Goal: Contribute content: Contribute content

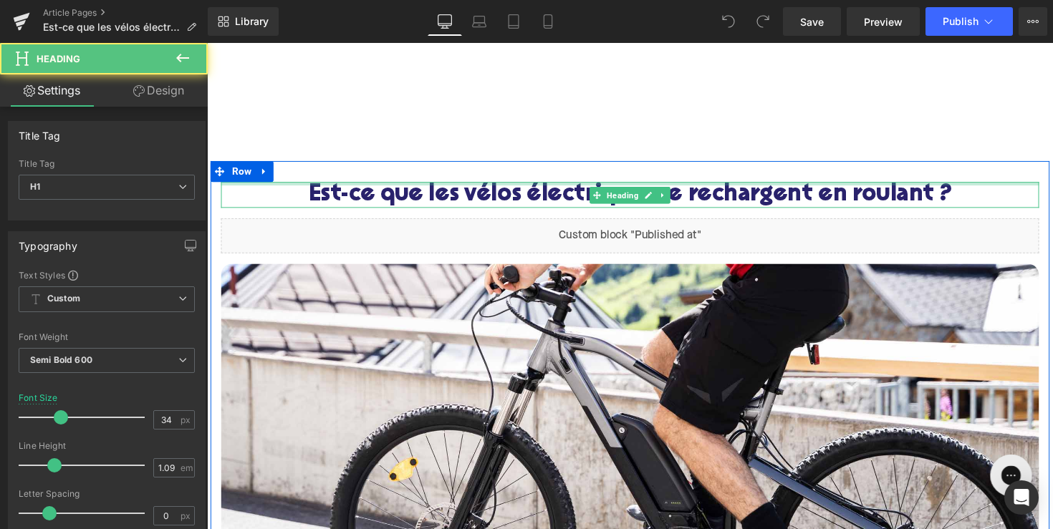
click at [723, 186] on div at bounding box center [640, 188] width 838 height 4
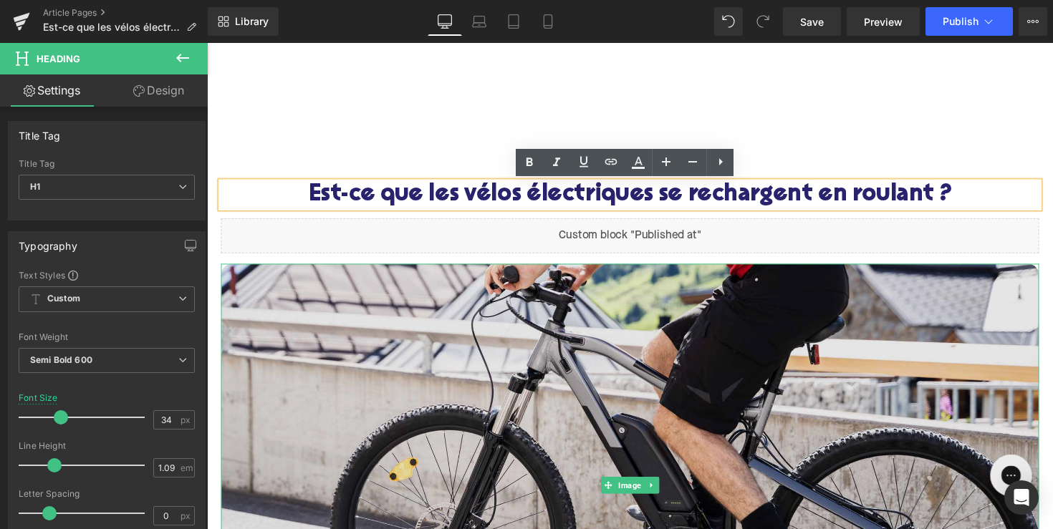
click at [660, 349] on img at bounding box center [640, 495] width 838 height 453
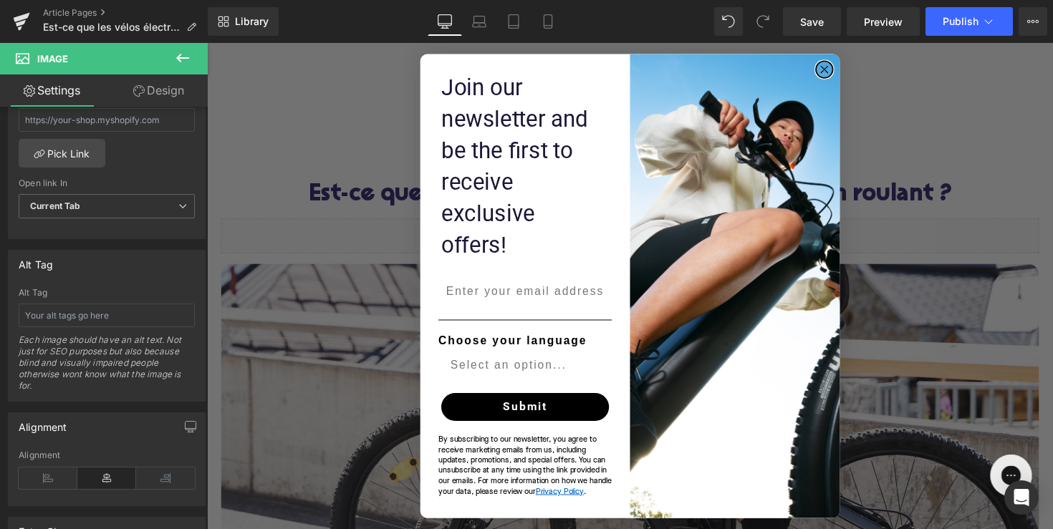
click at [838, 75] on icon "Close dialog" at bounding box center [839, 70] width 7 height 7
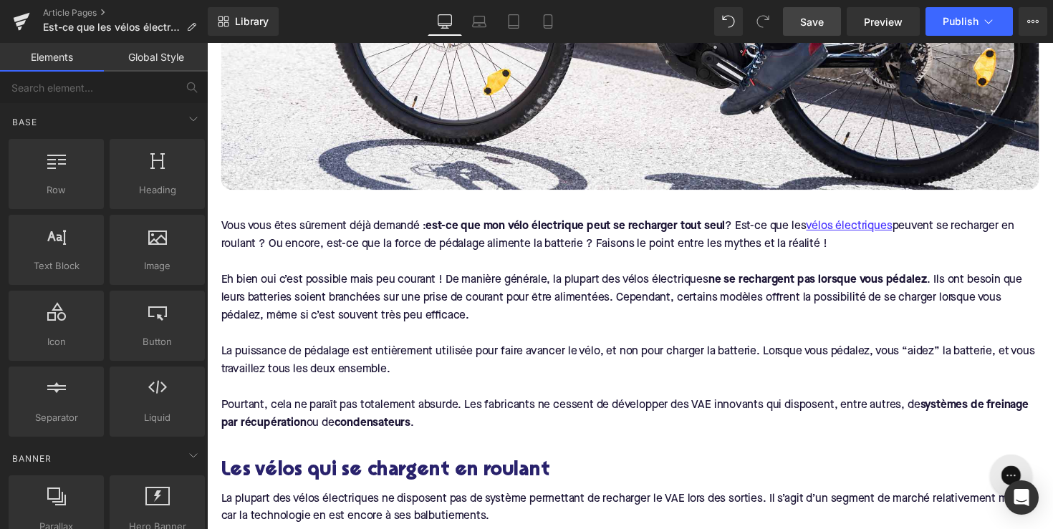
scroll to position [438, 0]
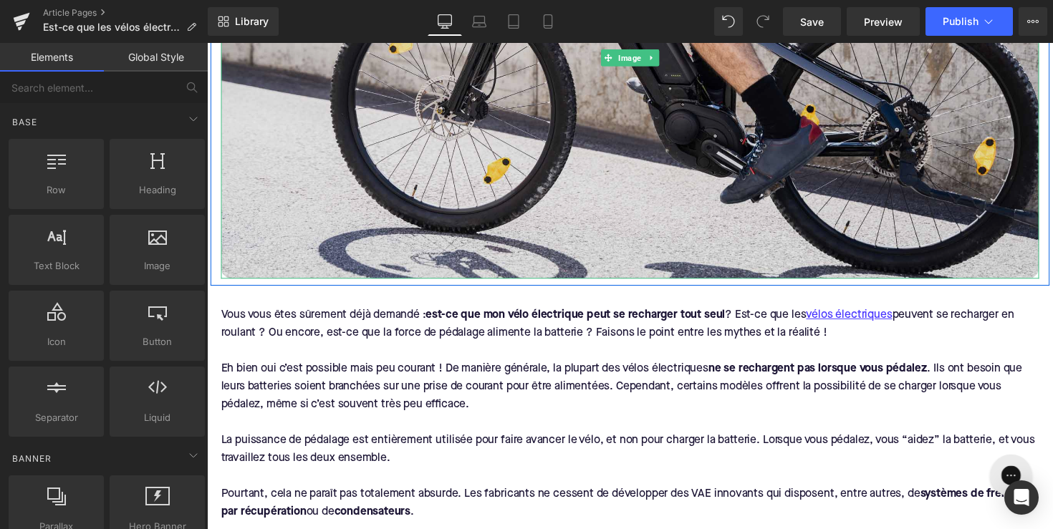
click at [563, 149] on img at bounding box center [640, 57] width 838 height 453
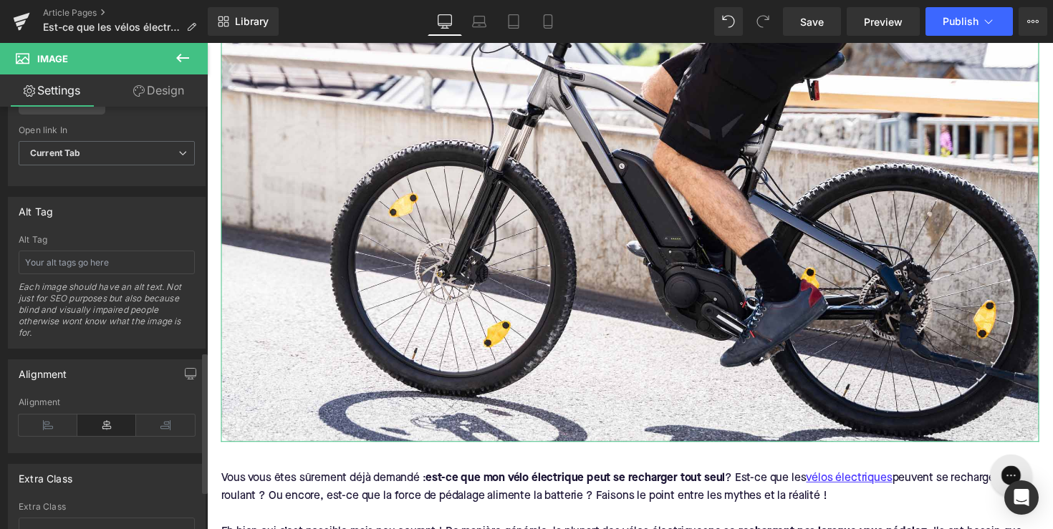
scroll to position [735, 0]
click at [128, 269] on input "text" at bounding box center [107, 262] width 176 height 24
type input "vélo électrique charger"
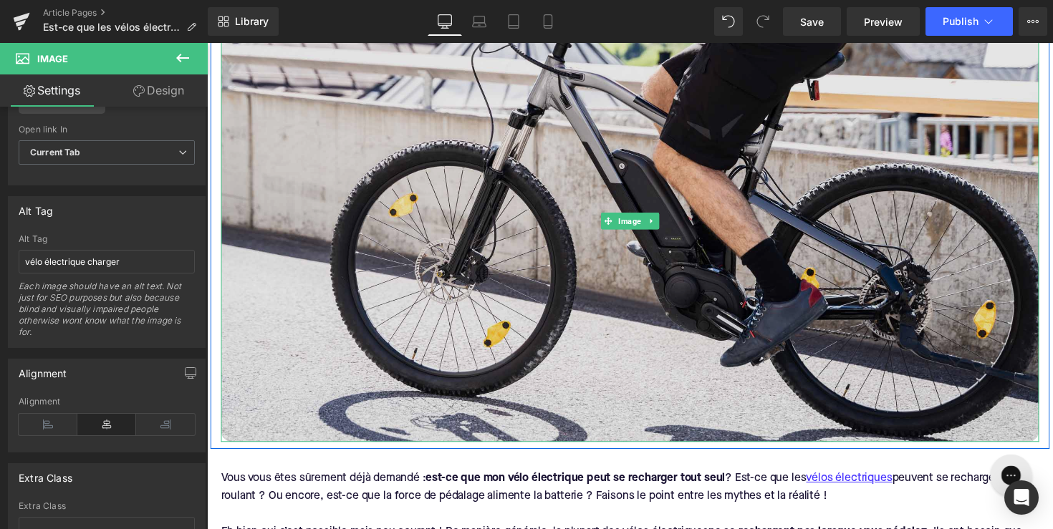
click at [233, 269] on img at bounding box center [640, 225] width 838 height 453
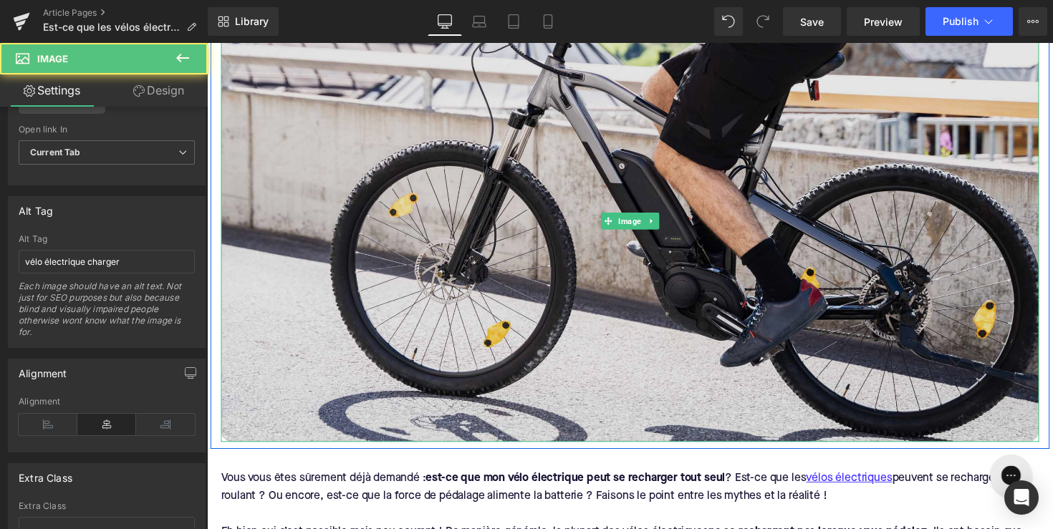
click at [297, 267] on img at bounding box center [640, 225] width 838 height 453
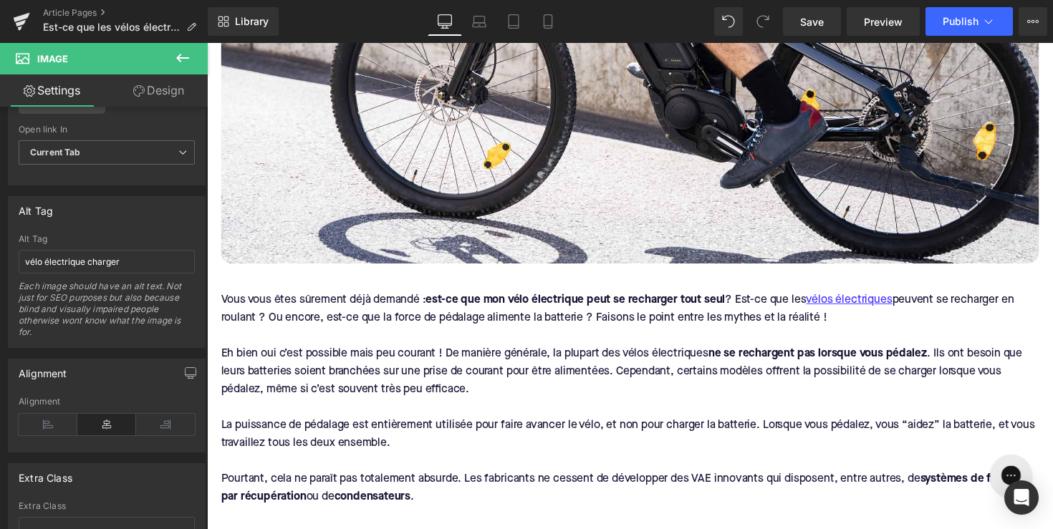
scroll to position [553, 0]
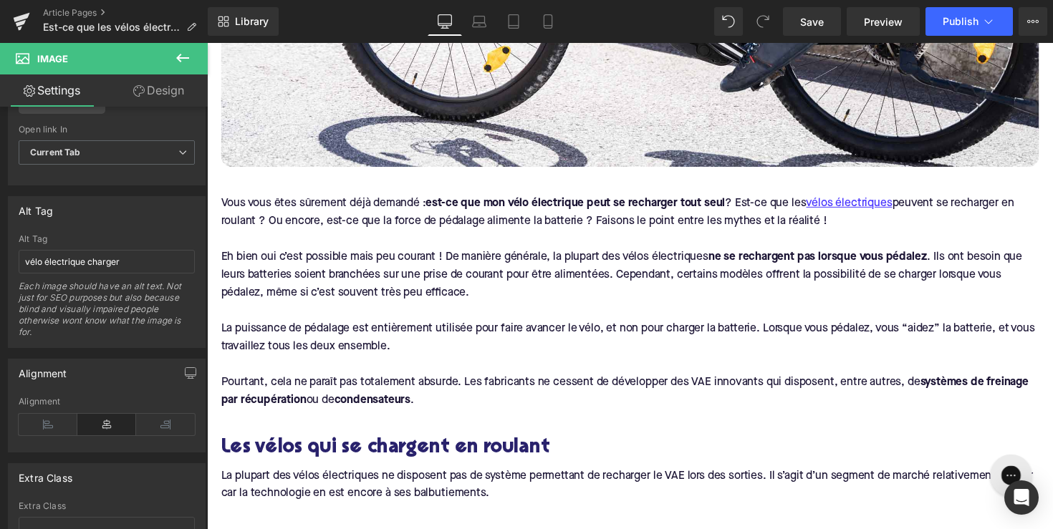
click at [279, 456] on h2 "Les vélos qui se chargent en roulant" at bounding box center [640, 459] width 838 height 22
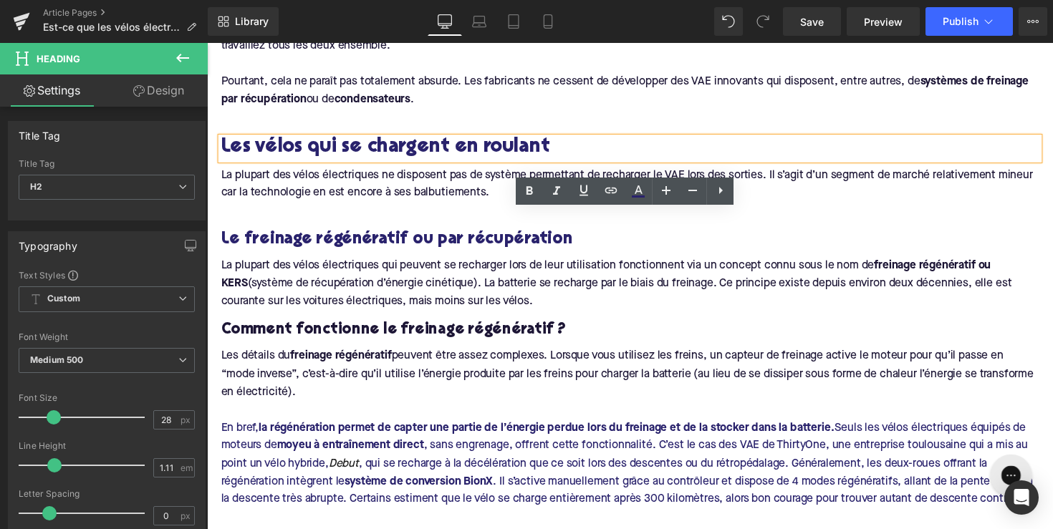
scroll to position [942, 0]
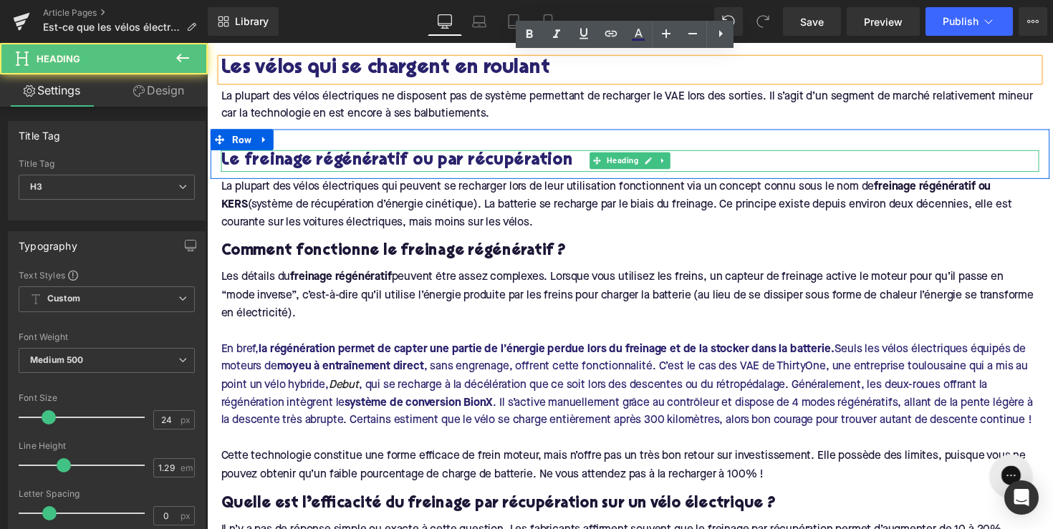
click at [368, 153] on h3 "Le freinage régénératif ou par récupération" at bounding box center [640, 164] width 838 height 22
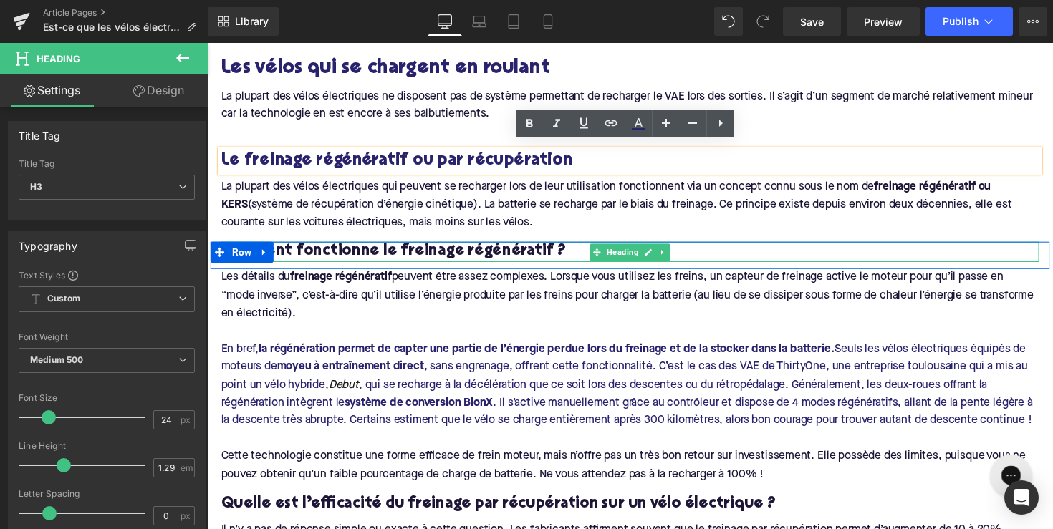
click at [368, 246] on h4 "Comment fonctionne le freinage régénératif ?" at bounding box center [640, 256] width 838 height 21
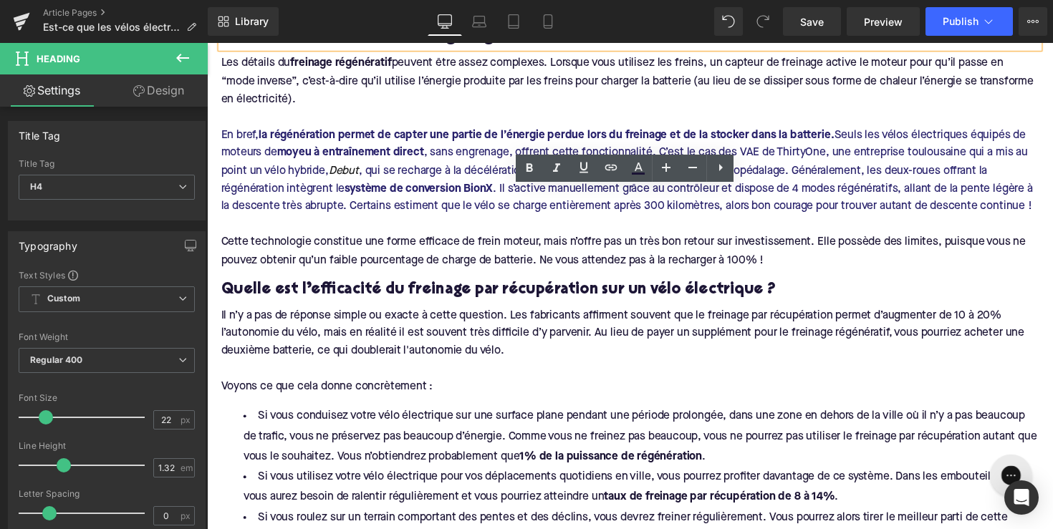
scroll to position [1219, 0]
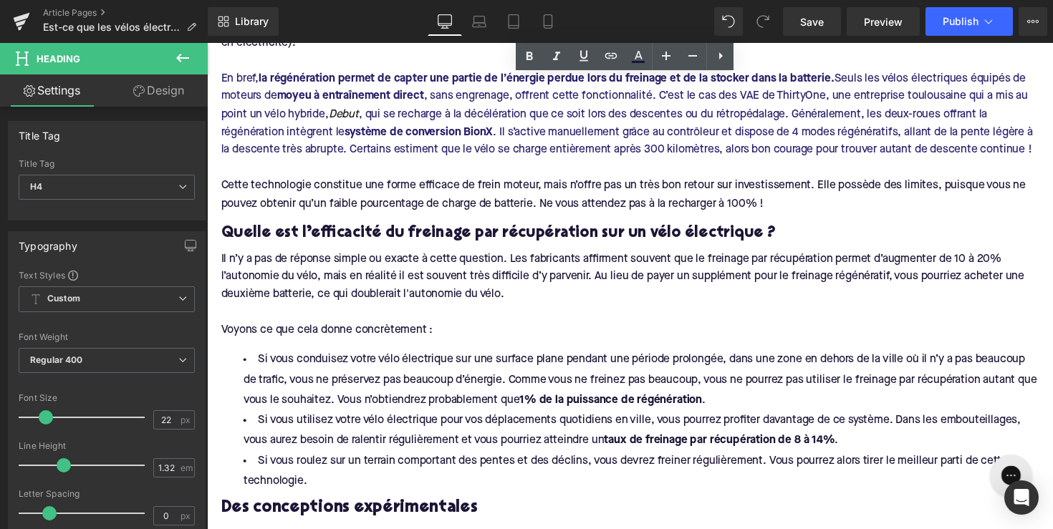
click at [370, 239] on h4 "Quelle est l’efficacité du freinage par récupération sur un vélo électrique ?" at bounding box center [640, 238] width 838 height 21
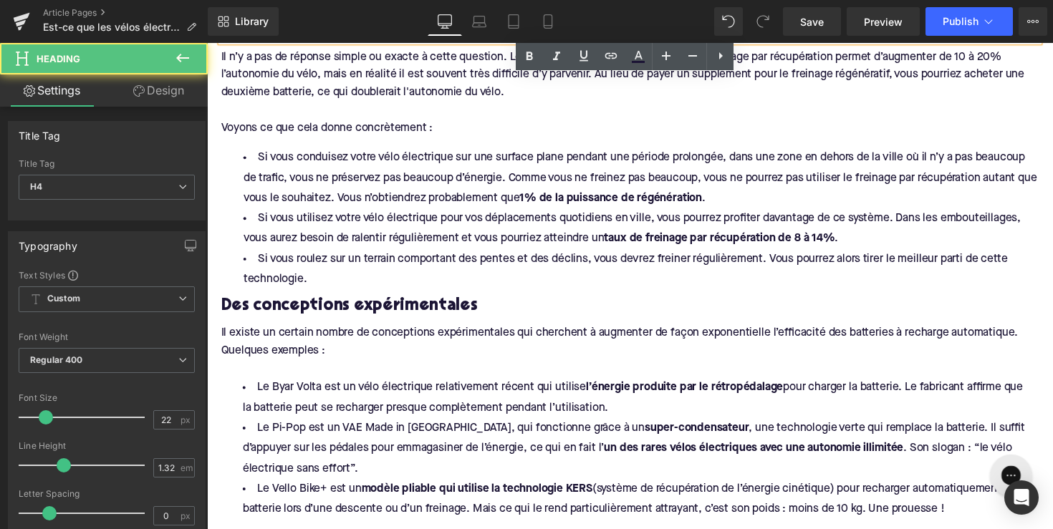
scroll to position [1469, 0]
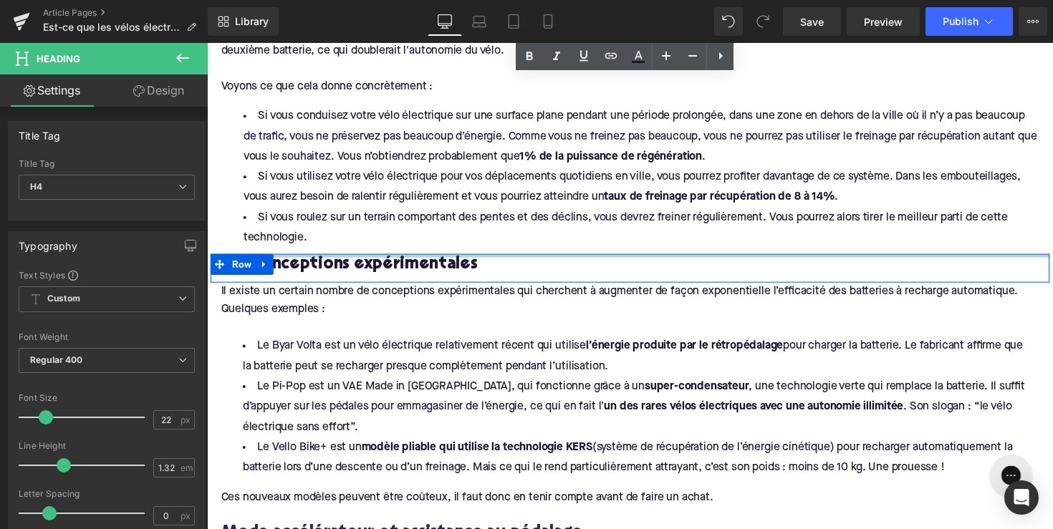
click at [360, 263] on div at bounding box center [641, 261] width 860 height 4
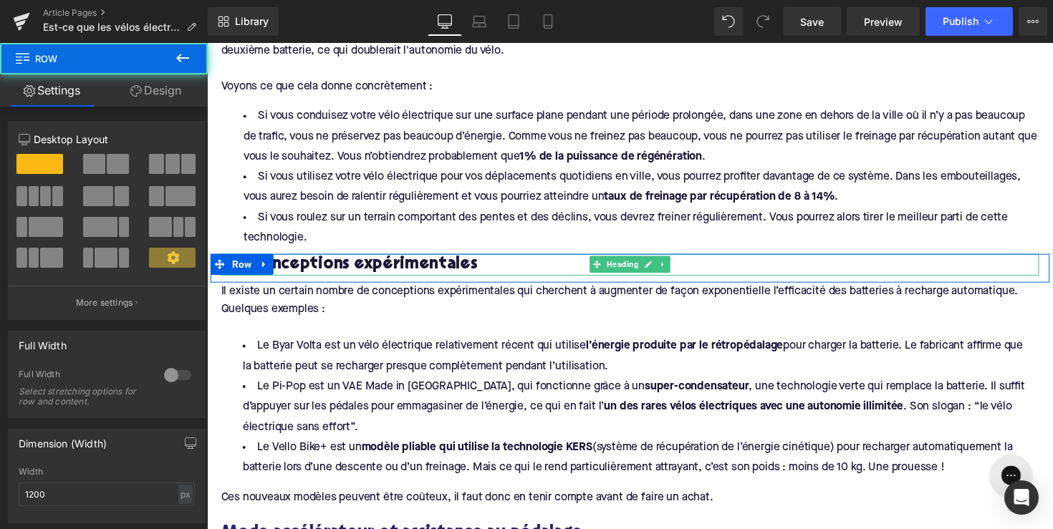
click at [359, 277] on h3 "Des conceptions expérimentales" at bounding box center [640, 270] width 838 height 22
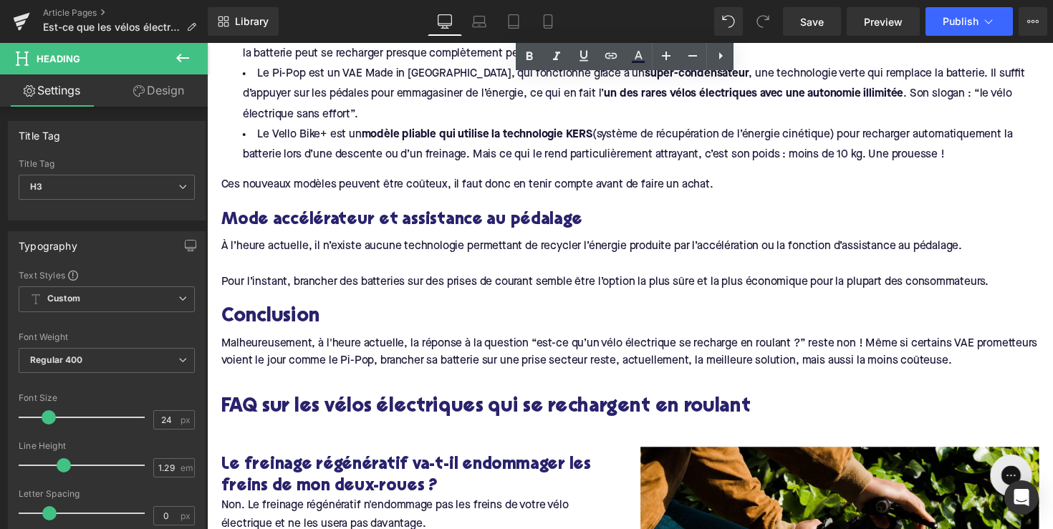
scroll to position [1802, 0]
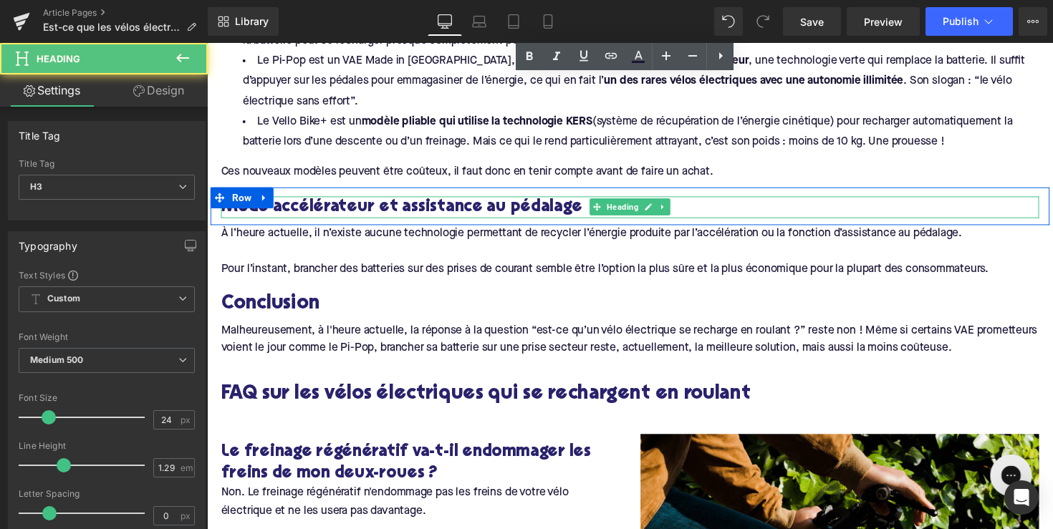
click at [358, 208] on h3 "Mode accélérateur et assistance au pédalage" at bounding box center [640, 212] width 838 height 22
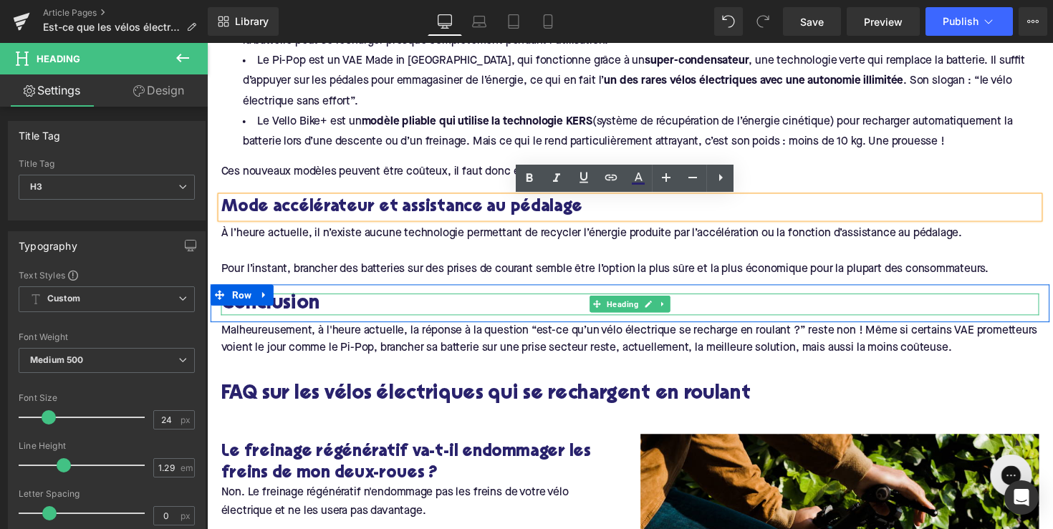
click at [278, 303] on h2 "Conclusion" at bounding box center [640, 311] width 838 height 22
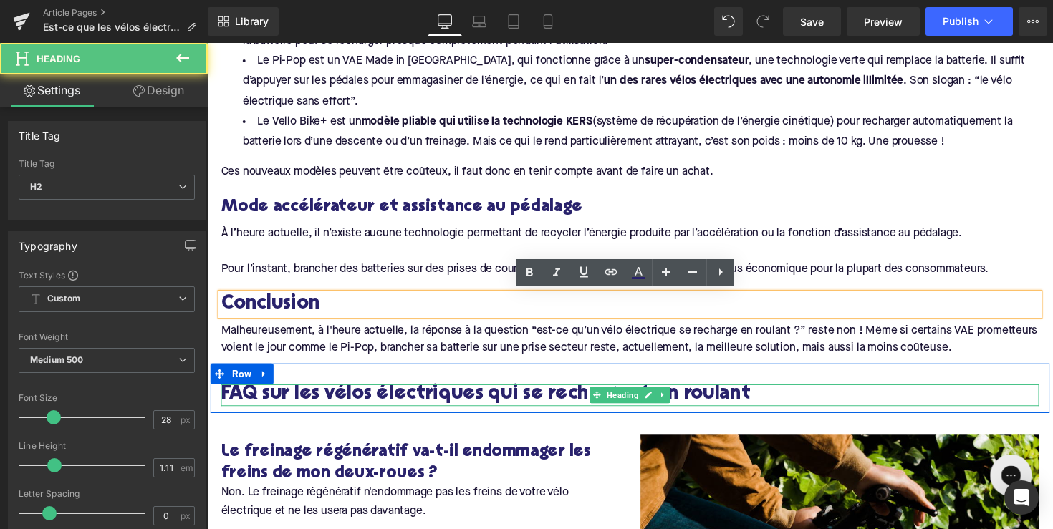
click at [322, 405] on h2 "FAQ sur les vélos électriques qui se rechargent en roulant" at bounding box center [640, 404] width 838 height 22
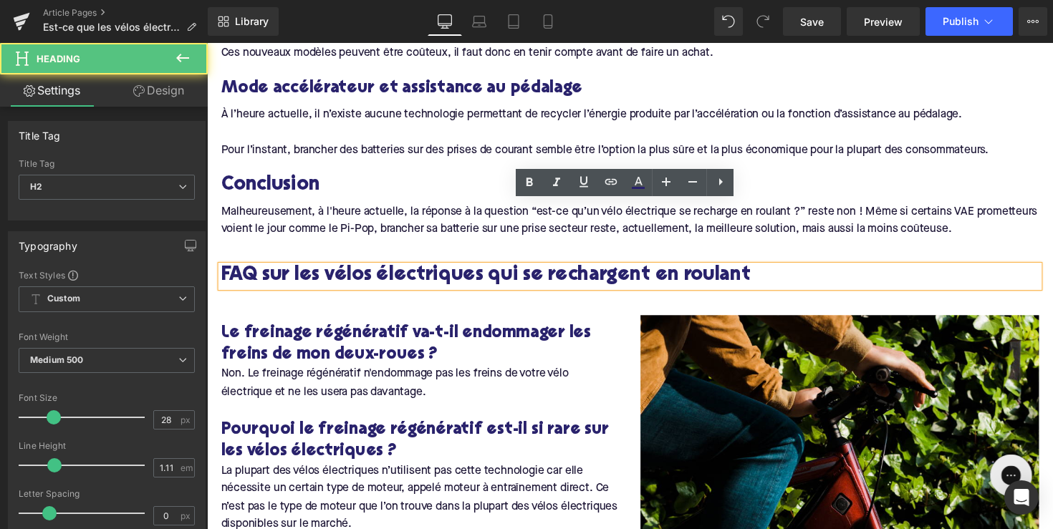
scroll to position [2024, 0]
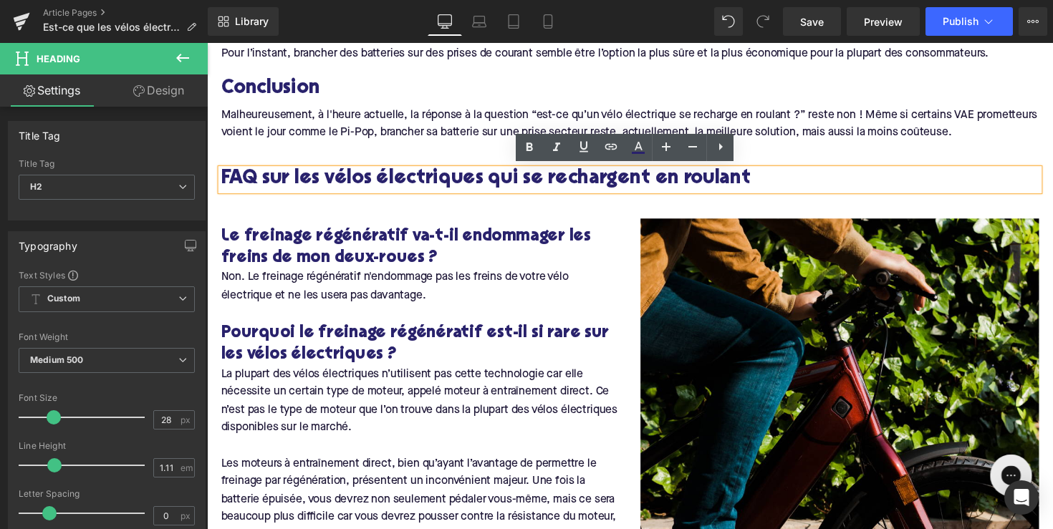
click at [324, 245] on h3 "Le freinage régénératif va-t-il endommager les freins de mon deux-roues ?" at bounding box center [425, 252] width 408 height 44
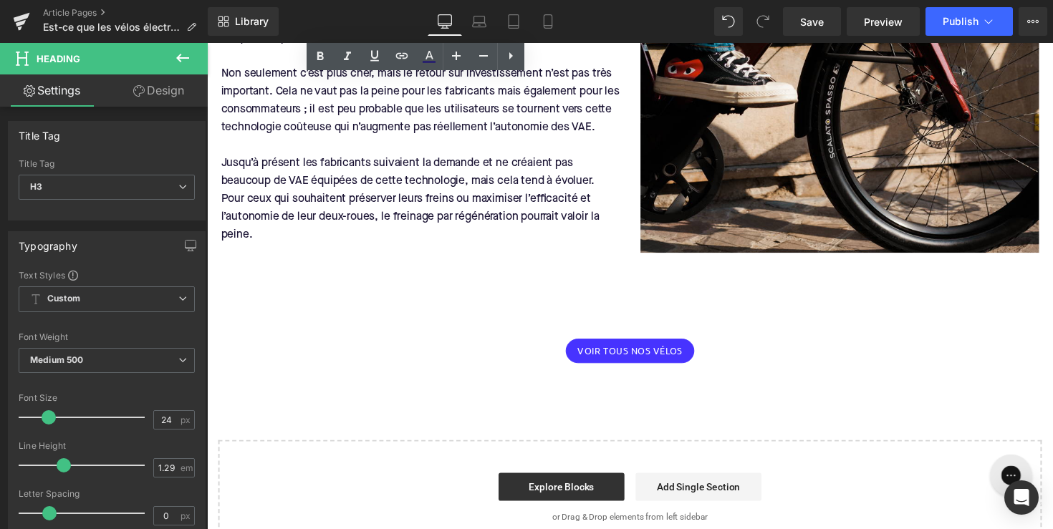
scroll to position [2439, 0]
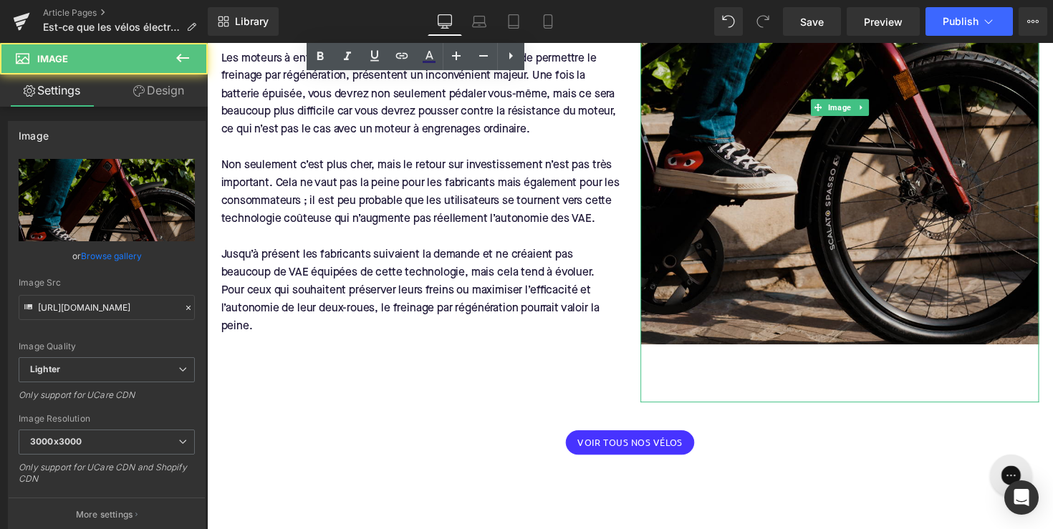
click at [721, 158] on img at bounding box center [855, 109] width 408 height 604
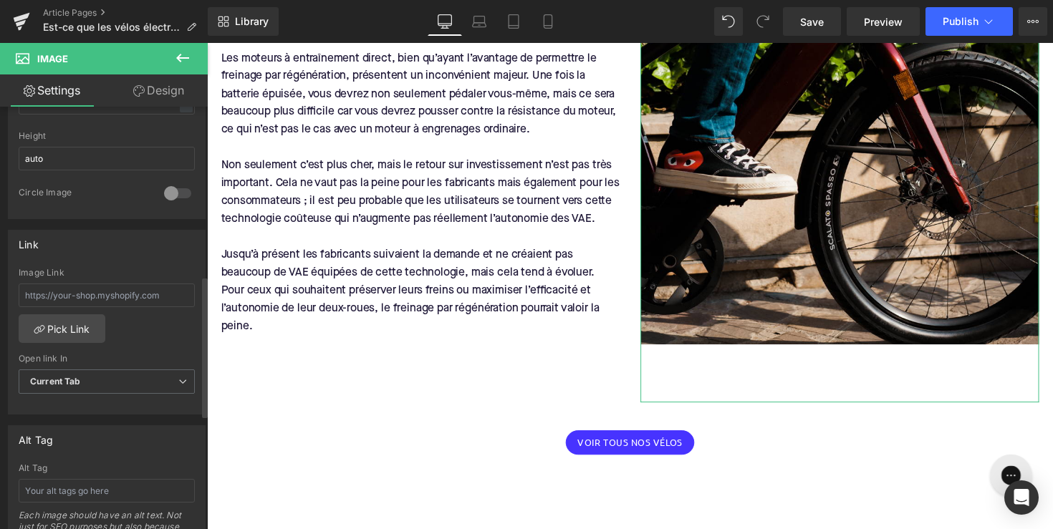
scroll to position [574, 0]
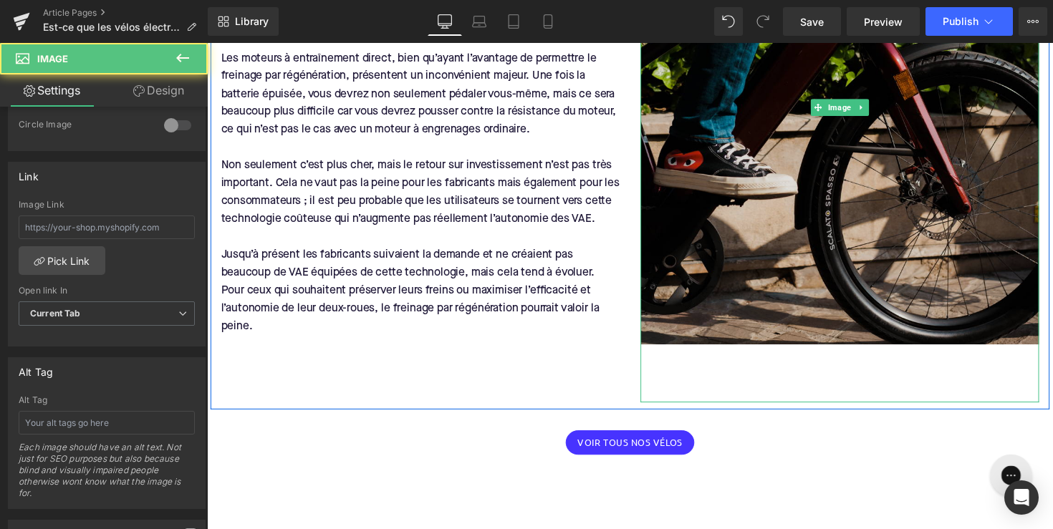
click at [669, 146] on img at bounding box center [855, 109] width 408 height 604
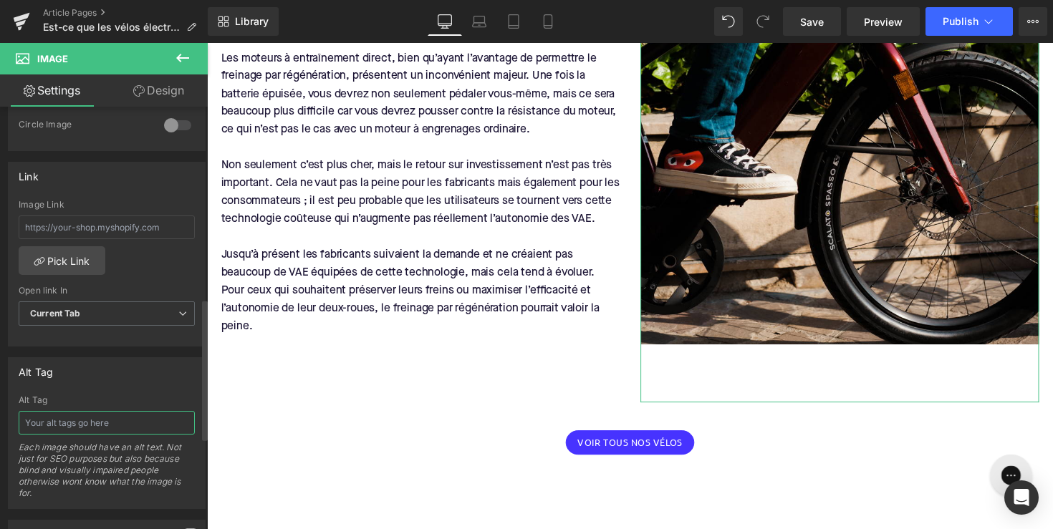
click at [82, 416] on input "text" at bounding box center [107, 423] width 176 height 24
paste input "homme sur un vélo électrique"
type input "homme sur un vélo électrique"
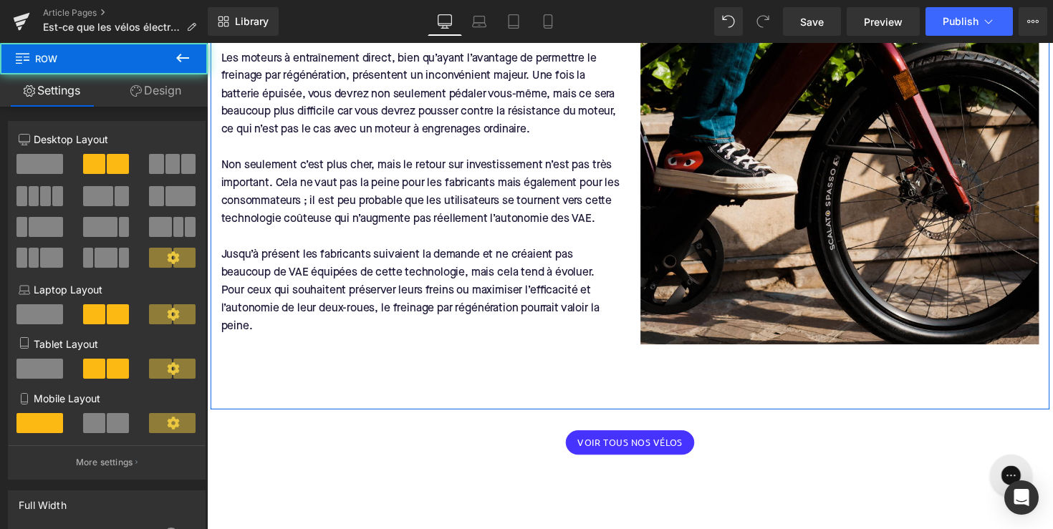
click at [275, 393] on div "Le freinage régénératif va-t-il endommager les freins de mon deux-roues ? Headi…" at bounding box center [641, 102] width 860 height 633
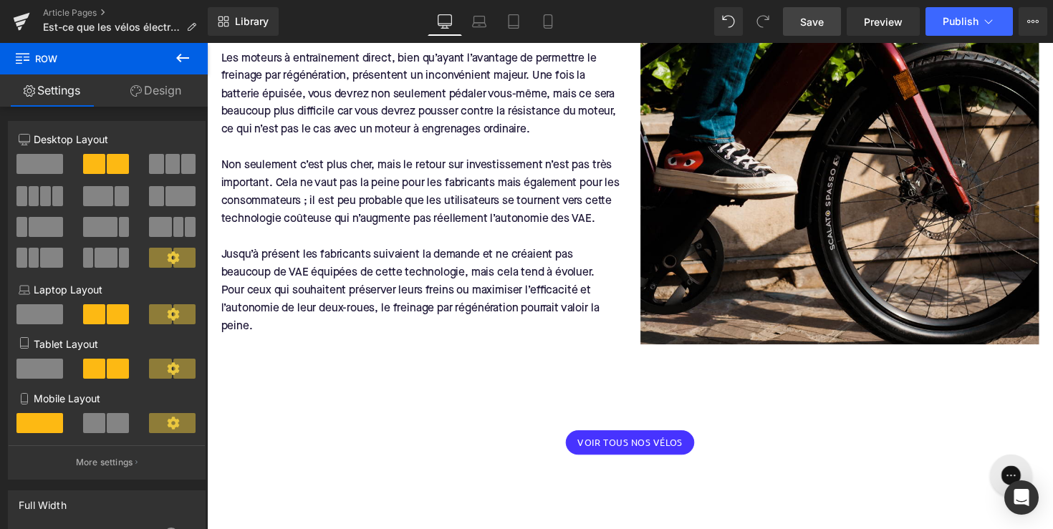
click at [819, 25] on span "Save" at bounding box center [812, 21] width 24 height 15
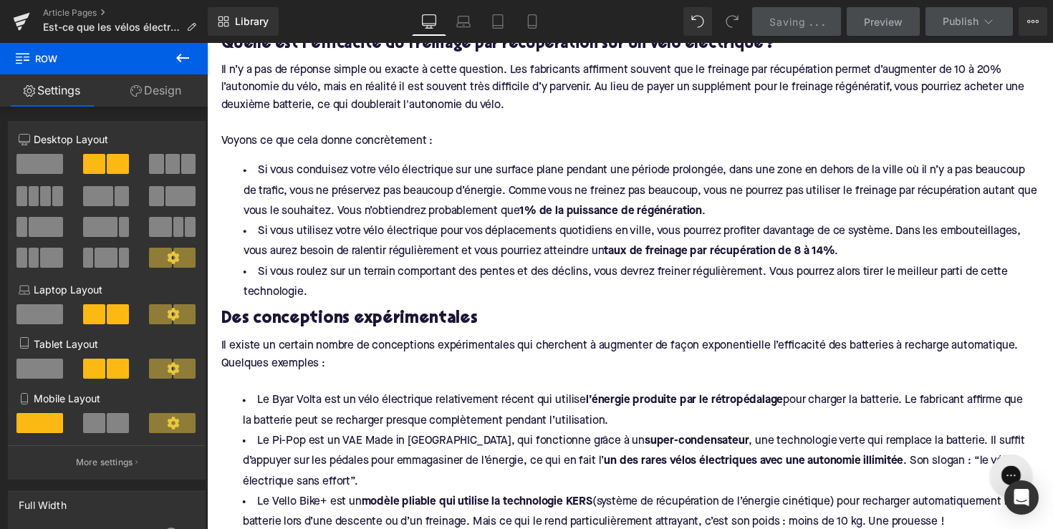
scroll to position [1277, 0]
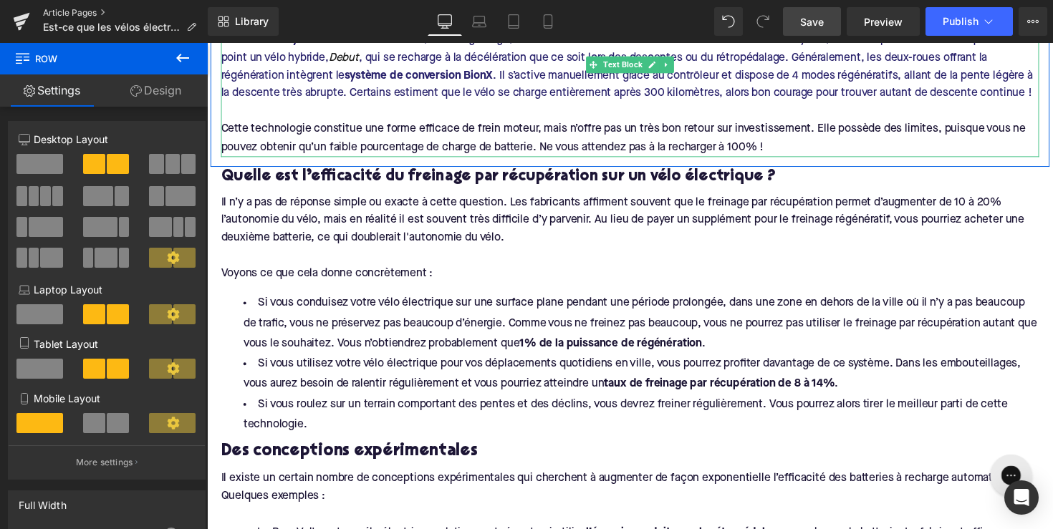
click at [95, 10] on link "Article Pages" at bounding box center [125, 12] width 165 height 11
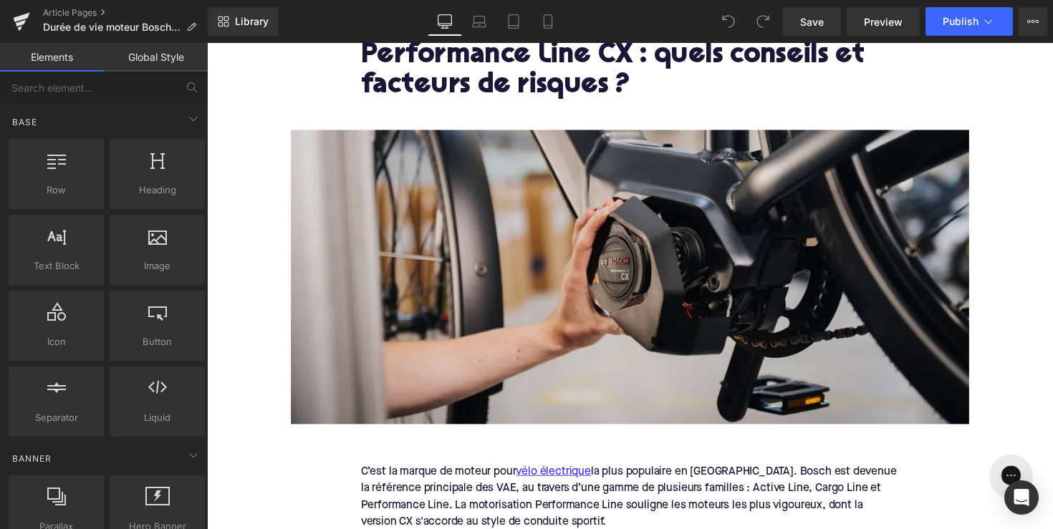
scroll to position [198, 0]
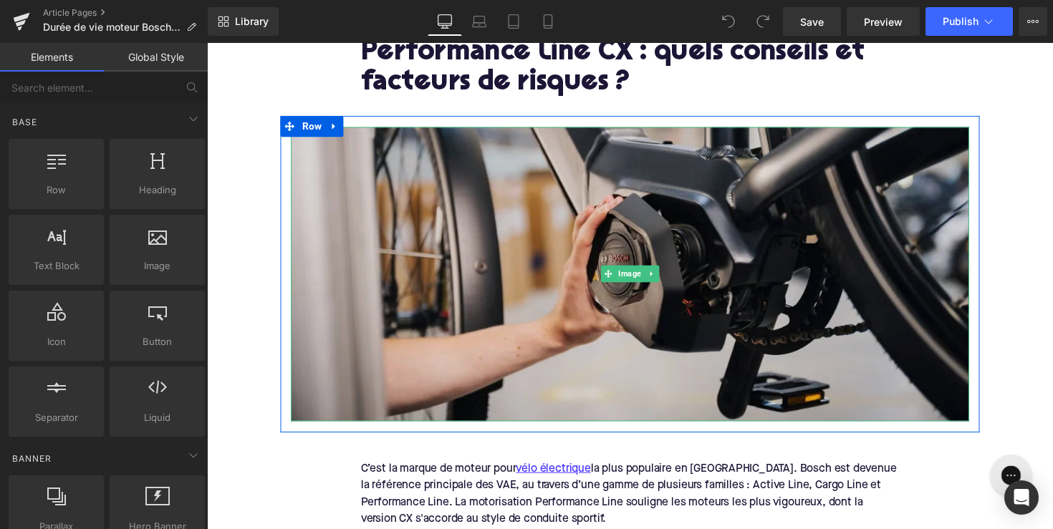
click at [558, 201] on img at bounding box center [640, 280] width 695 height 302
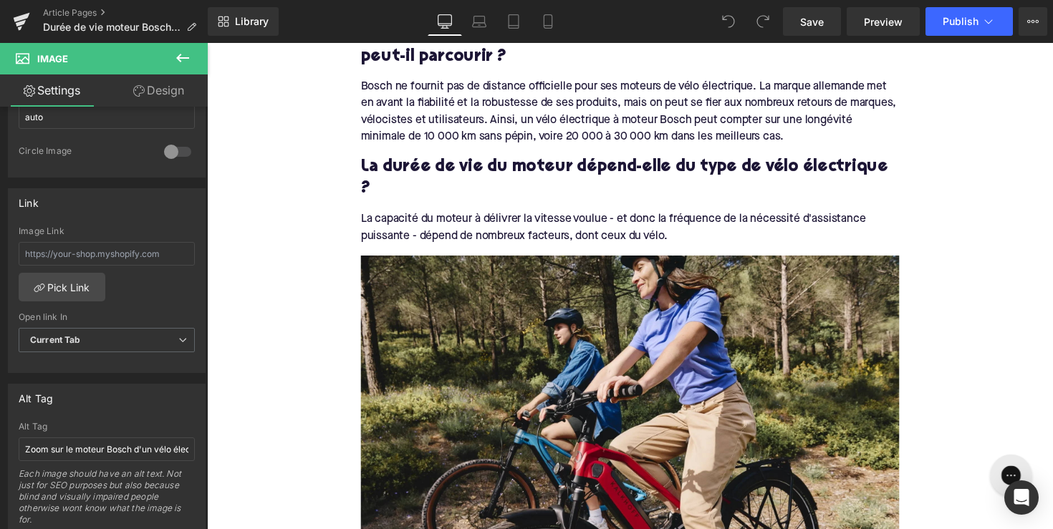
scroll to position [883, 0]
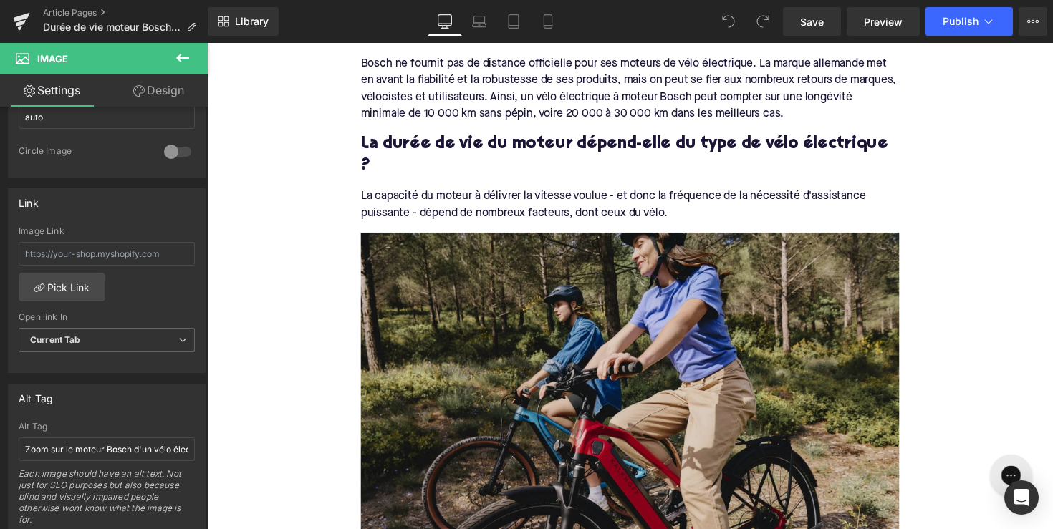
click at [446, 342] on img at bounding box center [641, 421] width 552 height 368
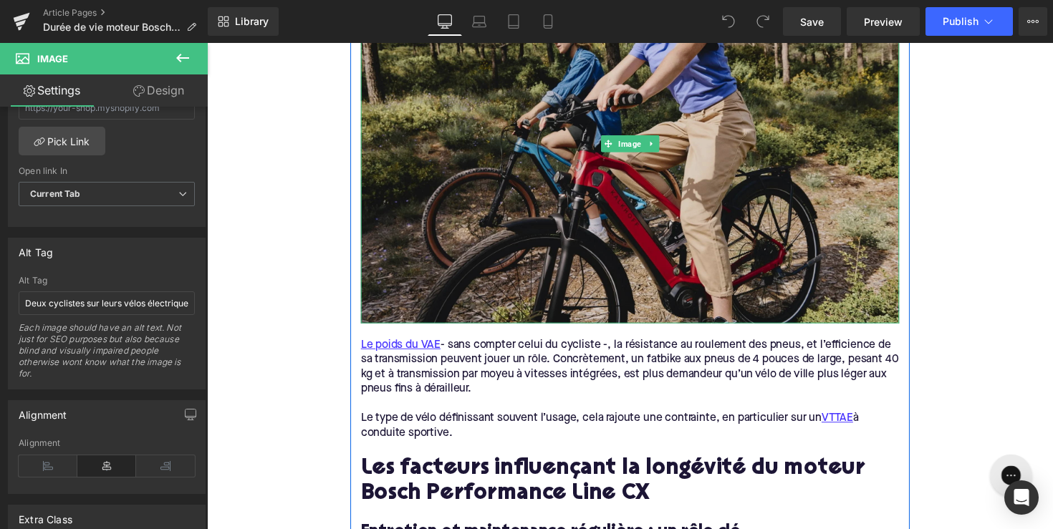
scroll to position [1525, 0]
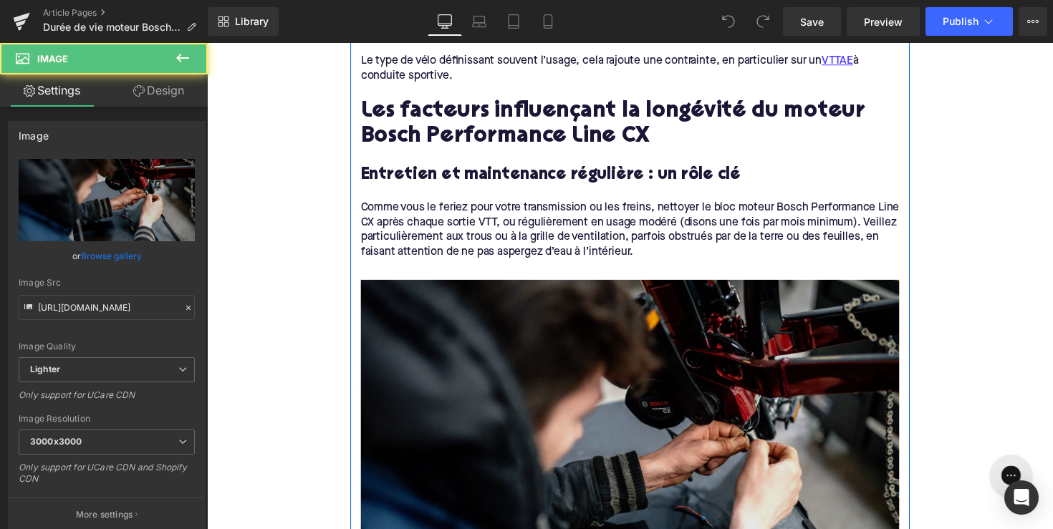
click at [456, 373] on img at bounding box center [641, 459] width 552 height 388
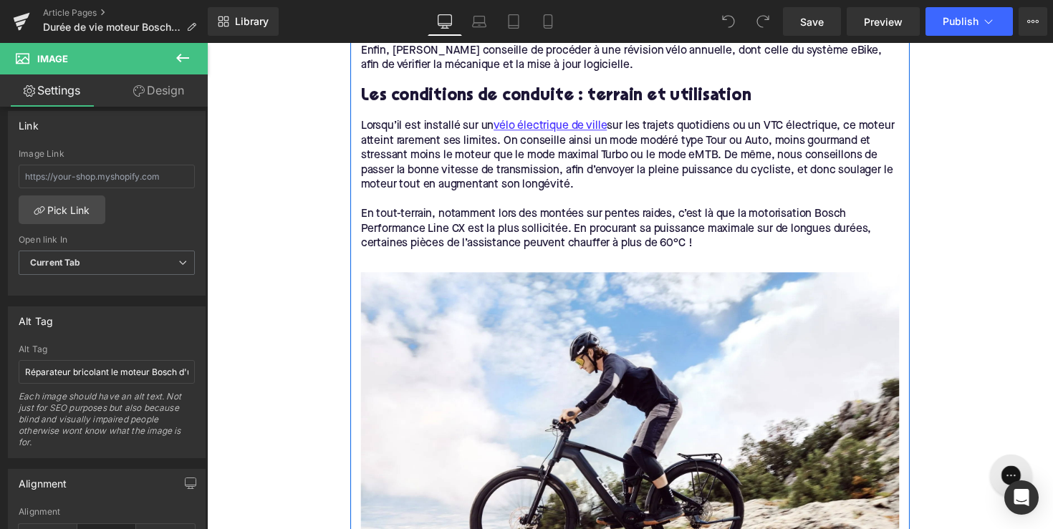
scroll to position [2287, 0]
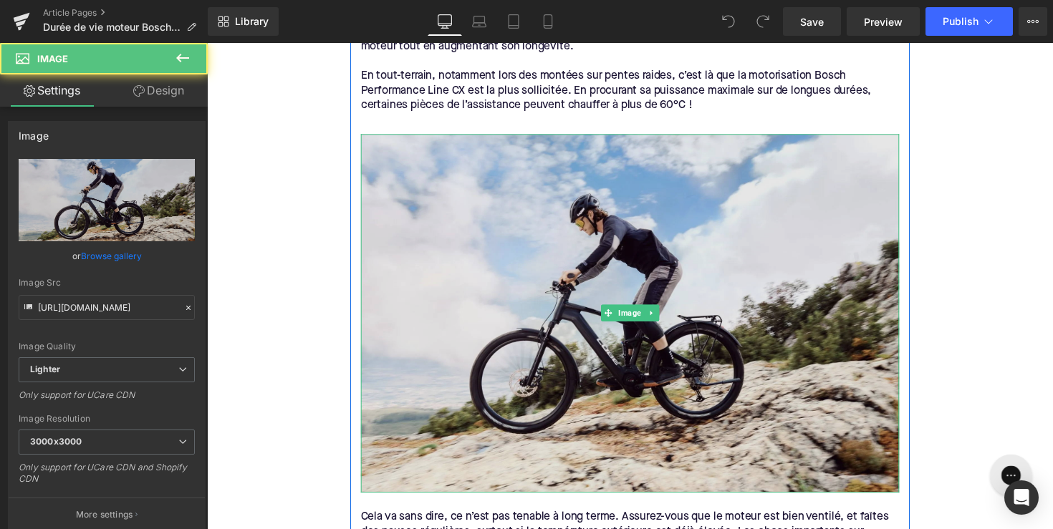
click at [548, 288] on img at bounding box center [641, 320] width 552 height 368
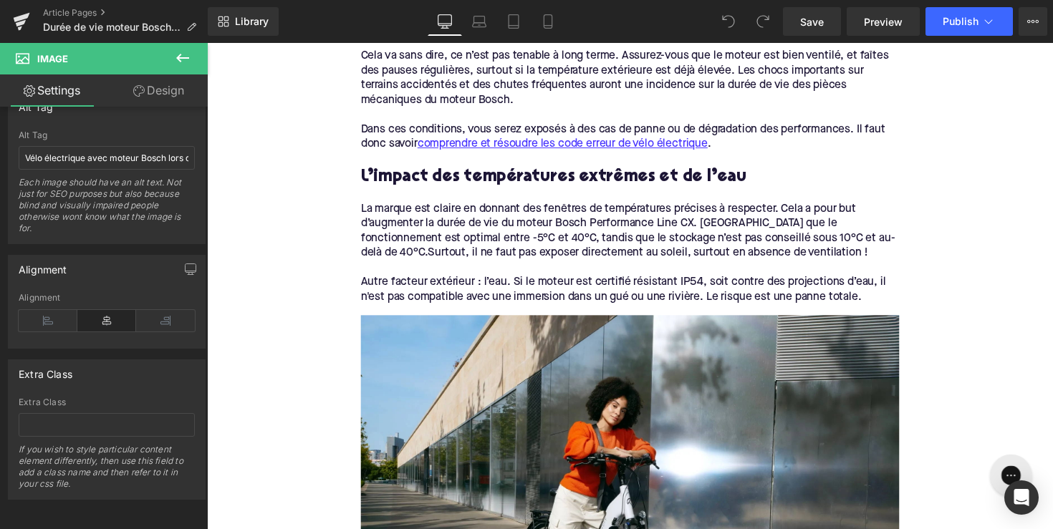
scroll to position [2850, 0]
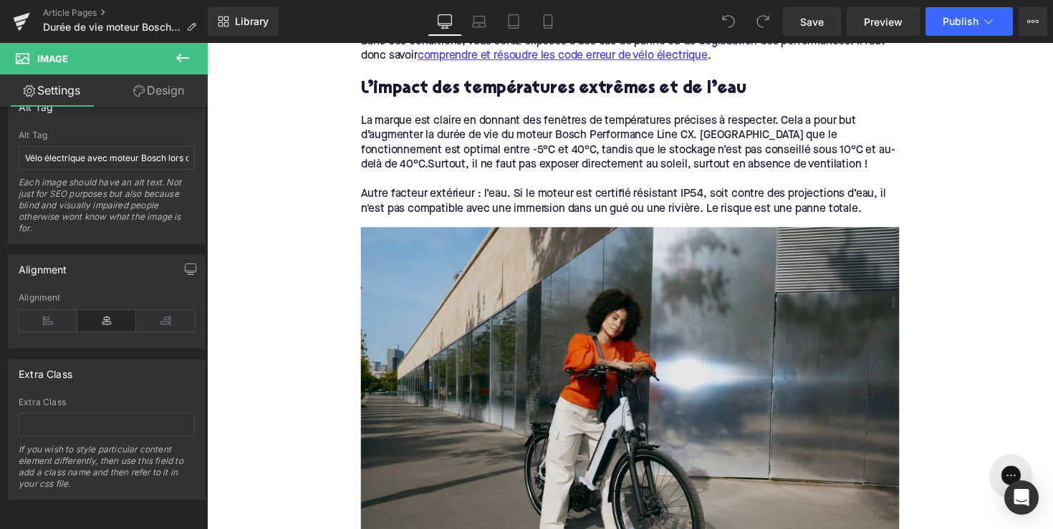
click at [512, 302] on img at bounding box center [641, 416] width 552 height 368
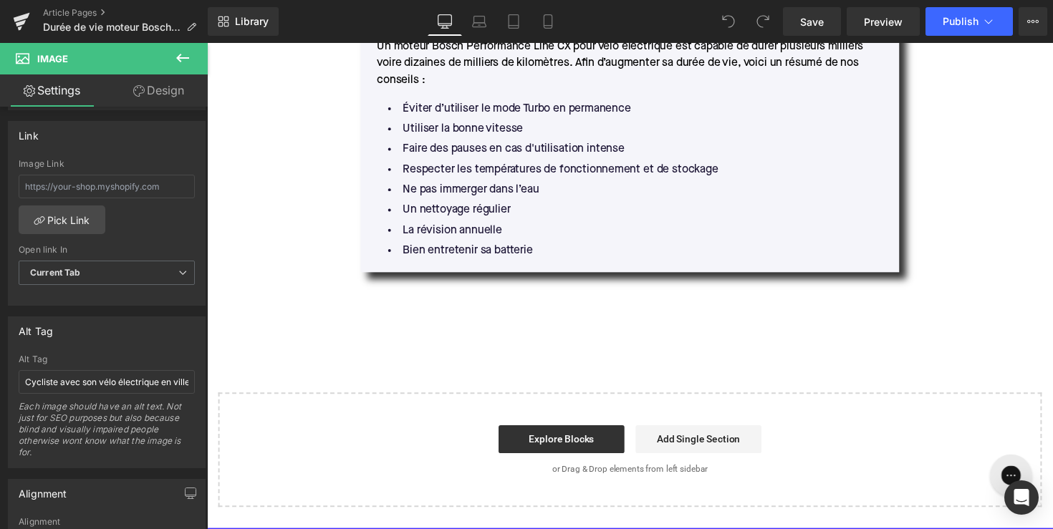
scroll to position [3562, 0]
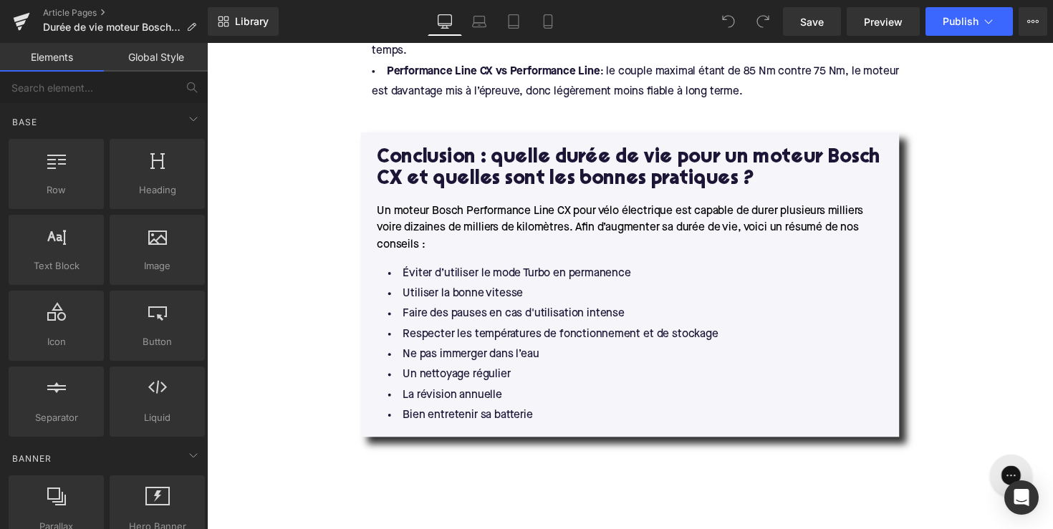
click at [236, 23] on span "Library" at bounding box center [252, 21] width 34 height 13
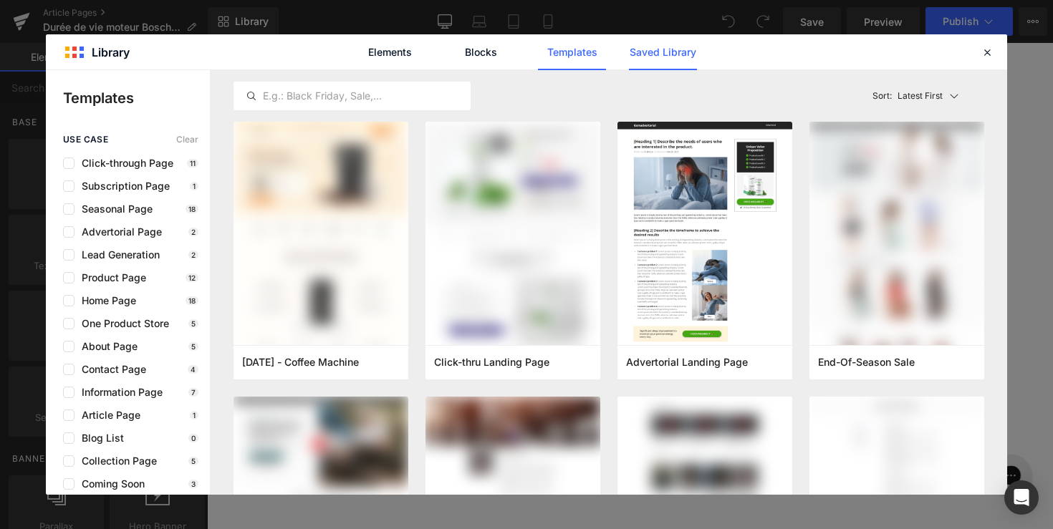
click at [648, 55] on link "Saved Library" at bounding box center [663, 52] width 68 height 36
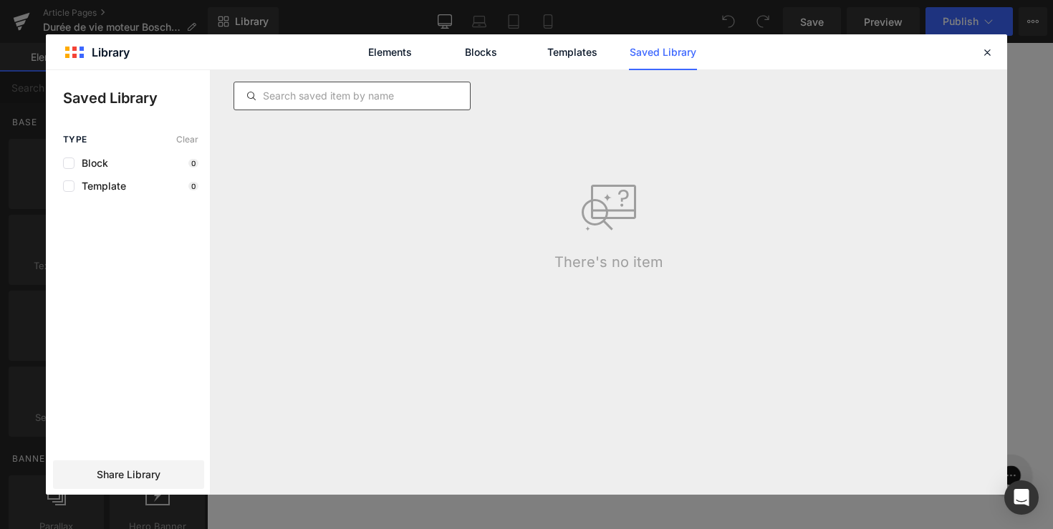
click at [385, 99] on input "text" at bounding box center [352, 95] width 236 height 17
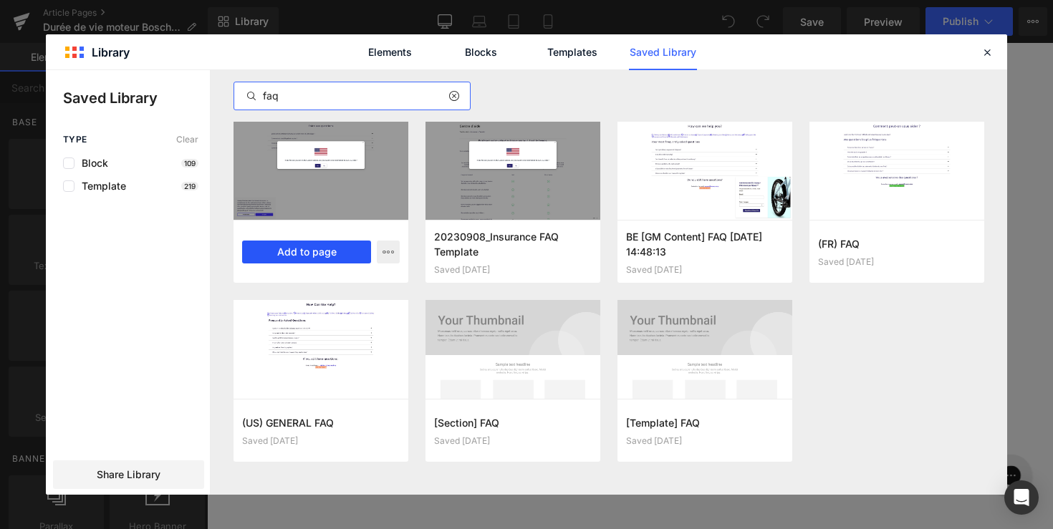
type input "faq"
click at [337, 246] on button "Add to page" at bounding box center [306, 252] width 129 height 23
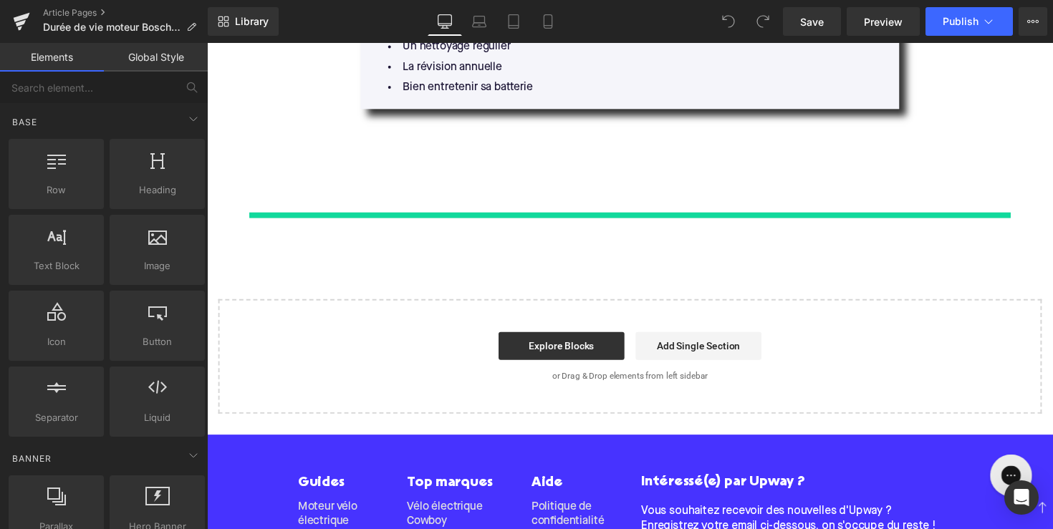
scroll to position [3916, 0]
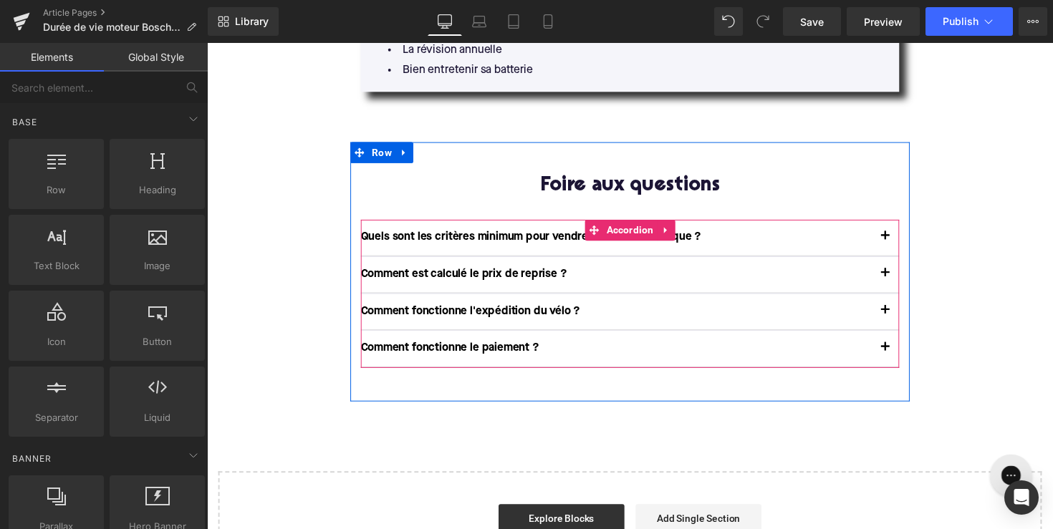
click at [459, 235] on p "Quels sont les critères minimum pour vendre mon vélo électrique ?" at bounding box center [626, 242] width 523 height 15
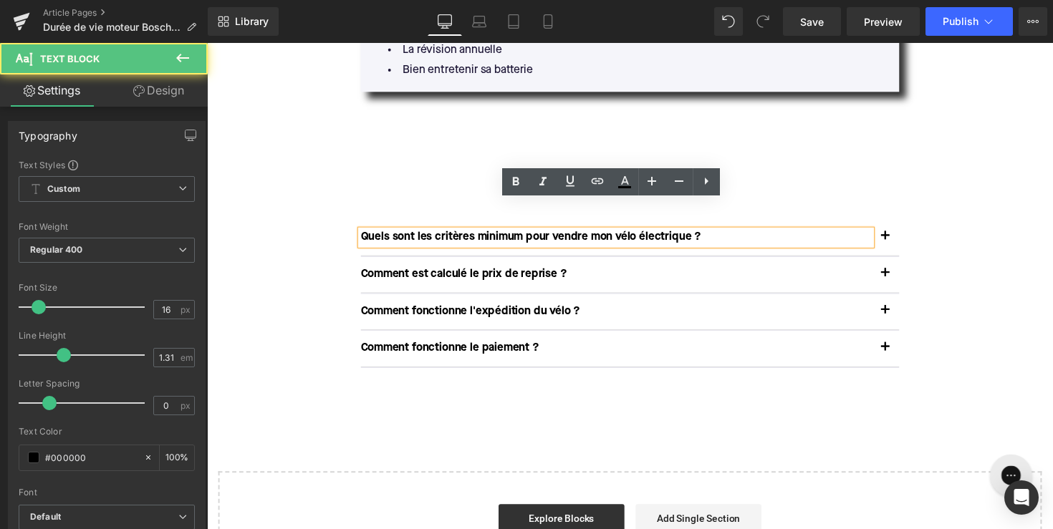
click at [448, 235] on p "Quels sont les critères minimum pour vendre mon vélo électrique ?" at bounding box center [626, 242] width 523 height 15
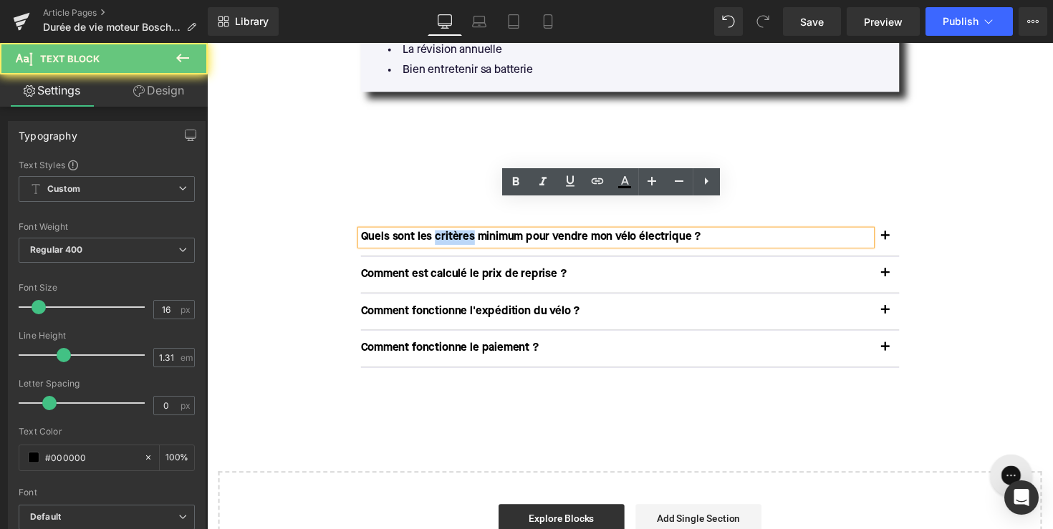
click at [448, 235] on p "Quels sont les critères minimum pour vendre mon vélo électrique ?" at bounding box center [626, 242] width 523 height 15
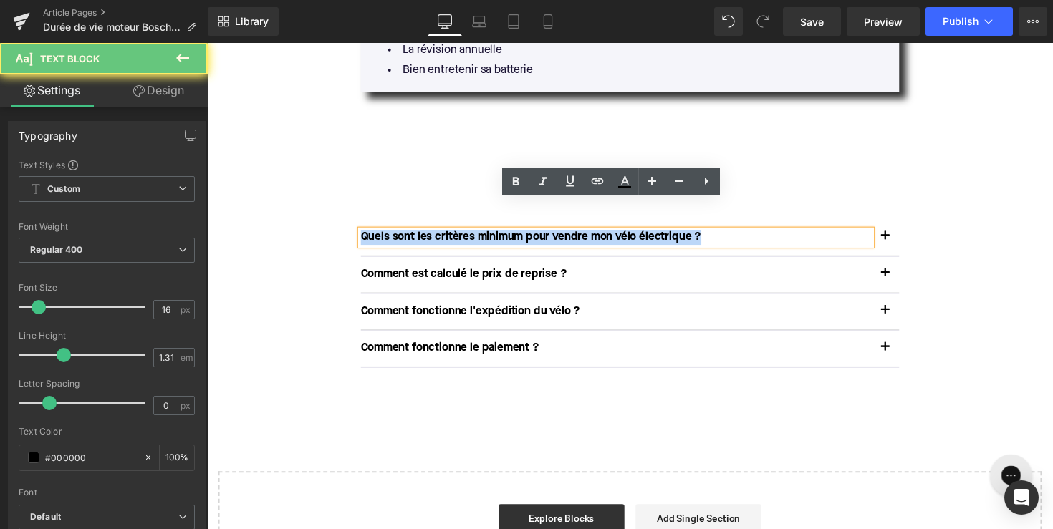
click at [448, 235] on p "Quels sont les critères minimum pour vendre mon vélo électrique ?" at bounding box center [626, 242] width 523 height 15
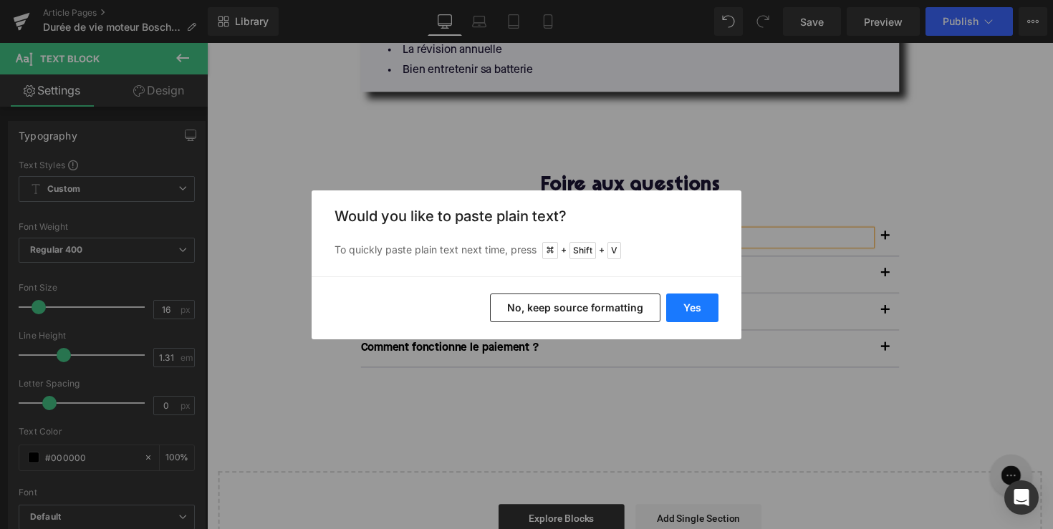
click at [688, 300] on button "Yes" at bounding box center [692, 308] width 52 height 29
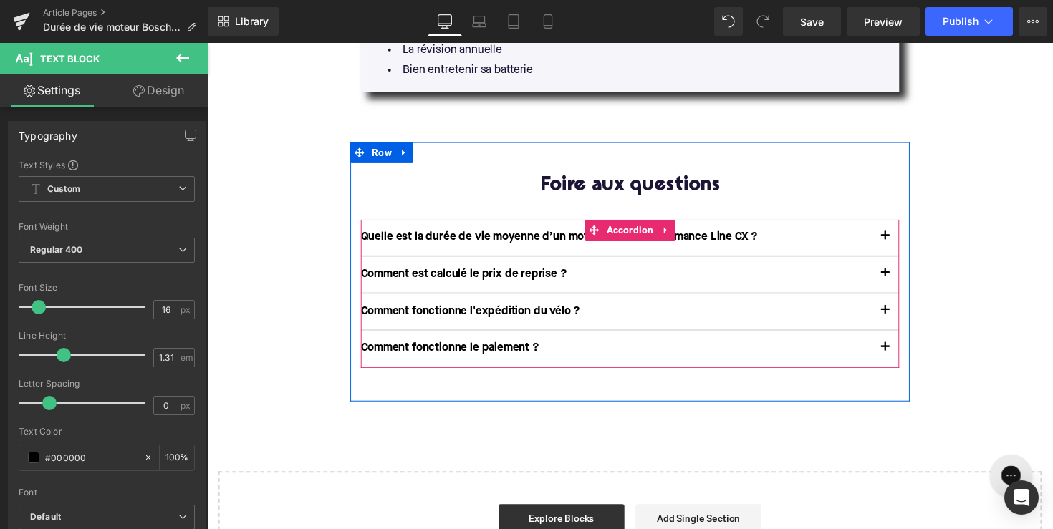
click at [906, 224] on button "button" at bounding box center [902, 242] width 29 height 37
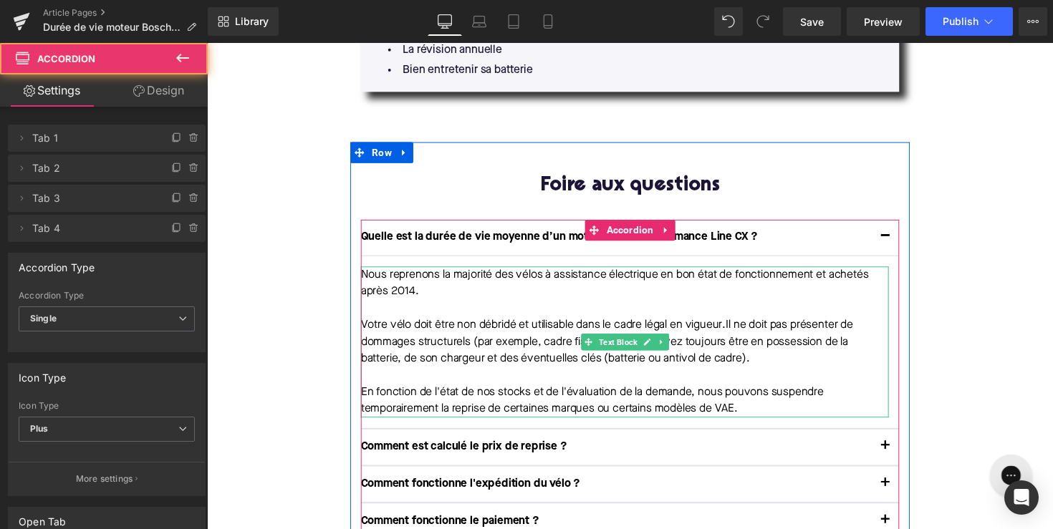
click at [661, 375] on p at bounding box center [635, 383] width 541 height 17
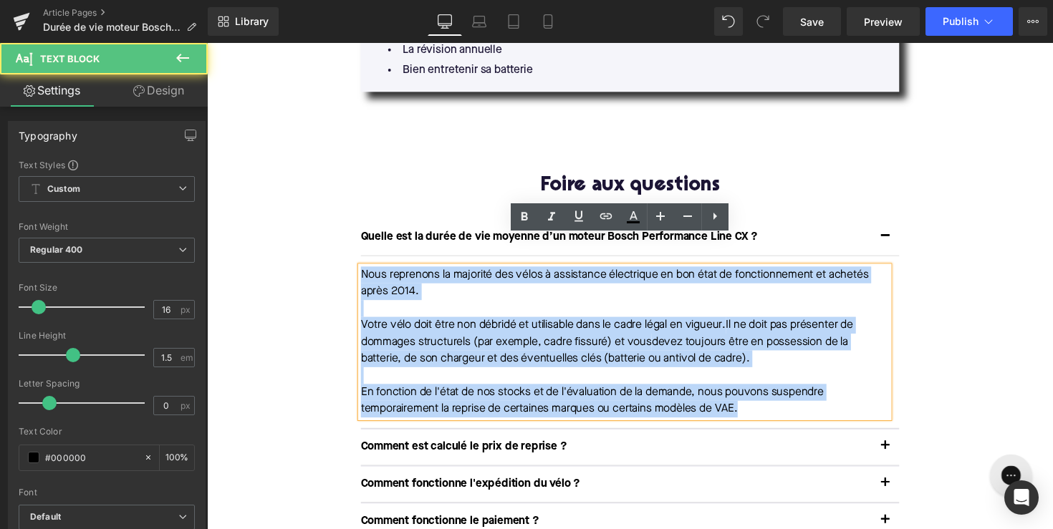
drag, startPoint x: 762, startPoint y: 386, endPoint x: 349, endPoint y: 251, distance: 435.0
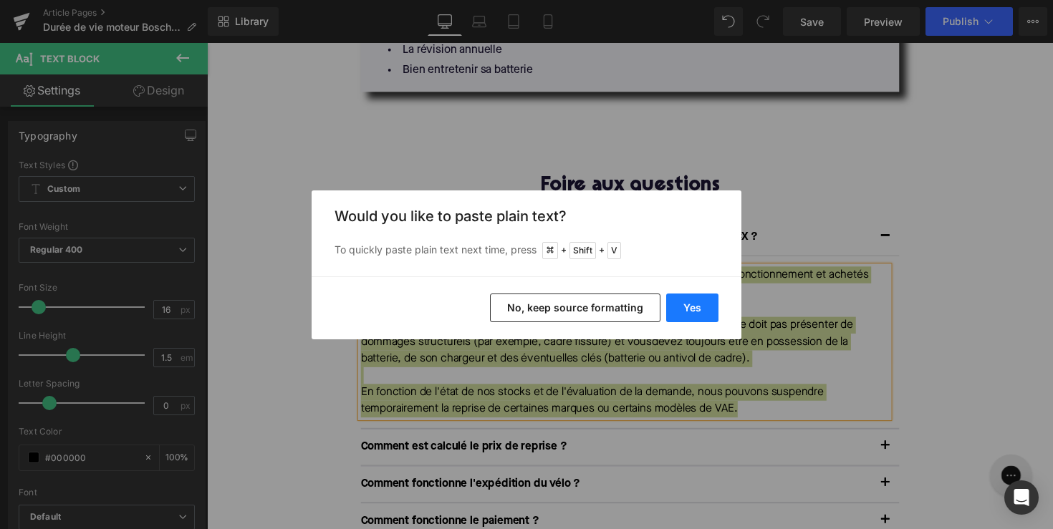
click at [696, 307] on button "Yes" at bounding box center [692, 308] width 52 height 29
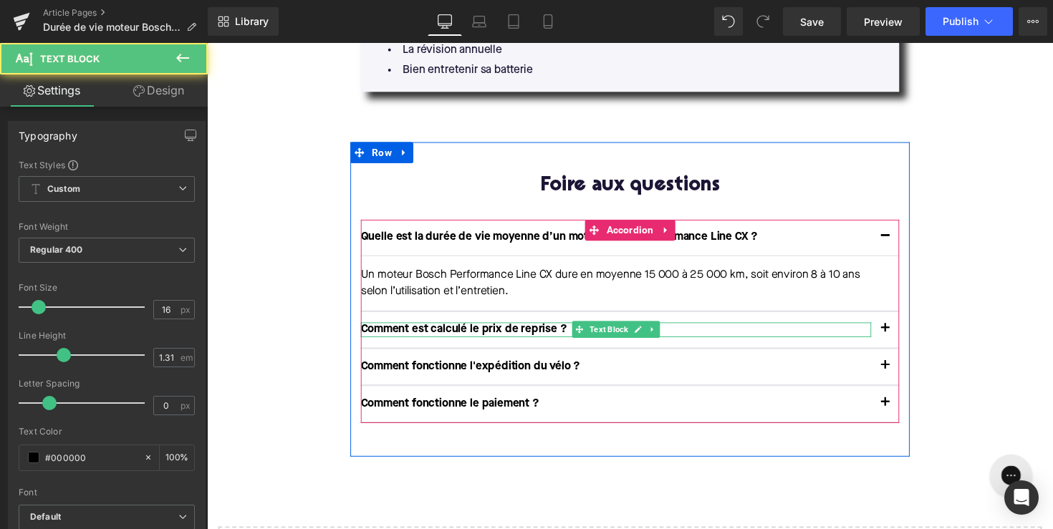
click at [552, 330] on p "Comment est calculé le prix de reprise ?" at bounding box center [626, 337] width 523 height 15
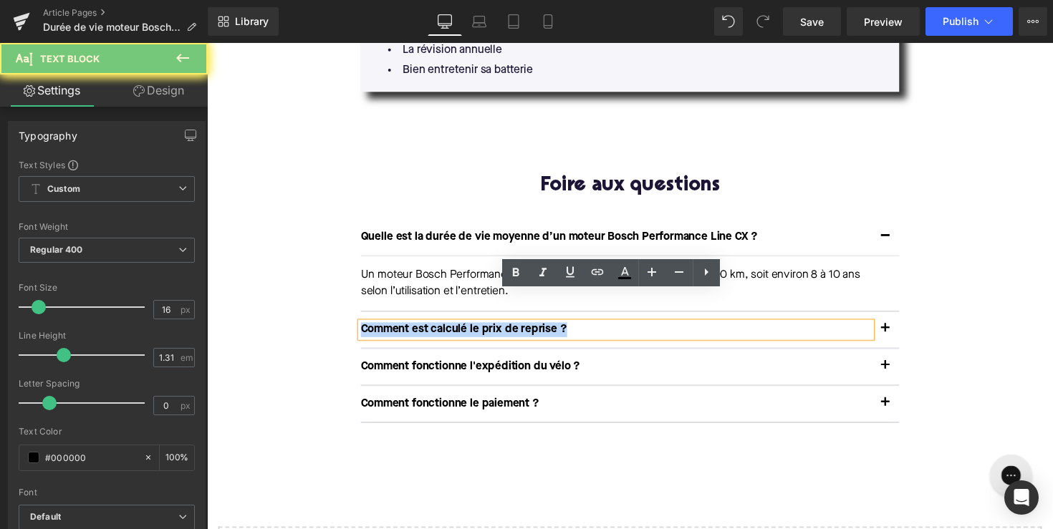
click at [552, 330] on p "Comment est calculé le prix de reprise ?" at bounding box center [626, 337] width 523 height 15
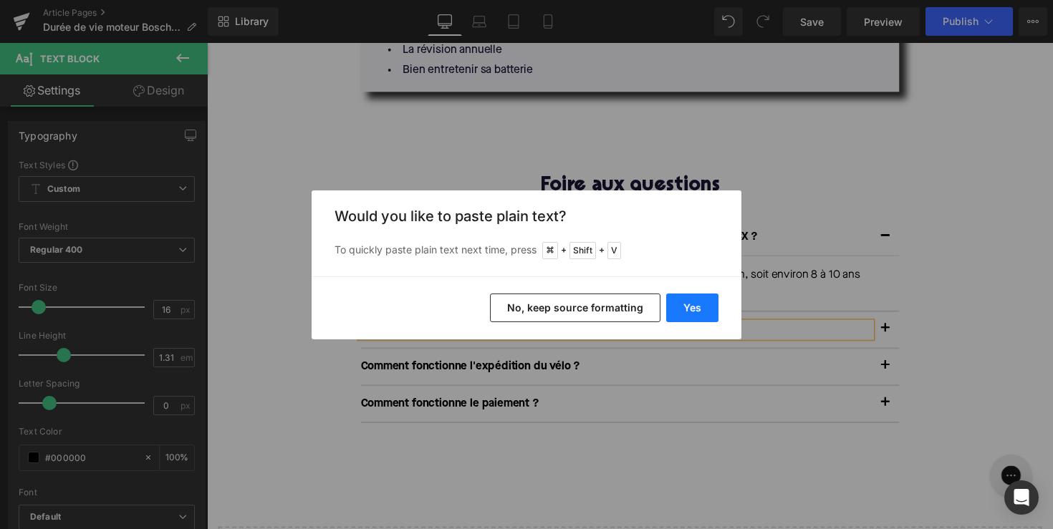
click at [704, 315] on button "Yes" at bounding box center [692, 308] width 52 height 29
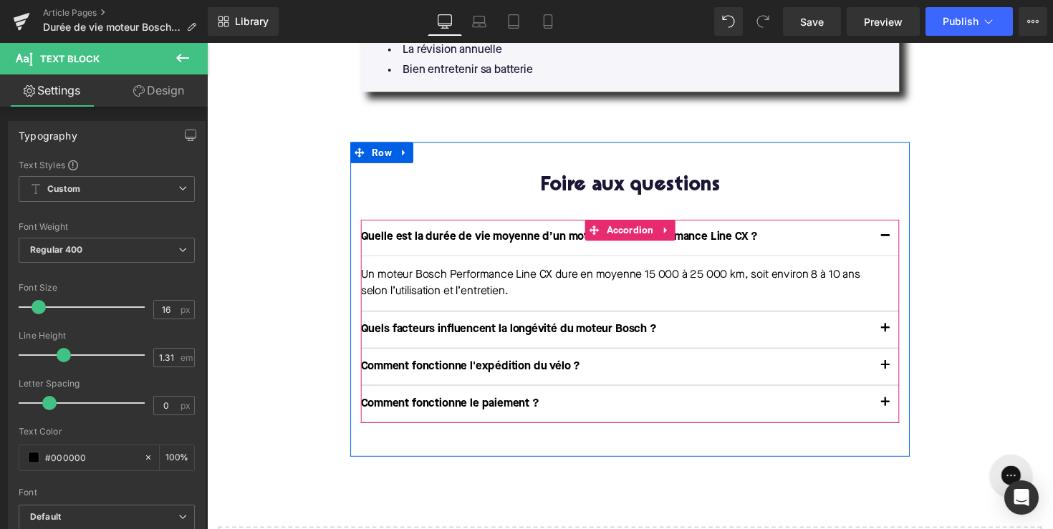
click at [902, 340] on span "button" at bounding box center [902, 340] width 0 height 0
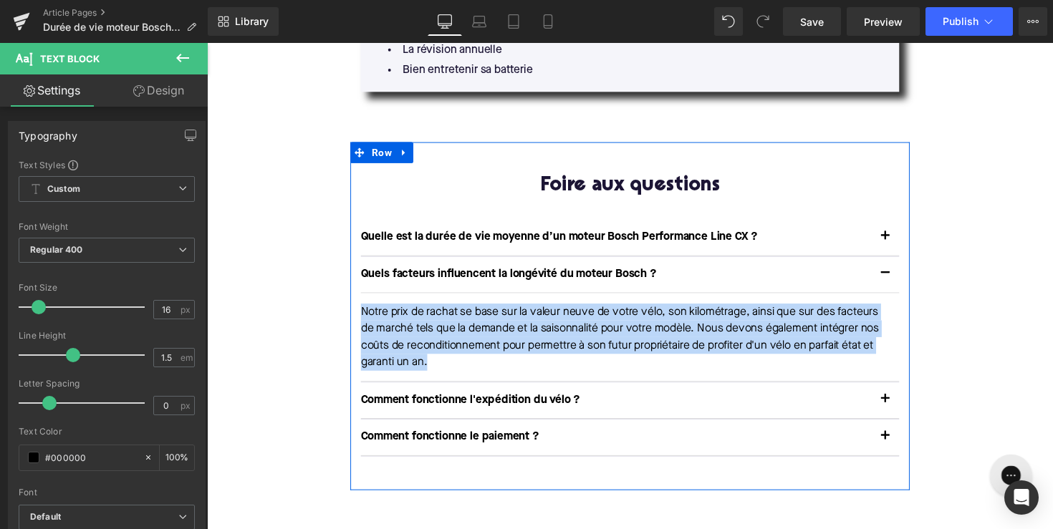
drag, startPoint x: 514, startPoint y: 339, endPoint x: 361, endPoint y: 293, distance: 159.3
click at [361, 293] on div "Foire aux questions Heading Quelle est la durée de vie moyenne d’un moteur Bosc…" at bounding box center [640, 323] width 573 height 288
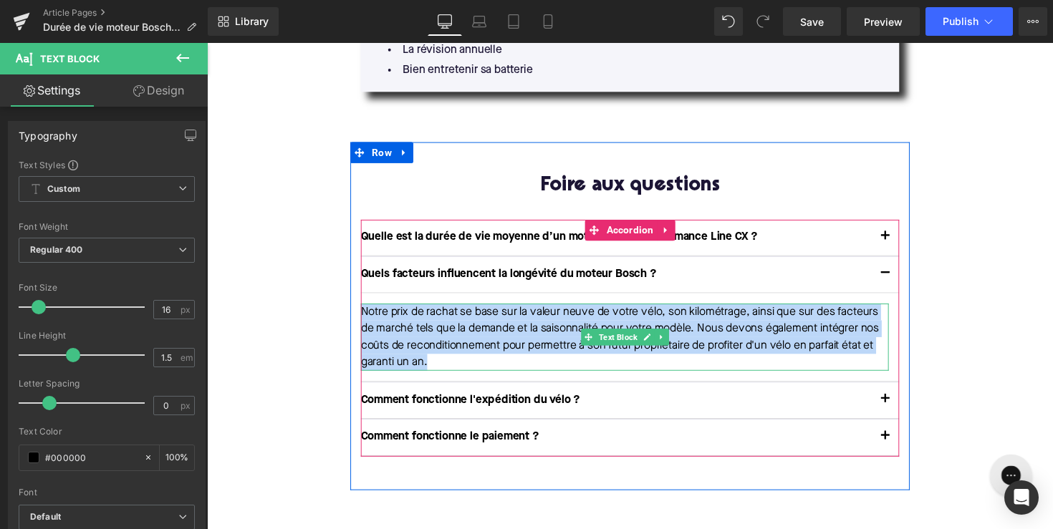
click at [416, 317] on p "Notre prix de rachat se base sur la valeur neuve de votre vélo, son kilométrage…" at bounding box center [635, 344] width 541 height 69
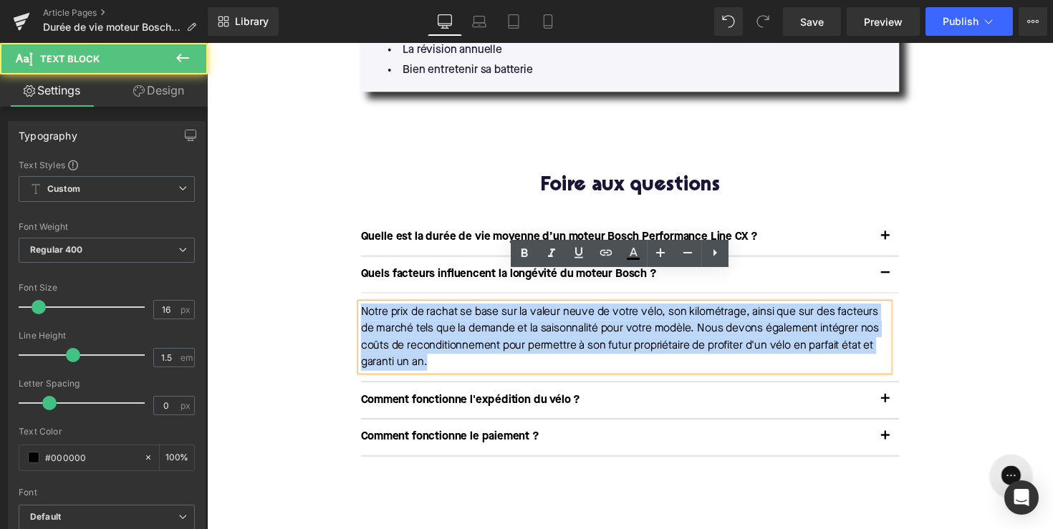
drag, startPoint x: 511, startPoint y: 338, endPoint x: 333, endPoint y: 272, distance: 189.5
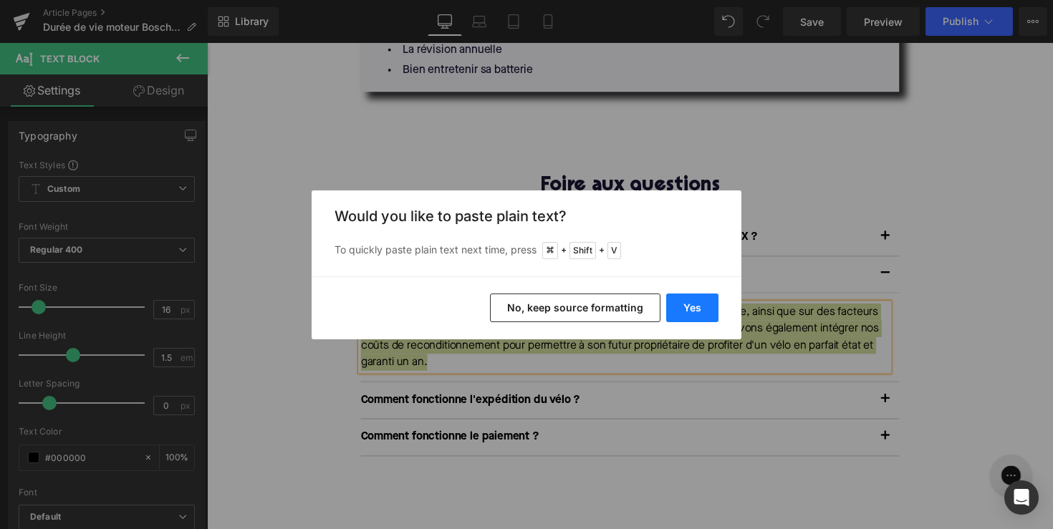
click at [677, 303] on button "Yes" at bounding box center [692, 308] width 52 height 29
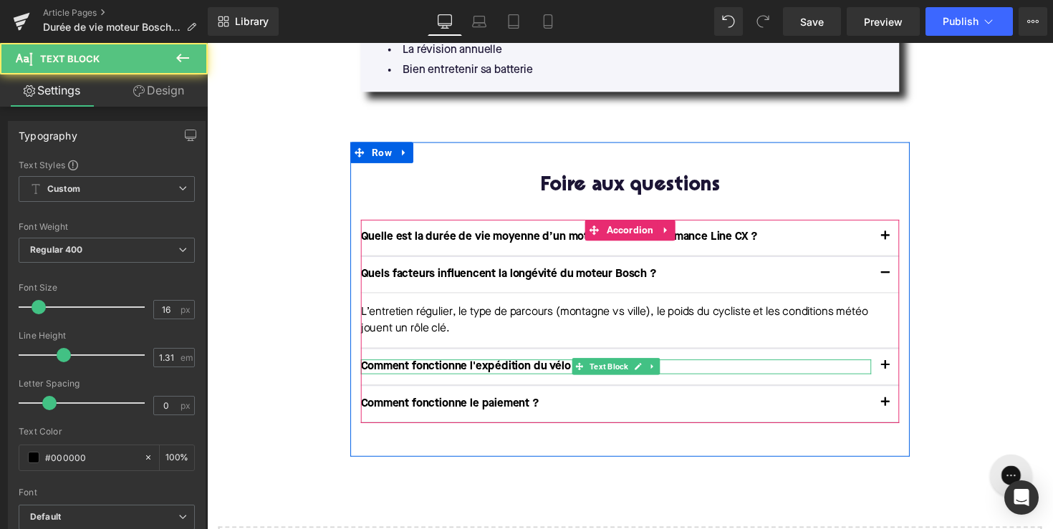
click at [469, 368] on p "Comment fonctionne l'expédition du vélo ?" at bounding box center [626, 375] width 523 height 15
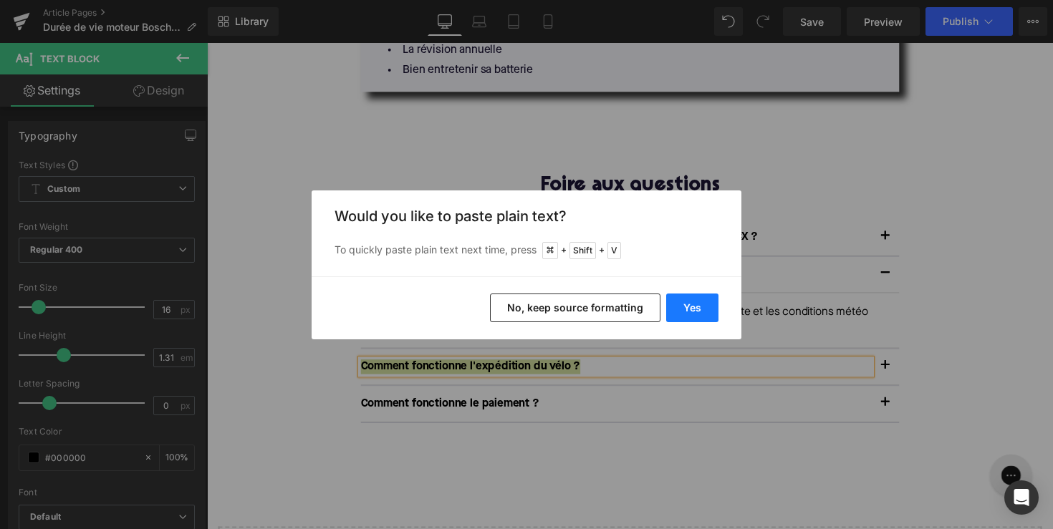
click at [693, 312] on button "Yes" at bounding box center [692, 308] width 52 height 29
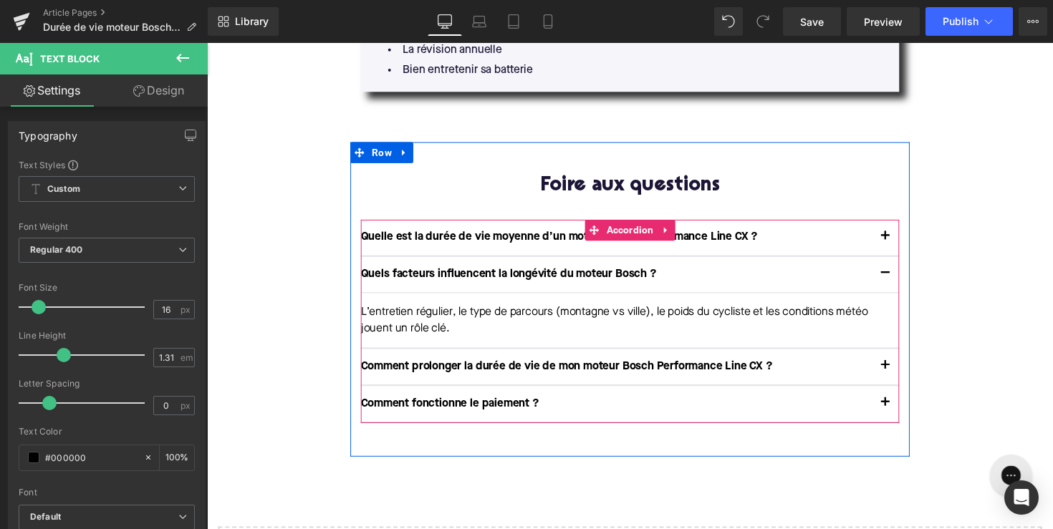
click at [901, 357] on button "button" at bounding box center [902, 375] width 29 height 37
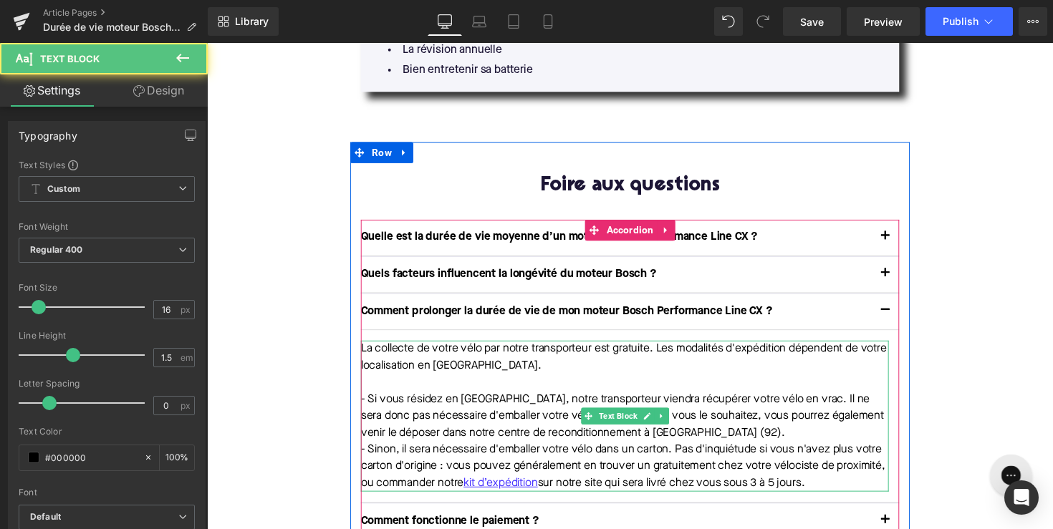
click at [631, 451] on p "- Sinon, il sera nécessaire d'emballer votre vélo dans un carton. Pas d'inquiét…" at bounding box center [635, 477] width 541 height 52
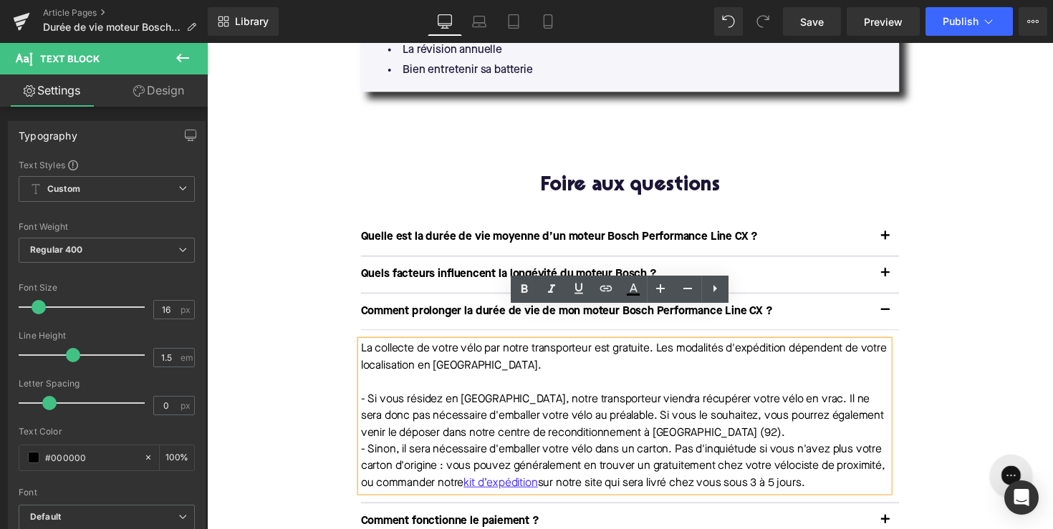
drag, startPoint x: 890, startPoint y: 461, endPoint x: 360, endPoint y: 311, distance: 551.6
click at [360, 311] on div "Foire aux questions Heading Quelle est la durée de vie moyenne d’un moteur Bosc…" at bounding box center [640, 366] width 573 height 374
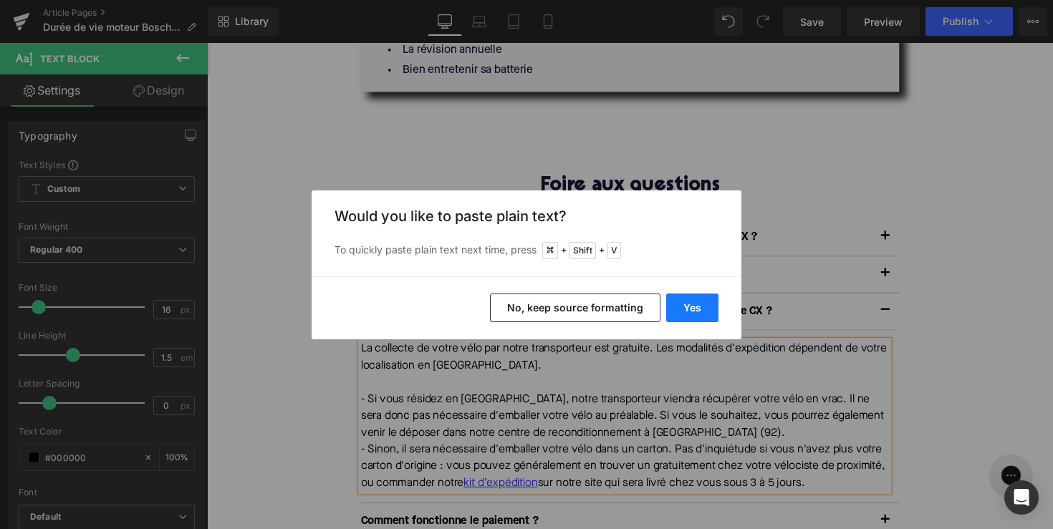
click at [693, 302] on button "Yes" at bounding box center [692, 308] width 52 height 29
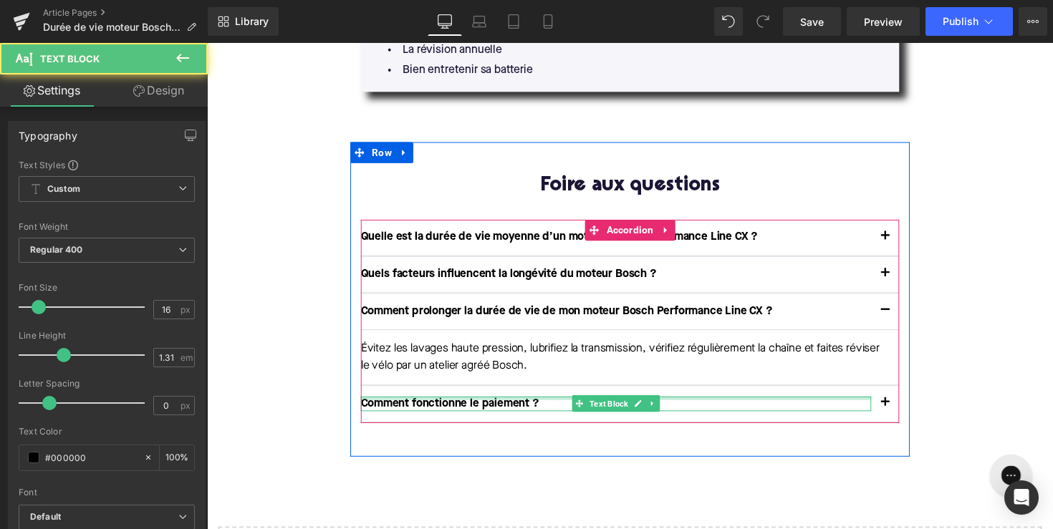
click at [505, 405] on div at bounding box center [626, 407] width 523 height 4
click at [505, 405] on p "Comment fonctionne le paiement ?" at bounding box center [626, 412] width 523 height 15
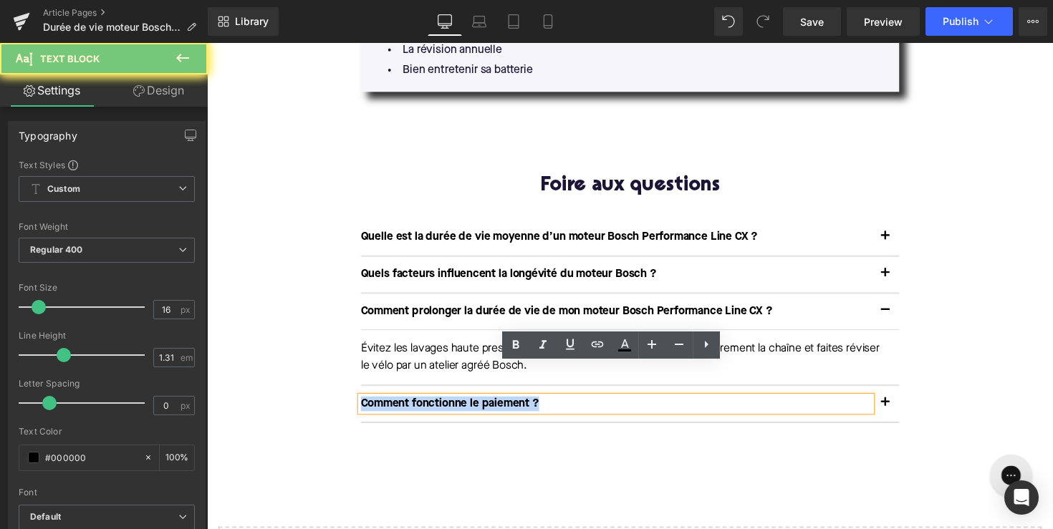
click at [505, 405] on p "Comment fonctionne le paiement ?" at bounding box center [626, 412] width 523 height 15
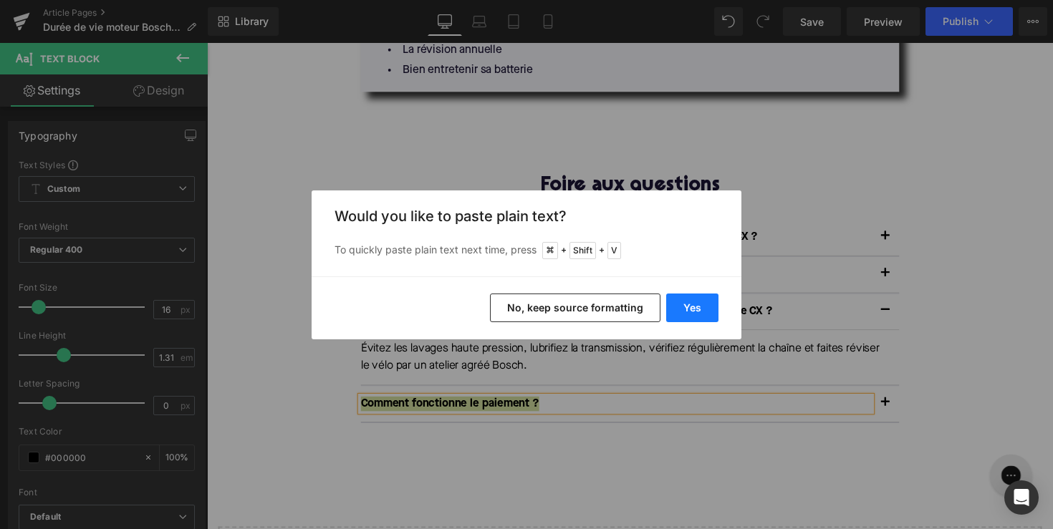
click at [696, 320] on button "Yes" at bounding box center [692, 308] width 52 height 29
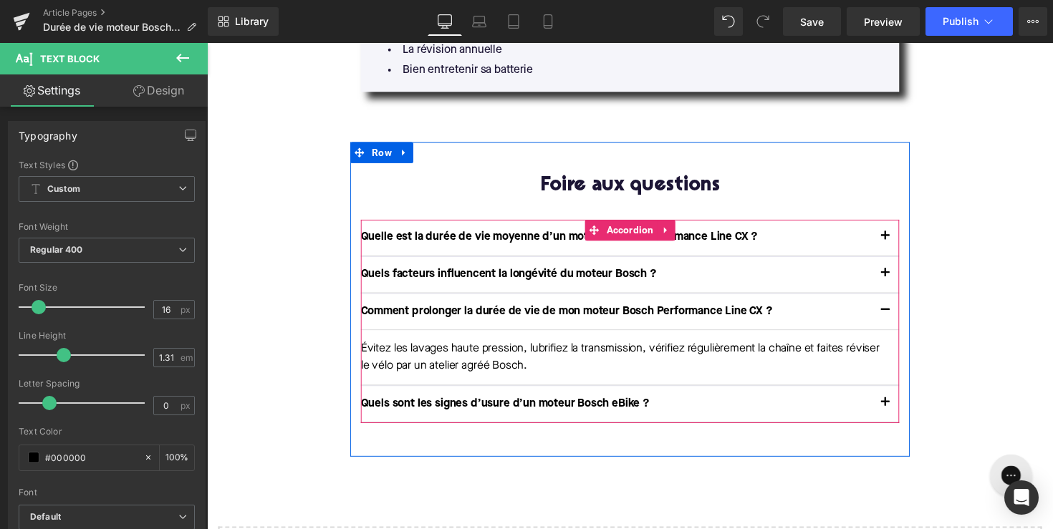
click at [901, 395] on button "button" at bounding box center [902, 413] width 29 height 37
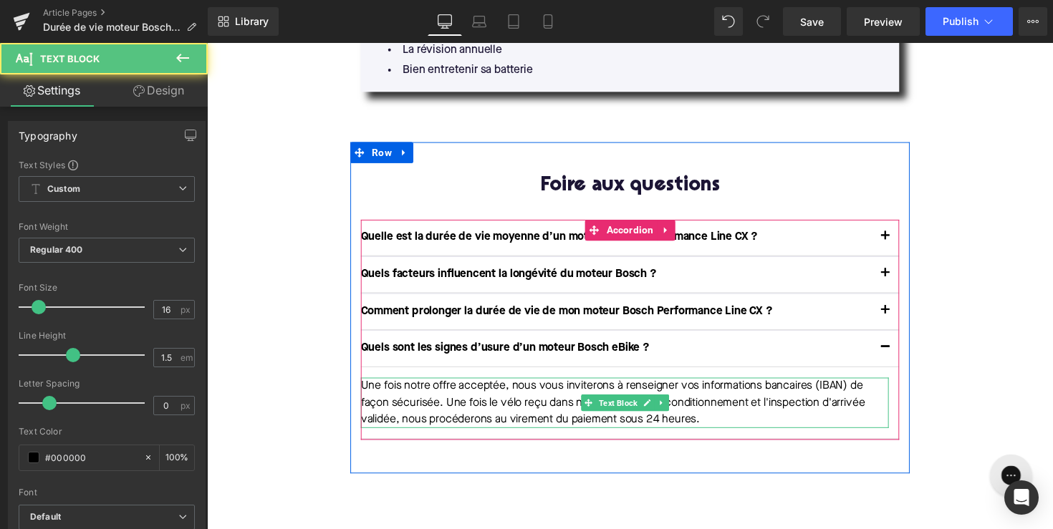
click at [570, 386] on p "Une fois notre offre acceptée, nous vous inviterons à renseigner vos informatio…" at bounding box center [635, 412] width 541 height 52
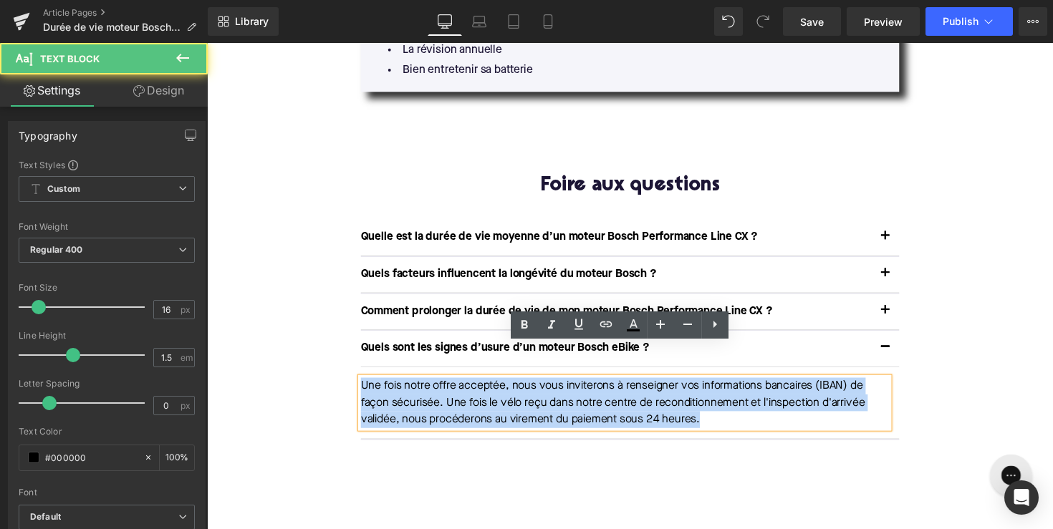
drag, startPoint x: 731, startPoint y: 393, endPoint x: 350, endPoint y: 358, distance: 383.5
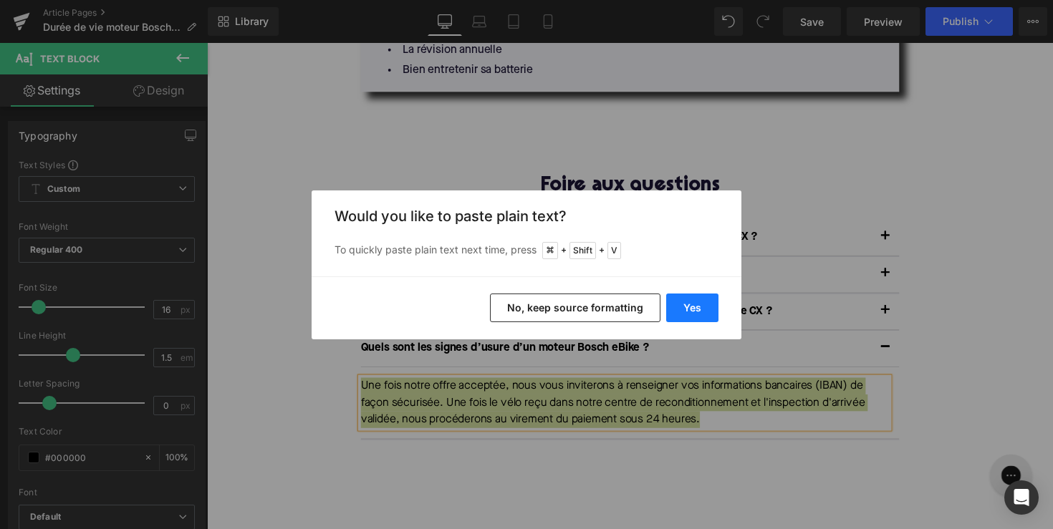
click at [681, 310] on button "Yes" at bounding box center [692, 308] width 52 height 29
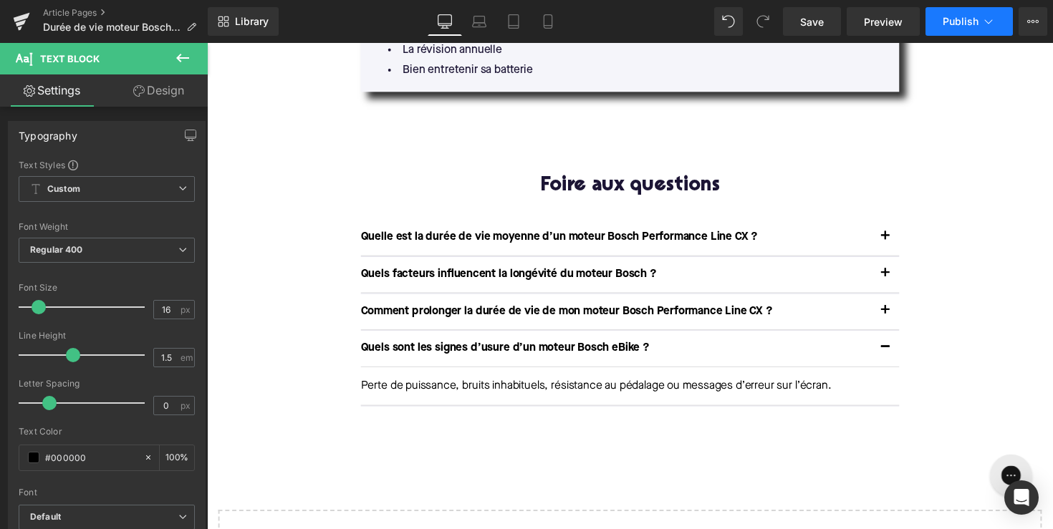
click at [976, 29] on button "Publish" at bounding box center [969, 21] width 87 height 29
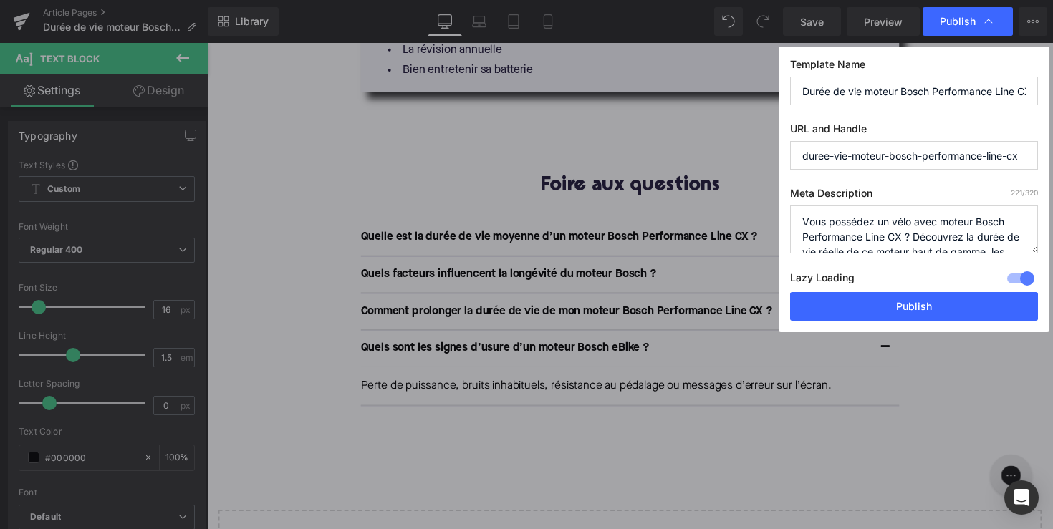
click at [883, 239] on textarea "Vous possédez un vélo avec moteur Bosch Performance Line CX ? Découvrez la duré…" at bounding box center [914, 230] width 248 height 48
drag, startPoint x: 898, startPoint y: 242, endPoint x: 724, endPoint y: 178, distance: 185.4
click at [724, 178] on div "Publish Template Name Durée de vie moteur Bosch Performance Line CX URL and Han…" at bounding box center [526, 264] width 1053 height 529
paste textarea "Découvrez la durée de vie du moteur Bosch Performance Line CX, les facteurs clé…"
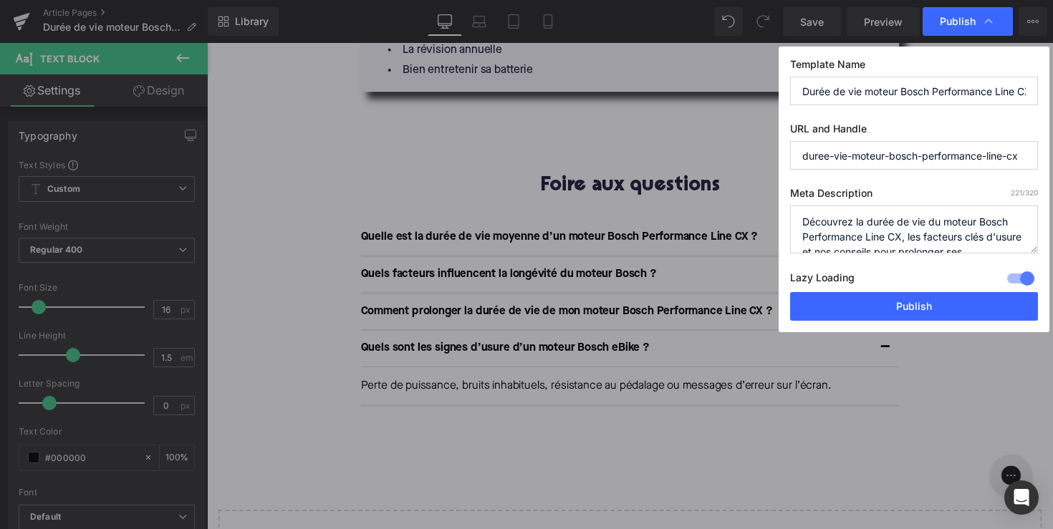
scroll to position [30, 0]
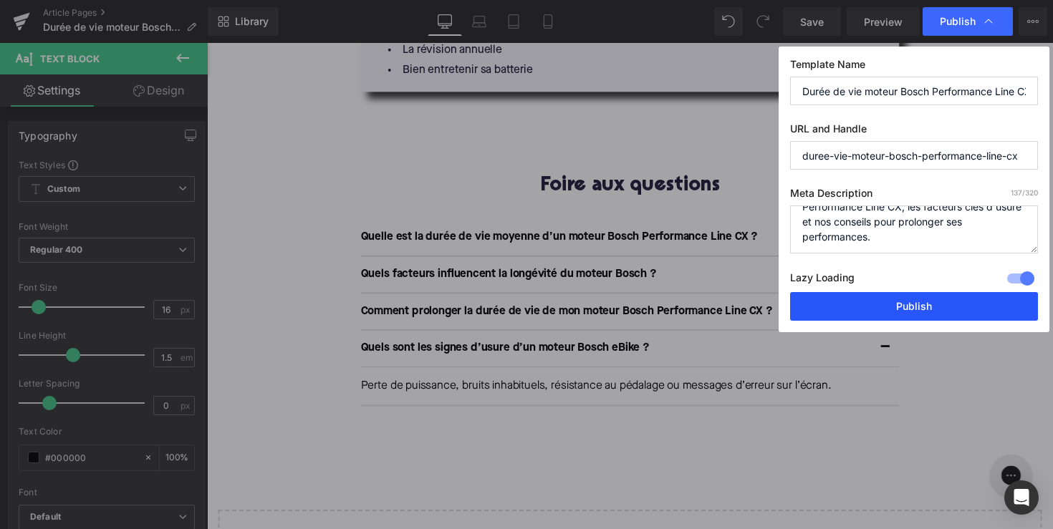
type textarea "Découvrez la durée de vie du moteur Bosch Performance Line CX, les facteurs clé…"
click at [920, 309] on button "Publish" at bounding box center [914, 306] width 248 height 29
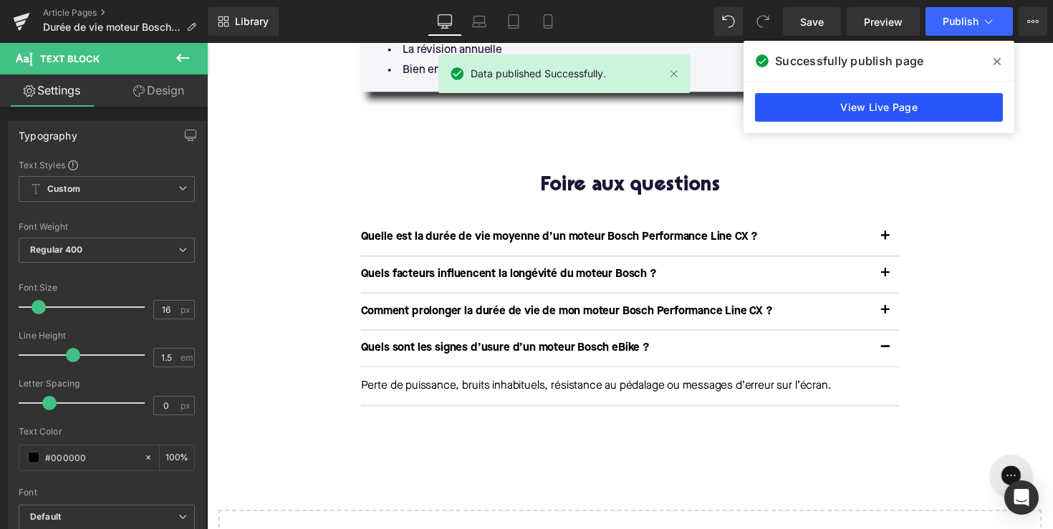
click at [829, 102] on link "View Live Page" at bounding box center [879, 107] width 248 height 29
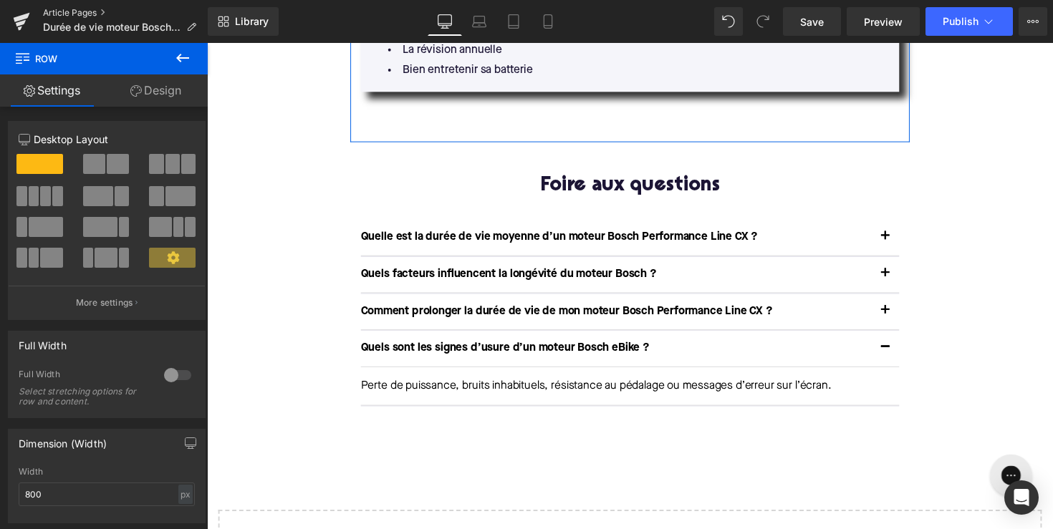
click at [69, 12] on link "Article Pages" at bounding box center [125, 12] width 165 height 11
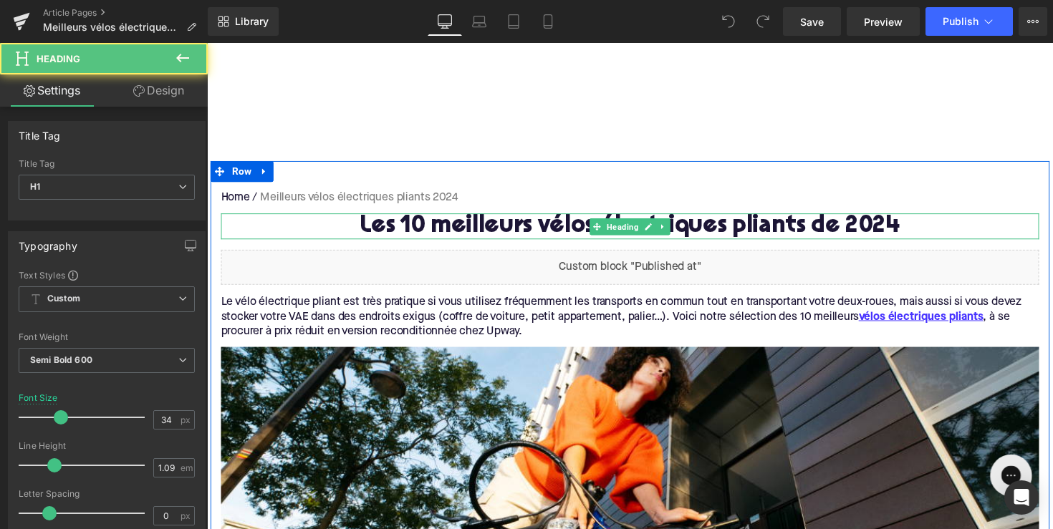
click at [931, 228] on h1 "Les 10 meilleurs vélos électriques pliants de 2024" at bounding box center [640, 231] width 838 height 27
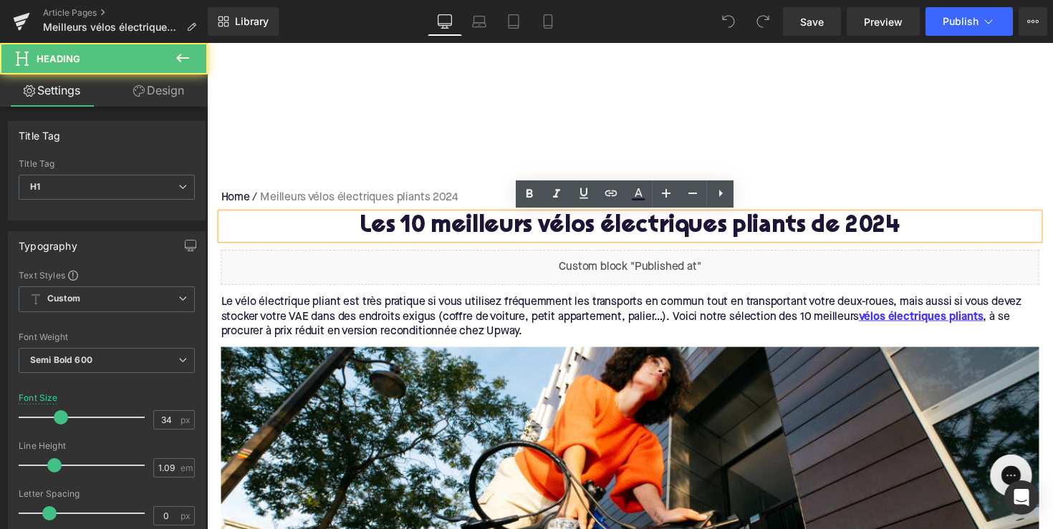
click at [921, 232] on h1 "Les 10 meilleurs vélos électriques pliants de 2024" at bounding box center [640, 231] width 838 height 27
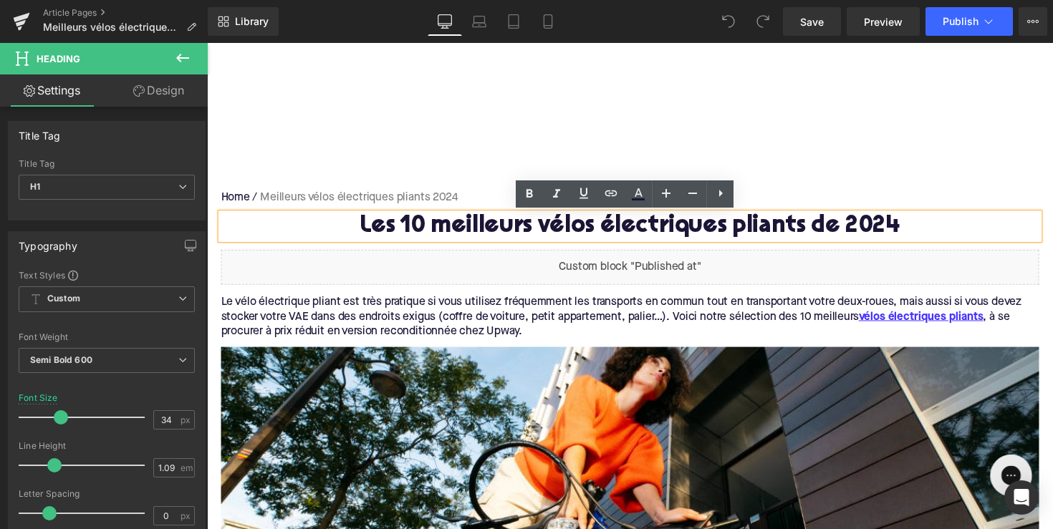
click at [923, 234] on h1 "Les 10 meilleurs vélos électriques pliants de 2024" at bounding box center [640, 231] width 838 height 27
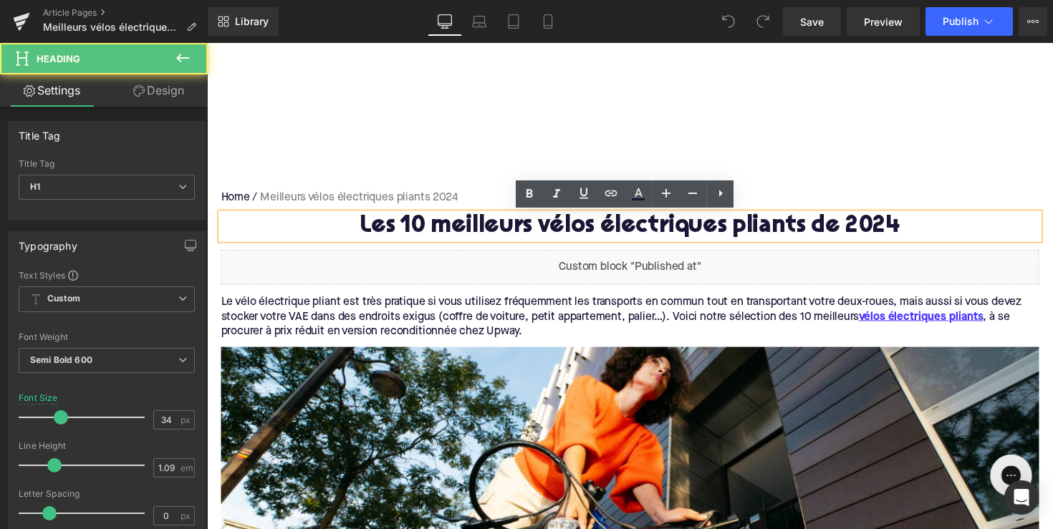
click at [920, 234] on h1 "Les 10 meilleurs vélos électriques pliants de 2024" at bounding box center [640, 231] width 838 height 27
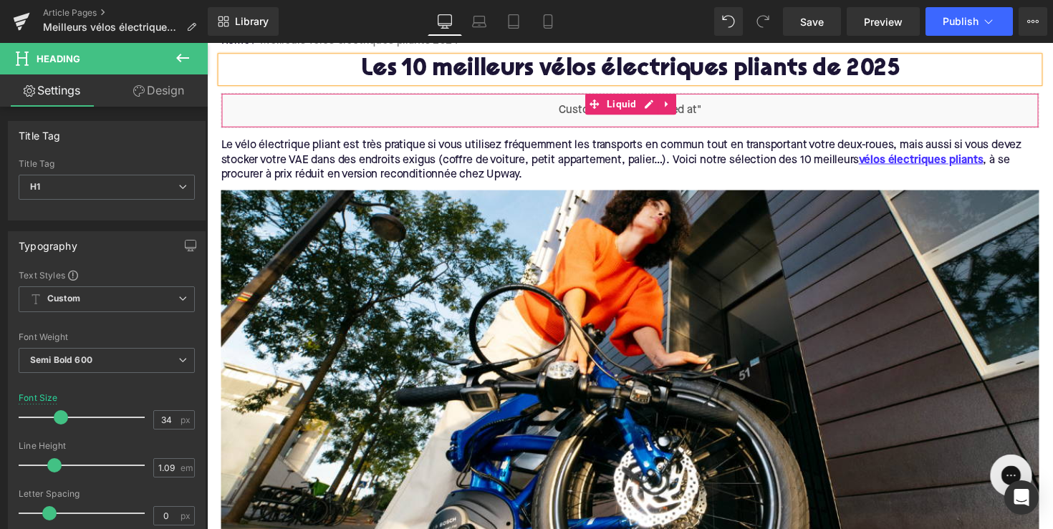
scroll to position [276, 0]
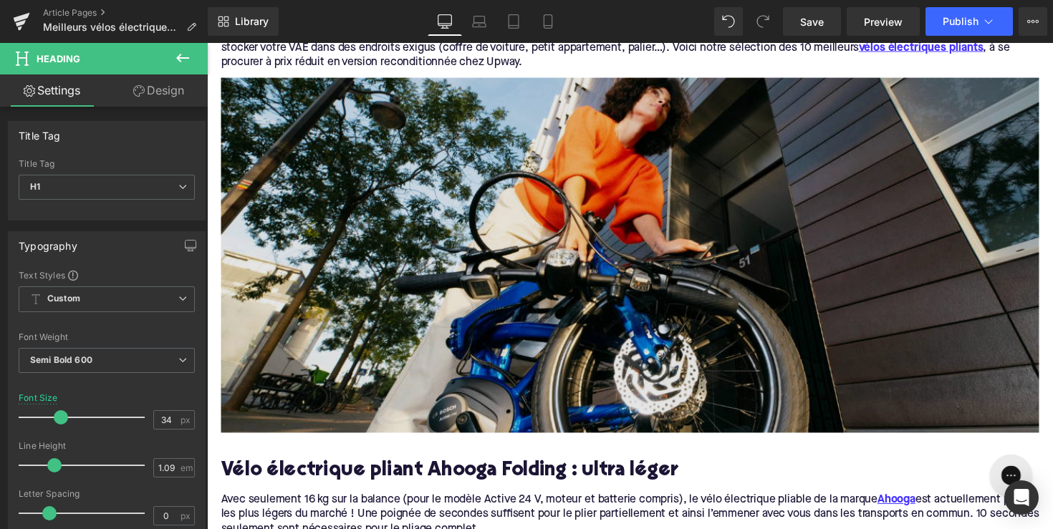
click at [577, 271] on img at bounding box center [640, 261] width 838 height 364
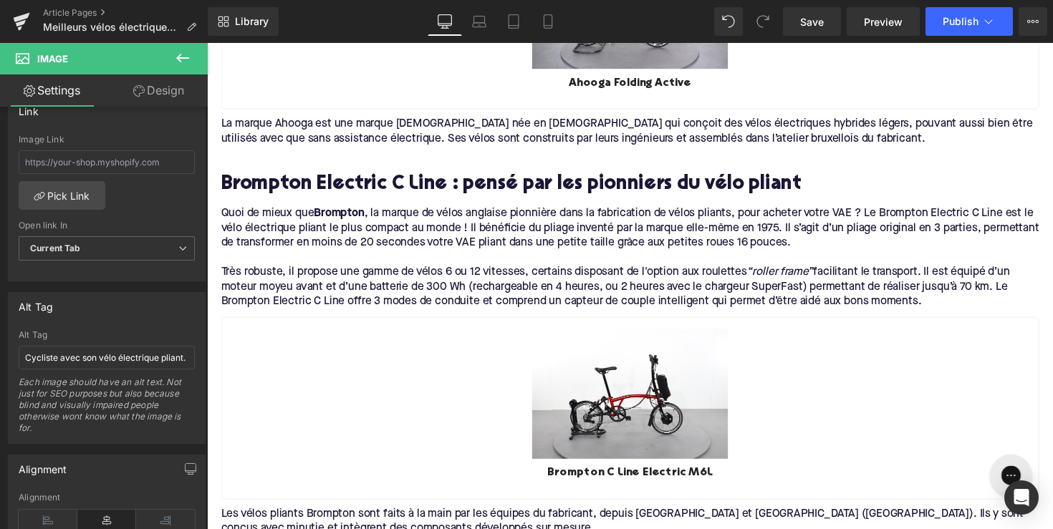
scroll to position [1019, 0]
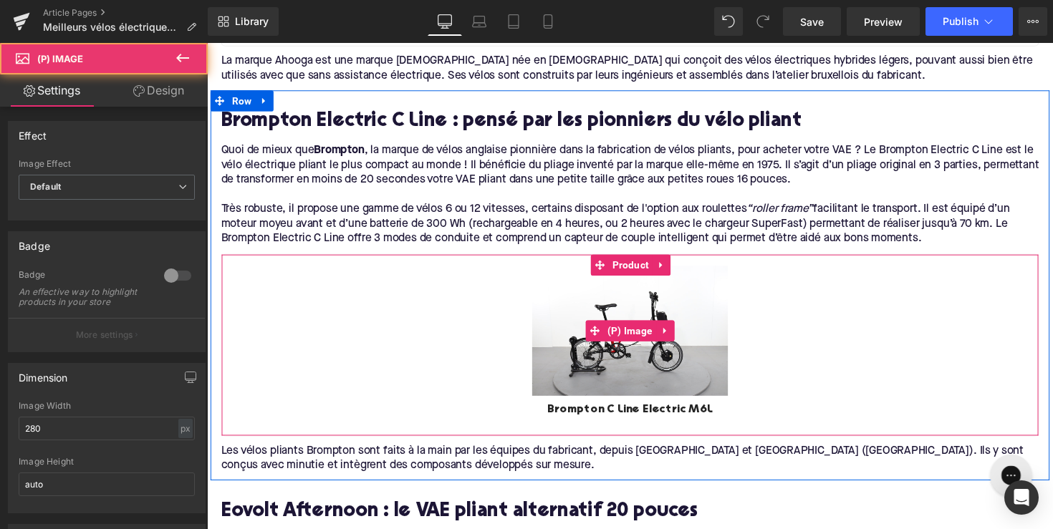
click at [558, 325] on img at bounding box center [640, 339] width 201 height 134
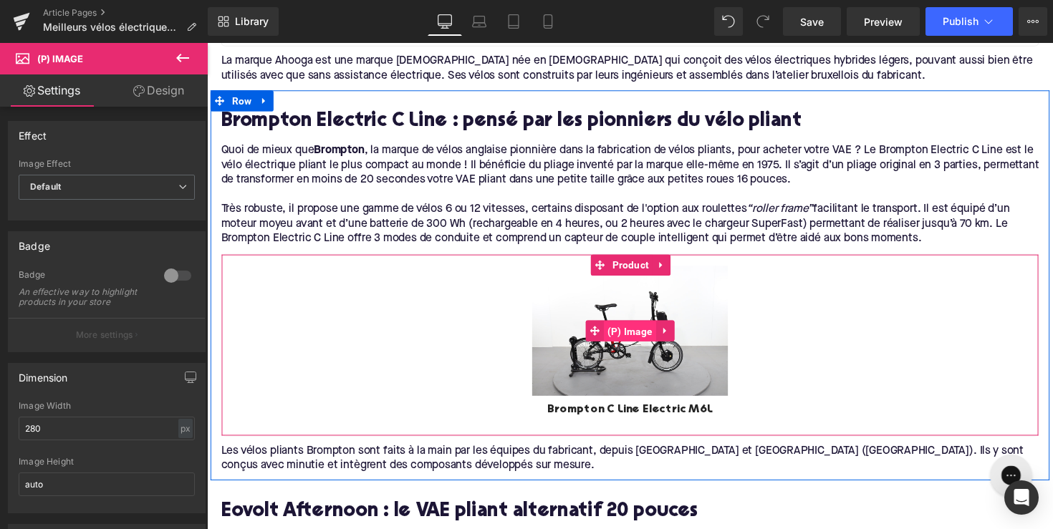
click at [620, 335] on span "(P) Image" at bounding box center [641, 338] width 54 height 21
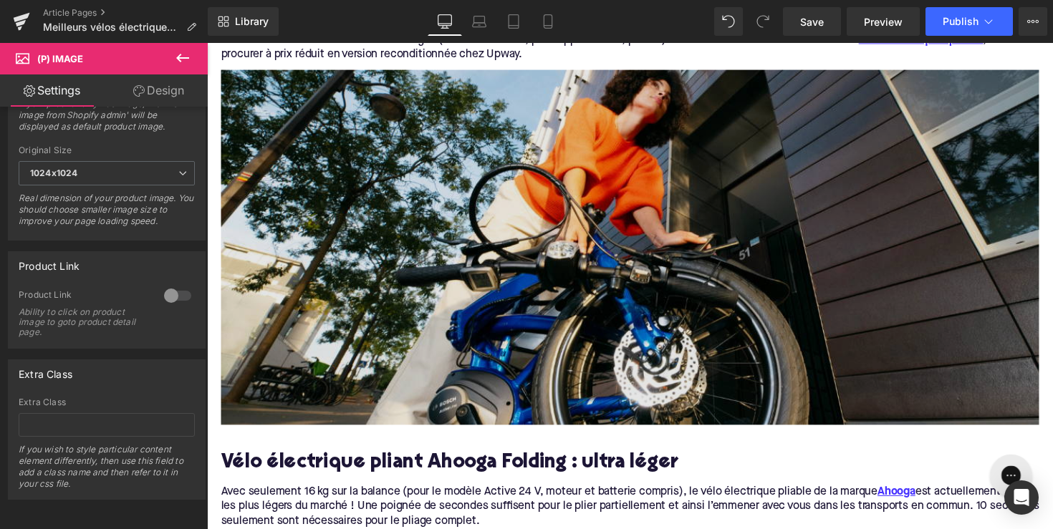
scroll to position [225, 0]
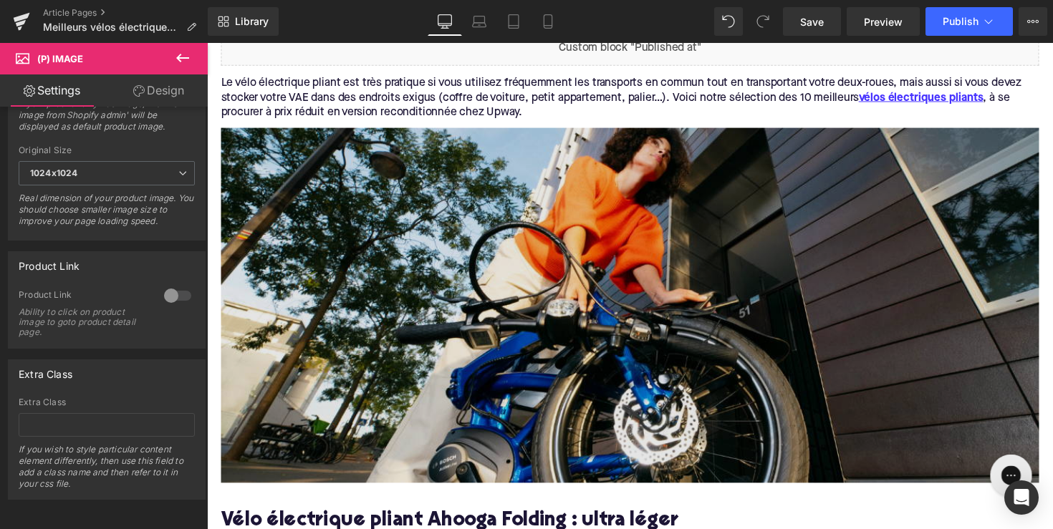
click at [652, 262] on img at bounding box center [640, 312] width 838 height 364
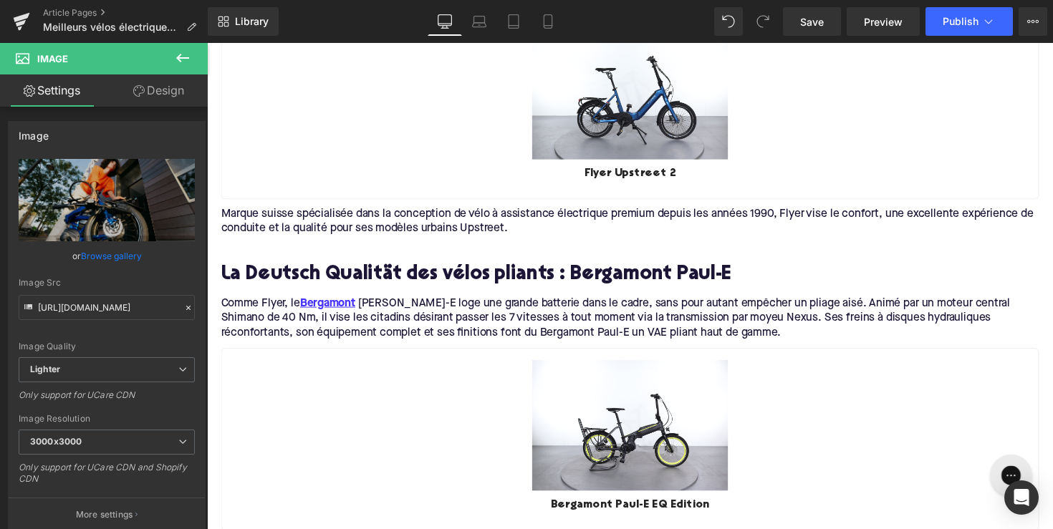
scroll to position [2212, 0]
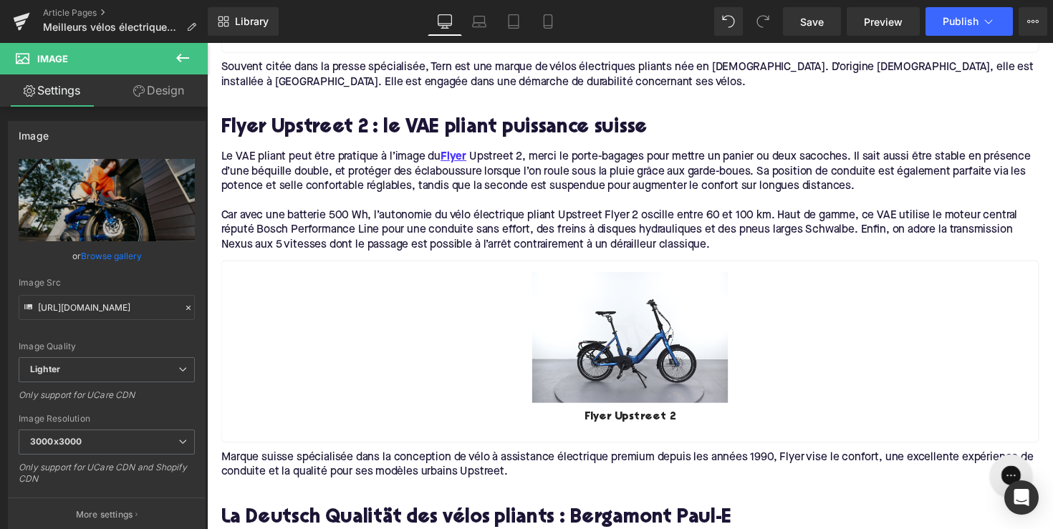
click at [676, 354] on div "Sale Off (P) Image" at bounding box center [641, 345] width 814 height 134
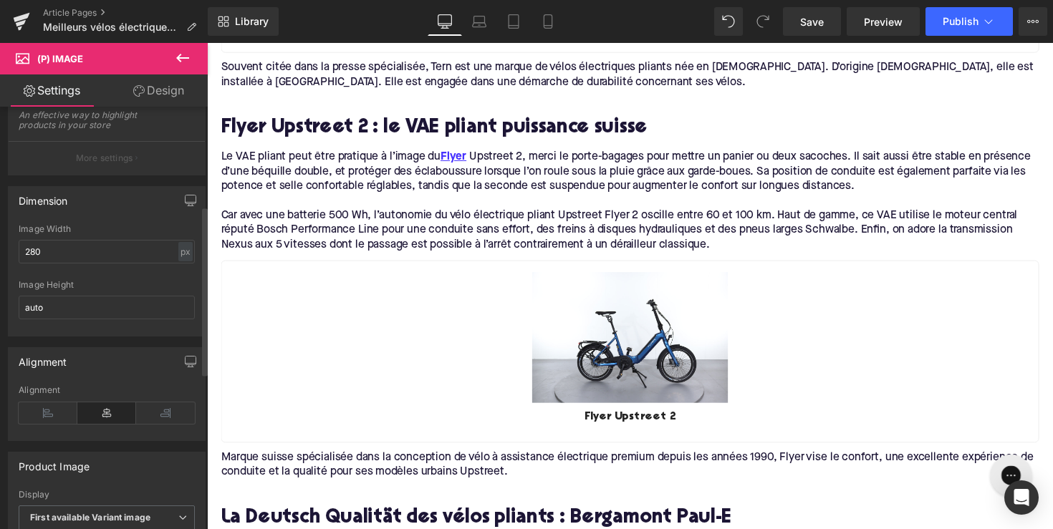
scroll to position [315, 0]
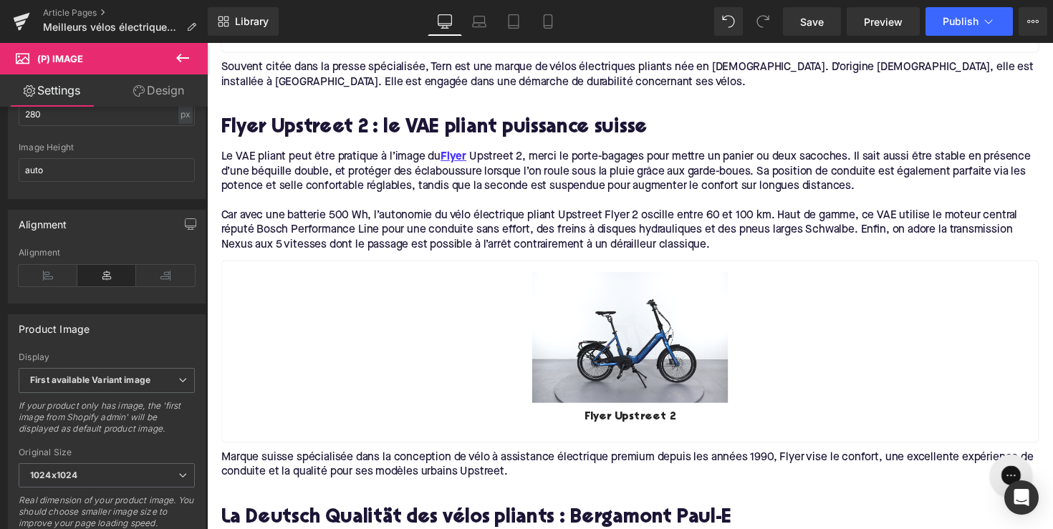
click at [187, 68] on button at bounding box center [183, 59] width 50 height 32
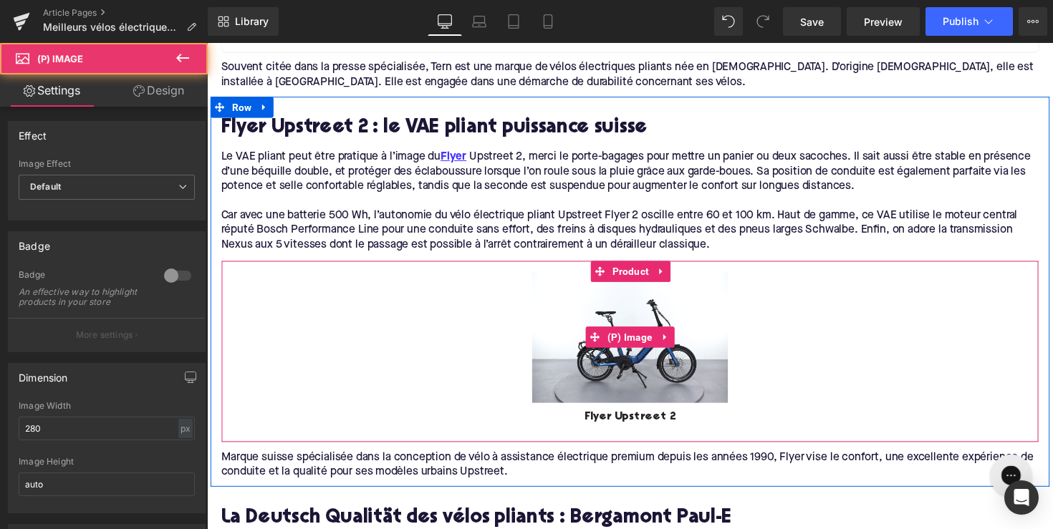
click at [481, 353] on div "Sale Off" at bounding box center [641, 345] width 814 height 134
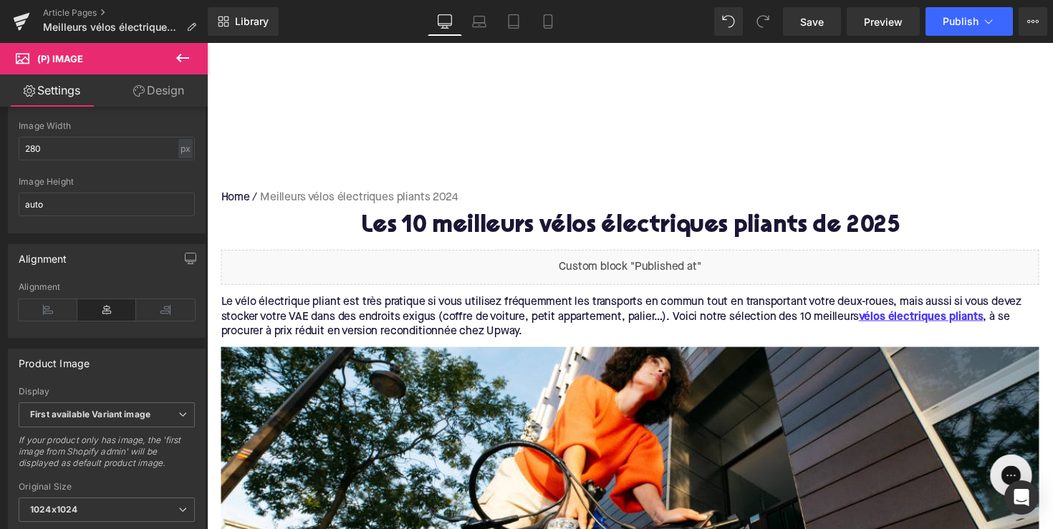
scroll to position [0, 0]
click at [946, 29] on button "Publish" at bounding box center [969, 21] width 87 height 29
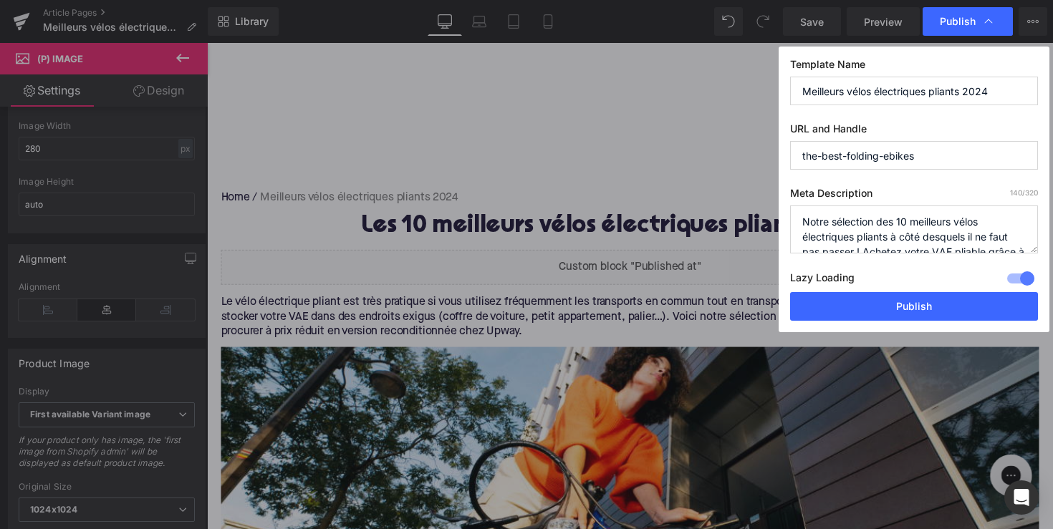
drag, startPoint x: 880, startPoint y: 232, endPoint x: 769, endPoint y: 174, distance: 125.9
click at [769, 174] on div "Publish Template Name Meilleurs vélos électriques pliants 2024 URL and Handle t…" at bounding box center [526, 264] width 1053 height 529
paste textarea "Découvrez notre sélection des 10 meilleurs vélos électriques pliants 2025 : com…"
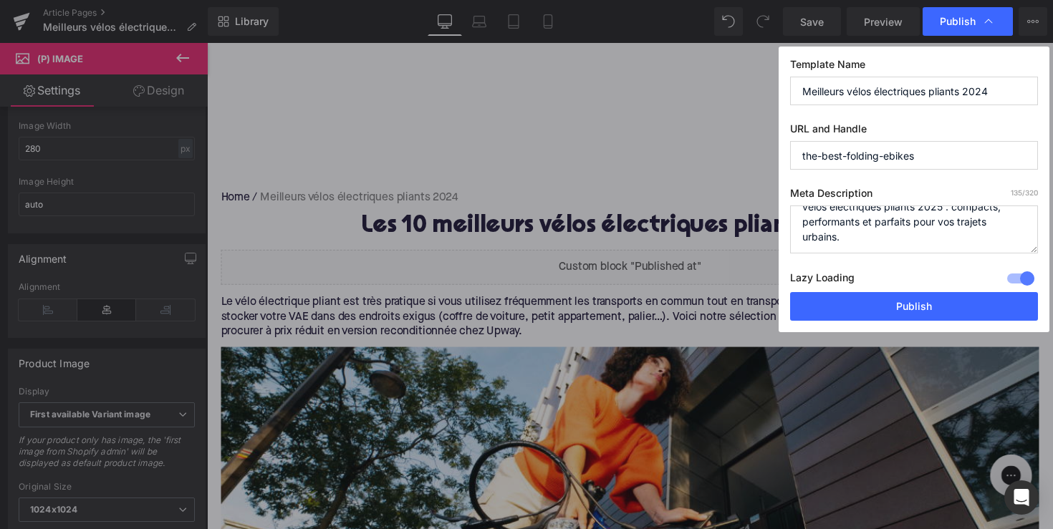
type textarea "Découvrez notre sélection des 10 meilleurs vélos électriques pliants 2025 : com…"
click at [1011, 82] on input "Meilleurs vélos électriques pliants 2024" at bounding box center [914, 91] width 248 height 29
click at [997, 99] on input "Meilleurs vélos électriques pliants 2024" at bounding box center [914, 91] width 248 height 29
type input "Meilleurs vélos électriques pliants 2025"
click at [920, 317] on button "Publish" at bounding box center [914, 306] width 248 height 29
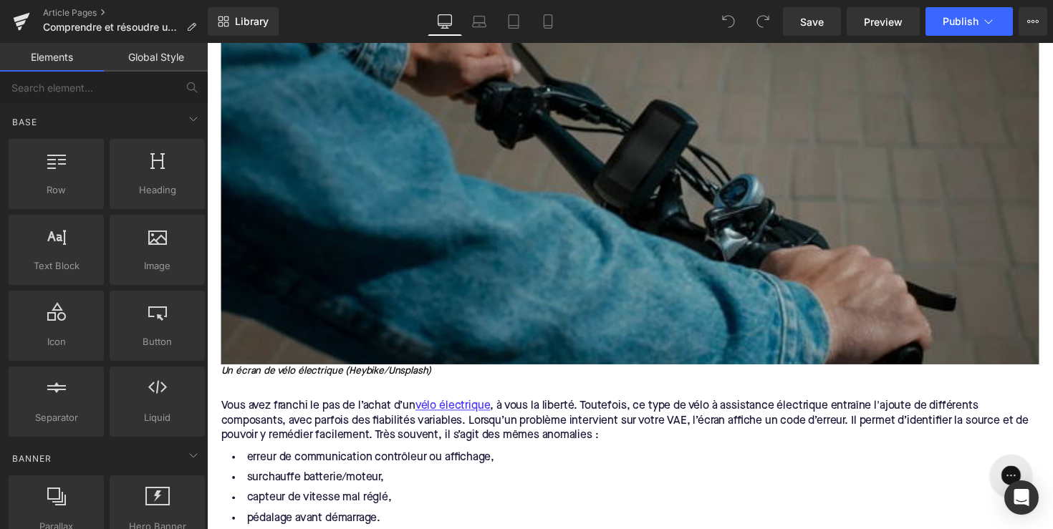
scroll to position [339, 0]
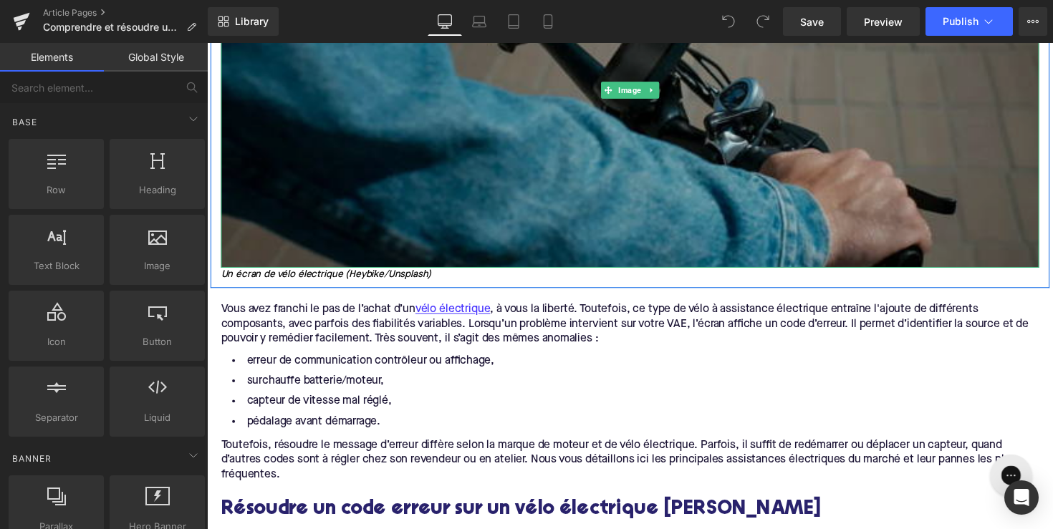
click at [570, 157] on img at bounding box center [640, 92] width 838 height 364
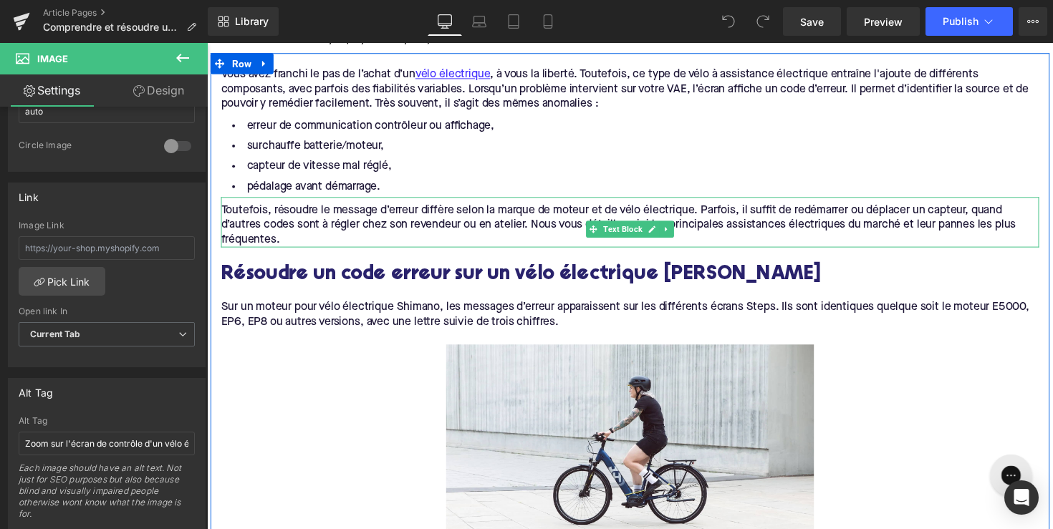
scroll to position [865, 0]
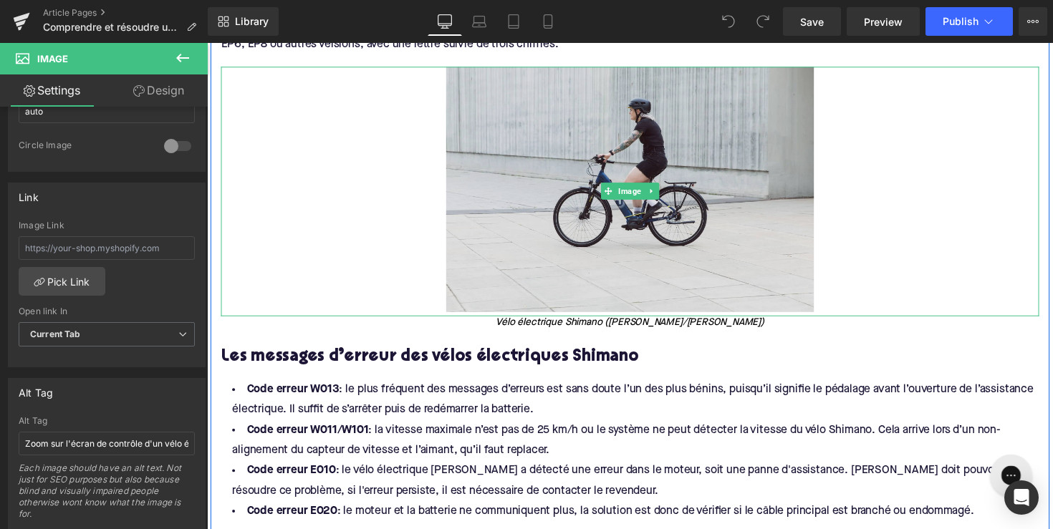
click at [565, 164] on img at bounding box center [641, 195] width 378 height 256
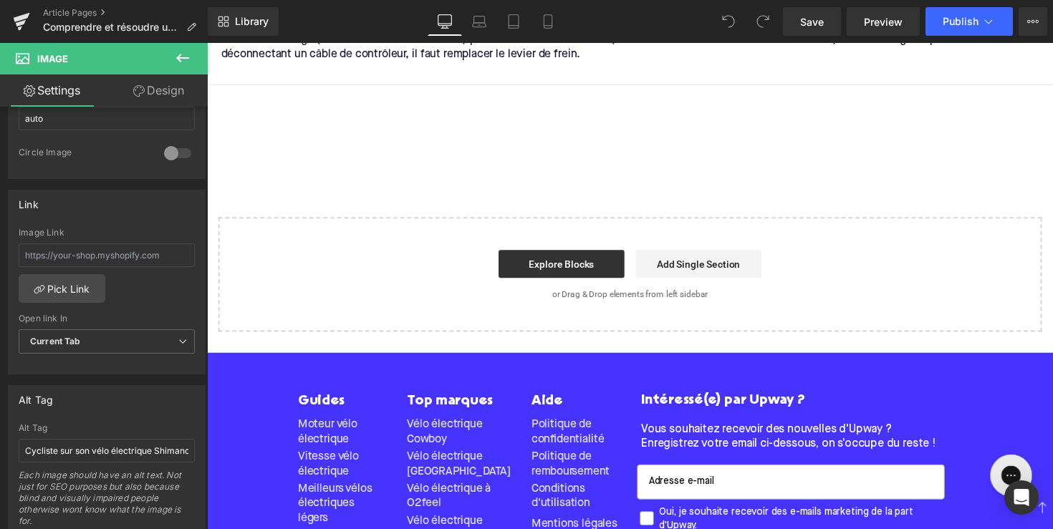
scroll to position [3329, 0]
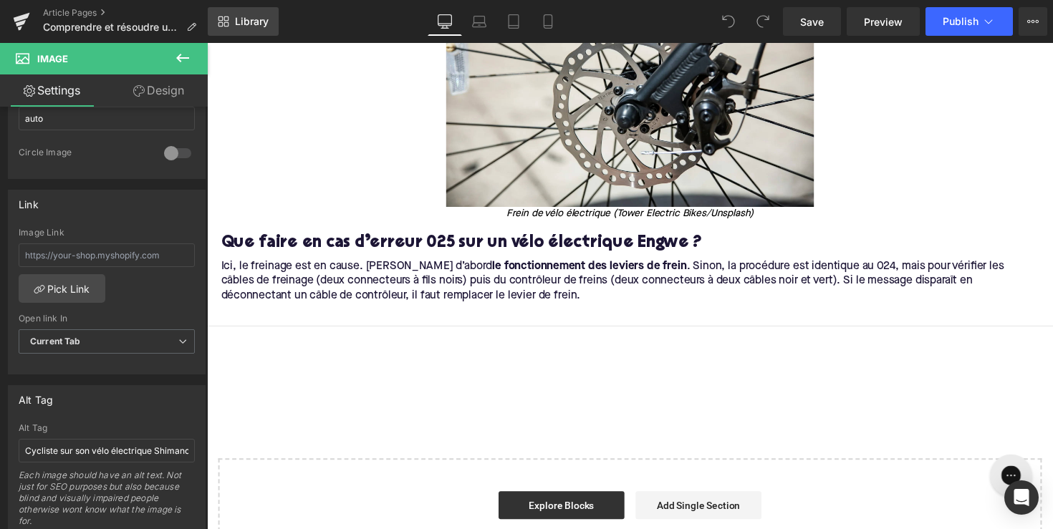
click at [256, 19] on span "Library" at bounding box center [252, 21] width 34 height 13
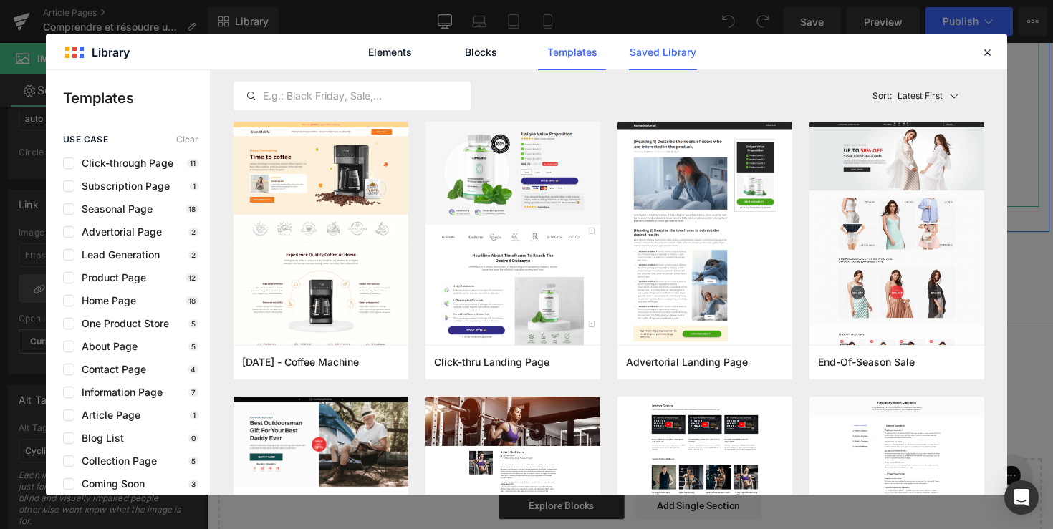
click at [0, 0] on link "Saved Library" at bounding box center [0, 0] width 0 height 0
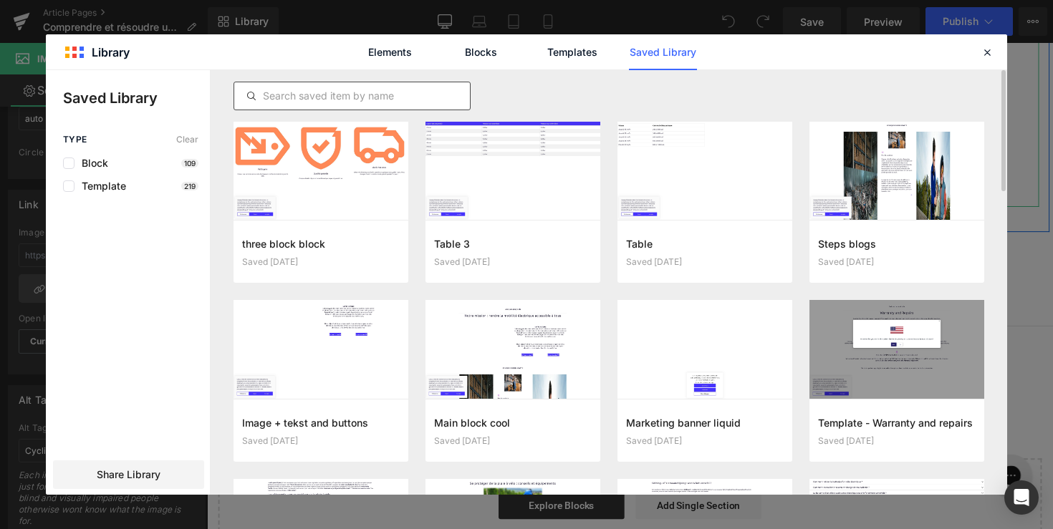
click at [368, 94] on input "text" at bounding box center [352, 95] width 236 height 17
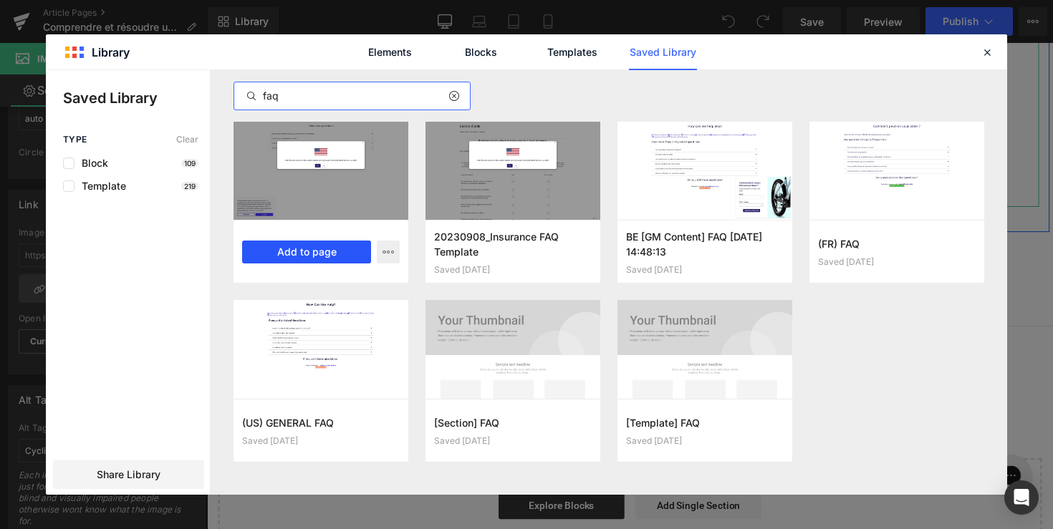
type input "faq"
click at [337, 254] on button "Add to page" at bounding box center [306, 252] width 129 height 23
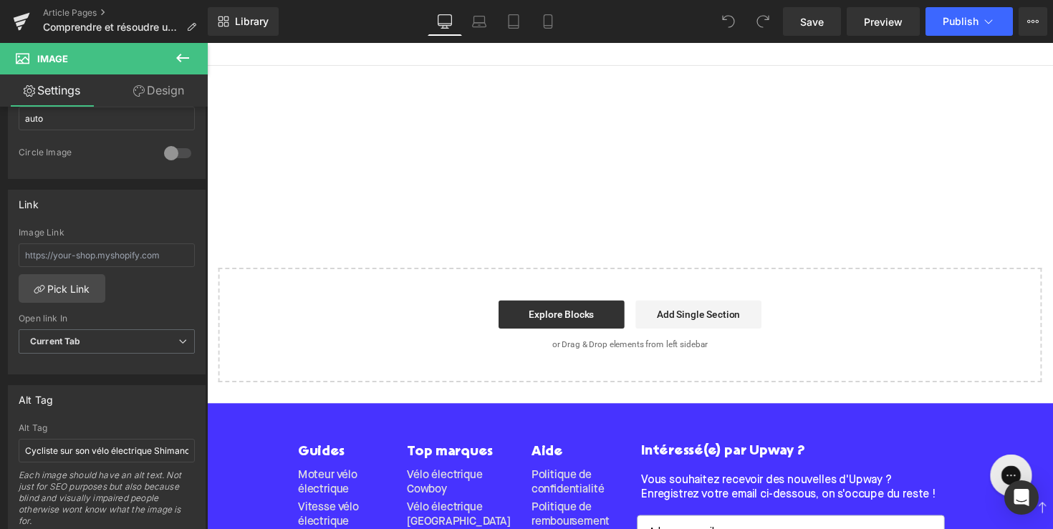
scroll to position [3606, 0]
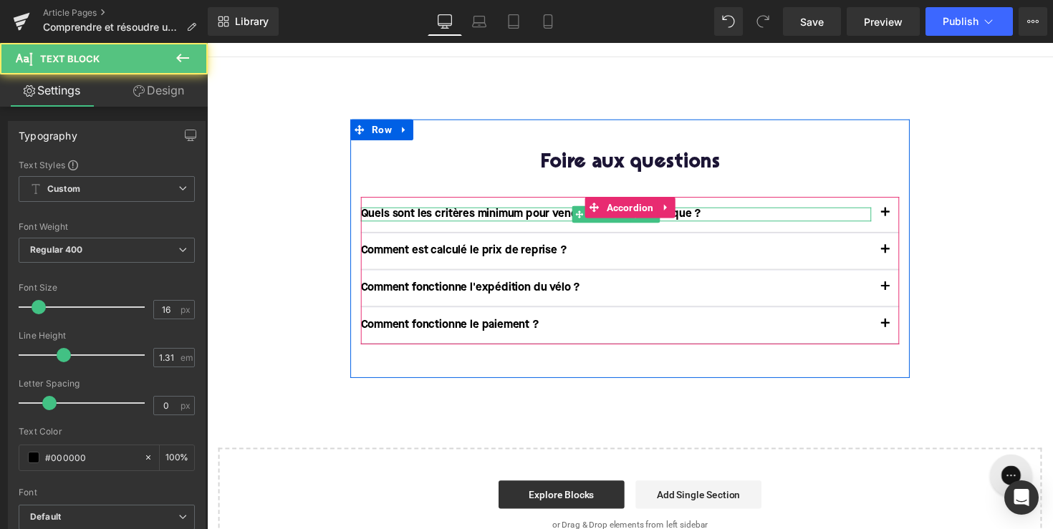
click at [562, 212] on p "Quels sont les critères minimum pour vendre mon vélo électrique ?" at bounding box center [626, 218] width 523 height 15
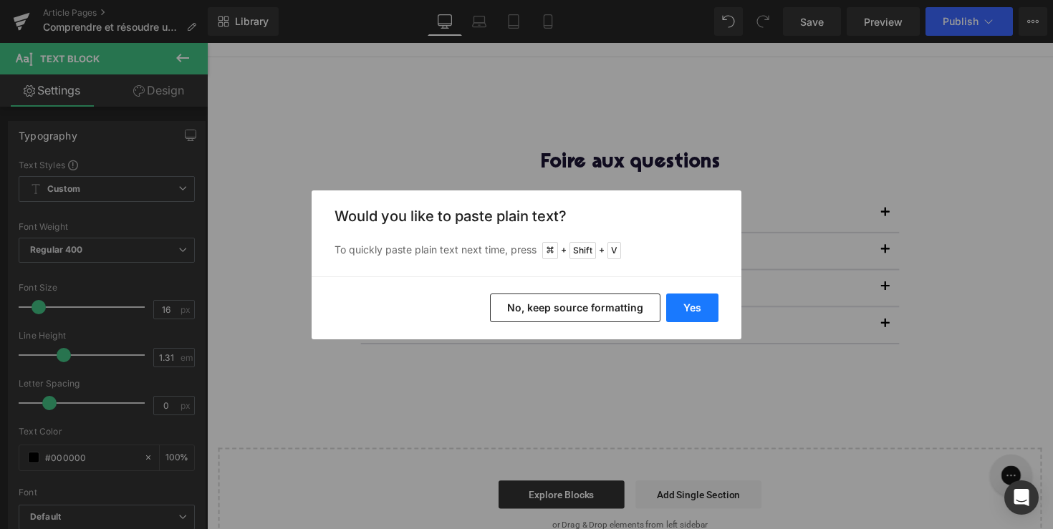
click at [710, 299] on button "Yes" at bounding box center [692, 308] width 52 height 29
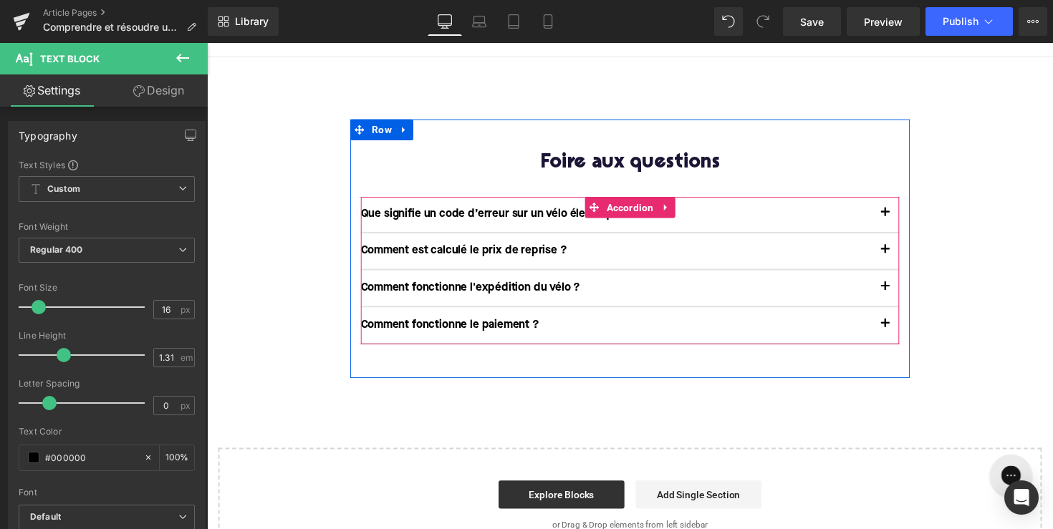
click at [901, 213] on button "button" at bounding box center [902, 219] width 29 height 37
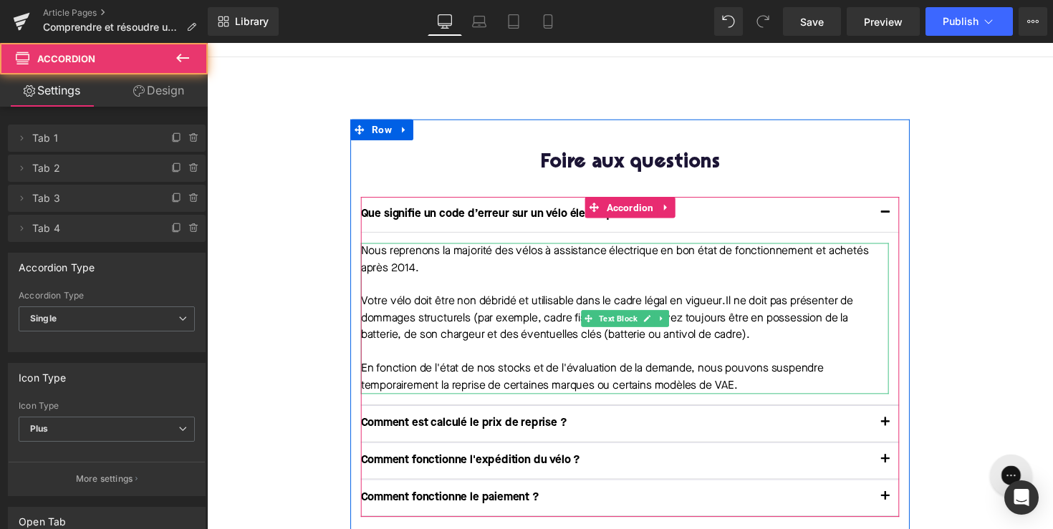
click at [474, 251] on p "Nous reprenons la majorité des vélos à assistance électrique en bon état de fon…" at bounding box center [635, 265] width 541 height 34
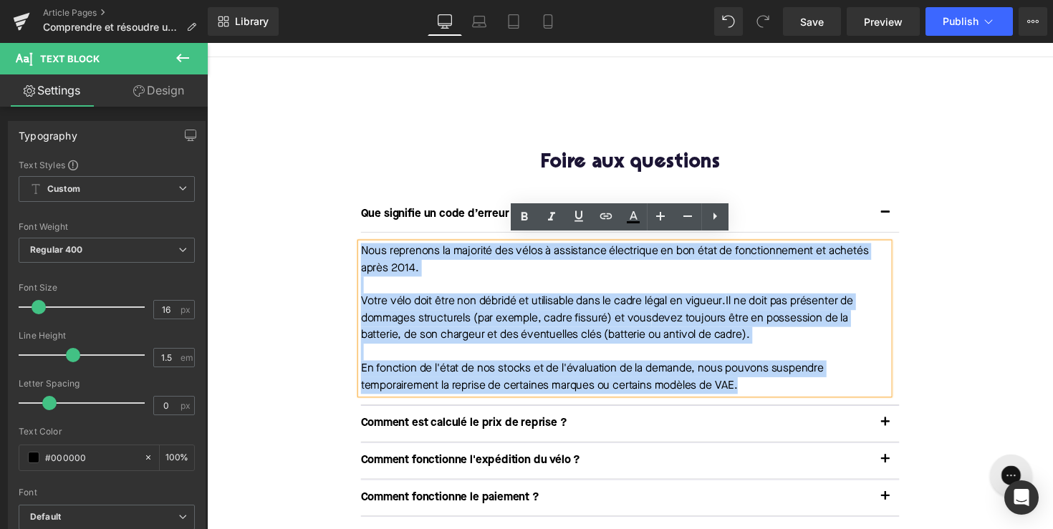
drag, startPoint x: 778, startPoint y: 390, endPoint x: 327, endPoint y: 246, distance: 473.5
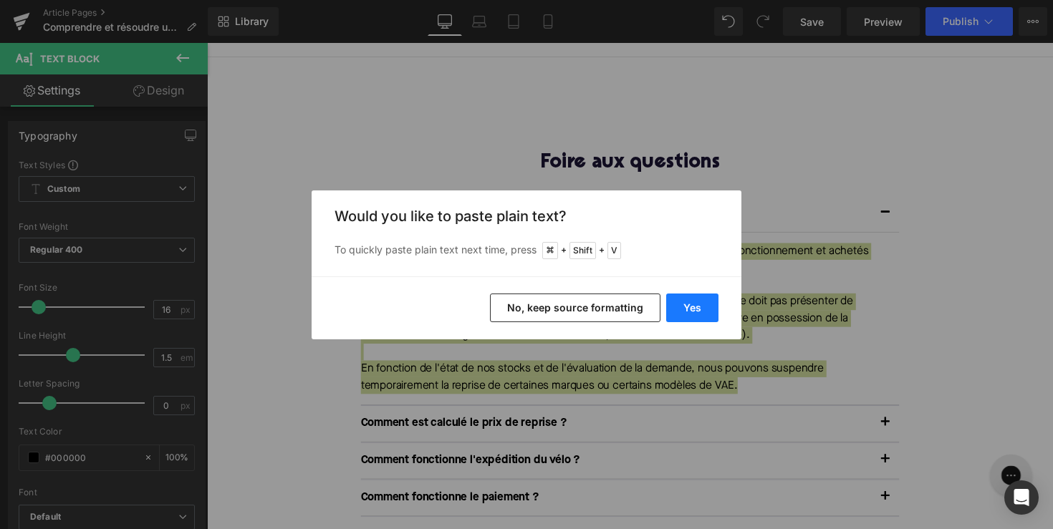
click at [696, 302] on button "Yes" at bounding box center [692, 308] width 52 height 29
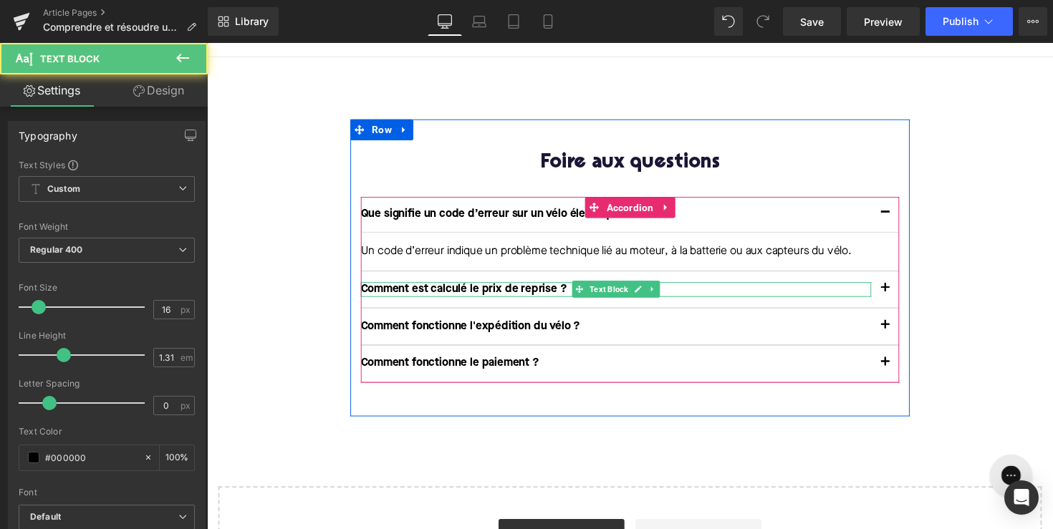
click at [500, 288] on p "Comment est calculé le prix de reprise ?" at bounding box center [626, 295] width 523 height 15
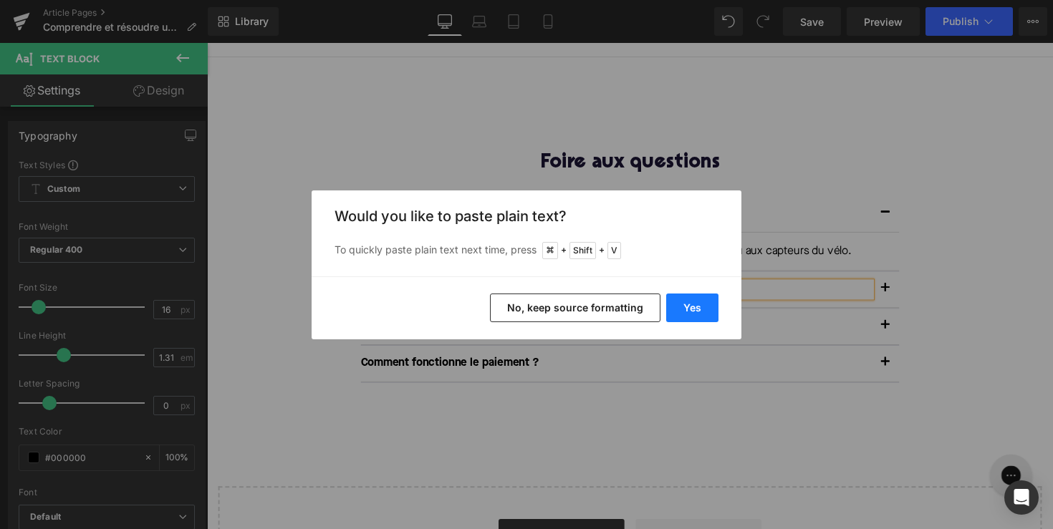
click at [691, 301] on button "Yes" at bounding box center [692, 308] width 52 height 29
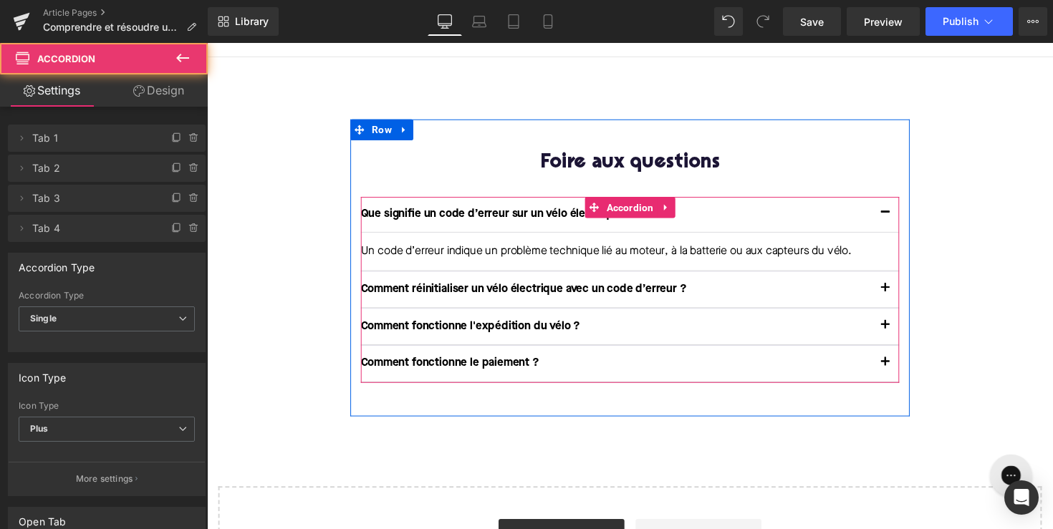
click at [902, 298] on span "button" at bounding box center [902, 298] width 0 height 0
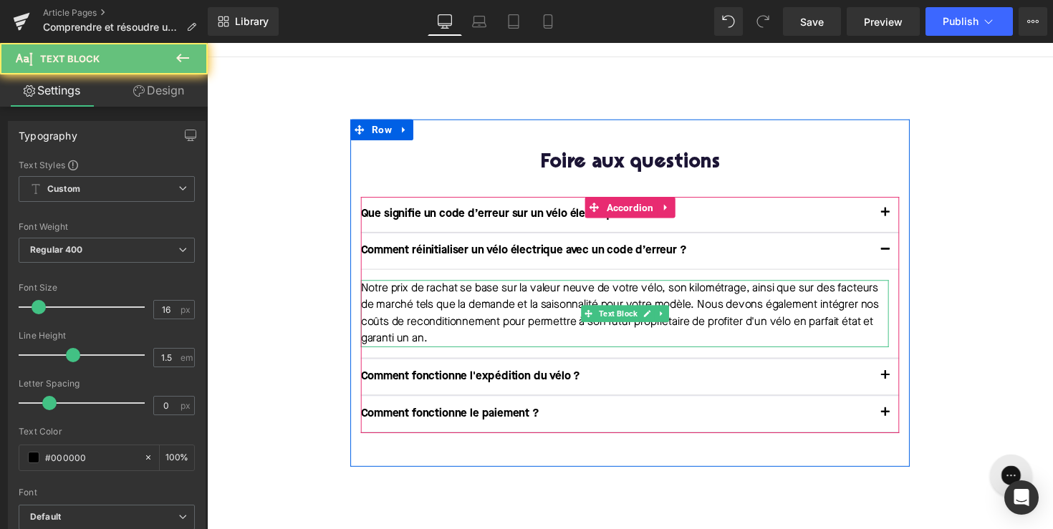
click at [592, 298] on p "Notre prix de rachat se base sur la valeur neuve de votre vélo, son kilométrage…" at bounding box center [635, 320] width 541 height 69
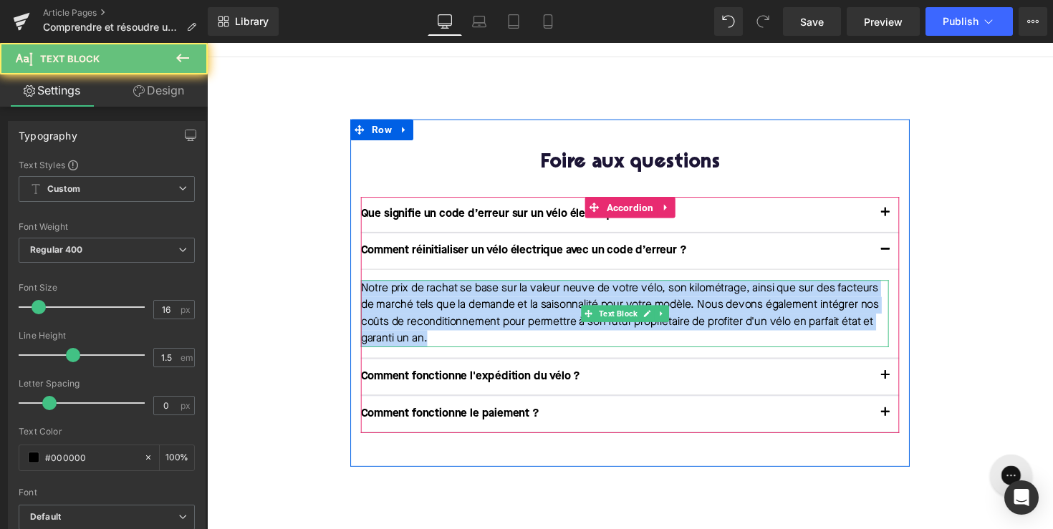
click at [592, 298] on p "Notre prix de rachat se base sur la valeur neuve de votre vélo, son kilométrage…" at bounding box center [635, 320] width 541 height 69
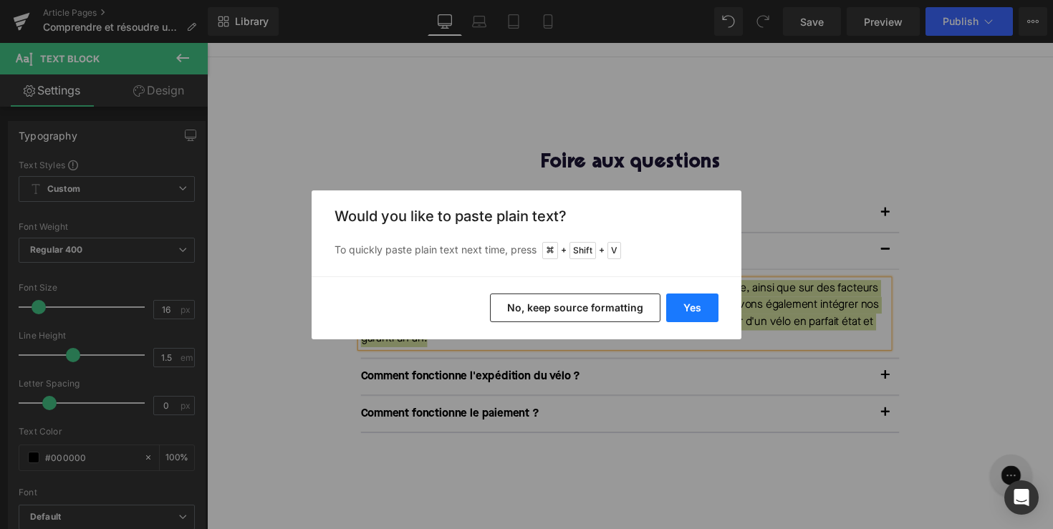
click at [694, 304] on button "Yes" at bounding box center [692, 308] width 52 height 29
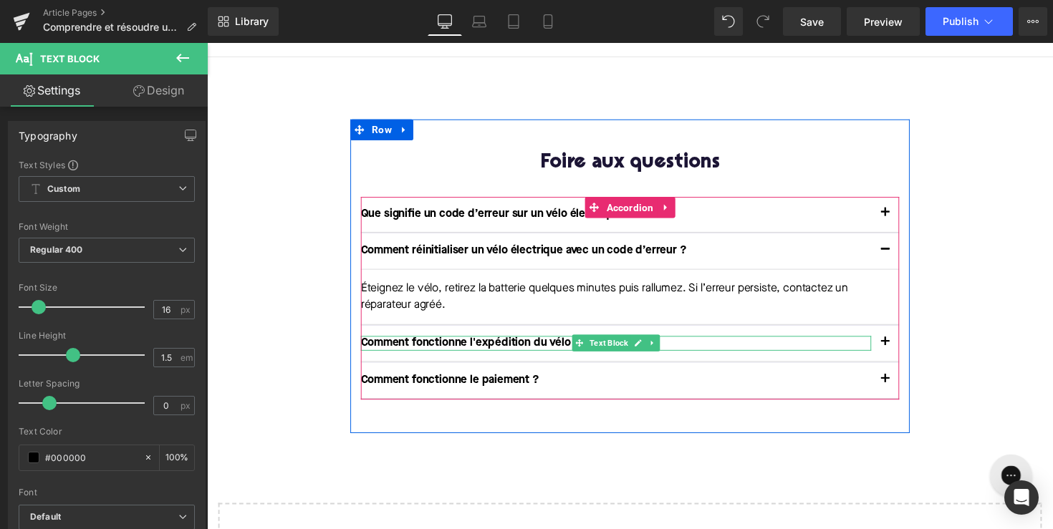
click at [514, 343] on p "Comment fonctionne l'expédition du vélo ?" at bounding box center [626, 350] width 523 height 15
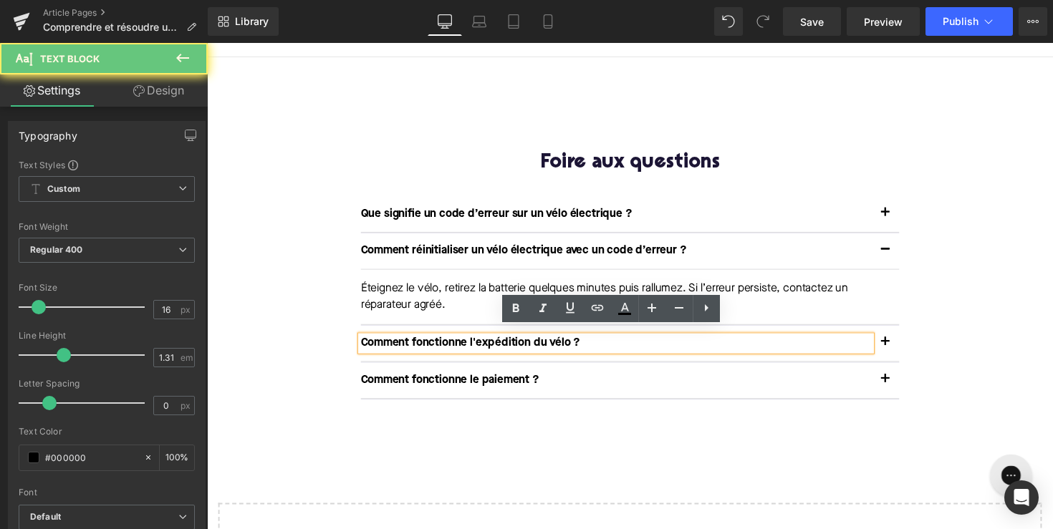
click at [514, 343] on p "Comment fonctionne l'expédition du vélo ?" at bounding box center [626, 350] width 523 height 15
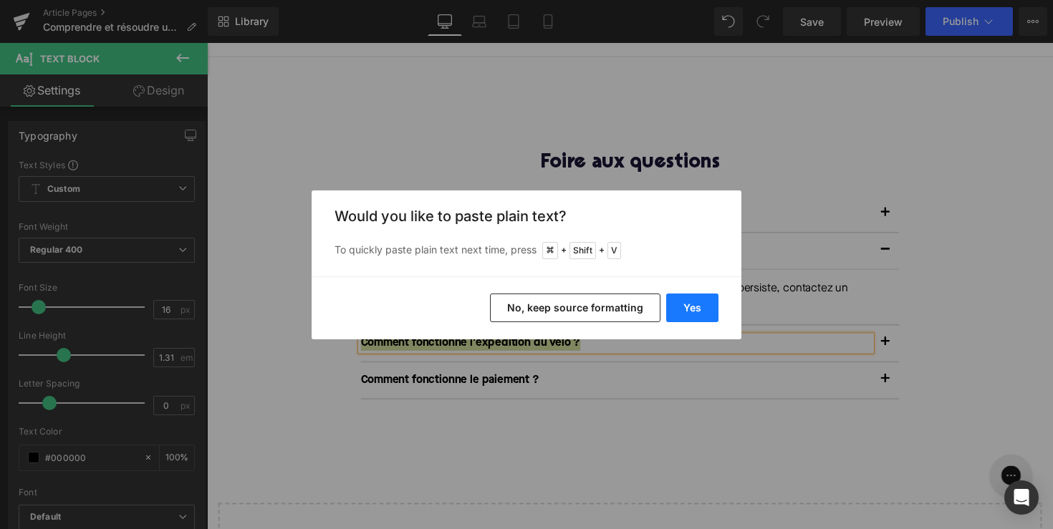
click at [711, 306] on button "Yes" at bounding box center [692, 308] width 52 height 29
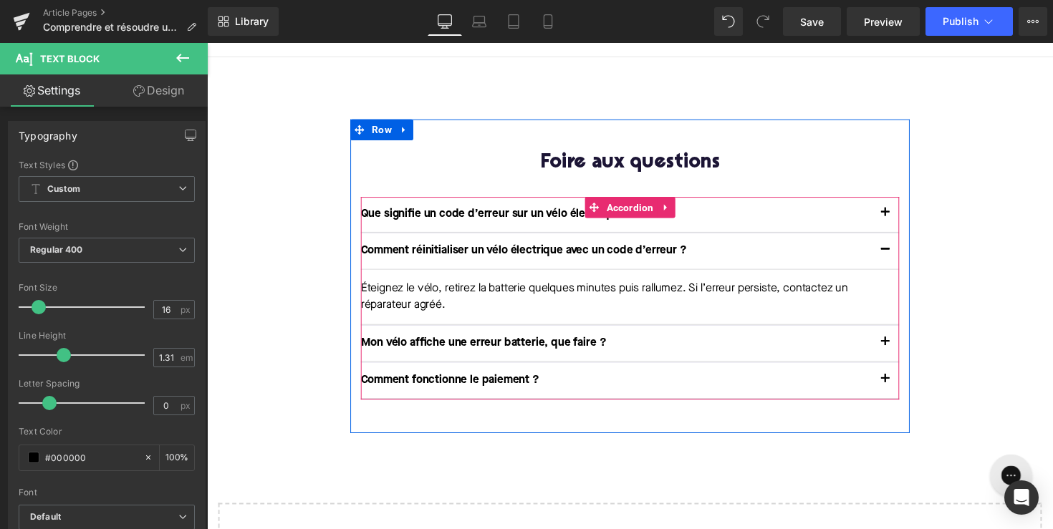
click at [902, 353] on span "button" at bounding box center [902, 353] width 0 height 0
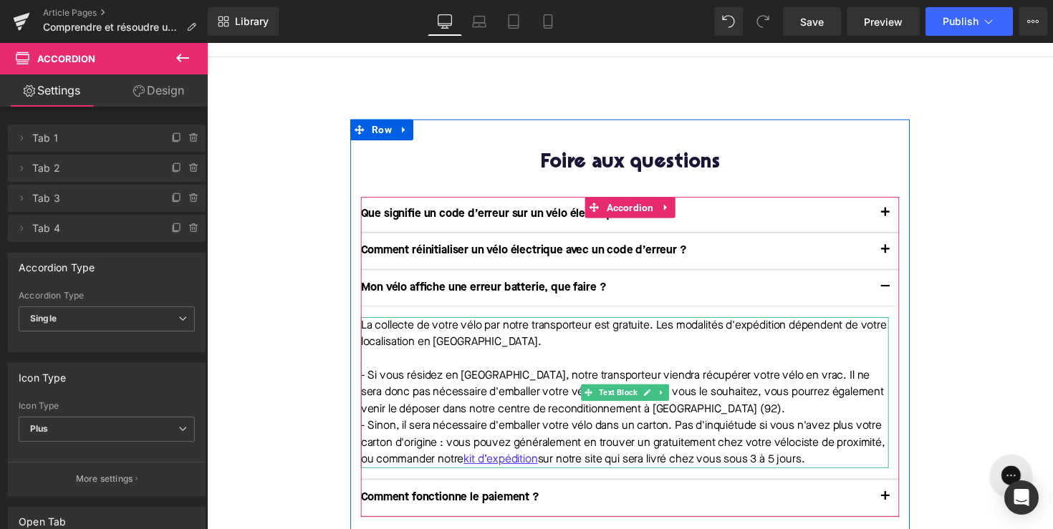
click at [544, 388] on p "- Si vous résidez en Île-de-France, notre transporteur viendra récupérer votre …" at bounding box center [635, 401] width 541 height 52
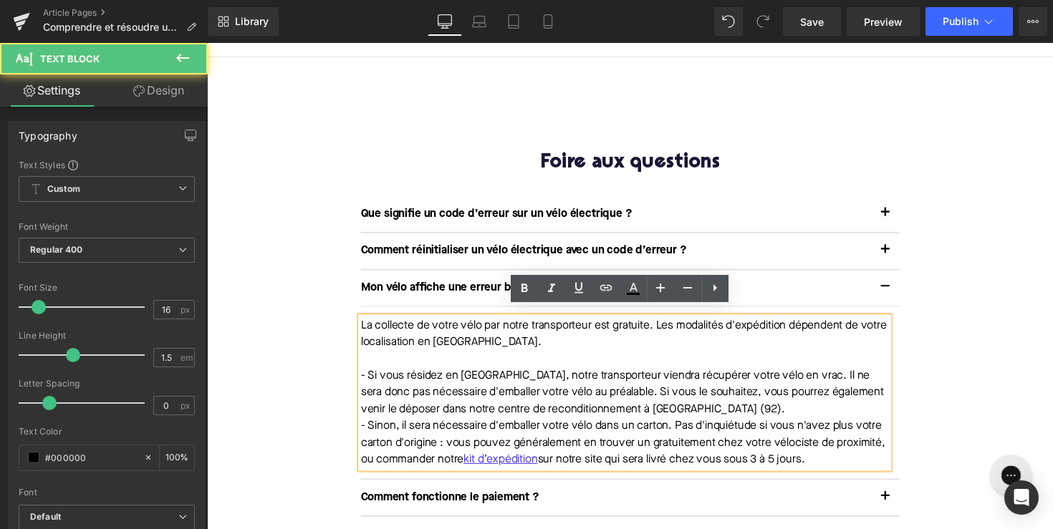
drag, startPoint x: 890, startPoint y: 461, endPoint x: 317, endPoint y: 305, distance: 593.1
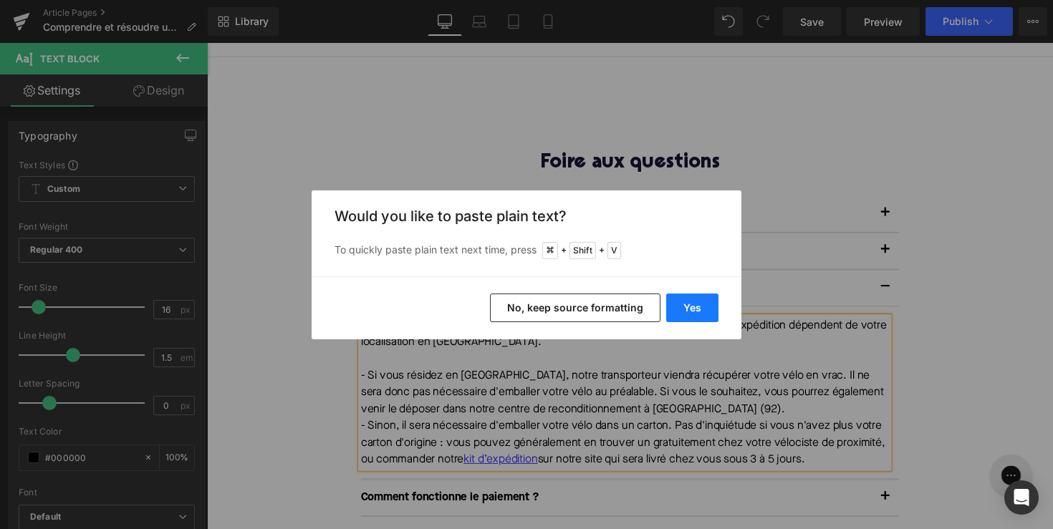
click at [674, 306] on button "Yes" at bounding box center [692, 308] width 52 height 29
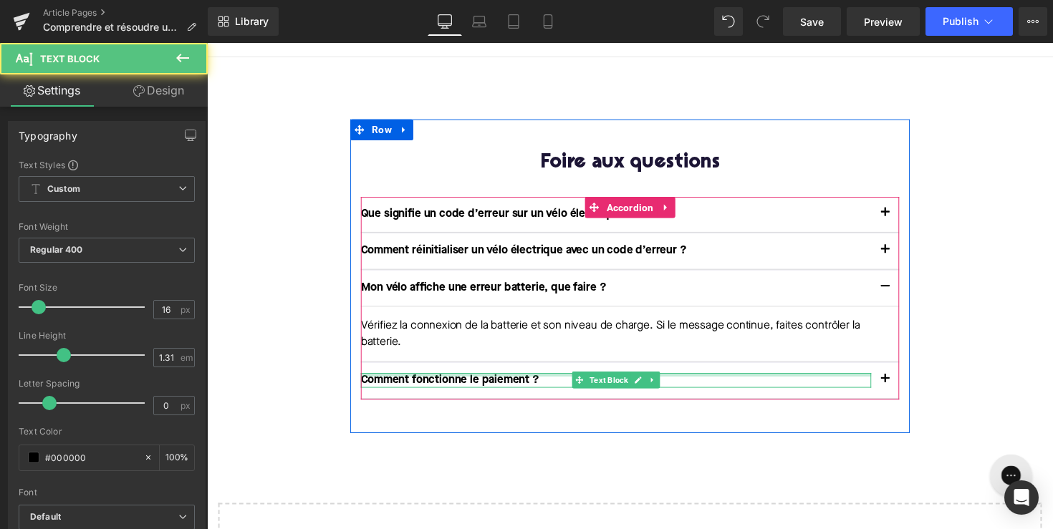
click at [507, 381] on div "Comment fonctionne le paiement ? Text Block" at bounding box center [626, 388] width 523 height 15
click at [507, 381] on p "Comment fonctionne le paiement ?" at bounding box center [626, 388] width 523 height 15
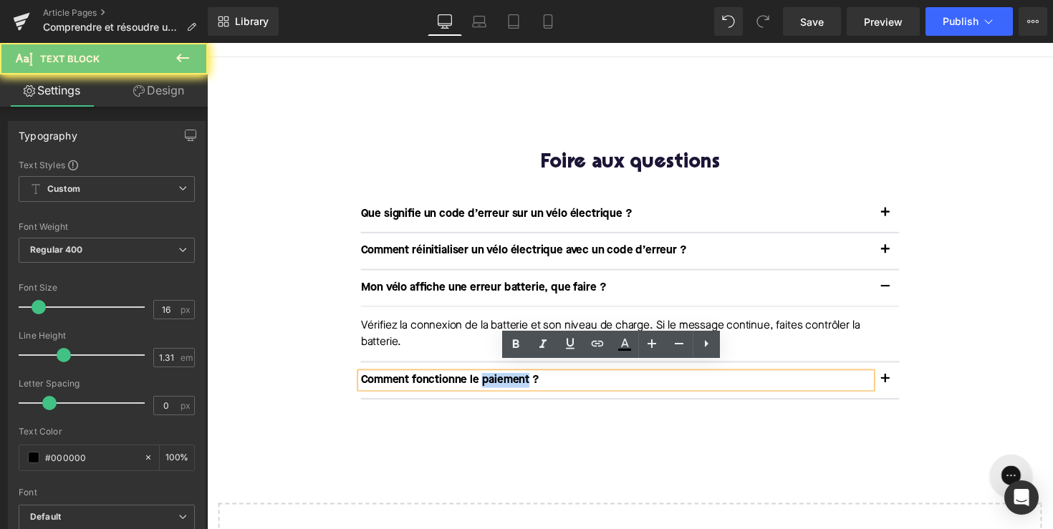
click at [507, 381] on p "Comment fonctionne le paiement ?" at bounding box center [626, 388] width 523 height 15
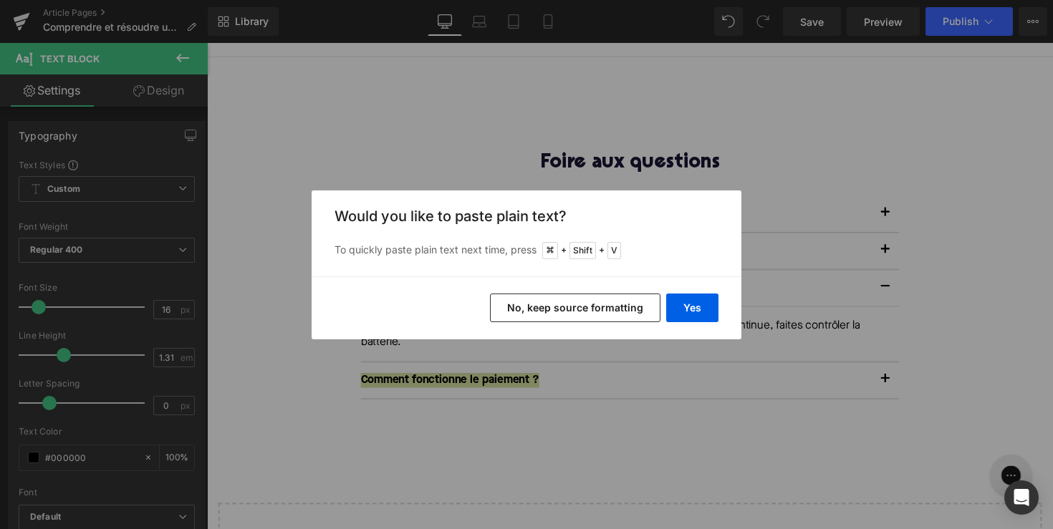
click at [729, 300] on div "Yes No, keep source formatting" at bounding box center [527, 308] width 430 height 63
click at [706, 300] on button "Yes" at bounding box center [692, 308] width 52 height 29
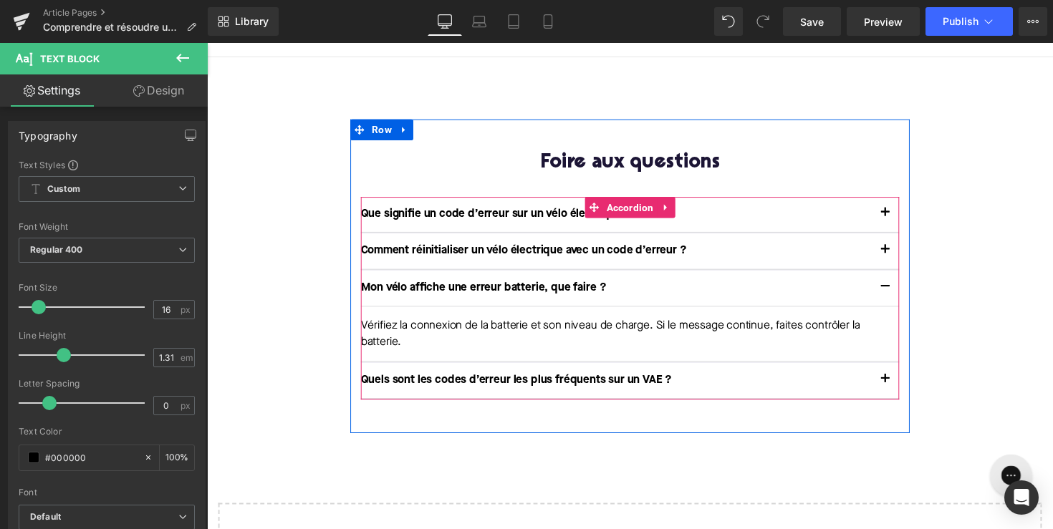
click at [898, 376] on button "button" at bounding box center [902, 388] width 29 height 37
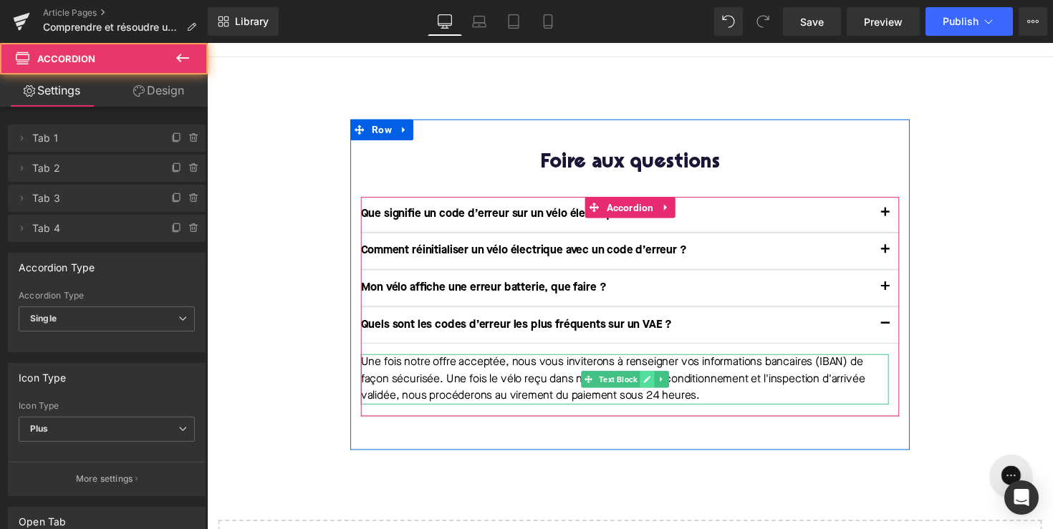
click at [654, 383] on icon at bounding box center [658, 387] width 8 height 9
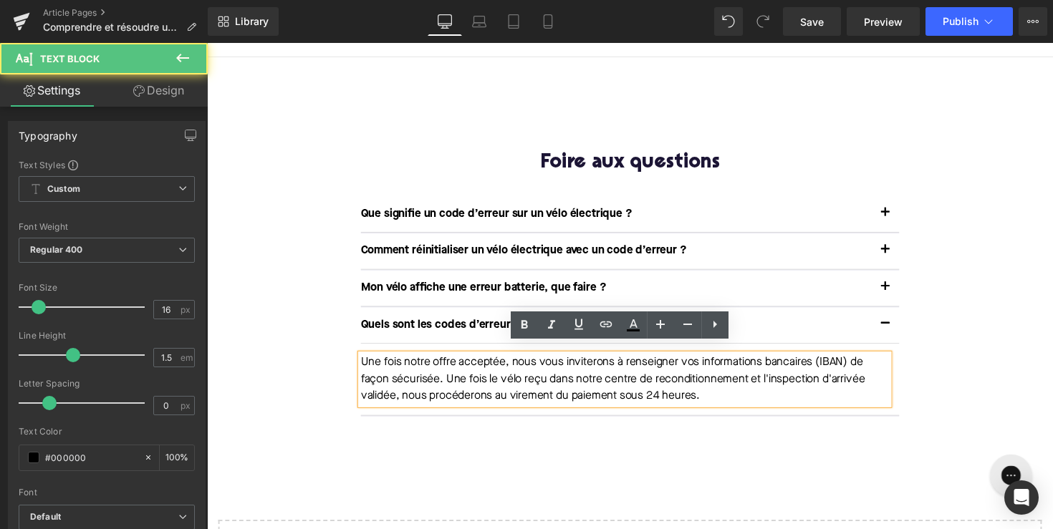
click at [711, 394] on p "Une fois notre offre acceptée, nous vous inviterons à renseigner vos informatio…" at bounding box center [635, 388] width 541 height 52
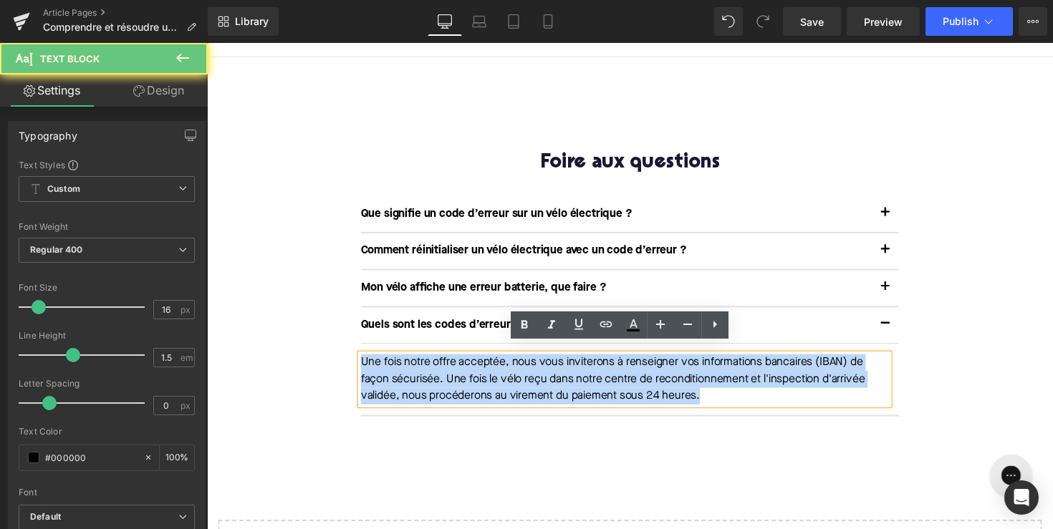
drag, startPoint x: 721, startPoint y: 395, endPoint x: 320, endPoint y: 346, distance: 404.1
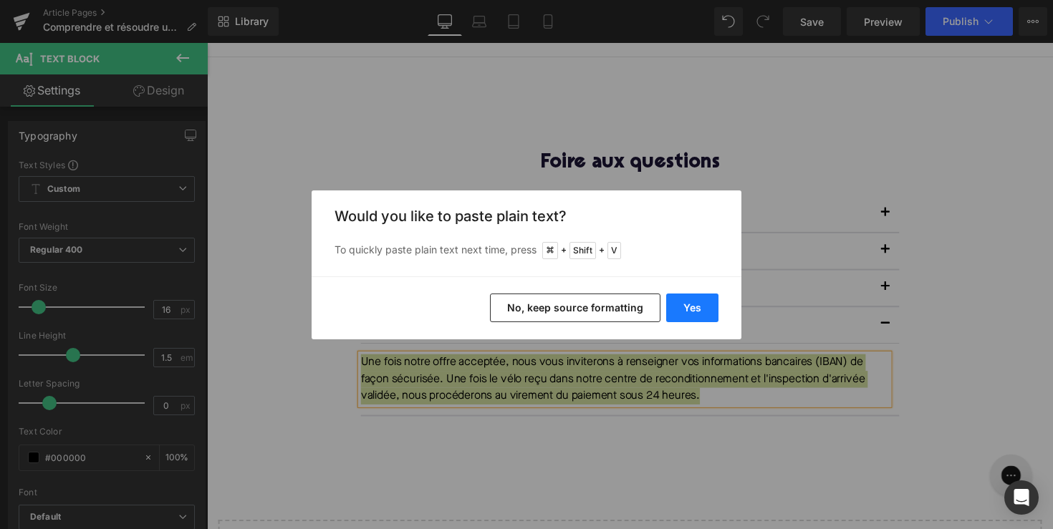
click at [681, 309] on button "Yes" at bounding box center [692, 308] width 52 height 29
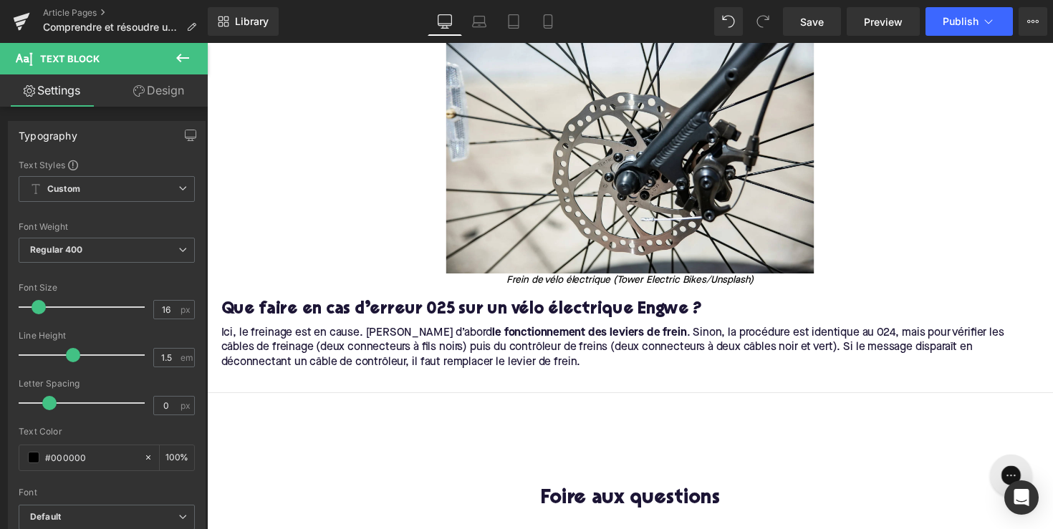
scroll to position [3260, 0]
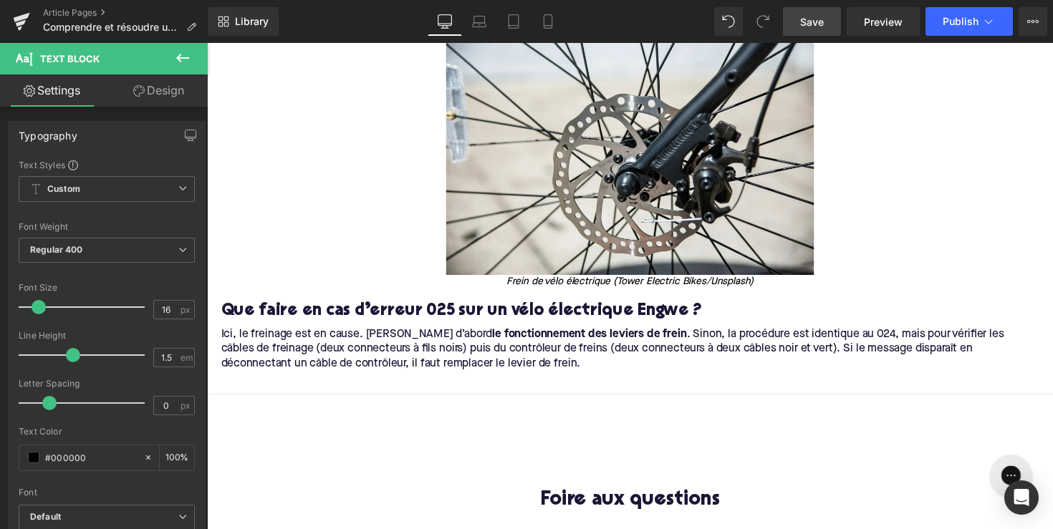
click at [814, 18] on span "Save" at bounding box center [812, 21] width 24 height 15
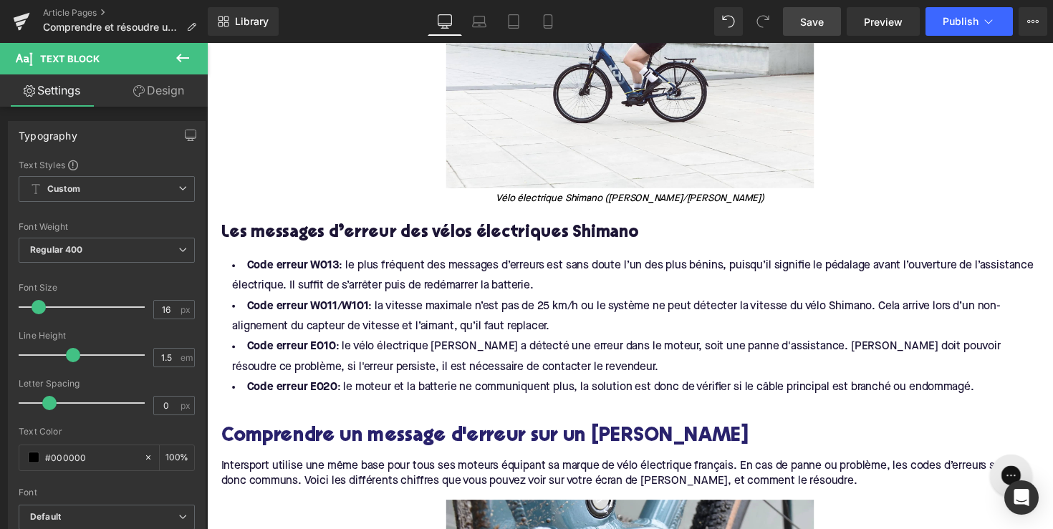
scroll to position [990, 0]
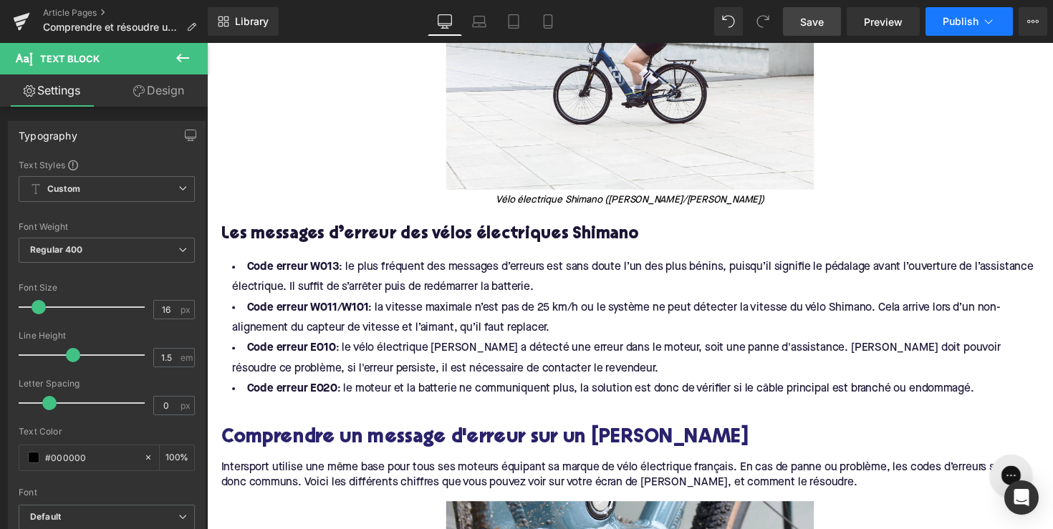
click at [979, 10] on button "Publish" at bounding box center [969, 21] width 87 height 29
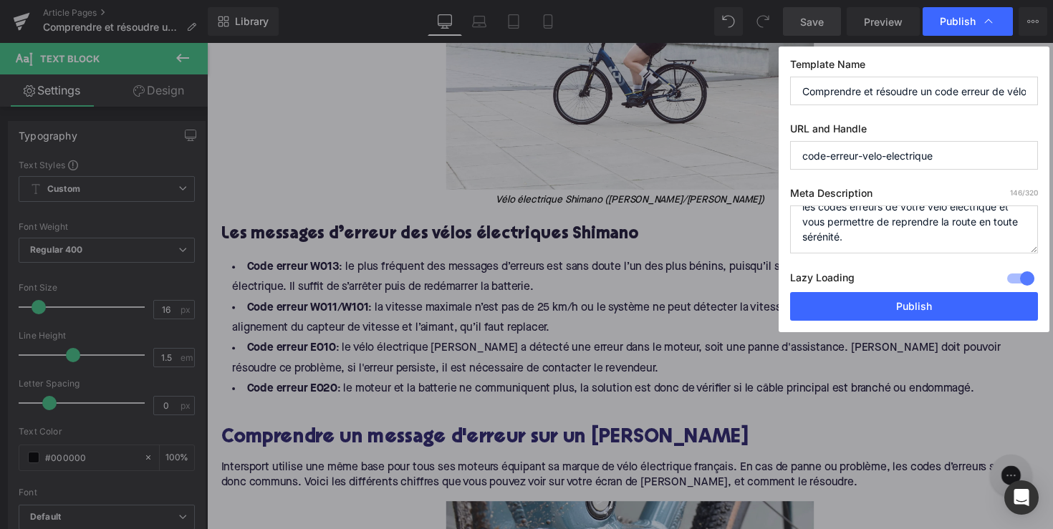
scroll to position [0, 0]
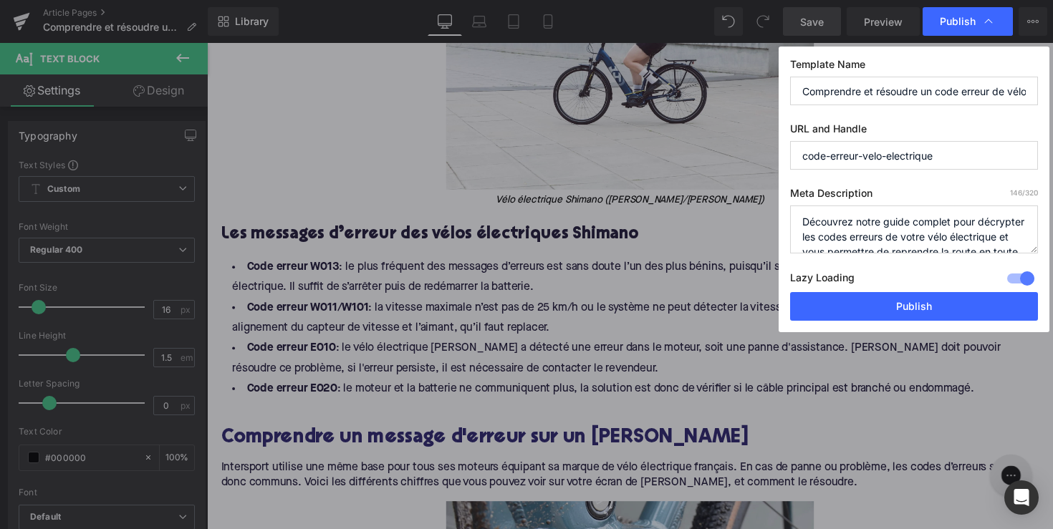
drag, startPoint x: 916, startPoint y: 236, endPoint x: 703, endPoint y: 167, distance: 223.6
click at [703, 167] on div "Publish Template Name Comprendre et résoudre un code erreur de vélo électrique …" at bounding box center [526, 264] width 1053 height 529
paste textarea "Comprenez les codes d’erreur de votre vélo électrique et découvrez les solution…"
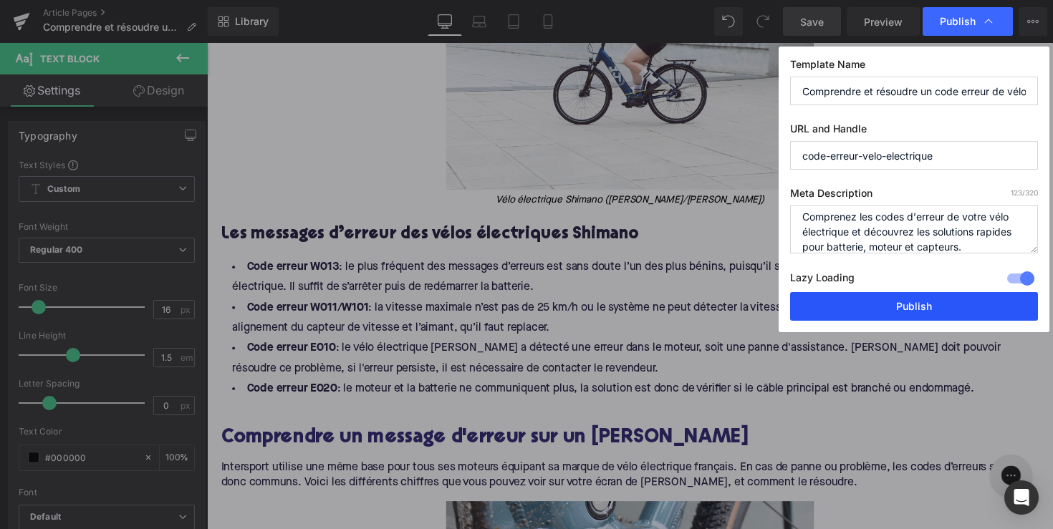
type textarea "Comprenez les codes d’erreur de votre vélo électrique et découvrez les solution…"
click at [901, 302] on button "Publish" at bounding box center [914, 306] width 248 height 29
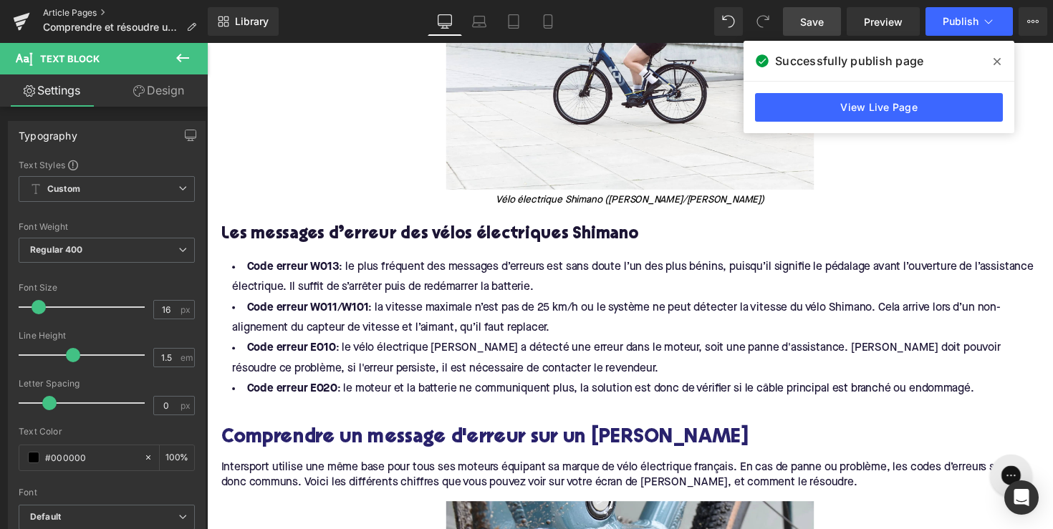
click at [69, 13] on link "Article Pages" at bounding box center [125, 12] width 165 height 11
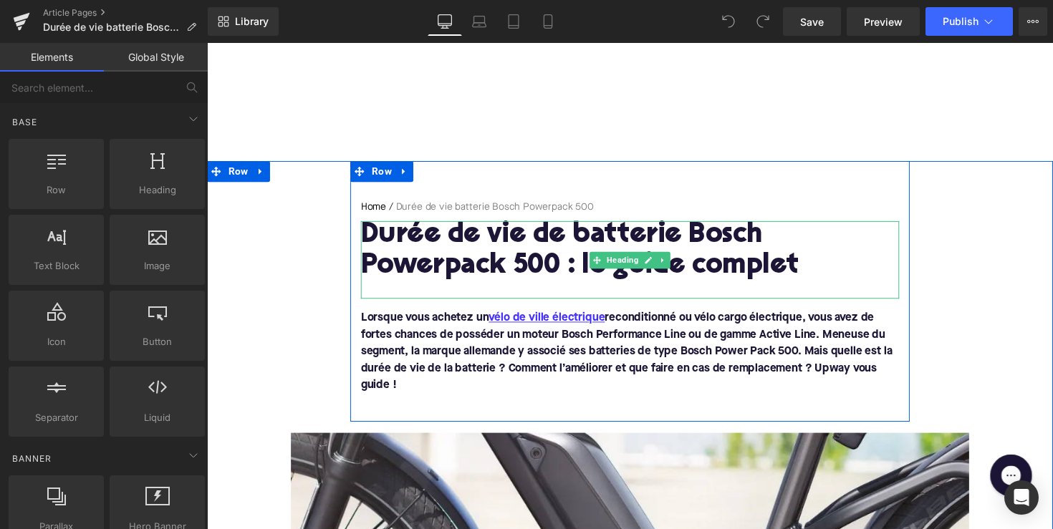
click at [504, 252] on h1 "Durée de vie de batterie Bosch Powerpack 500 : le guide complet" at bounding box center [641, 257] width 552 height 62
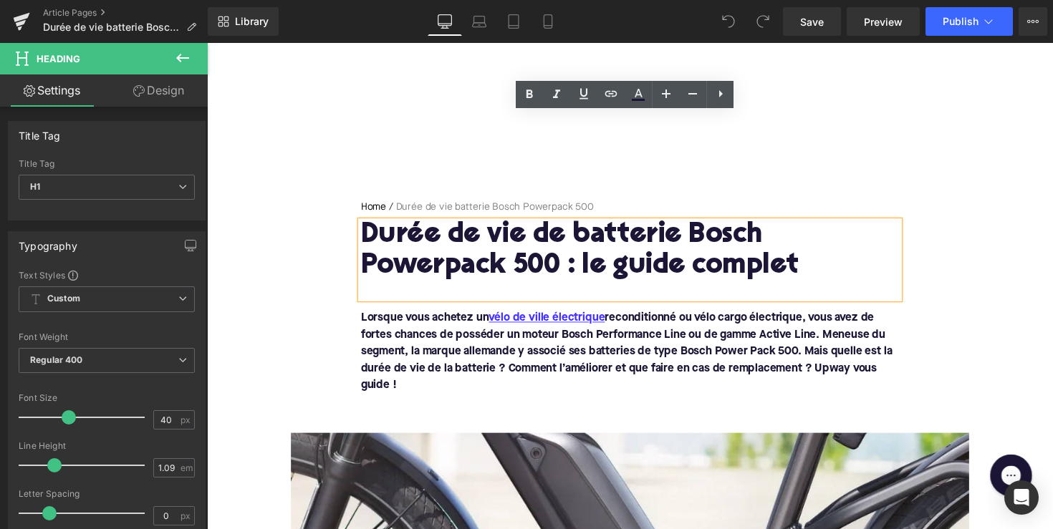
scroll to position [336, 0]
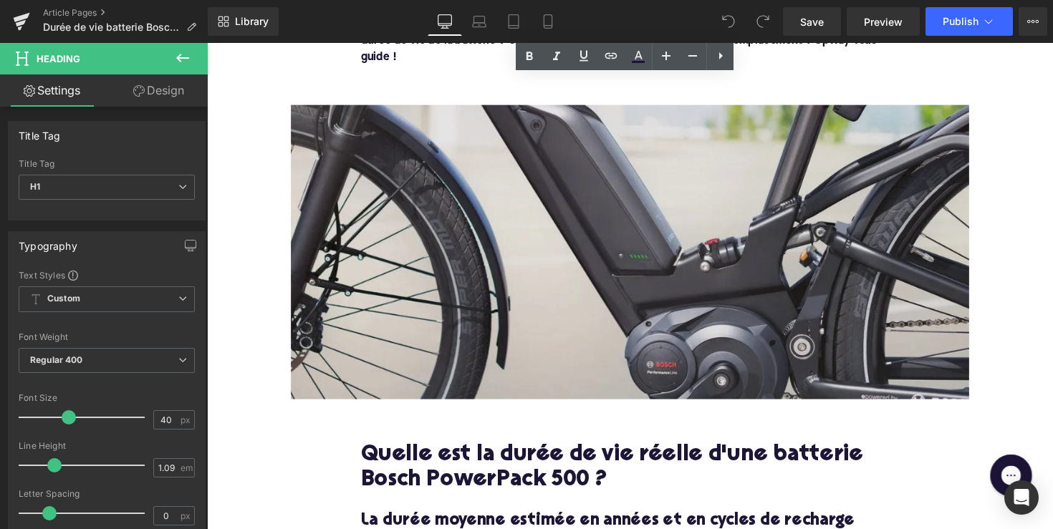
click at [542, 216] on img at bounding box center [640, 258] width 695 height 302
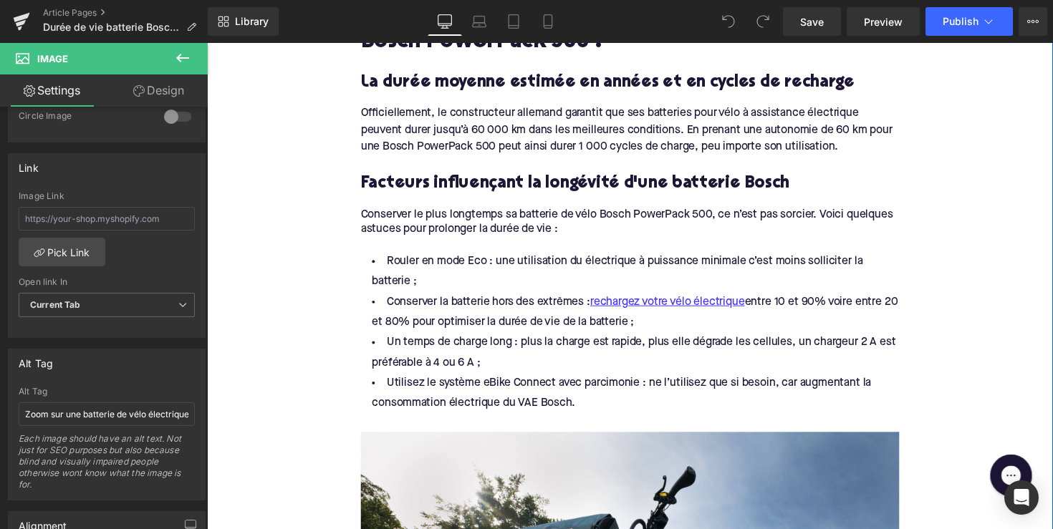
scroll to position [1090, 0]
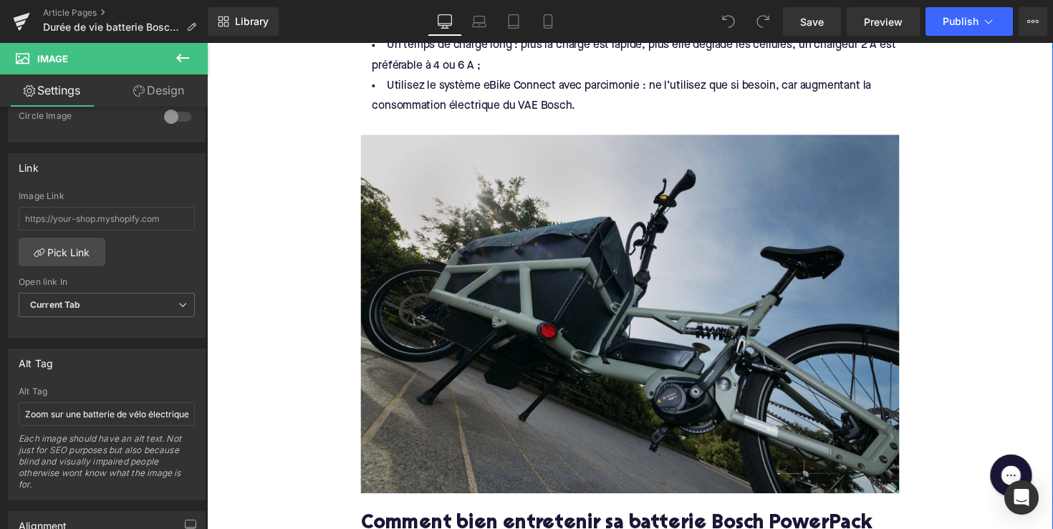
click at [435, 295] on img at bounding box center [641, 332] width 552 height 388
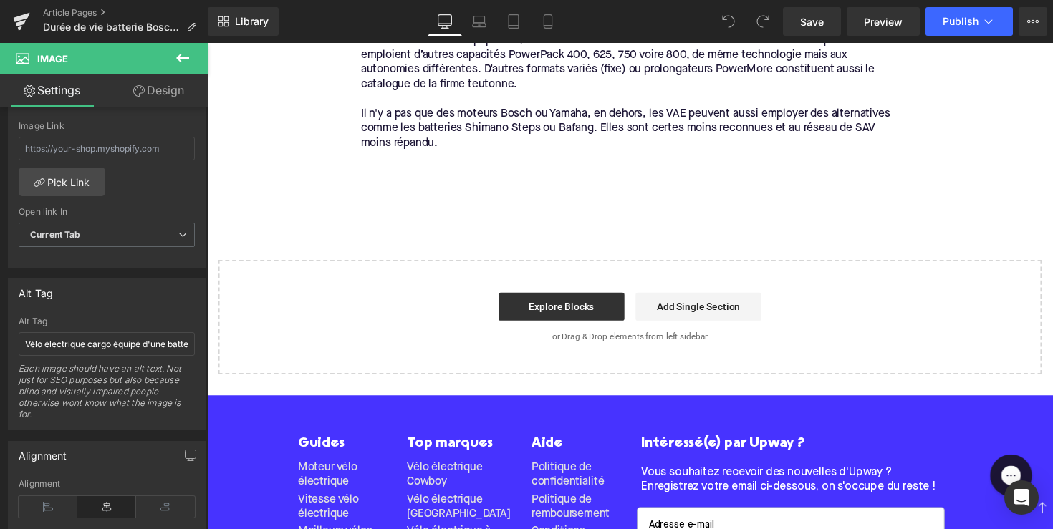
scroll to position [3295, 0]
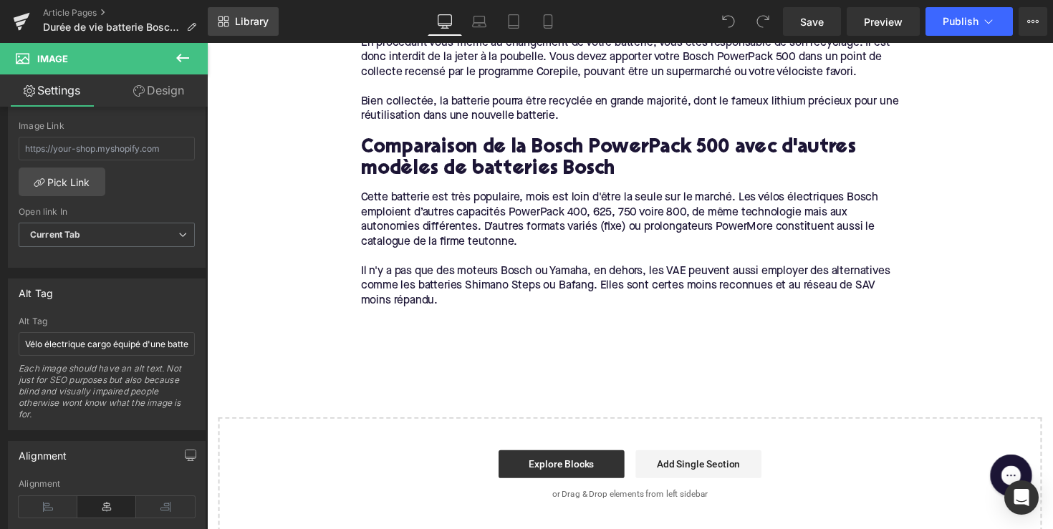
click at [251, 29] on link "Library" at bounding box center [243, 21] width 71 height 29
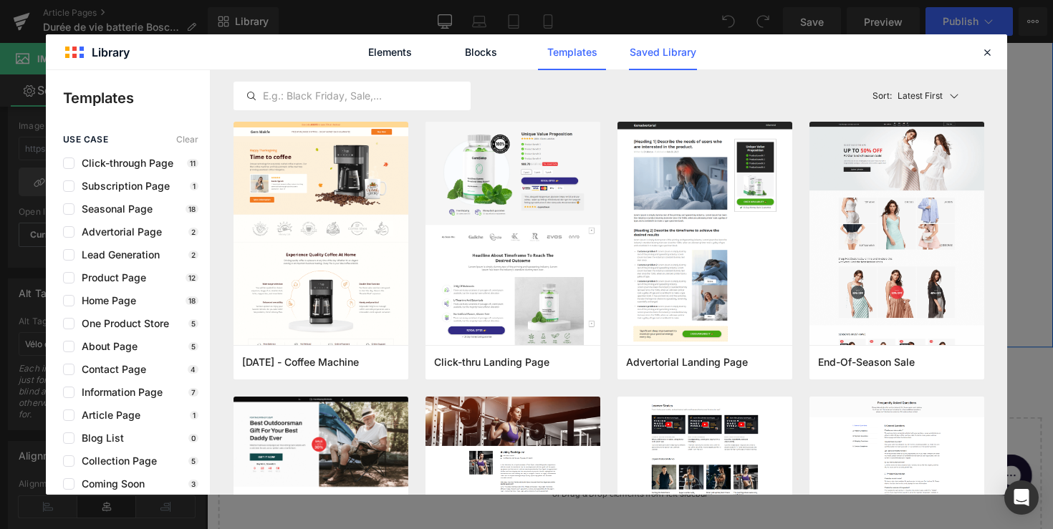
click at [653, 53] on link "Saved Library" at bounding box center [663, 52] width 68 height 36
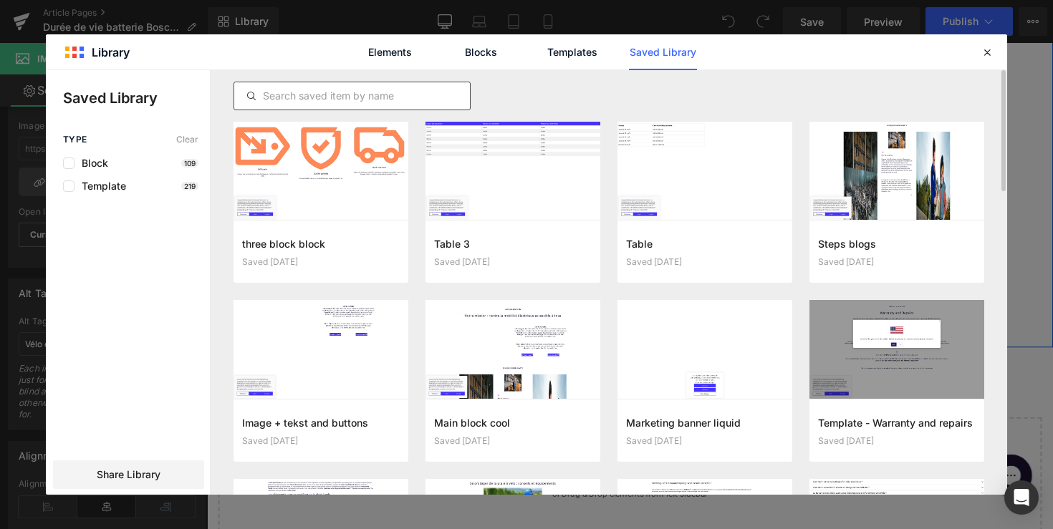
click at [299, 95] on input "text" at bounding box center [352, 95] width 236 height 17
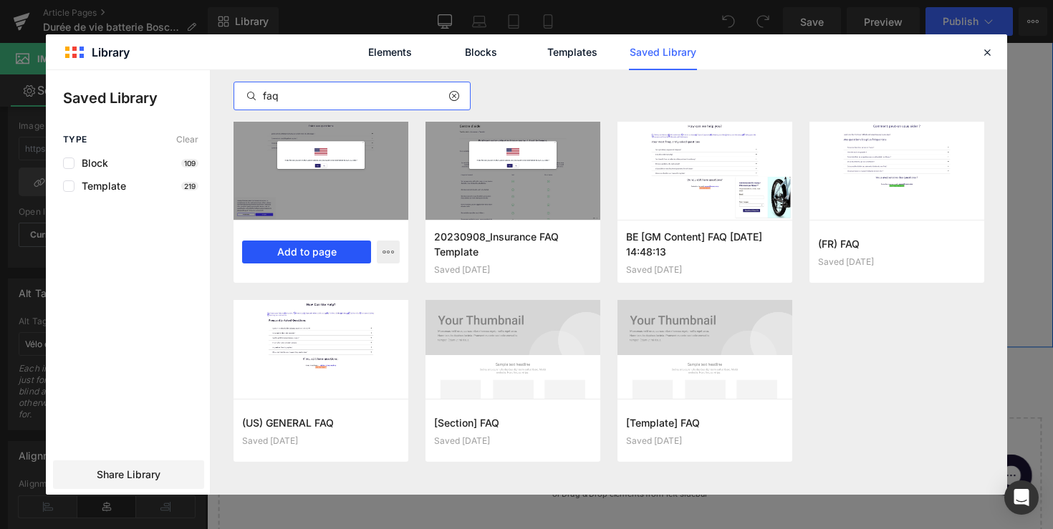
type input "faq"
click at [324, 248] on button "Add to page" at bounding box center [306, 252] width 129 height 23
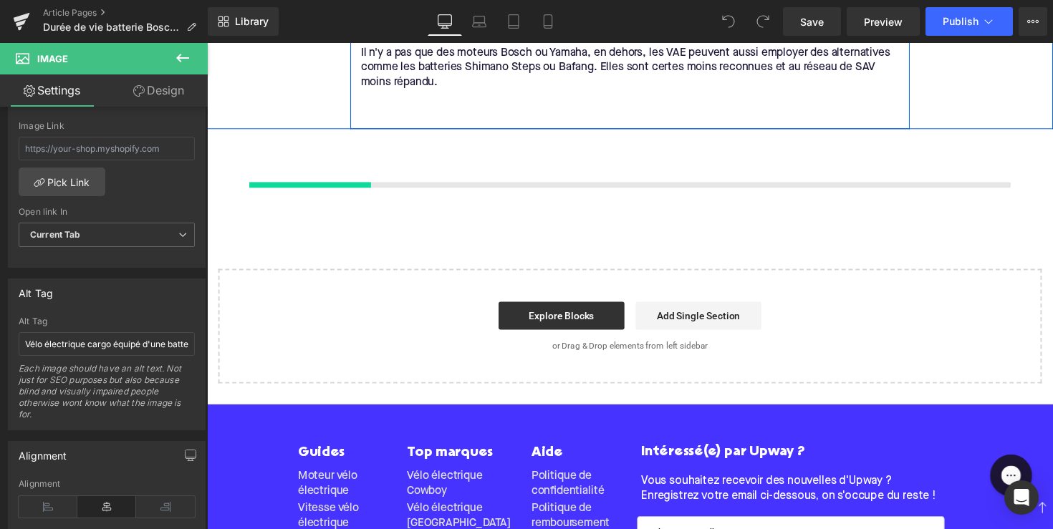
scroll to position [3527, 0]
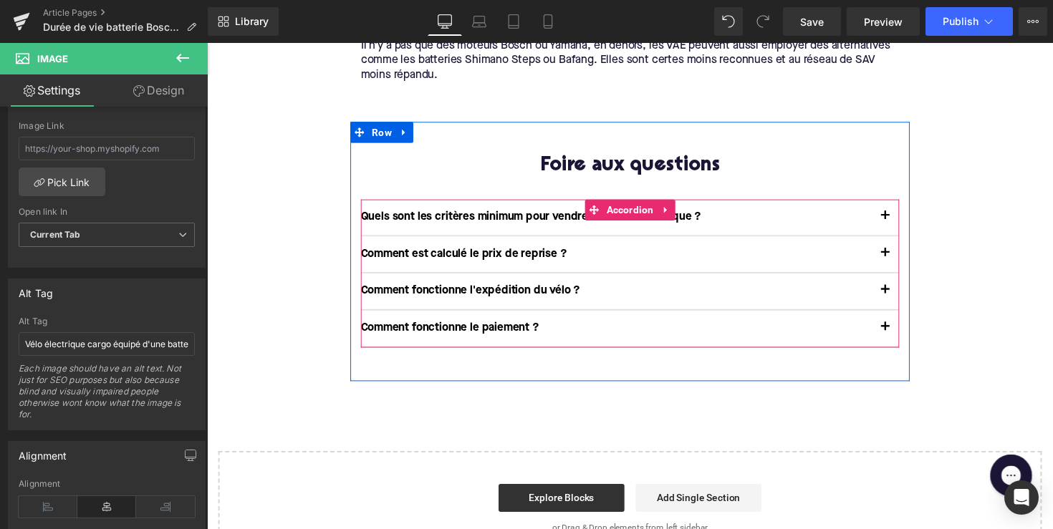
click at [505, 214] on p "Quels sont les critères minimum pour vendre mon vélo électrique ?" at bounding box center [626, 221] width 523 height 15
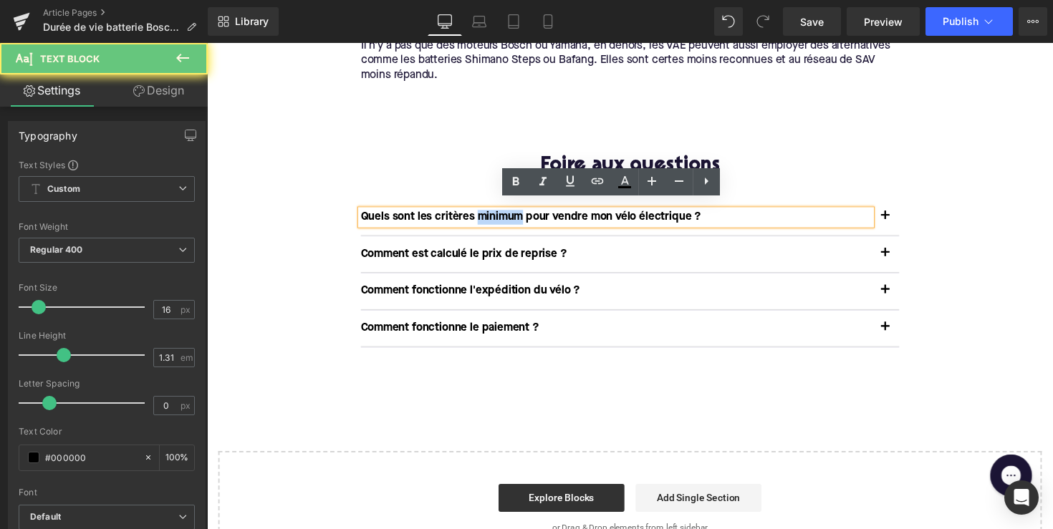
click at [505, 214] on p "Quels sont les critères minimum pour vendre mon vélo électrique ?" at bounding box center [626, 221] width 523 height 15
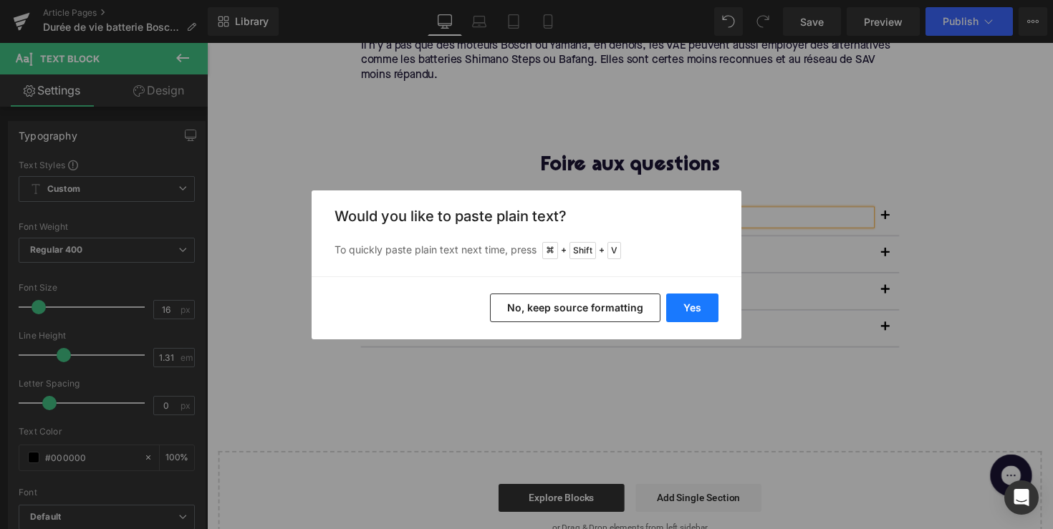
click at [686, 302] on button "Yes" at bounding box center [692, 308] width 52 height 29
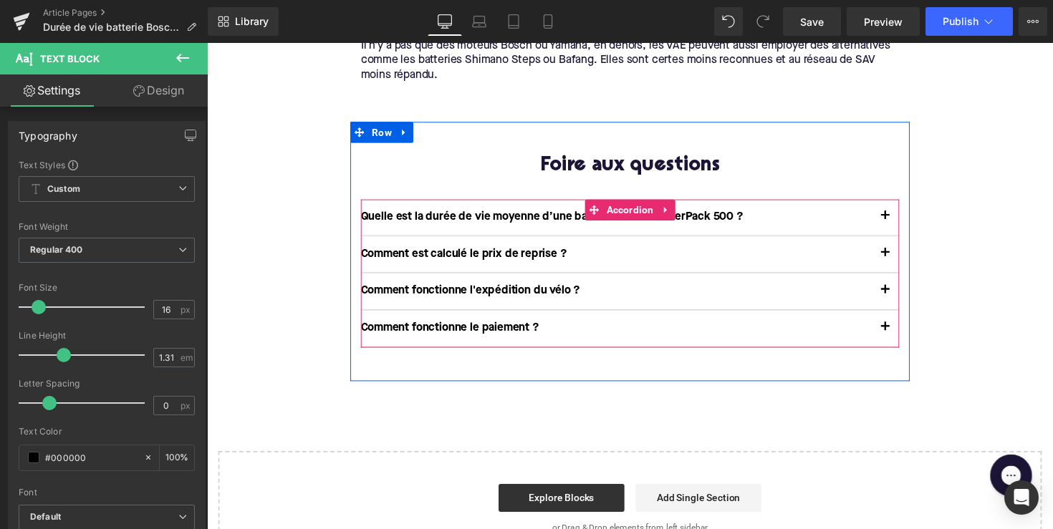
click at [902, 224] on span "button" at bounding box center [902, 224] width 0 height 0
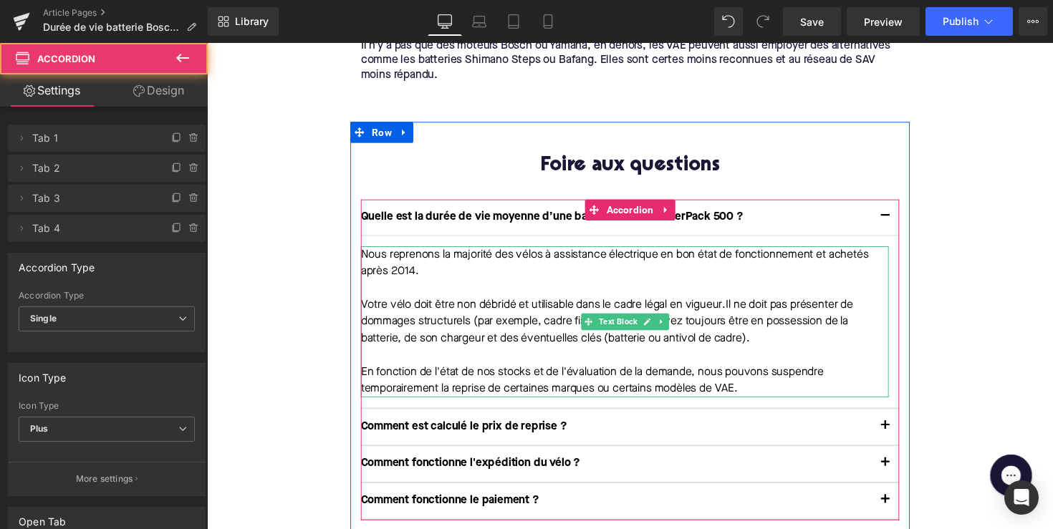
click at [613, 337] on span "devez toujours être en possession de la batterie, de son chargeur et des éventu…" at bounding box center [614, 337] width 499 height 29
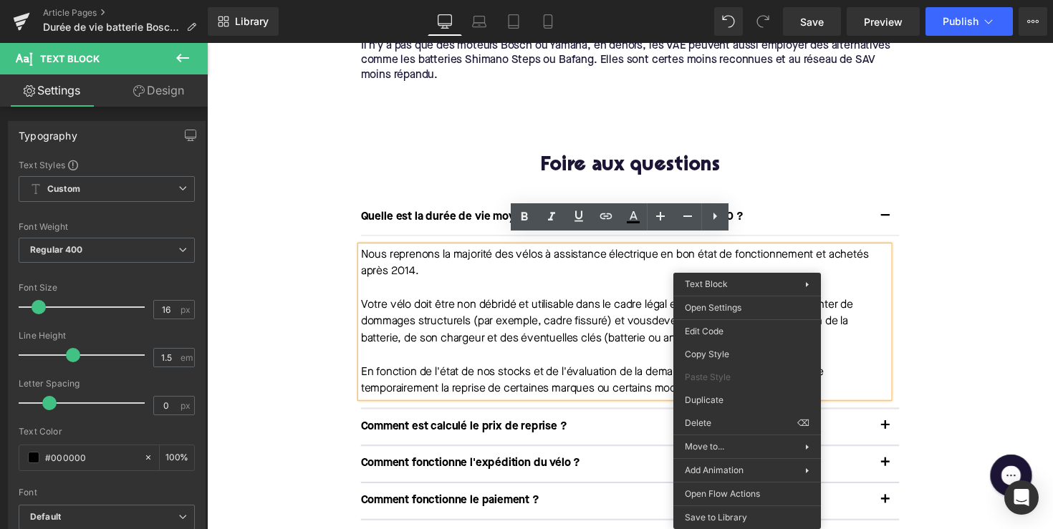
drag, startPoint x: 759, startPoint y: 388, endPoint x: 426, endPoint y: 263, distance: 355.7
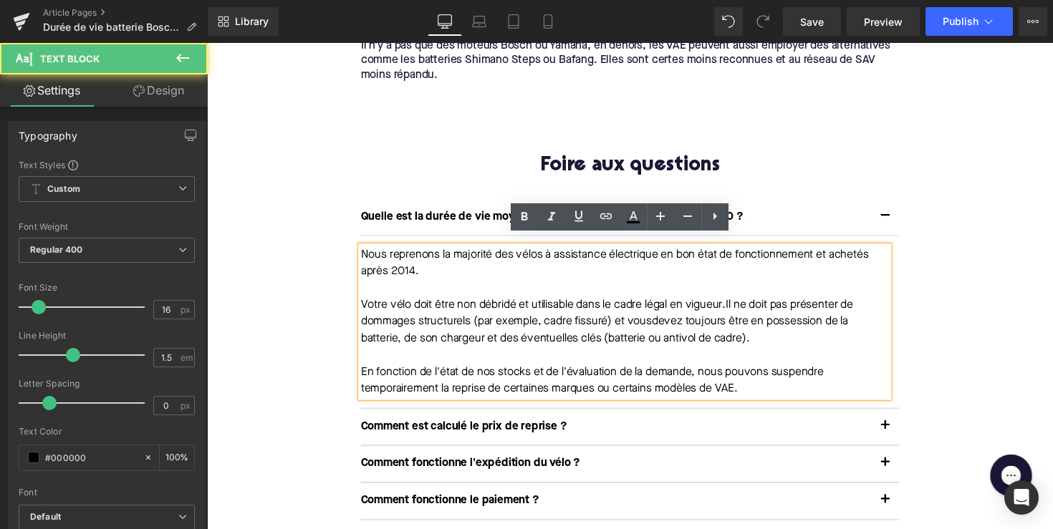
click at [421, 263] on p "Nous reprenons la majorité des vélos à assistance électrique en bon état de fon…" at bounding box center [635, 268] width 541 height 34
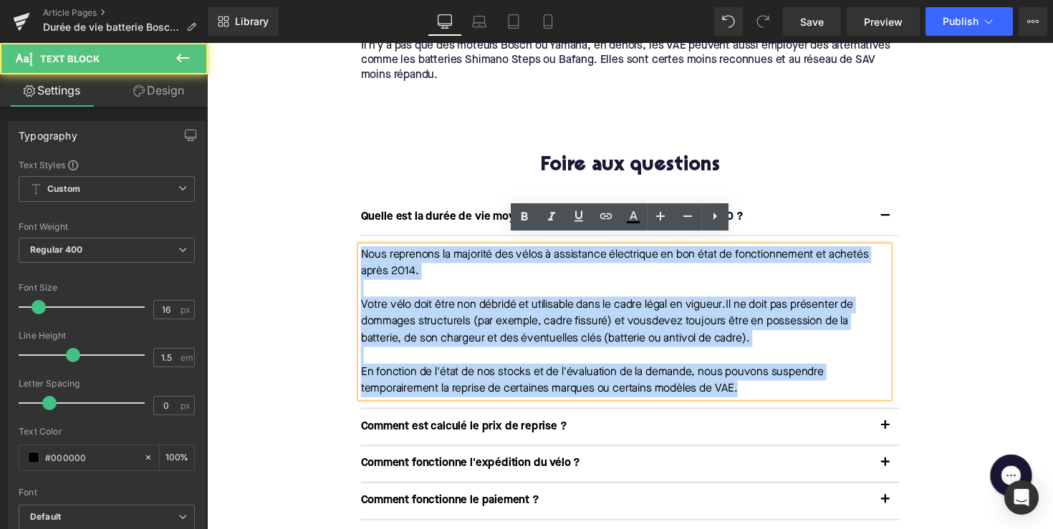
drag, startPoint x: 362, startPoint y: 248, endPoint x: 835, endPoint y: 401, distance: 497.1
click at [835, 401] on article "Nous reprenons la majorité des vélos à assistance électrique en bon état de fon…" at bounding box center [641, 329] width 552 height 177
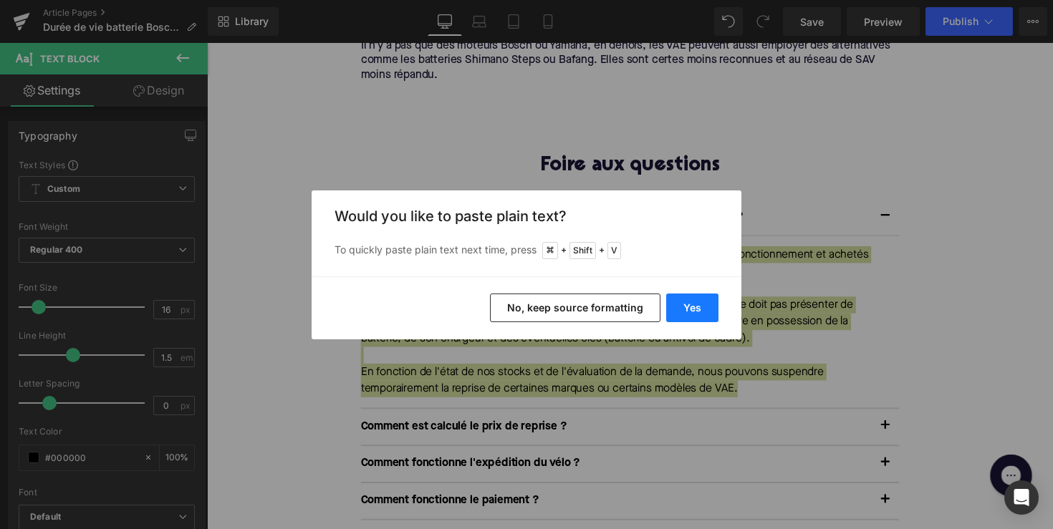
click at [698, 311] on button "Yes" at bounding box center [692, 308] width 52 height 29
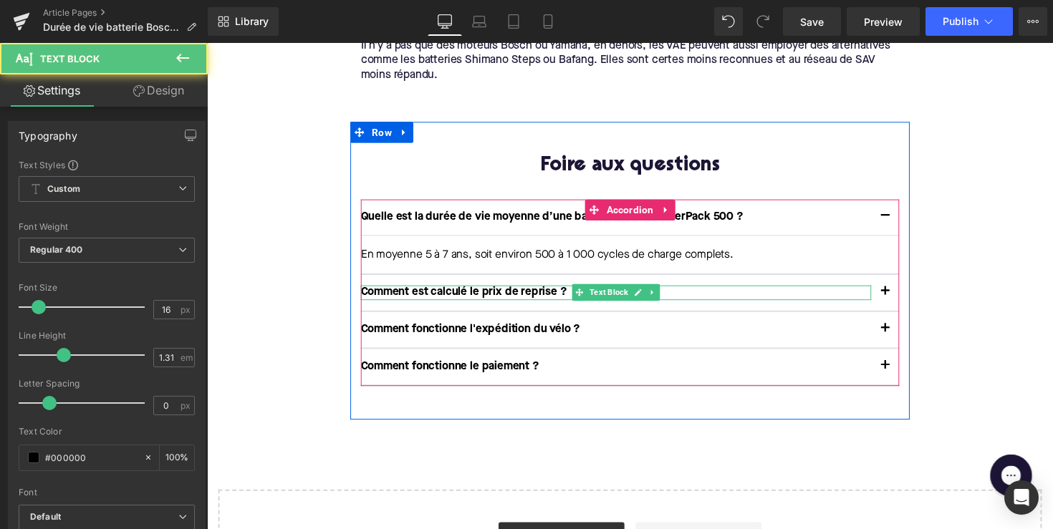
click at [522, 292] on p "Comment est calculé le prix de reprise ?" at bounding box center [626, 299] width 523 height 15
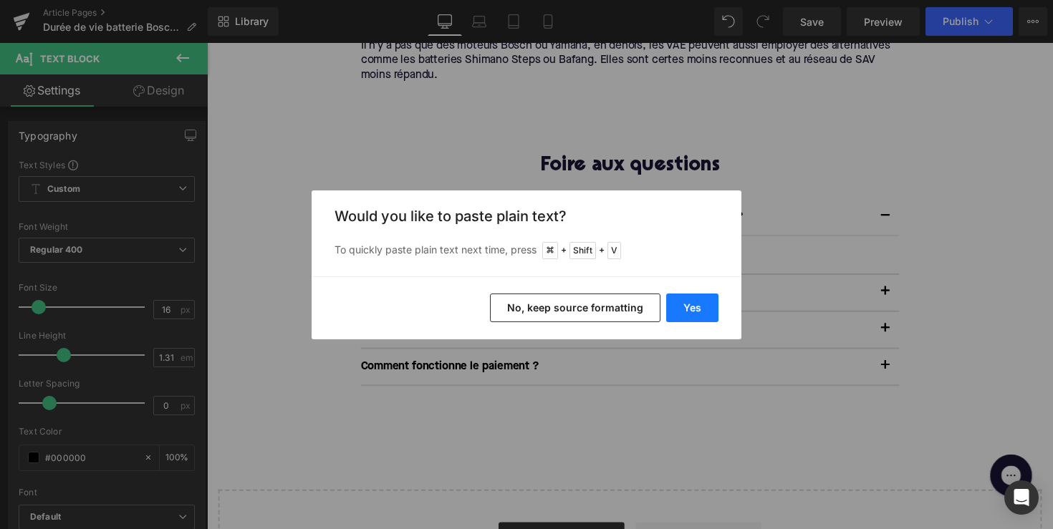
click at [692, 309] on button "Yes" at bounding box center [692, 308] width 52 height 29
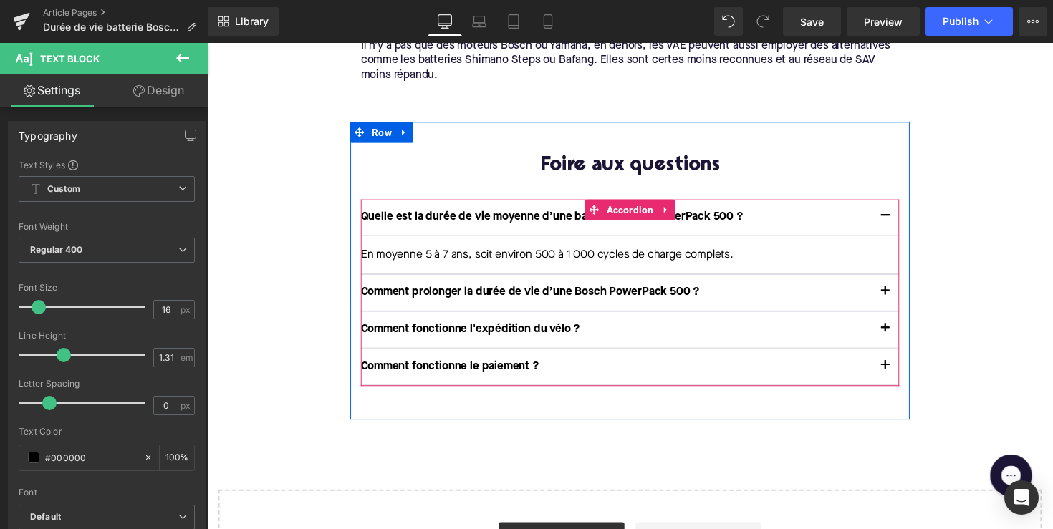
click at [895, 284] on button "button" at bounding box center [902, 299] width 29 height 37
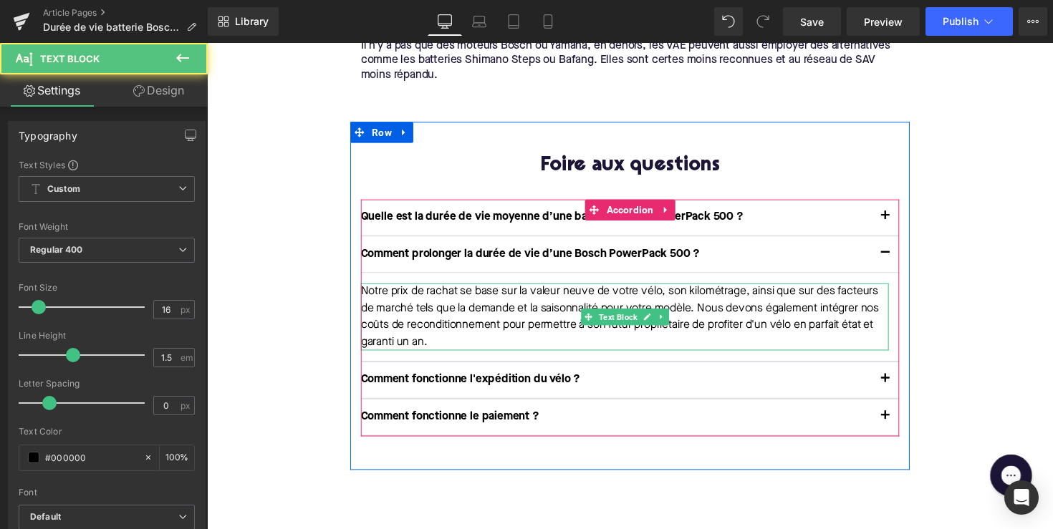
click at [582, 292] on p "Notre prix de rachat se base sur la valeur neuve de votre vélo, son kilométrage…" at bounding box center [635, 323] width 541 height 69
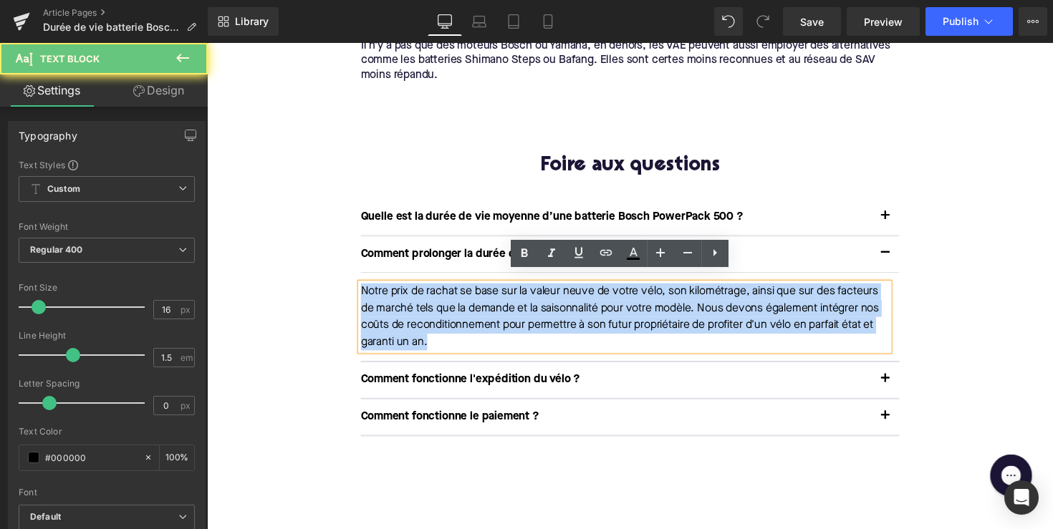
click at [582, 292] on p "Notre prix de rachat se base sur la valeur neuve de votre vélo, son kilométrage…" at bounding box center [635, 323] width 541 height 69
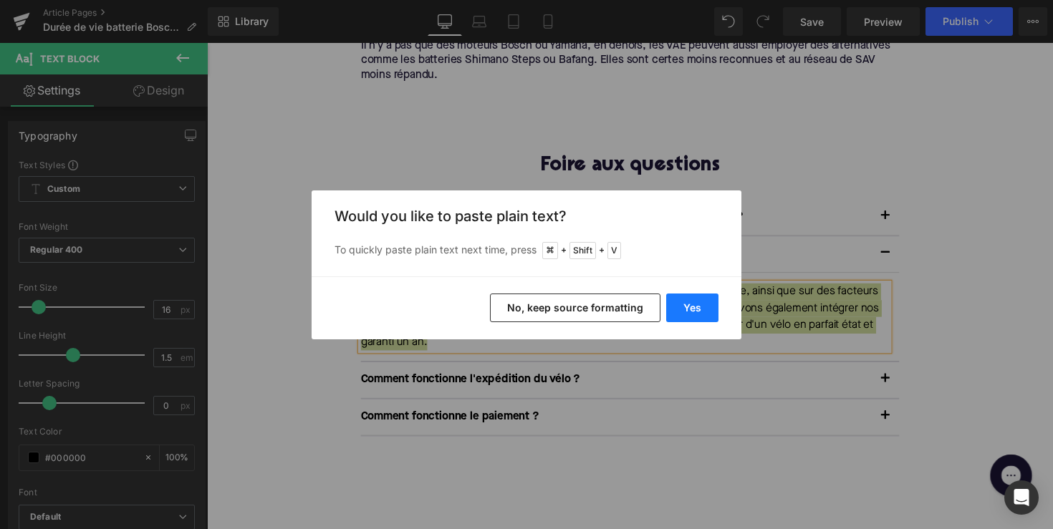
click at [703, 309] on button "Yes" at bounding box center [692, 308] width 52 height 29
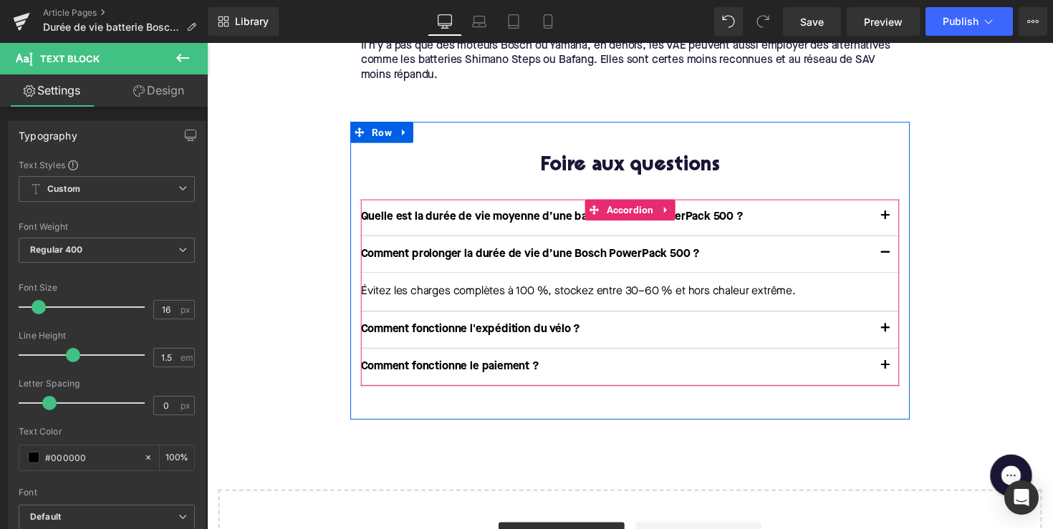
click at [898, 320] on button "button" at bounding box center [902, 337] width 29 height 37
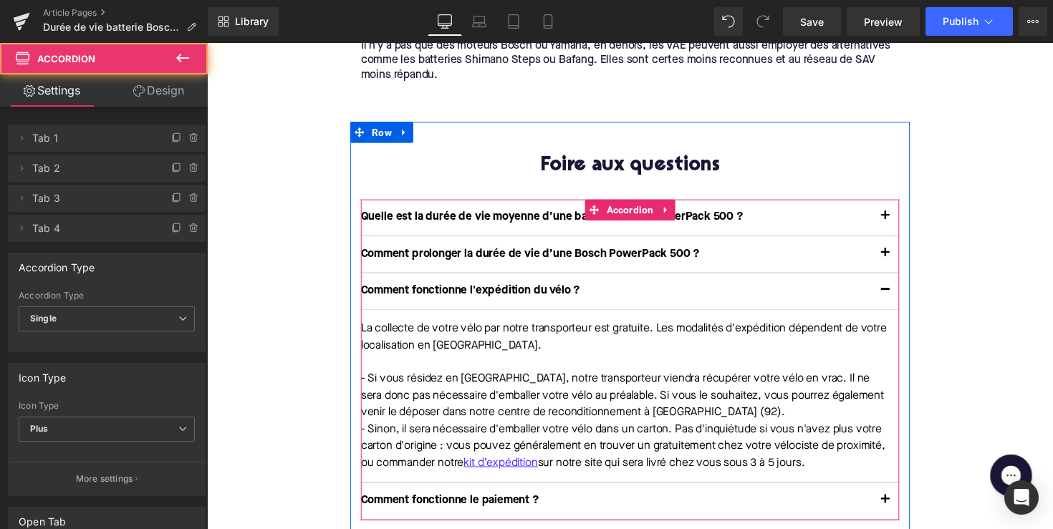
click at [507, 290] on p "Comment fonctionne l'expédition du vélo ?" at bounding box center [626, 297] width 523 height 15
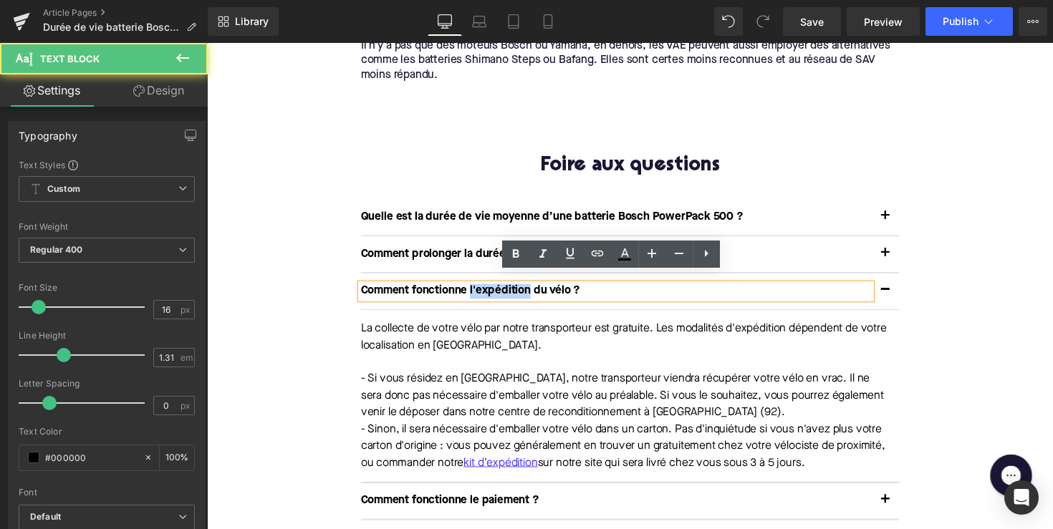
click at [507, 290] on p "Comment fonctionne l'expédition du vélo ?" at bounding box center [626, 297] width 523 height 15
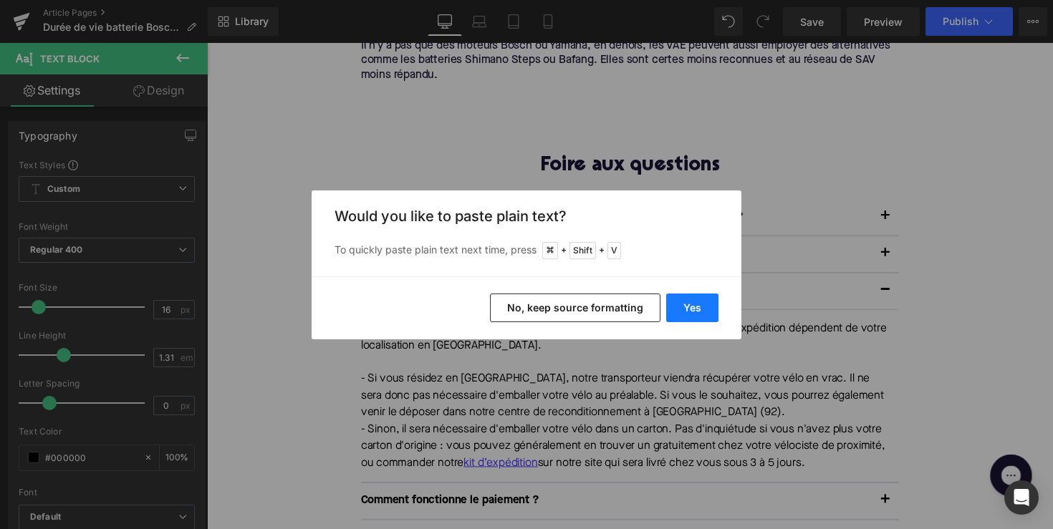
click at [696, 307] on button "Yes" at bounding box center [692, 308] width 52 height 29
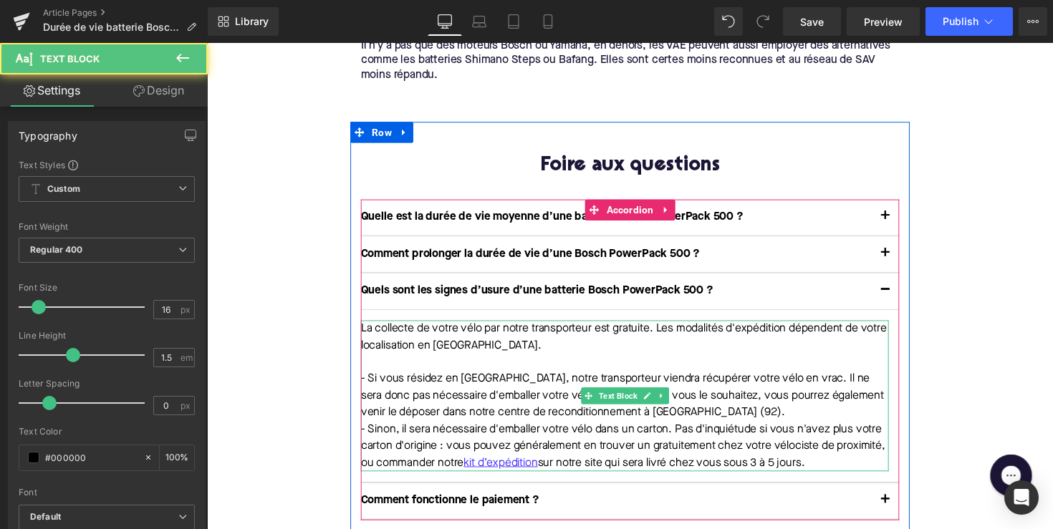
click at [564, 340] on p "La collecte de votre vélo par notre transporteur est gratuite. Les modalités d'…" at bounding box center [635, 344] width 541 height 34
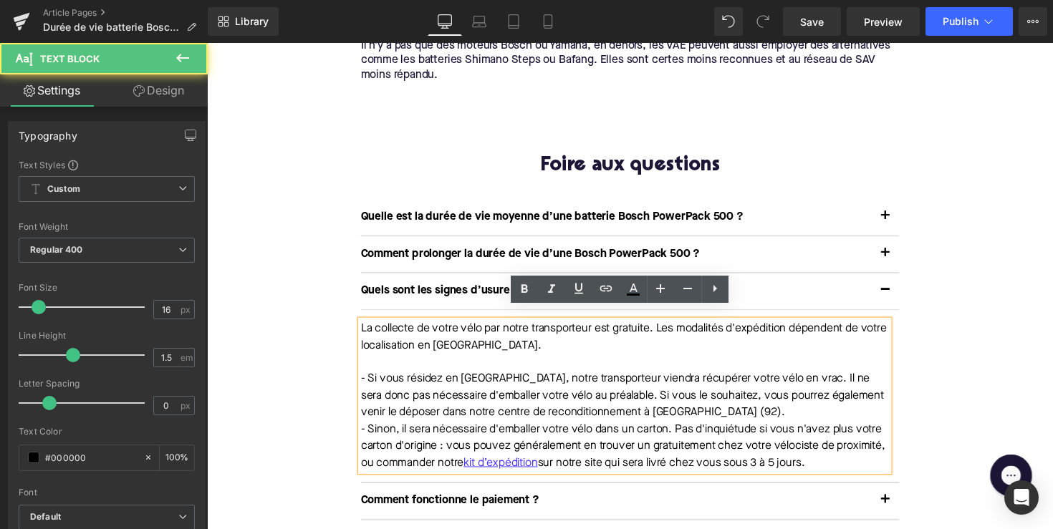
drag, startPoint x: 888, startPoint y: 463, endPoint x: 332, endPoint y: 314, distance: 575.6
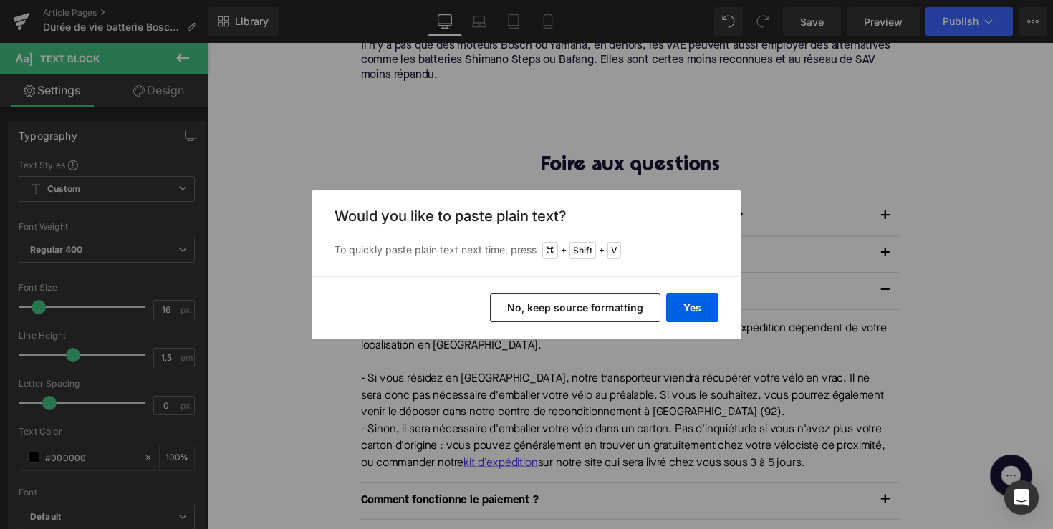
click at [719, 285] on div "Yes No, keep source formatting" at bounding box center [527, 308] width 430 height 63
click at [699, 301] on button "Yes" at bounding box center [692, 308] width 52 height 29
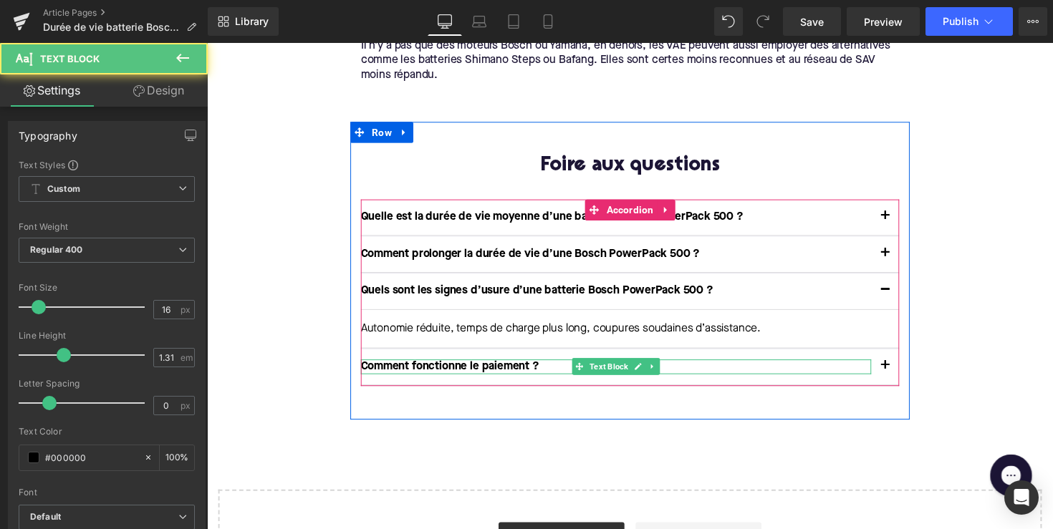
click at [489, 368] on p "Comment fonctionne le paiement ?" at bounding box center [626, 375] width 523 height 15
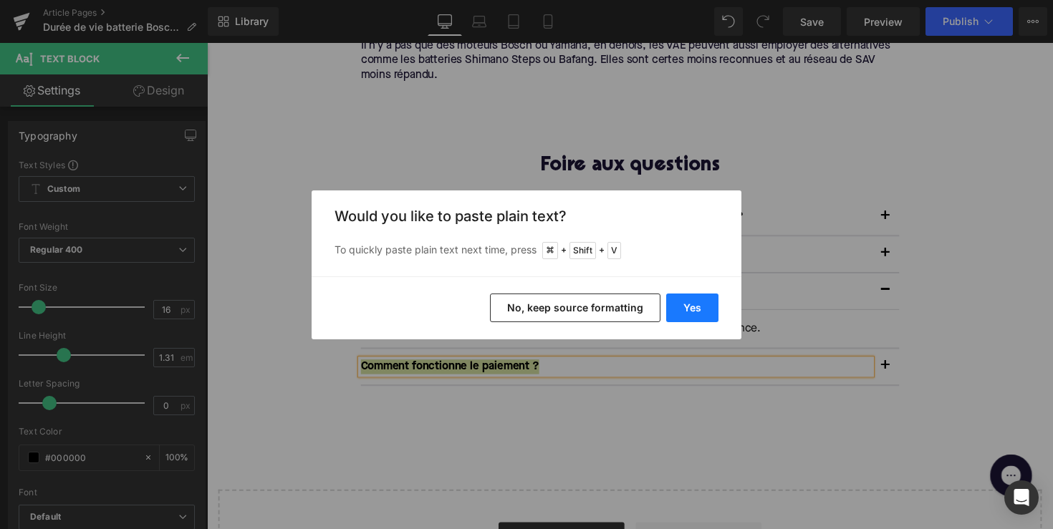
click at [680, 317] on button "Yes" at bounding box center [692, 308] width 52 height 29
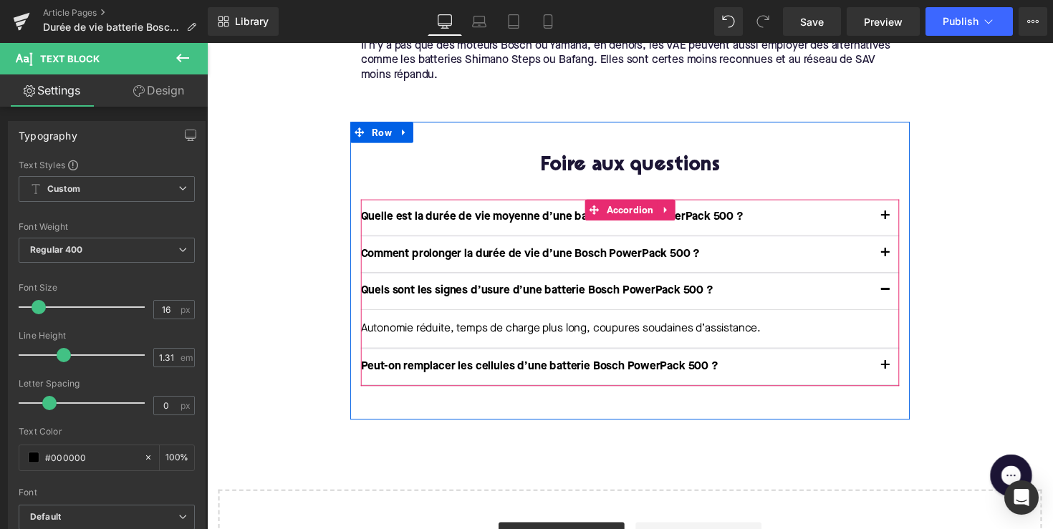
click at [896, 359] on button "button" at bounding box center [902, 375] width 29 height 37
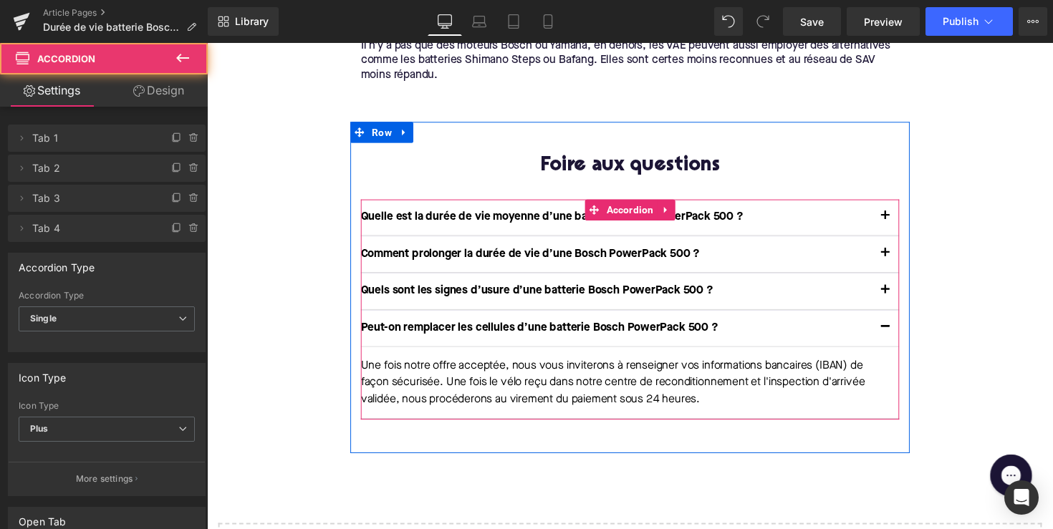
click at [555, 367] on p "Une fois notre offre acceptée, nous vous inviterons à renseigner vos informatio…" at bounding box center [635, 391] width 541 height 52
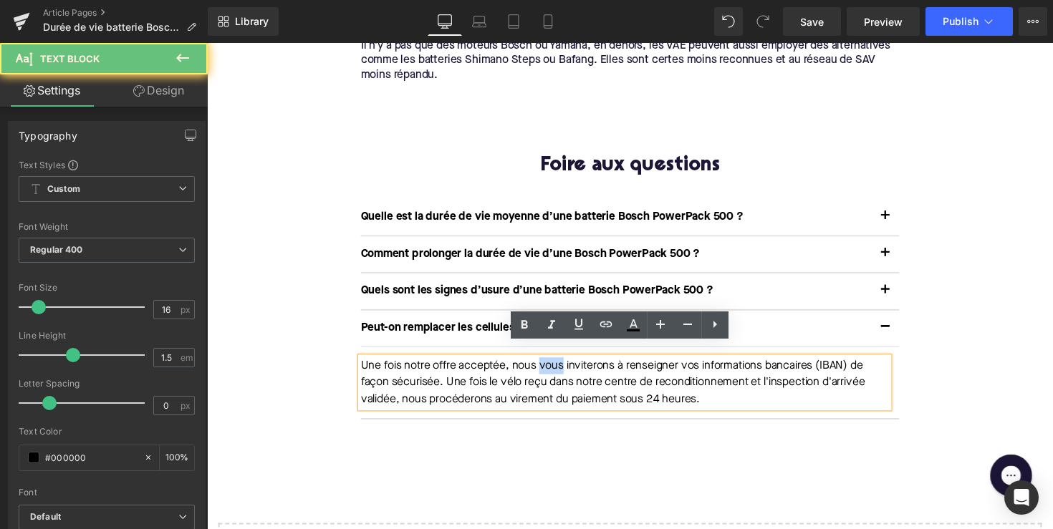
click at [555, 367] on p "Une fois notre offre acceptée, nous vous inviterons à renseigner vos informatio…" at bounding box center [635, 391] width 541 height 52
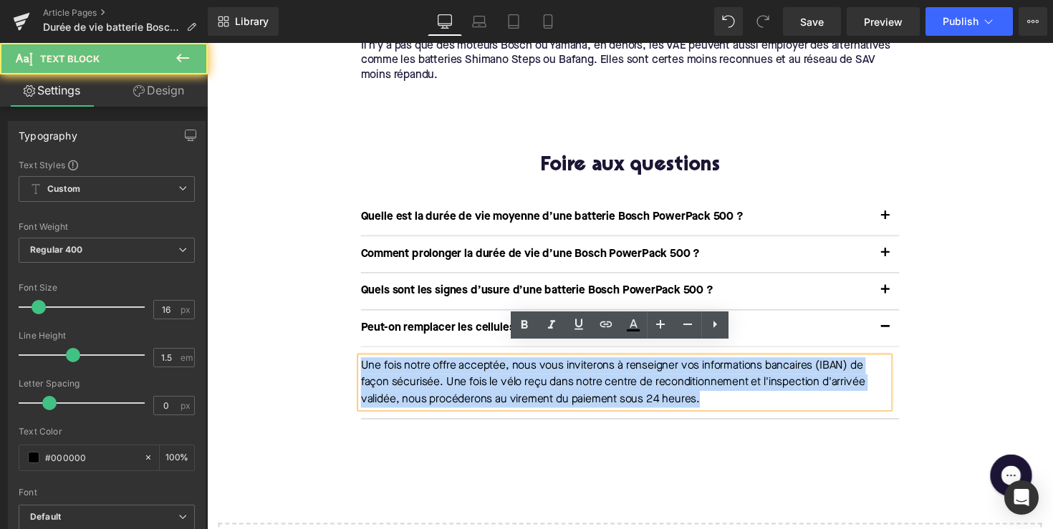
click at [555, 367] on p "Une fois notre offre acceptée, nous vous inviterons à renseigner vos informatio…" at bounding box center [635, 391] width 541 height 52
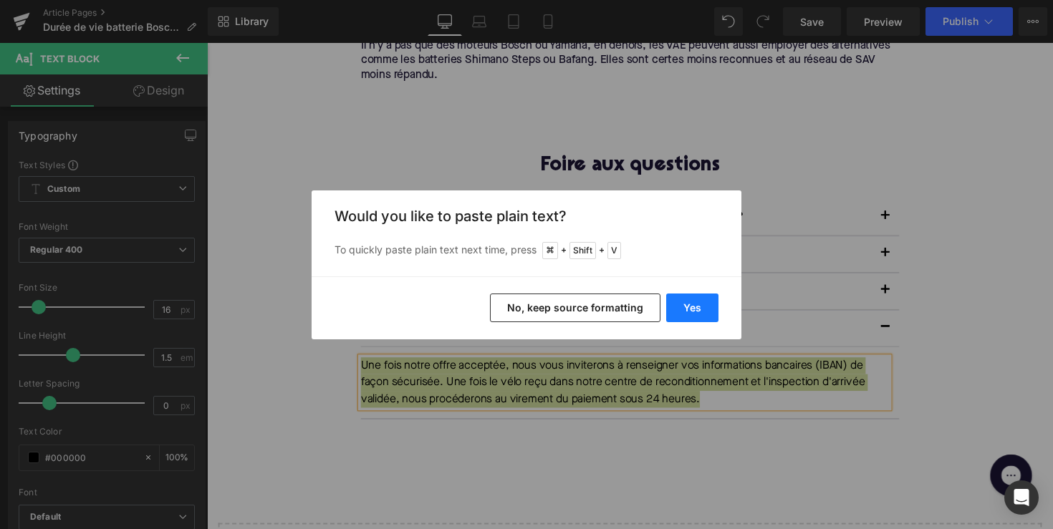
click at [692, 302] on button "Yes" at bounding box center [692, 308] width 52 height 29
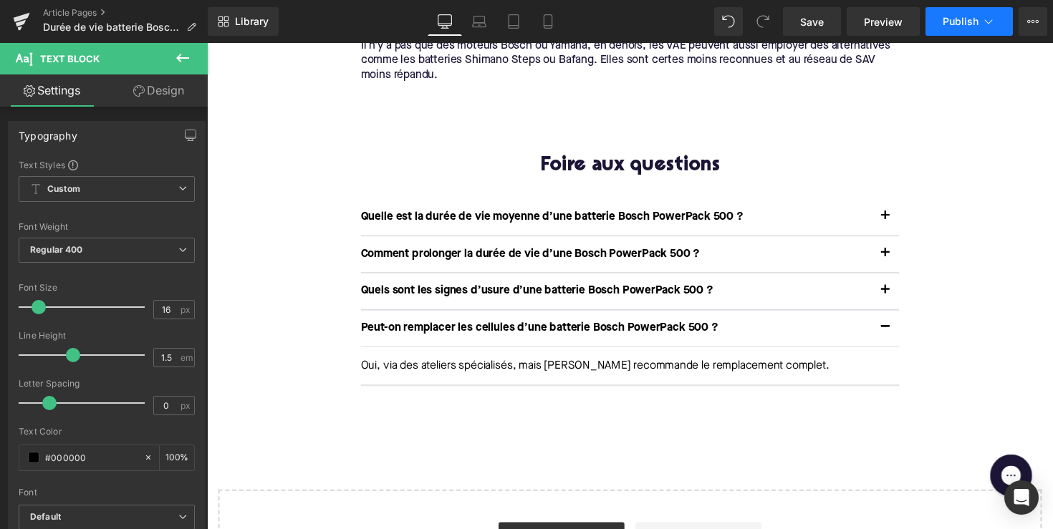
click at [960, 28] on button "Publish" at bounding box center [969, 21] width 87 height 29
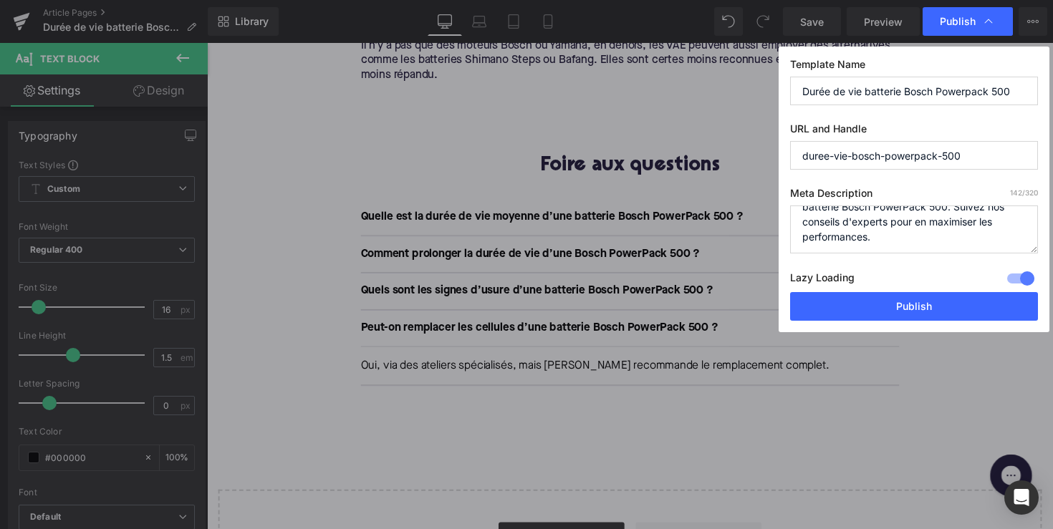
scroll to position [0, 0]
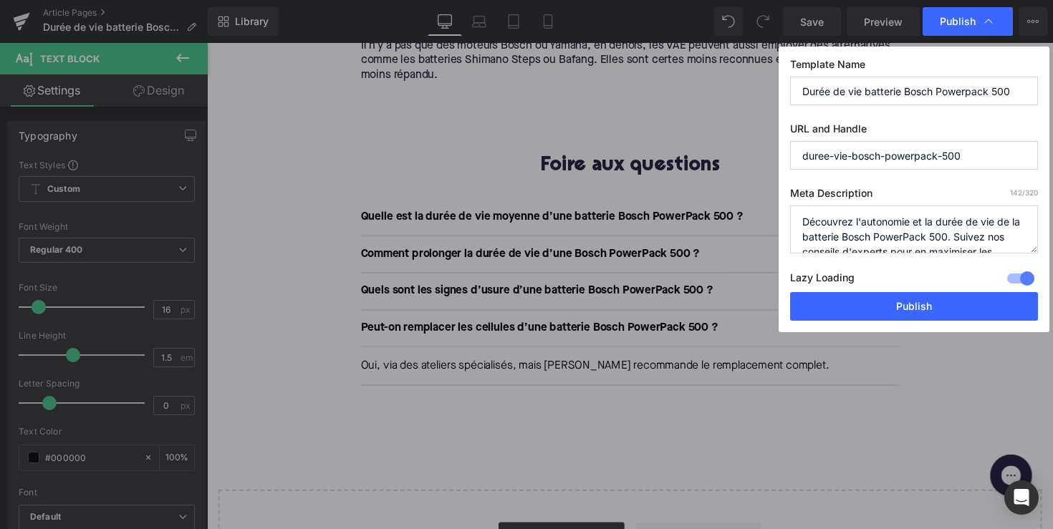
drag, startPoint x: 885, startPoint y: 241, endPoint x: 767, endPoint y: 191, distance: 128.1
click at [767, 191] on div "Publish Template Name Durée de vie batterie Bosch Powerpack 500 URL and Handle …" at bounding box center [526, 264] width 1053 height 529
paste textarea "a durée de vie réelle d’une batterie Bosch PowerPack 500 et nos conseils pratiq…"
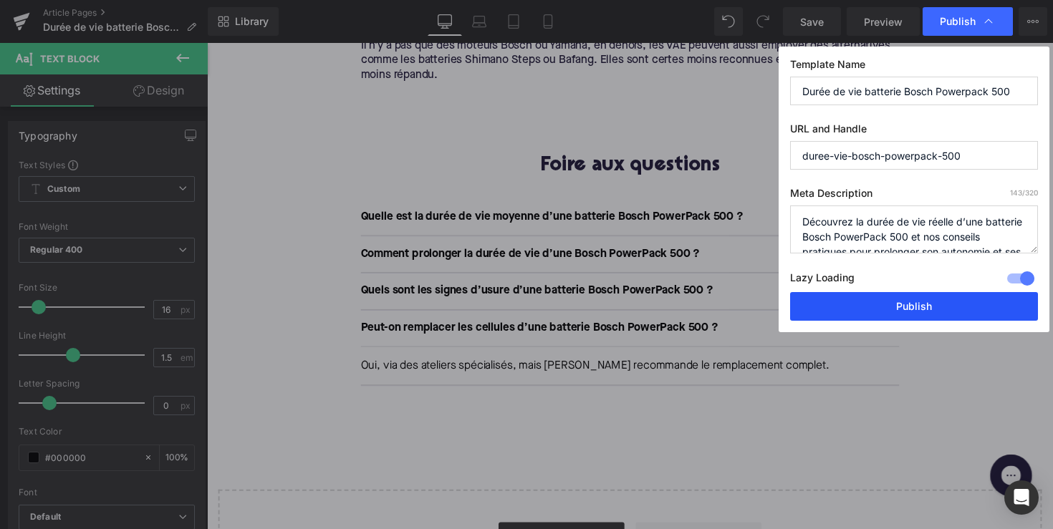
type textarea "Découvrez la durée de vie réelle d’une batterie Bosch PowerPack 500 et nos cons…"
click at [892, 303] on button "Publish" at bounding box center [914, 306] width 248 height 29
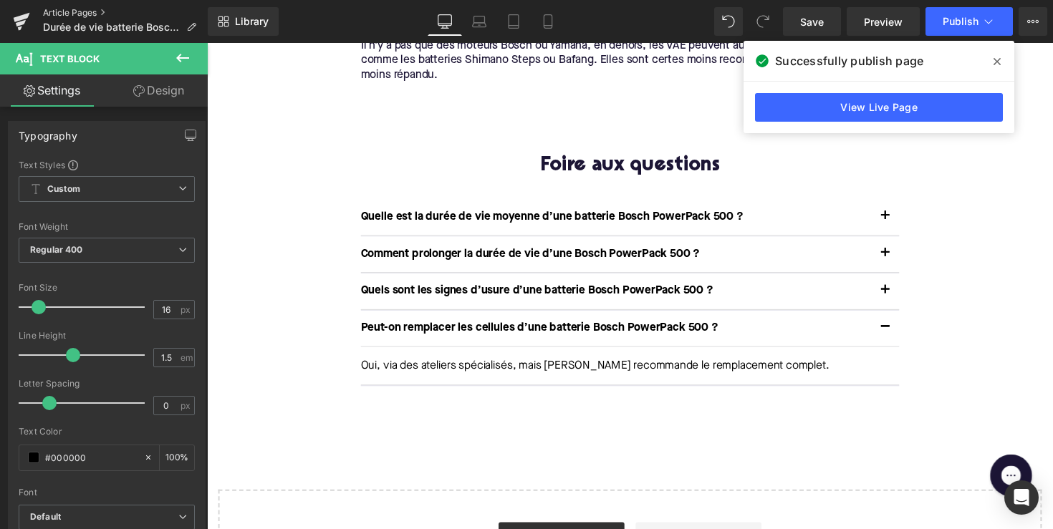
click at [97, 16] on link "Article Pages" at bounding box center [125, 12] width 165 height 11
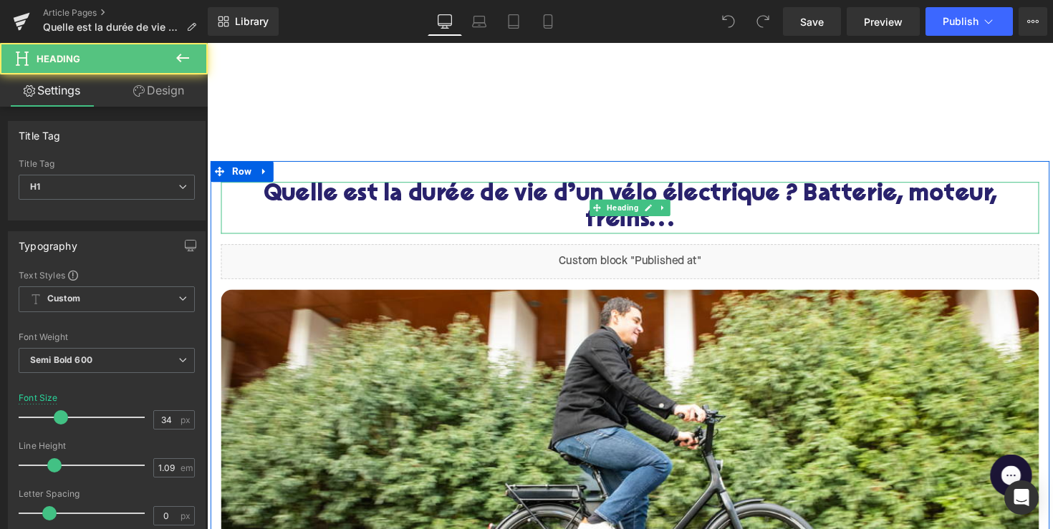
click at [582, 216] on h1 "Quelle est la durée de vie d’un vélo électrique ? Batterie, moteur, freins…" at bounding box center [640, 212] width 838 height 53
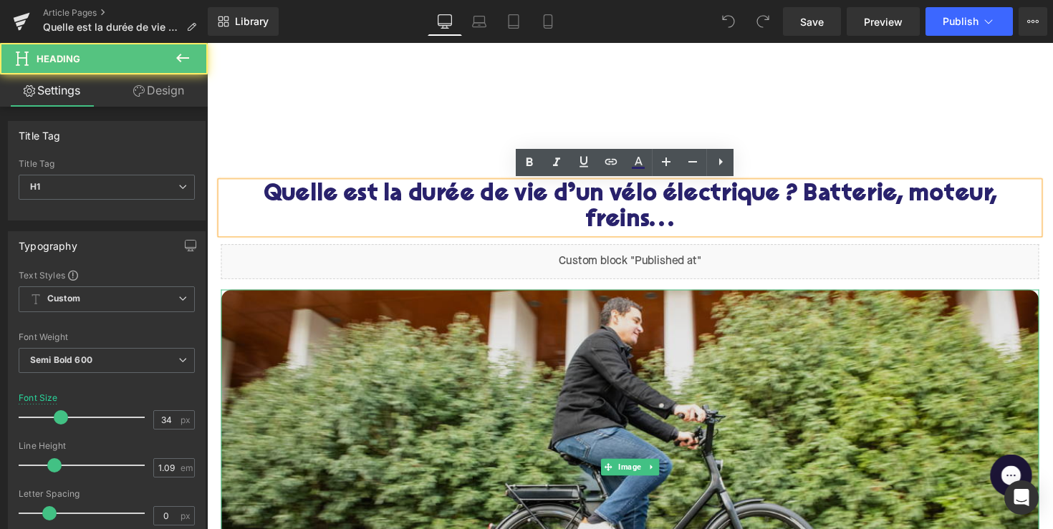
click at [540, 395] on img at bounding box center [640, 478] width 838 height 364
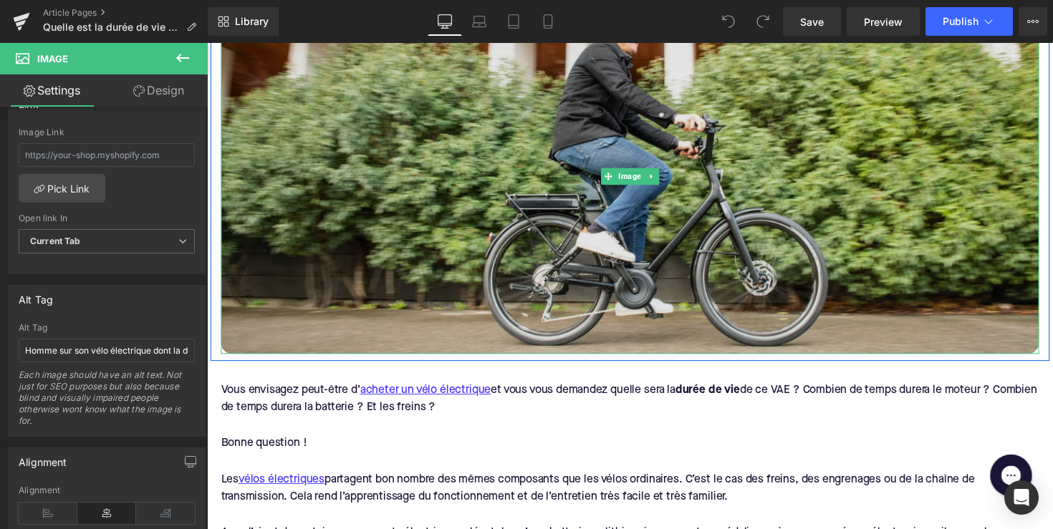
scroll to position [568, 0]
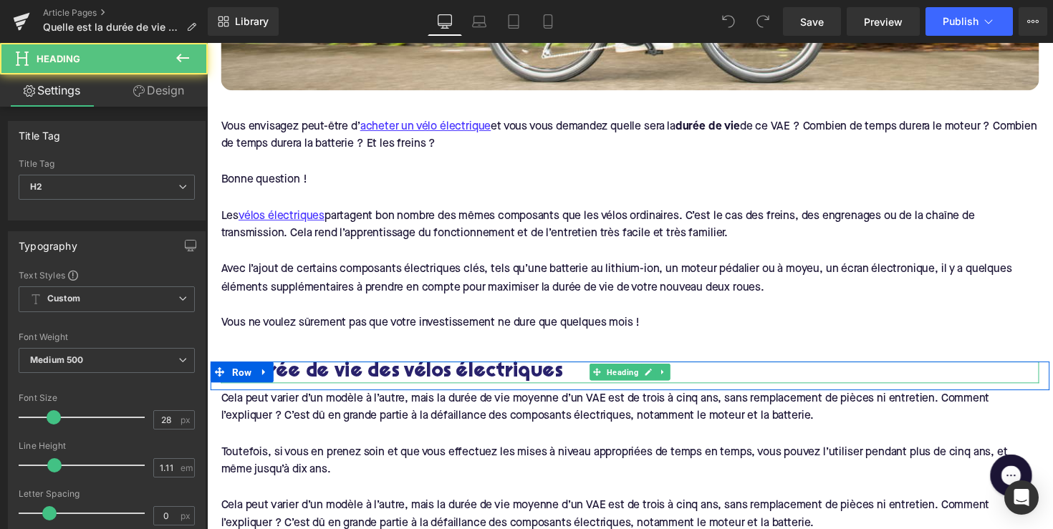
click at [332, 373] on h2 "La durée de vie des vélos électriques" at bounding box center [640, 381] width 838 height 22
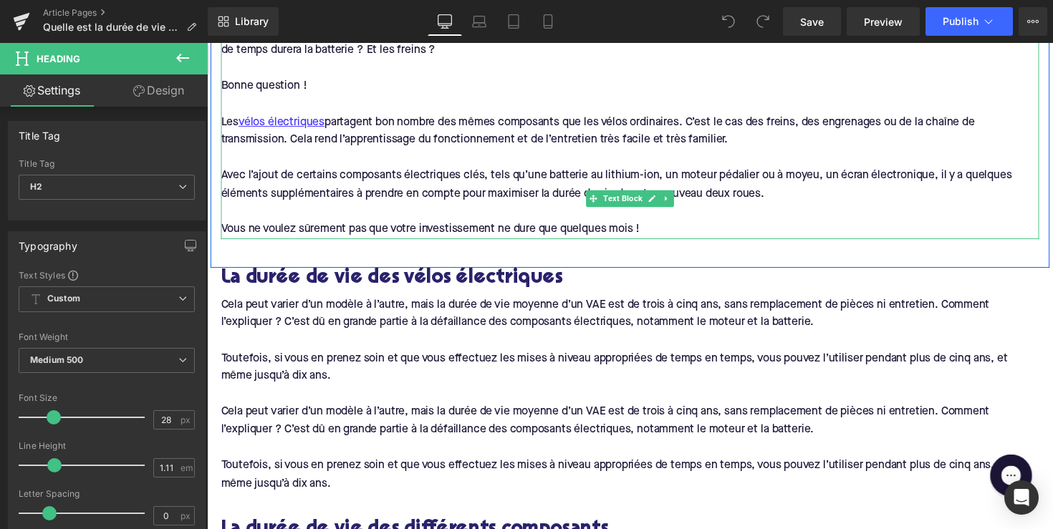
scroll to position [864, 0]
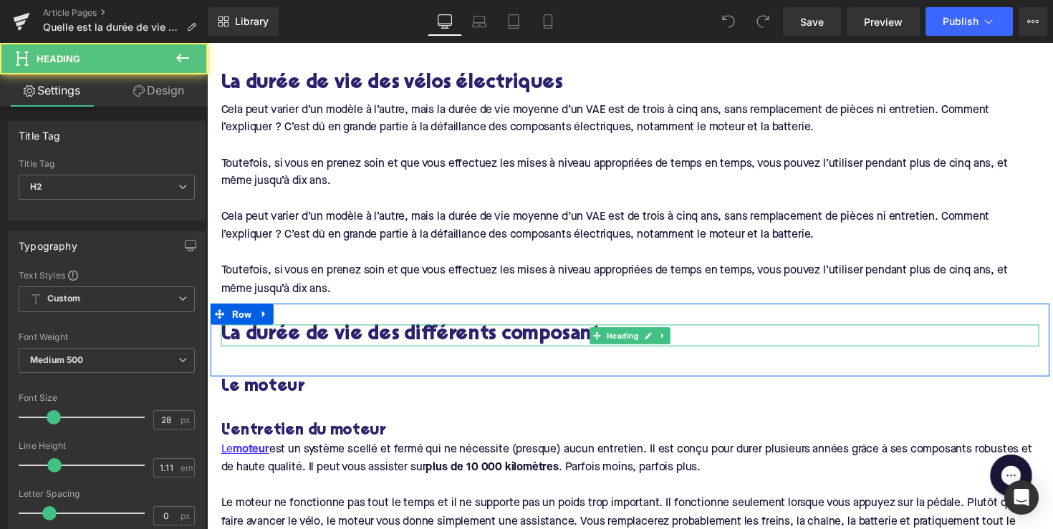
click at [264, 334] on h2 "La durée de vie des différents composants" at bounding box center [640, 343] width 838 height 22
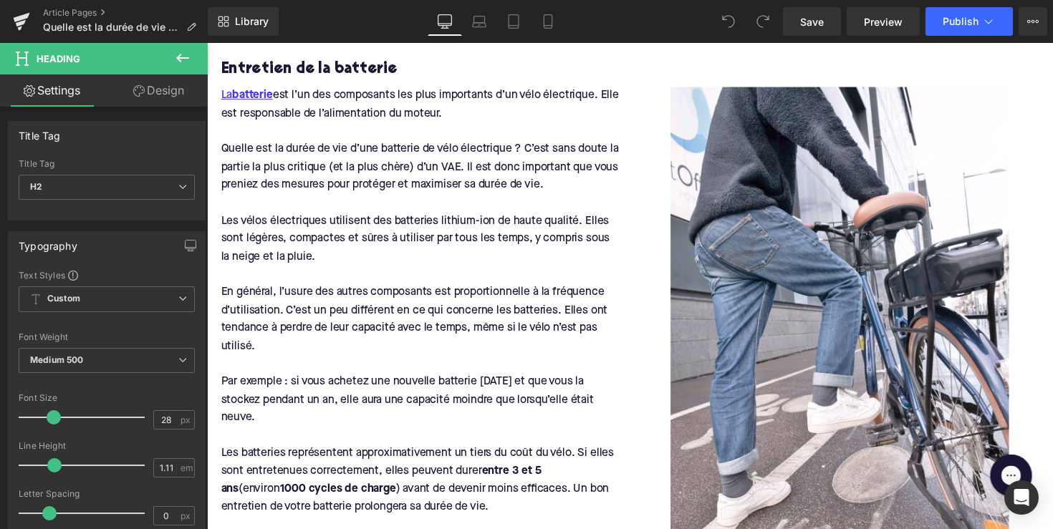
scroll to position [1681, 0]
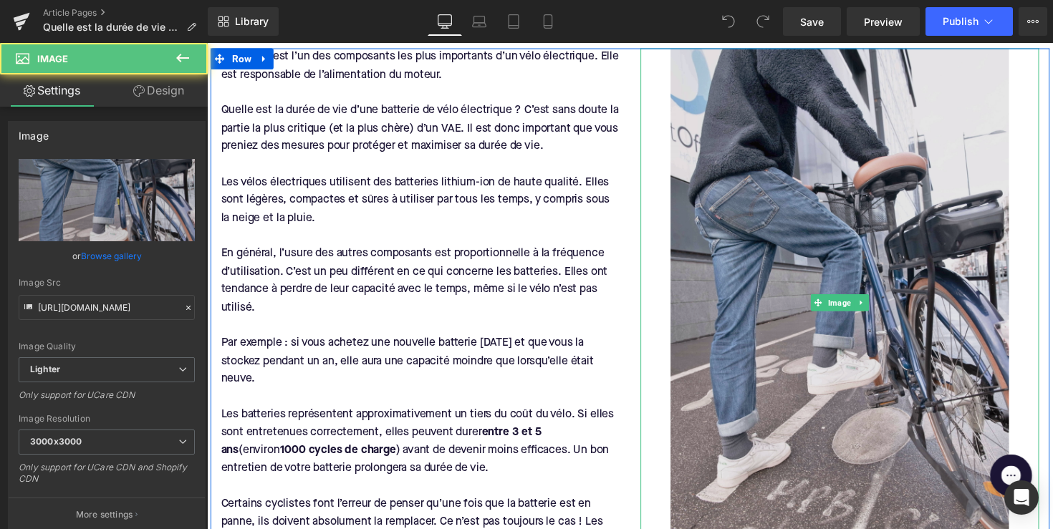
click at [807, 277] on img at bounding box center [855, 309] width 347 height 521
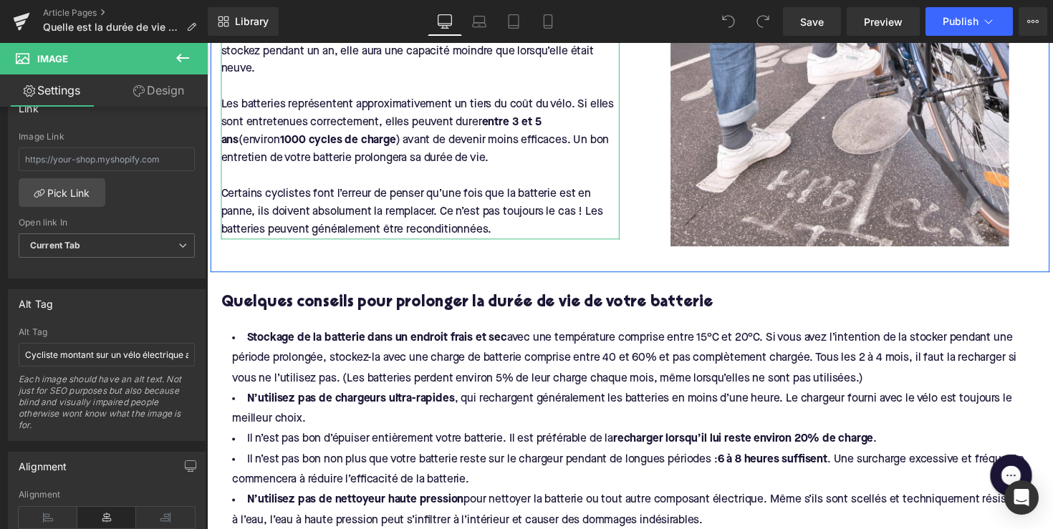
scroll to position [2421, 0]
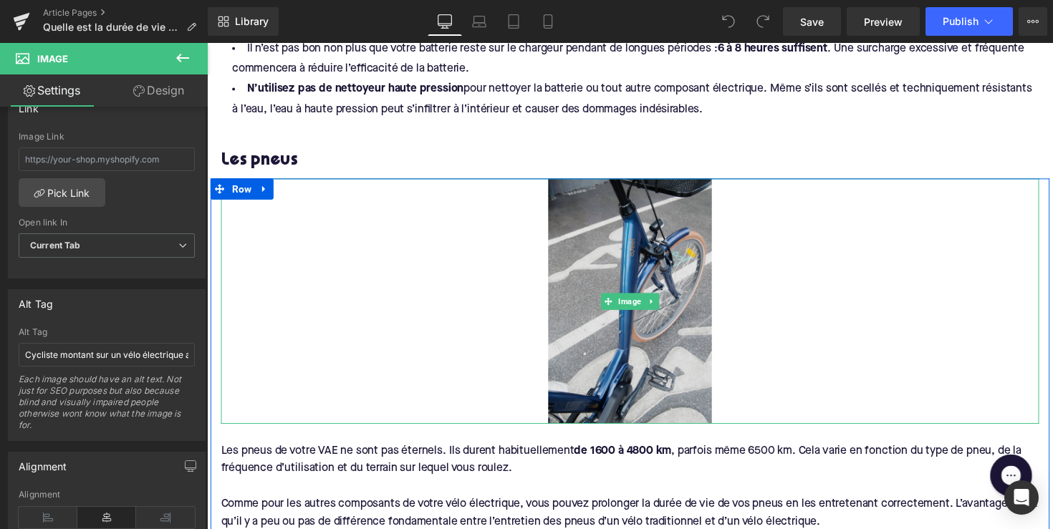
click at [623, 299] on span at bounding box center [618, 307] width 15 height 17
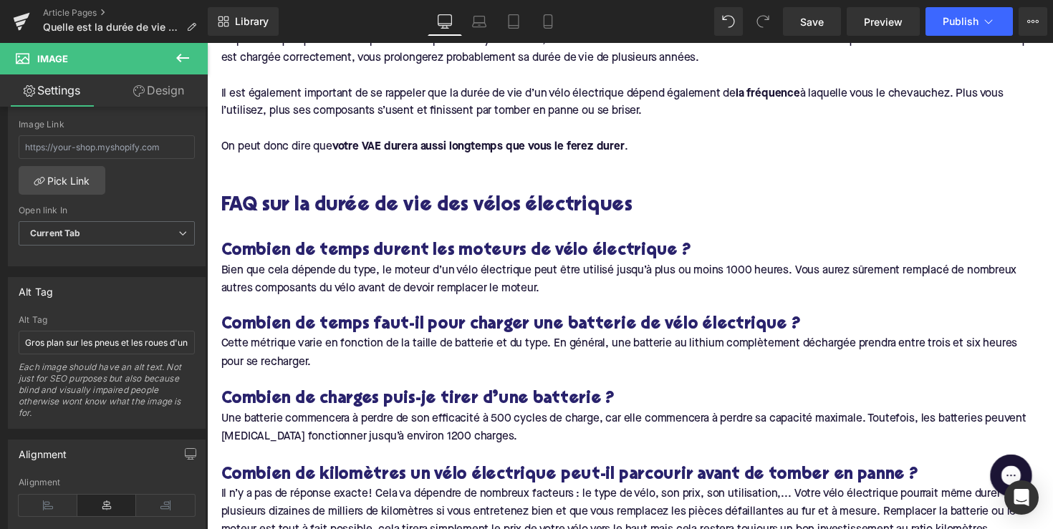
scroll to position [5347, 0]
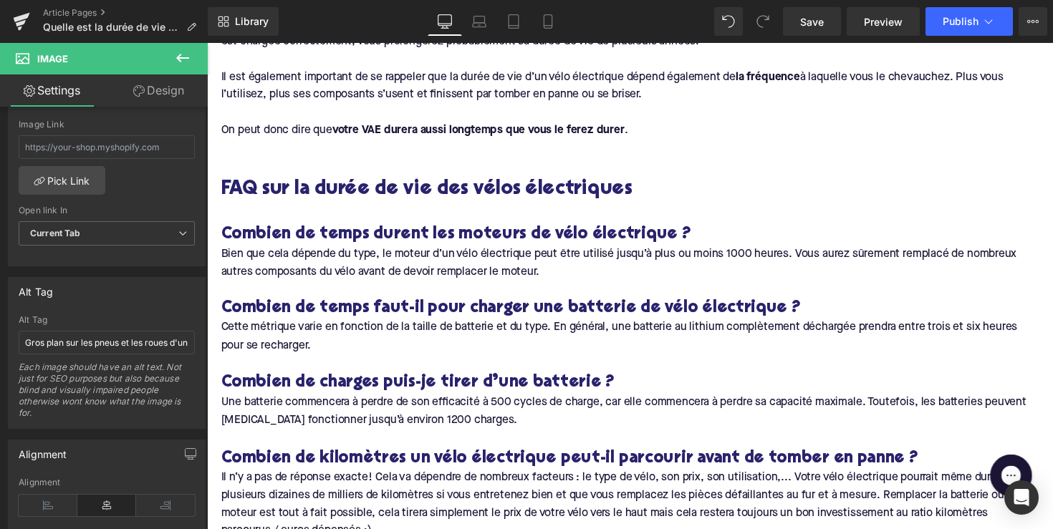
click at [438, 183] on h2 "FAQ sur la durée de vie des vélos électriques" at bounding box center [640, 194] width 838 height 22
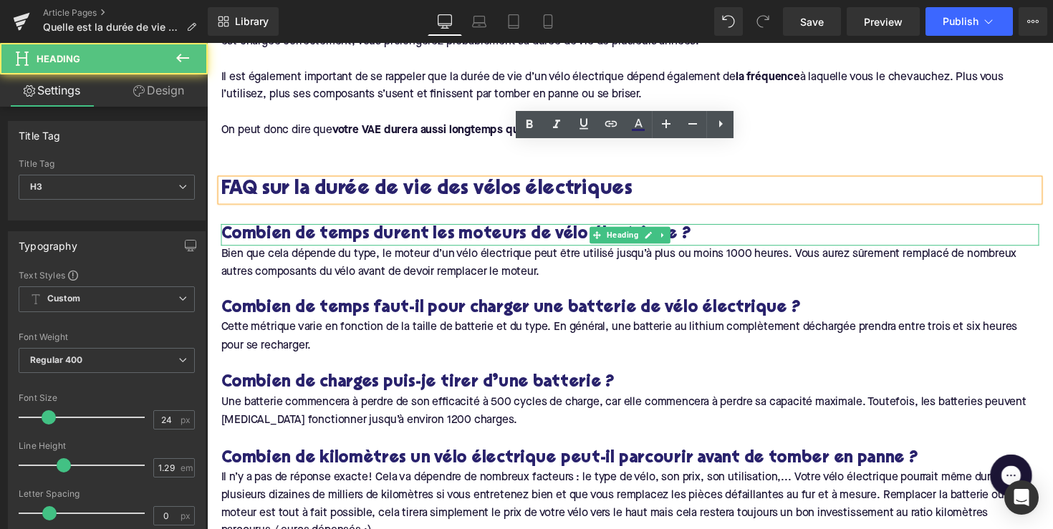
click at [411, 229] on h3 "Combien de temps durent les moteurs de vélo électrique ?" at bounding box center [640, 240] width 838 height 22
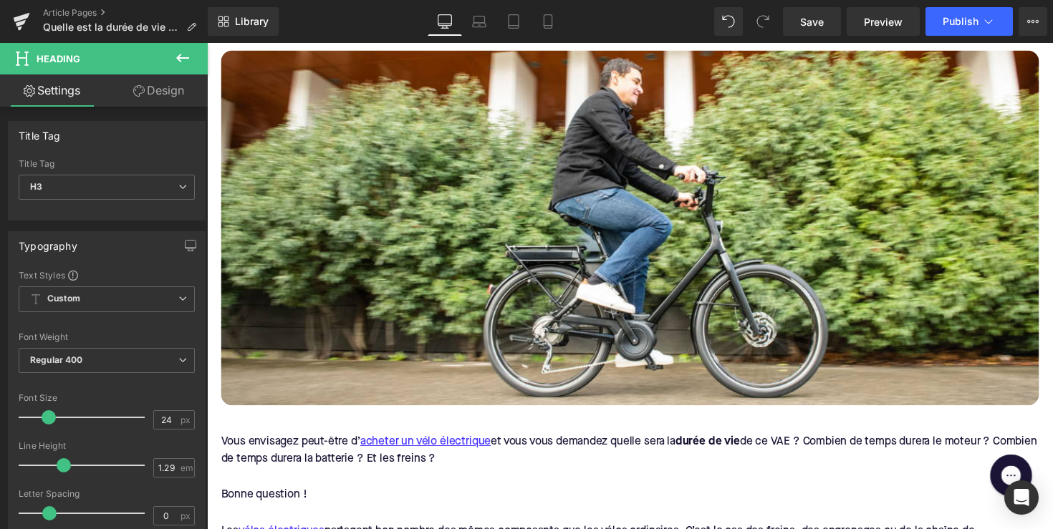
scroll to position [576, 0]
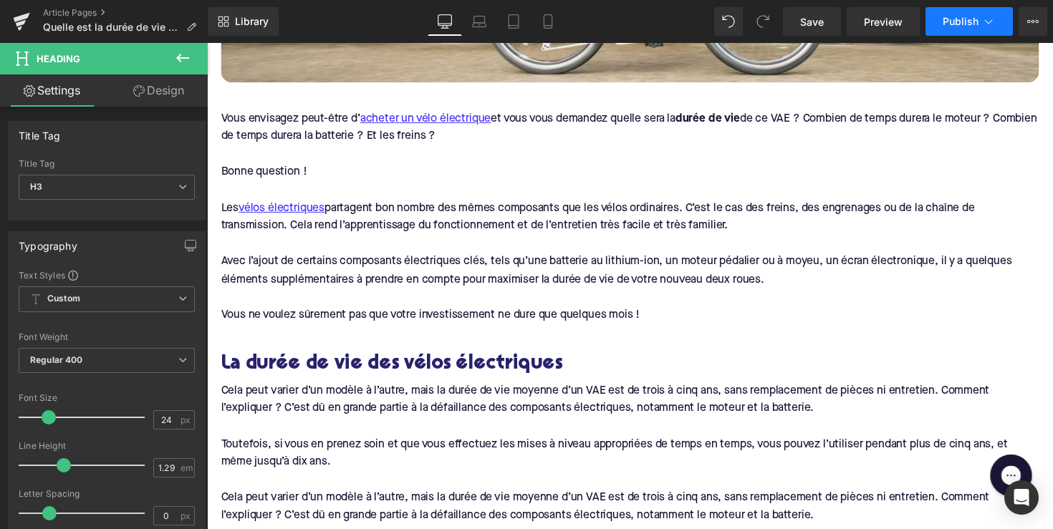
click at [959, 27] on button "Publish" at bounding box center [969, 21] width 87 height 29
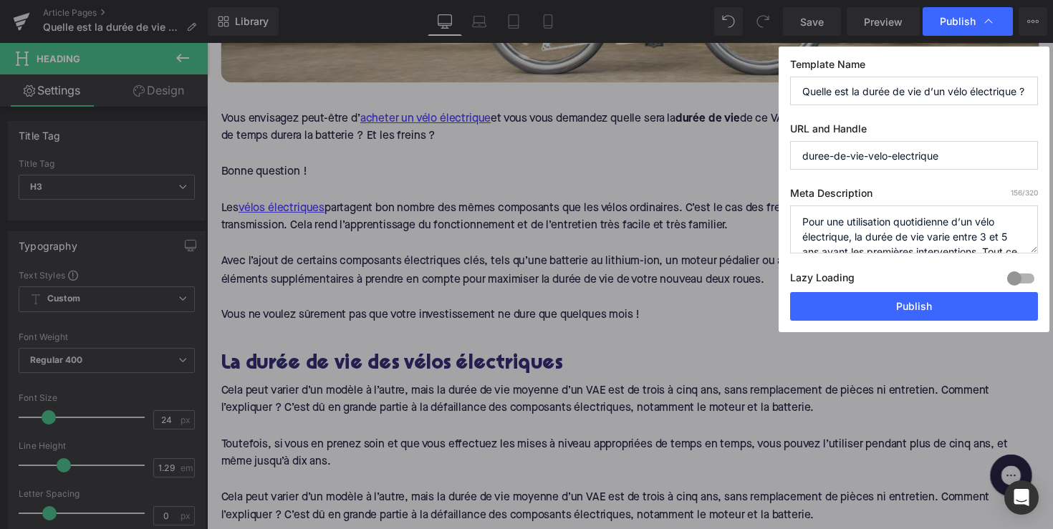
click at [888, 224] on textarea "Pour une utilisation quotidienne d’un vélo électrique, la durée de vie varie en…" at bounding box center [914, 230] width 248 height 48
paste textarea "Découvrez la durée de vie moyenne d’un vélo électrique, les facteurs clés d’usu…"
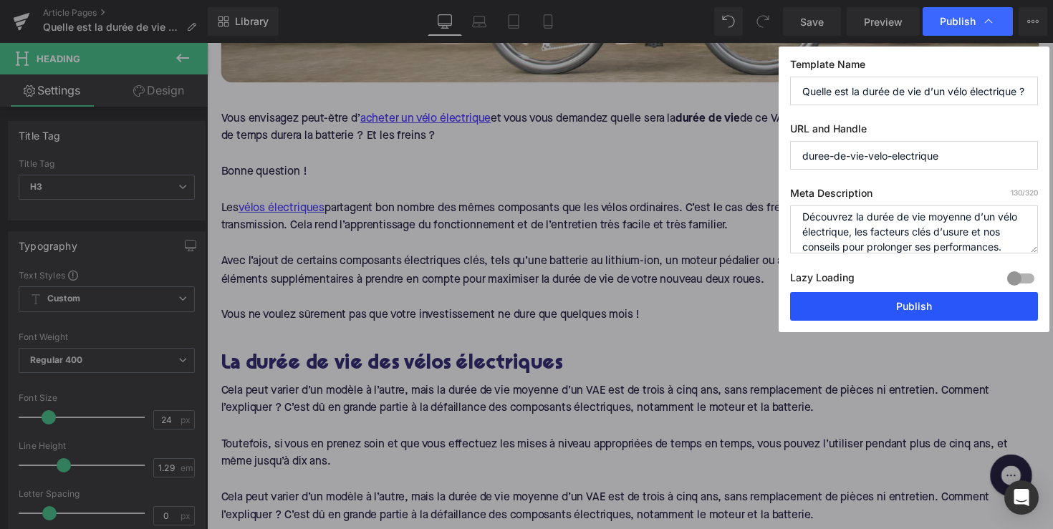
type textarea "Découvrez la durée de vie moyenne d’un vélo électrique, les facteurs clés d’usu…"
click at [895, 299] on button "Publish" at bounding box center [914, 306] width 248 height 29
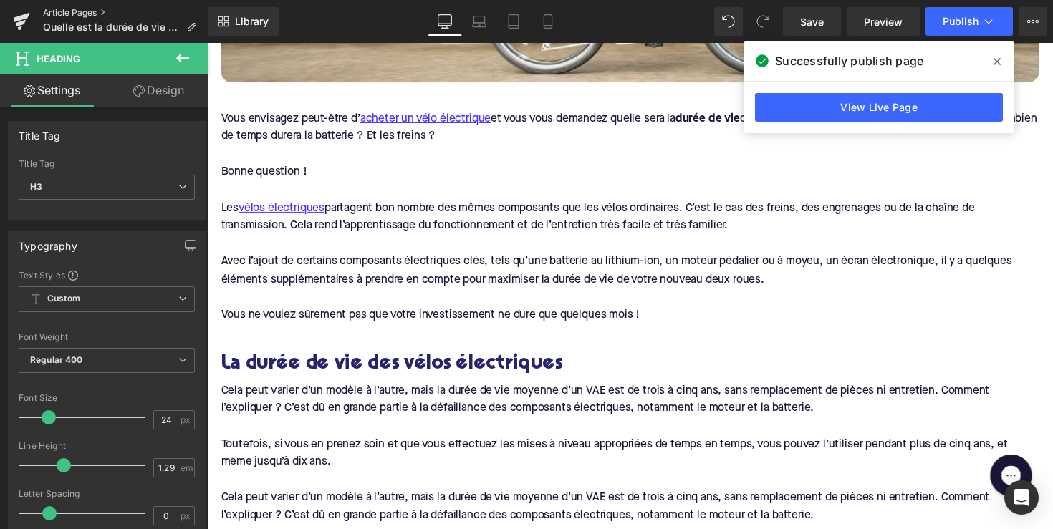
click at [75, 14] on link "Article Pages" at bounding box center [125, 12] width 165 height 11
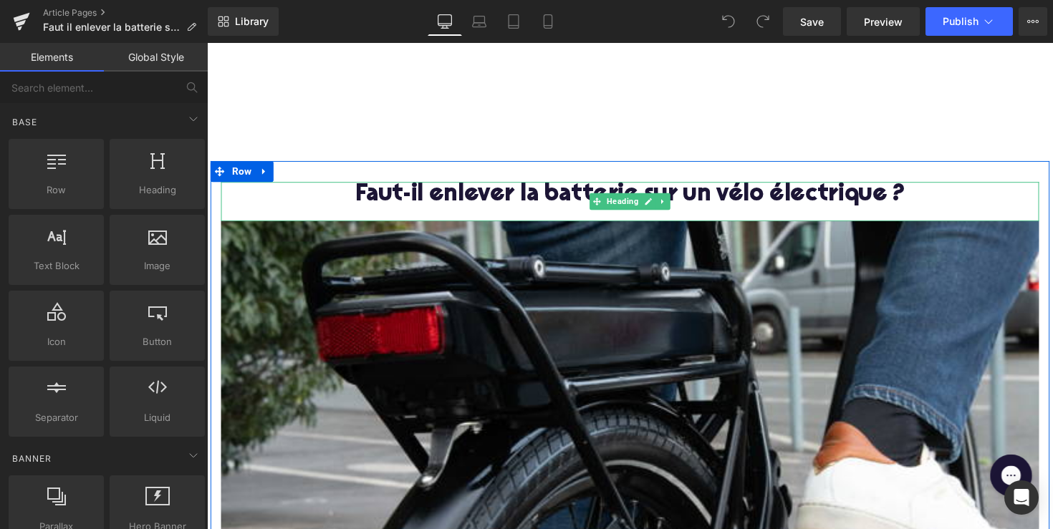
click at [560, 194] on h1 "Faut-il enlever la batterie sur un vélo électrique ?" at bounding box center [640, 199] width 838 height 27
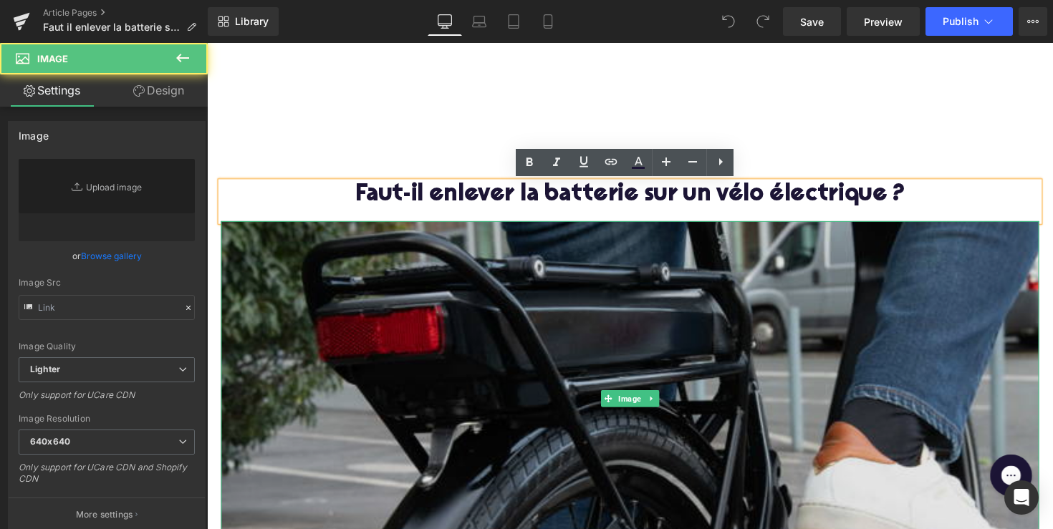
type input "https://ucarecdn.com/00c0c5c6-b1cc-438a-9fe4-9eade6526b28/-/format/auto/-/previ…"
click at [560, 286] on img at bounding box center [640, 408] width 838 height 364
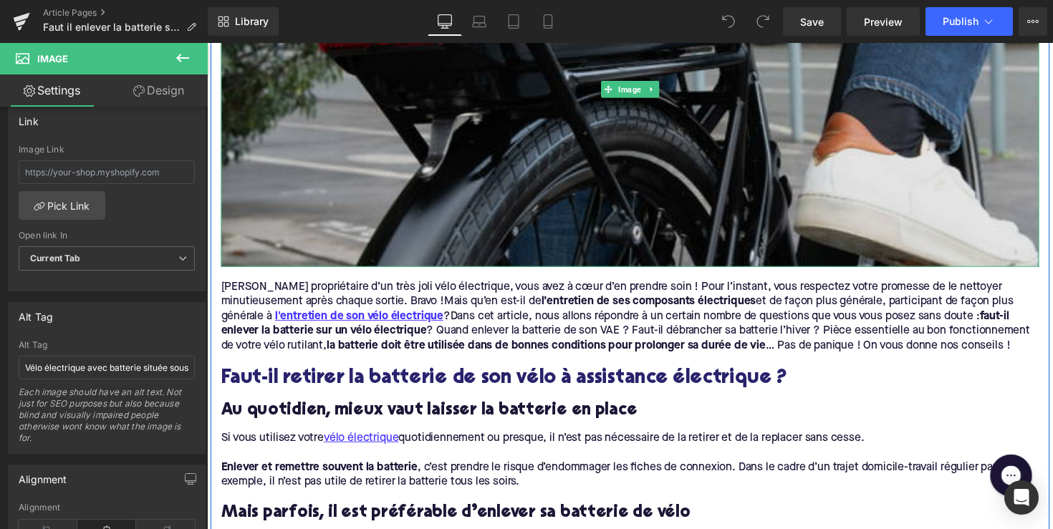
scroll to position [428, 0]
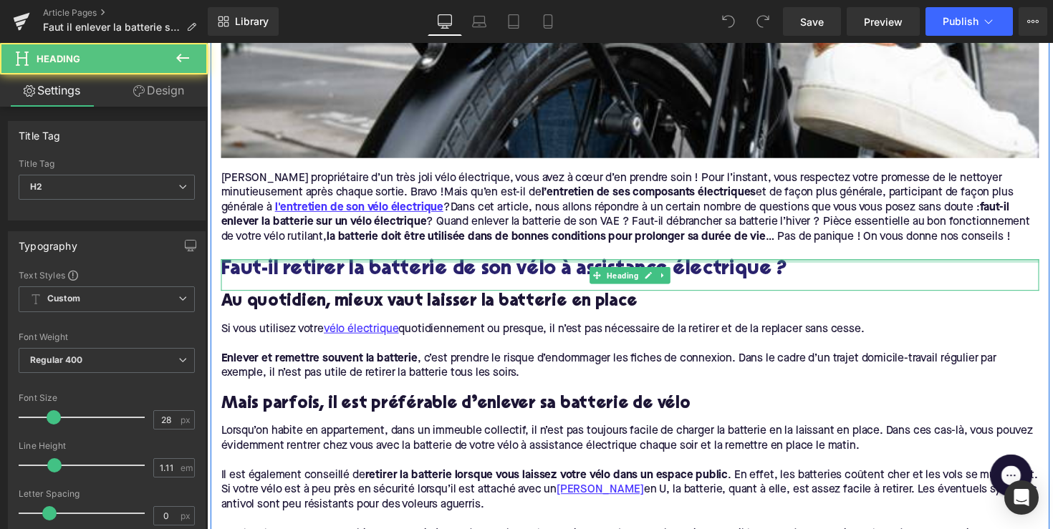
click at [391, 268] on div at bounding box center [640, 267] width 838 height 4
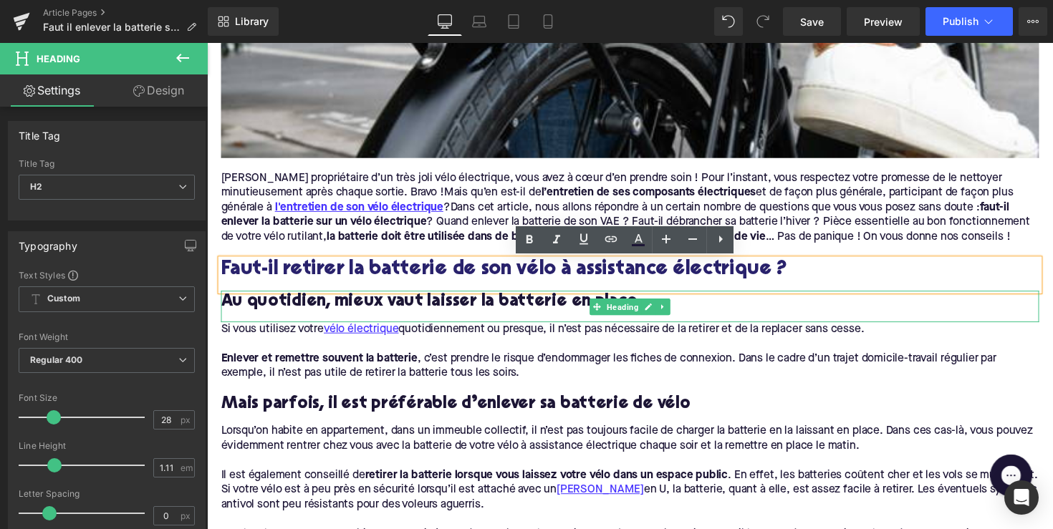
click at [376, 302] on h3 "Au quotidien, mieux vaut laisser la batterie en place" at bounding box center [640, 308] width 838 height 22
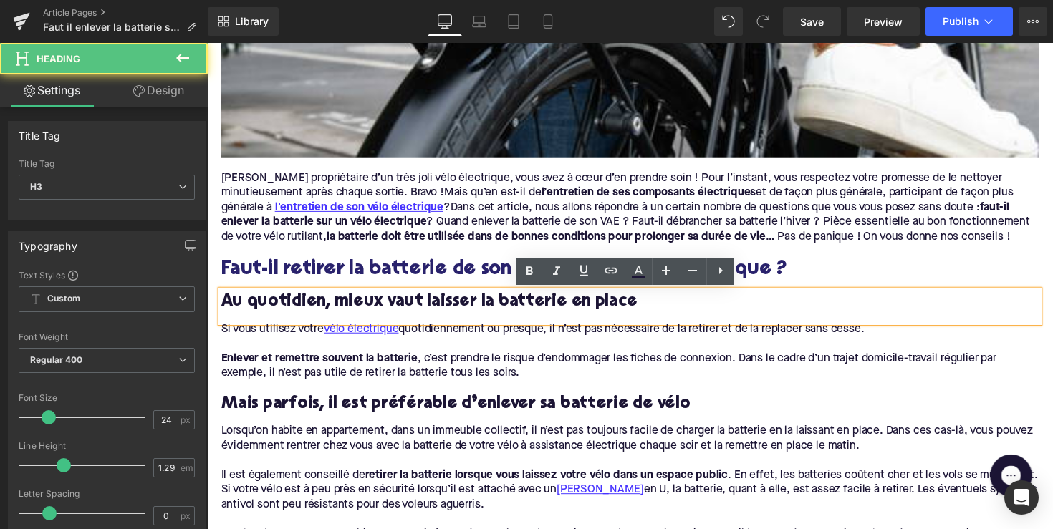
click at [354, 411] on h3 "Mais parfois, il est préférable d’enlever sa batterie de vélo" at bounding box center [640, 414] width 838 height 22
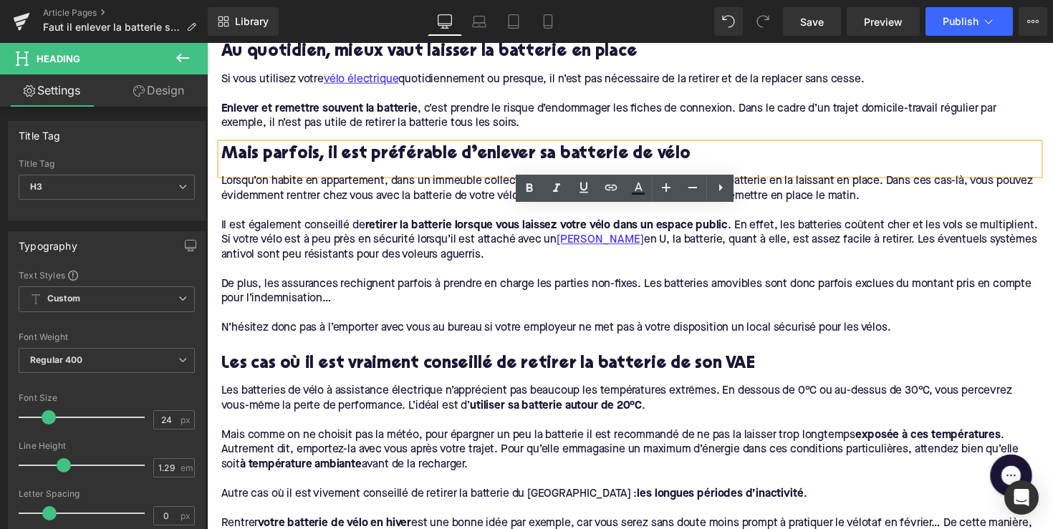
scroll to position [703, 0]
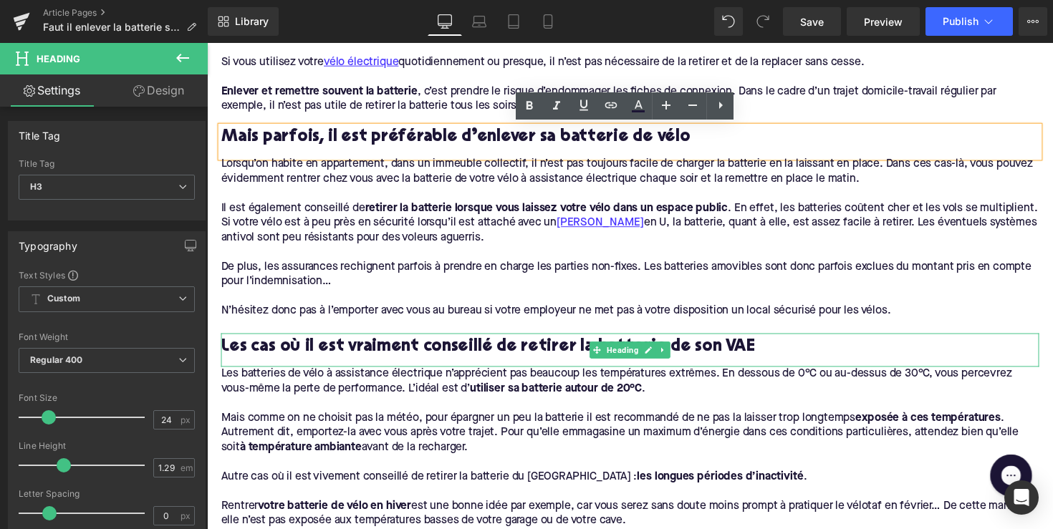
click at [367, 355] on h3 "Les cas où il est vraiment conseillé de retirer la batterie de son VAE" at bounding box center [640, 354] width 838 height 22
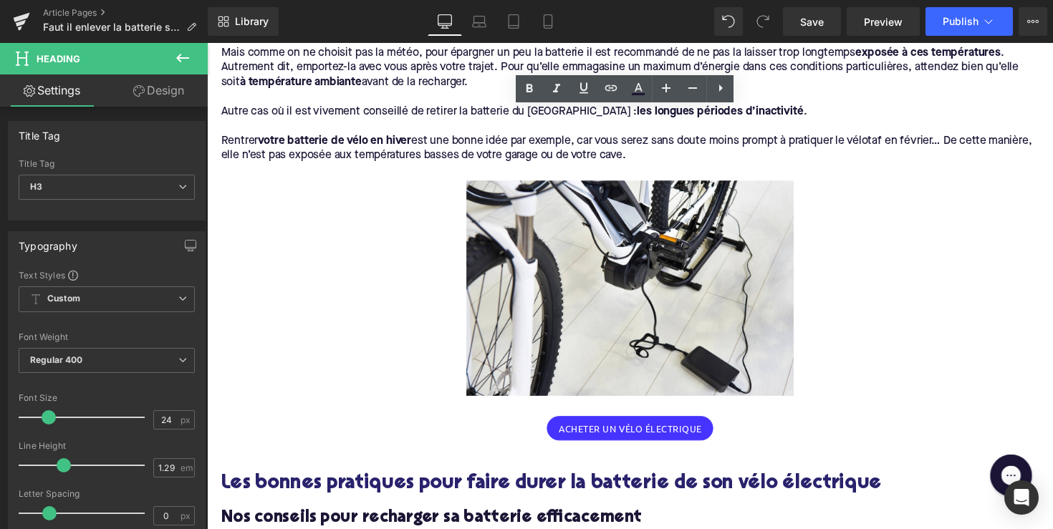
scroll to position [1206, 0]
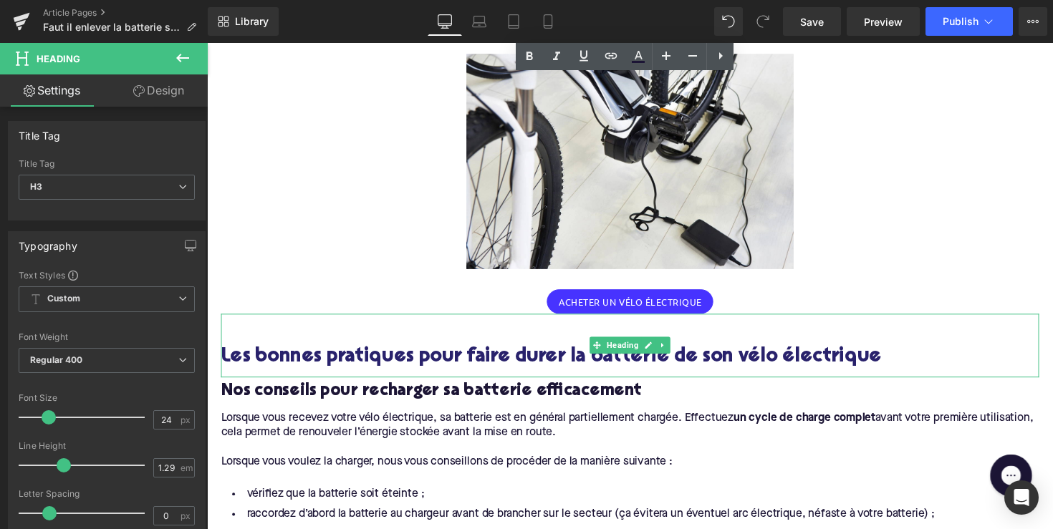
click at [367, 355] on h2 "Les bonnes pratiques pour faire durer la batterie de son vélo électrique" at bounding box center [640, 366] width 838 height 22
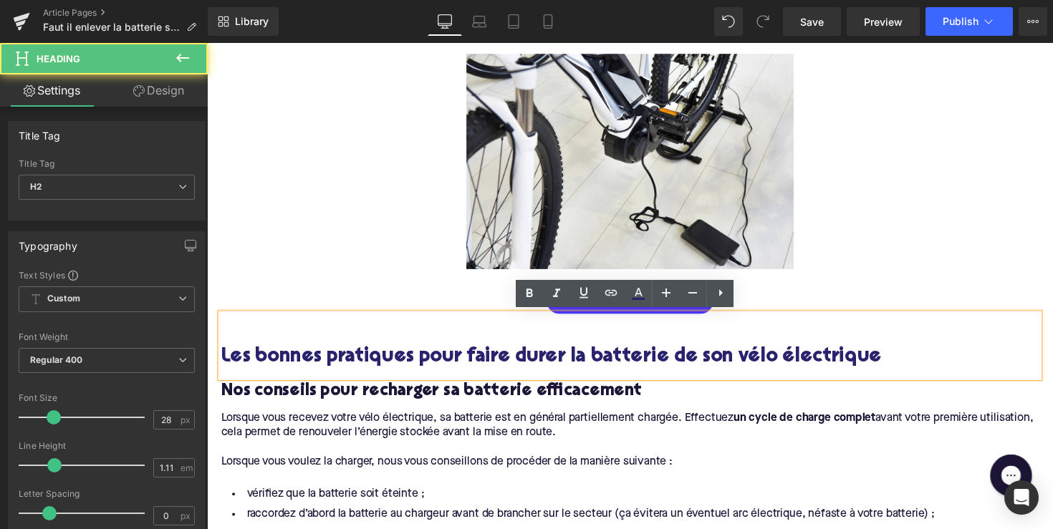
click at [363, 366] on h2 "Les bonnes pratiques pour faire durer la batterie de son vélo électrique" at bounding box center [640, 366] width 838 height 22
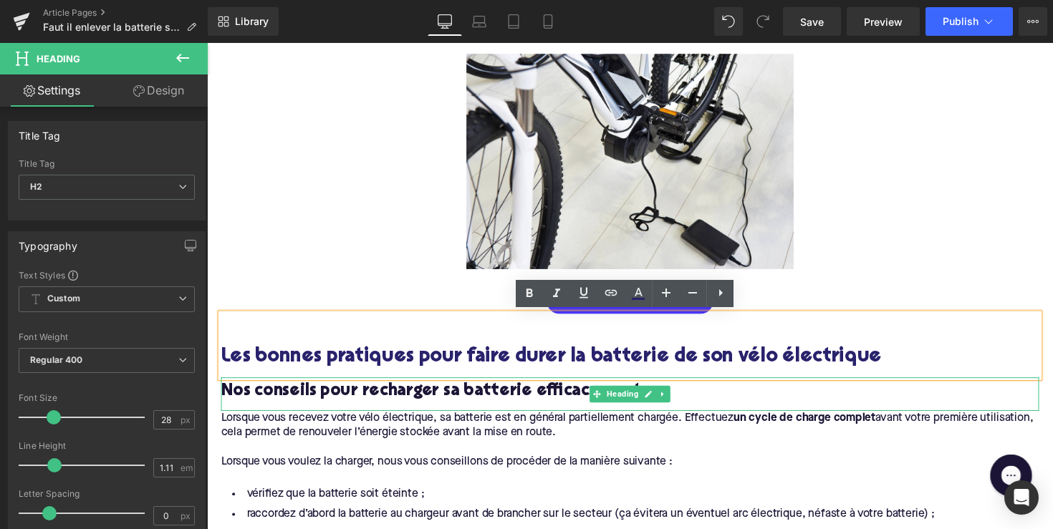
click at [358, 402] on h3 "Nos conseils pour recharger sa batterie efficacement" at bounding box center [640, 400] width 838 height 22
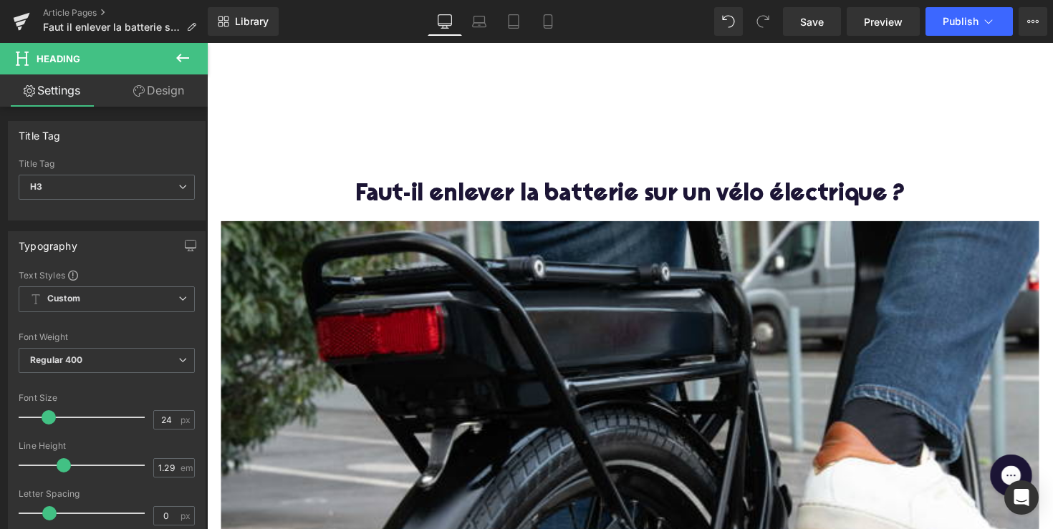
scroll to position [360, 0]
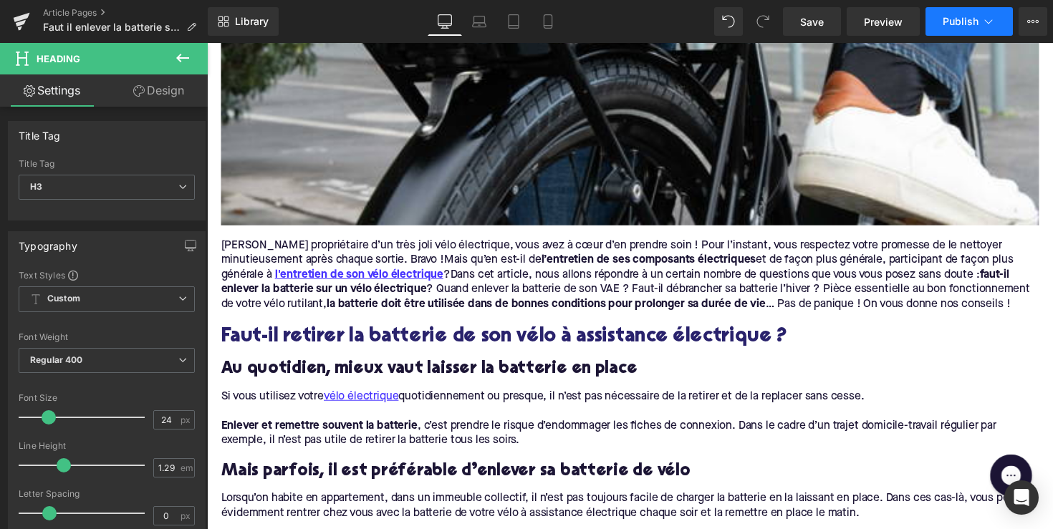
click at [959, 33] on button "Publish" at bounding box center [969, 21] width 87 height 29
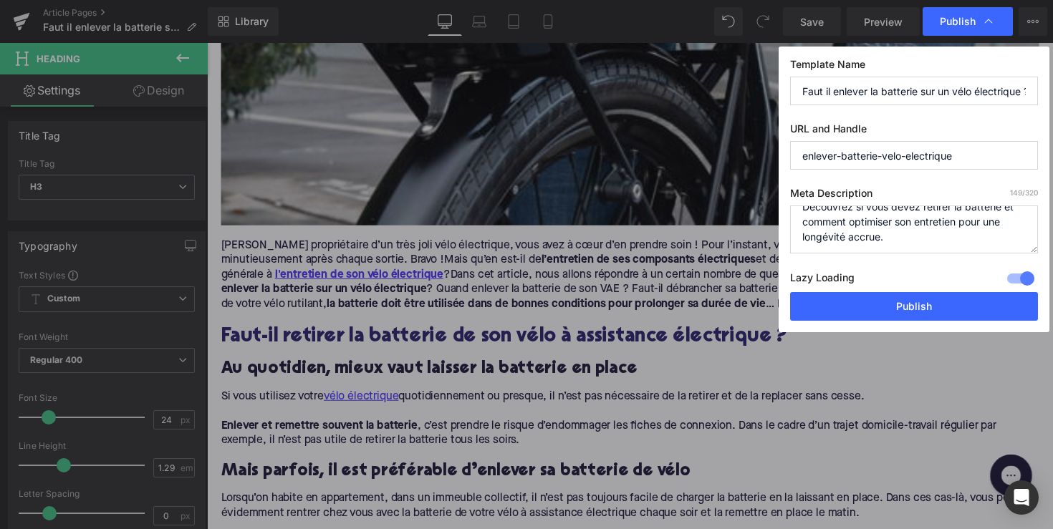
scroll to position [25, 0]
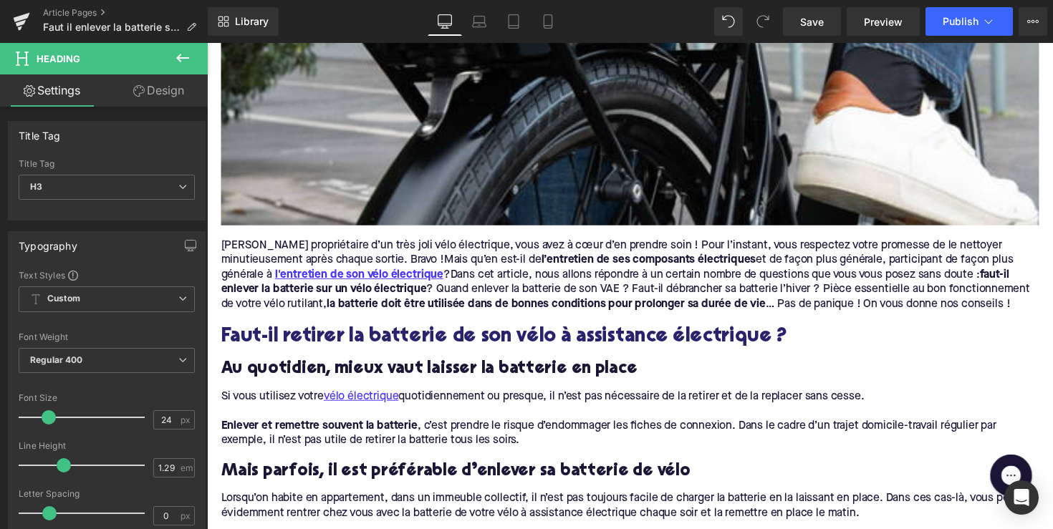
click at [90, 6] on div "Article Pages Faut il enlever la batterie sur un vélo électrique ?" at bounding box center [104, 21] width 208 height 43
click at [83, 11] on link "Article Pages" at bounding box center [125, 12] width 165 height 11
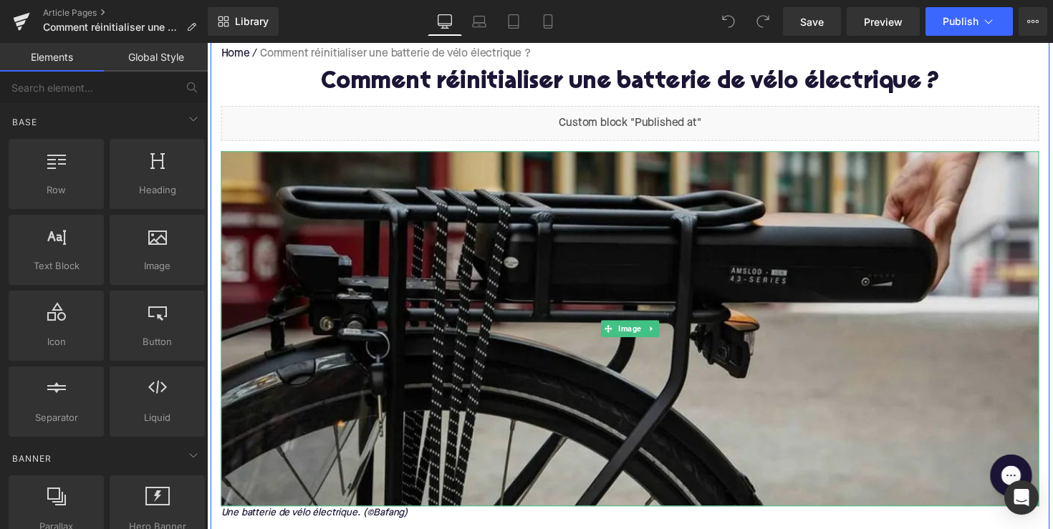
scroll to position [159, 0]
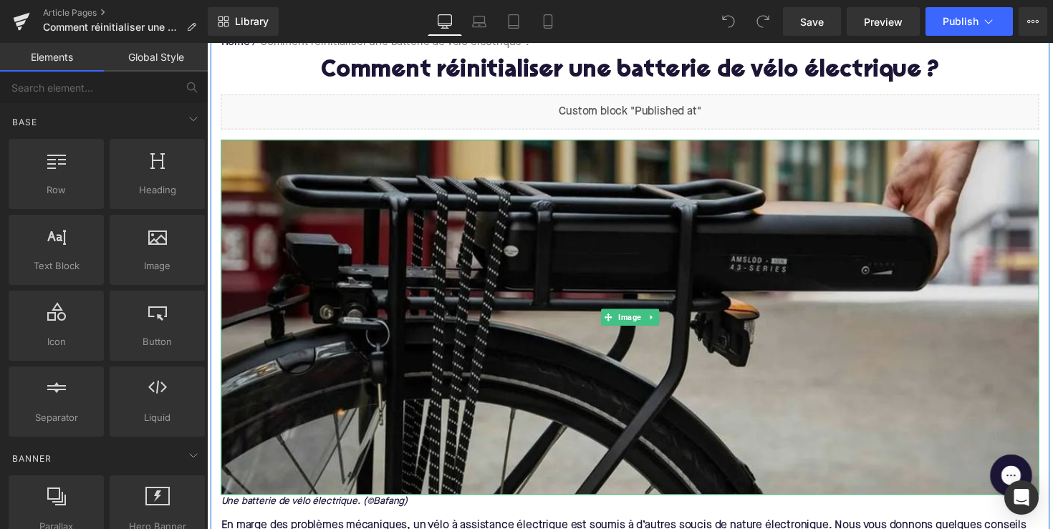
click at [565, 286] on img at bounding box center [640, 325] width 838 height 364
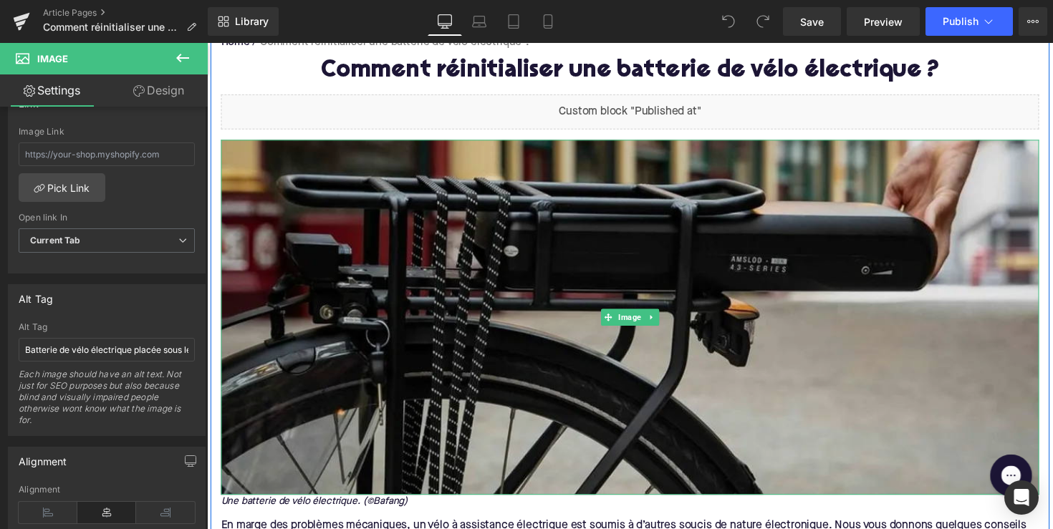
scroll to position [140, 0]
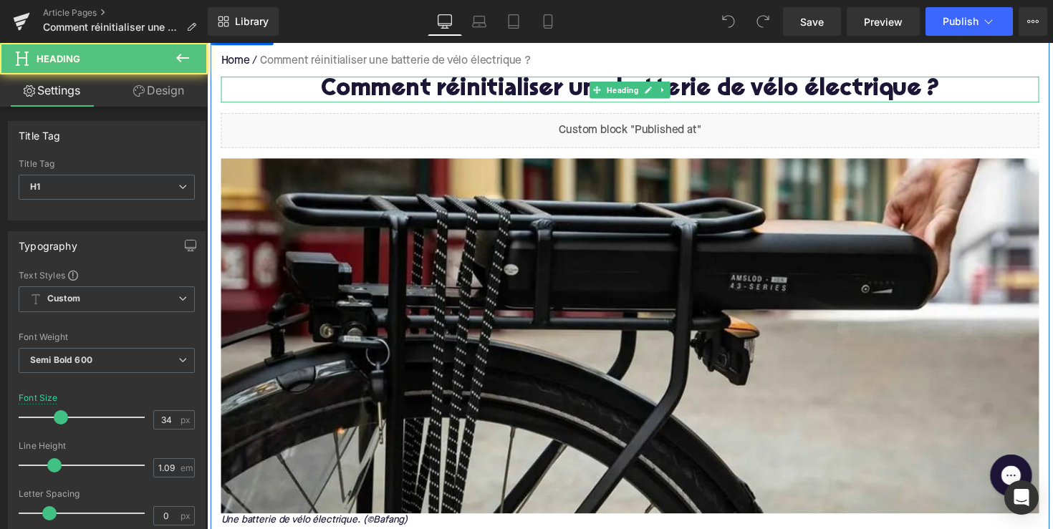
click at [440, 91] on h1 "Comment réinitialiser une batterie de vélo électrique ?" at bounding box center [640, 90] width 838 height 27
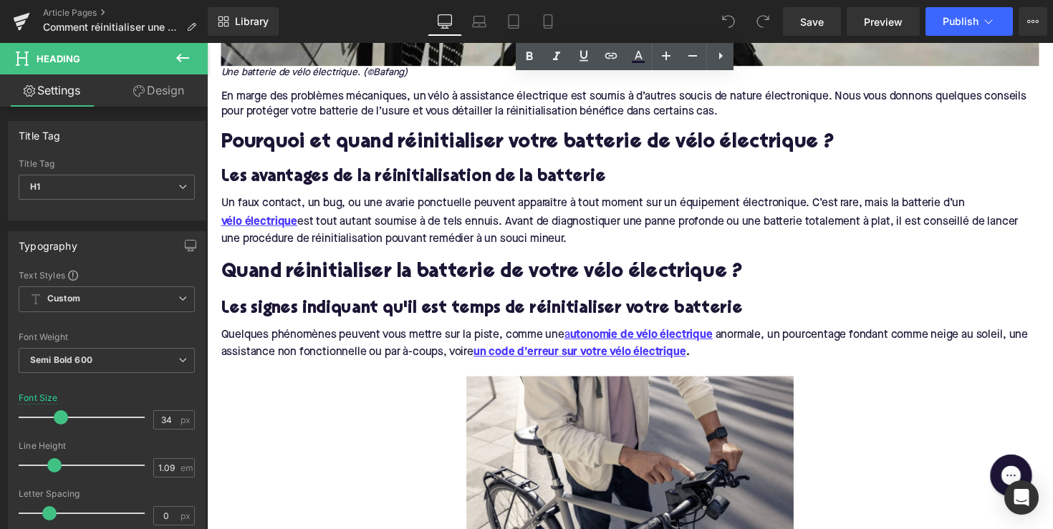
scroll to position [569, 0]
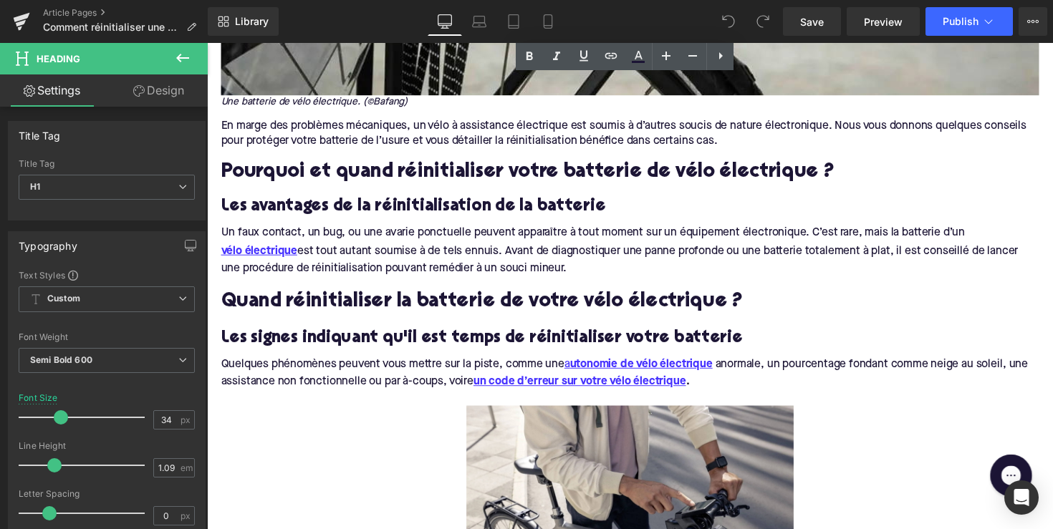
click at [404, 172] on h2 "Pourquoi et quand réinitialiser votre batterie de vélo électrique ?" at bounding box center [640, 176] width 838 height 22
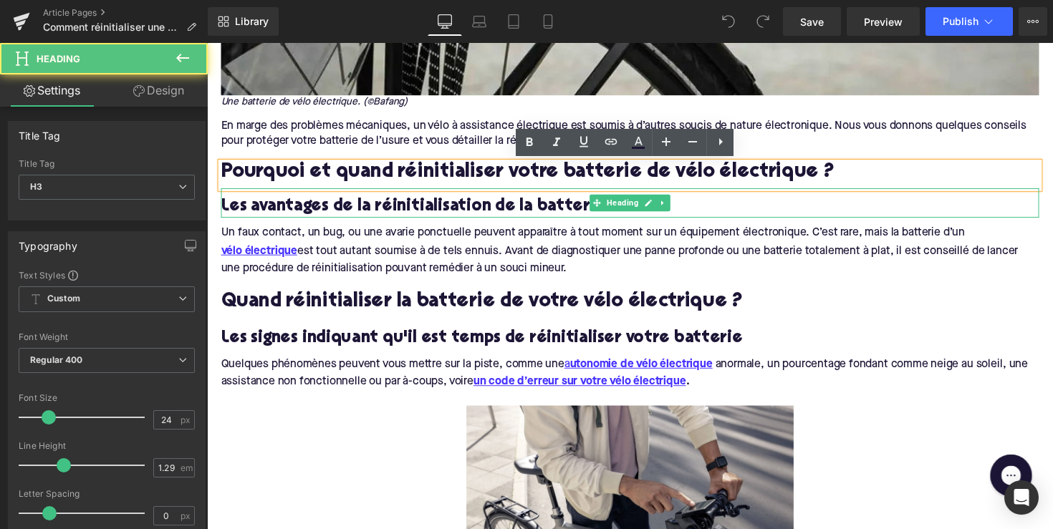
click at [405, 214] on h3 "Les avantages de la réinitialisation de la batterie" at bounding box center [640, 211] width 838 height 22
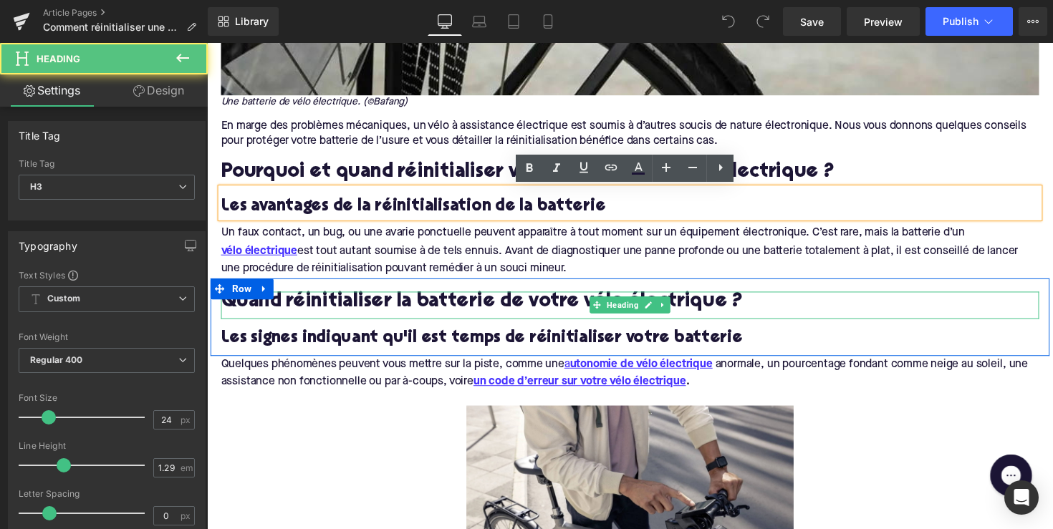
click at [409, 301] on h2 "Quand réinitialiser la batterie de votre vélo électrique ?" at bounding box center [640, 309] width 838 height 22
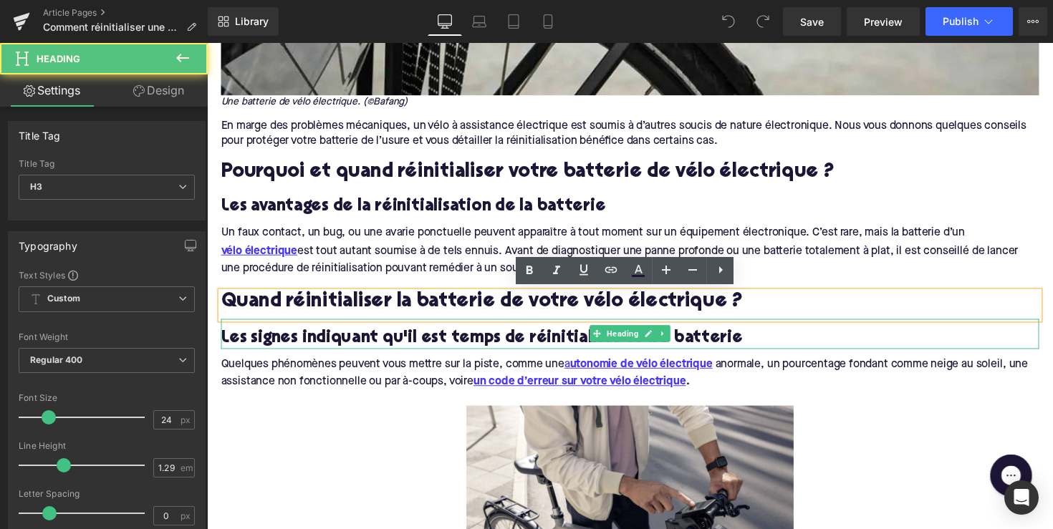
click at [411, 347] on h3 "Les signes indiquant qu'il est temps de réinitialiser votre batterie" at bounding box center [640, 346] width 838 height 22
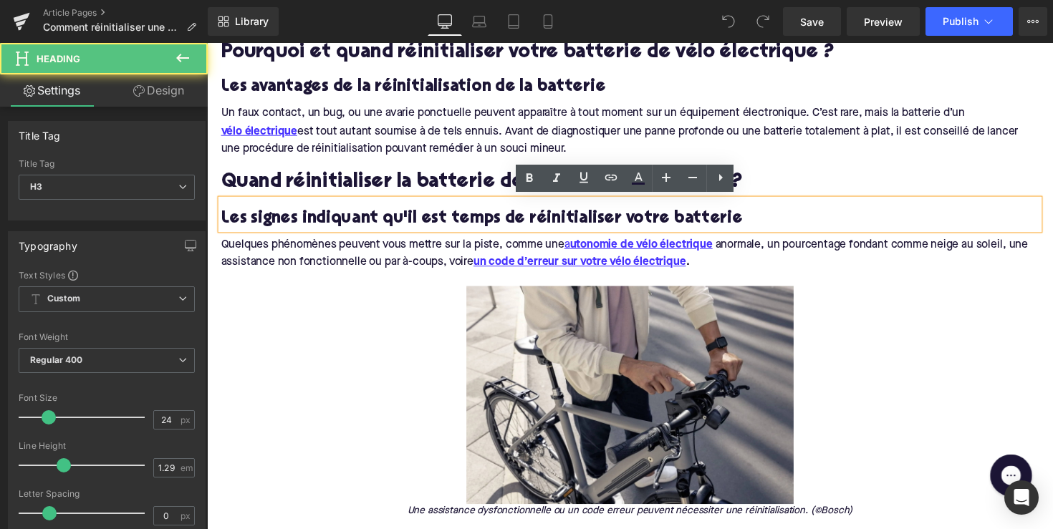
scroll to position [864, 0]
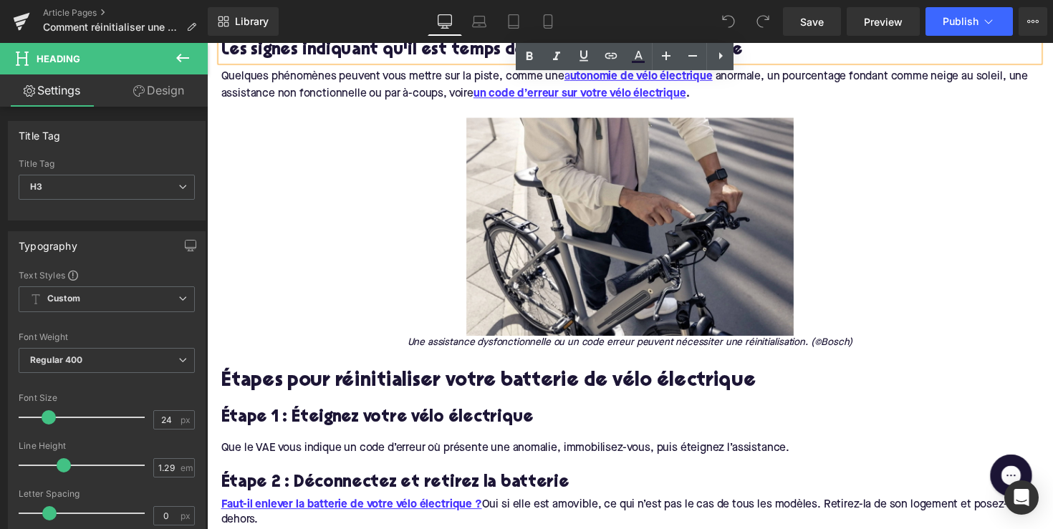
click at [435, 390] on h2 "Étapes pour réinitialiser votre batterie de vélo électrique" at bounding box center [640, 391] width 838 height 22
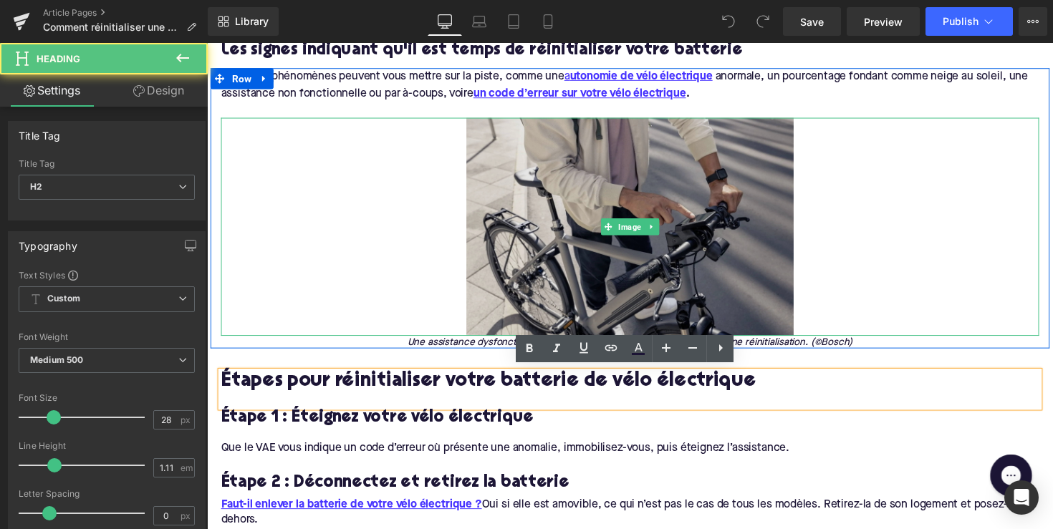
click at [541, 178] on img at bounding box center [640, 232] width 335 height 224
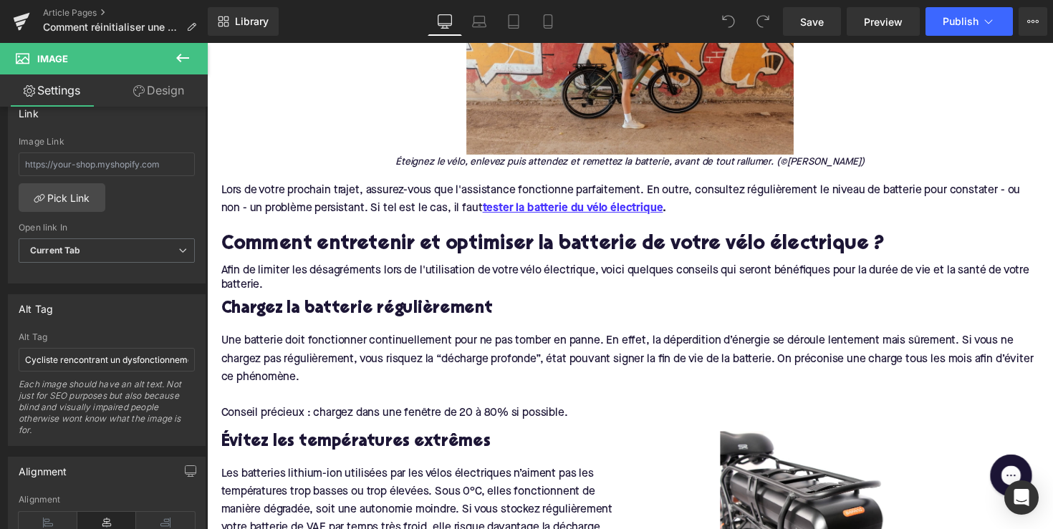
scroll to position [1944, 0]
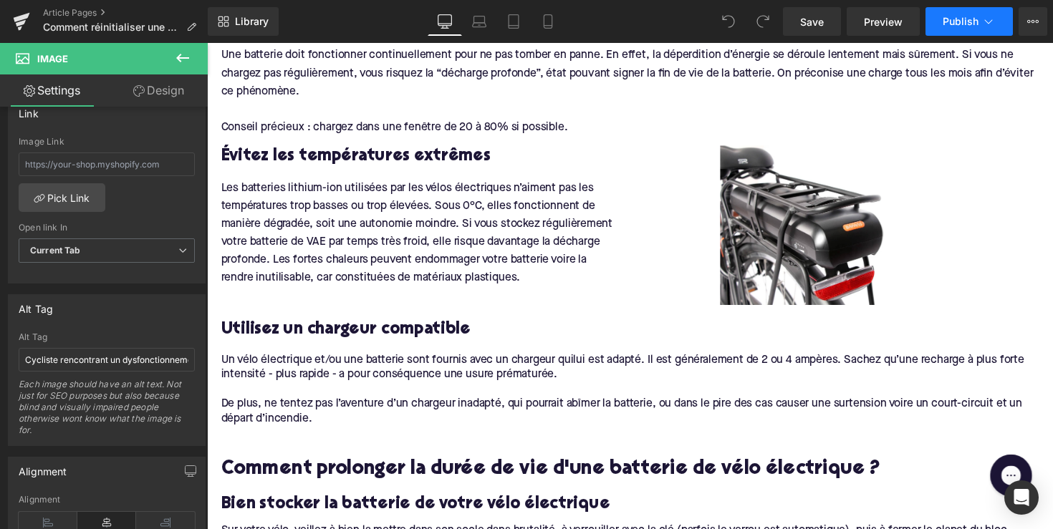
click at [975, 23] on span "Publish" at bounding box center [961, 21] width 36 height 11
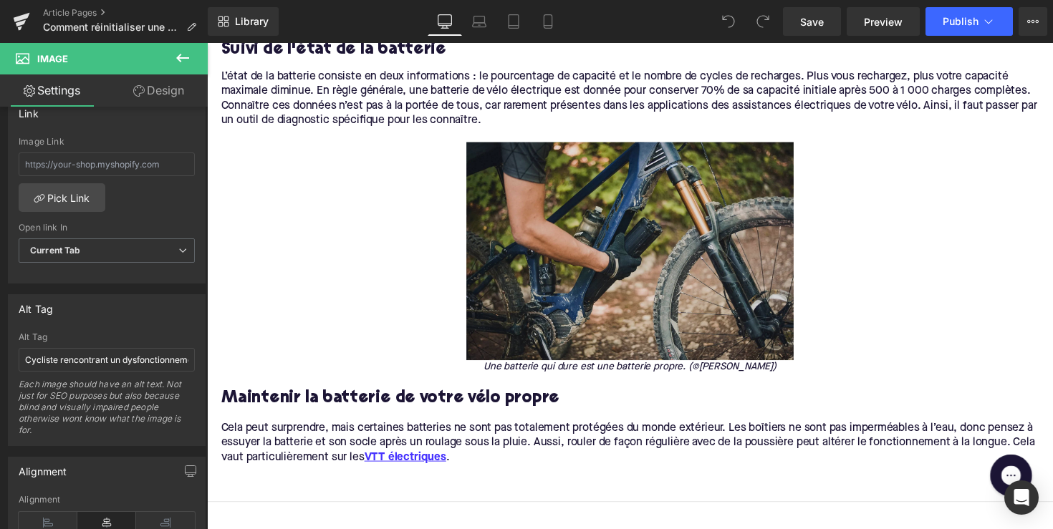
scroll to position [2567, 0]
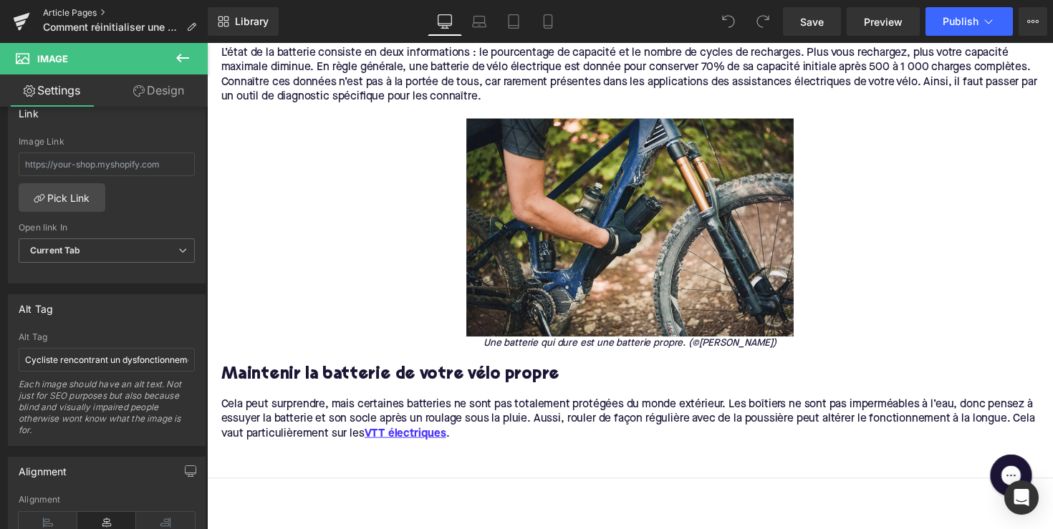
click at [74, 12] on link "Article Pages" at bounding box center [125, 12] width 165 height 11
